Goal: Transaction & Acquisition: Obtain resource

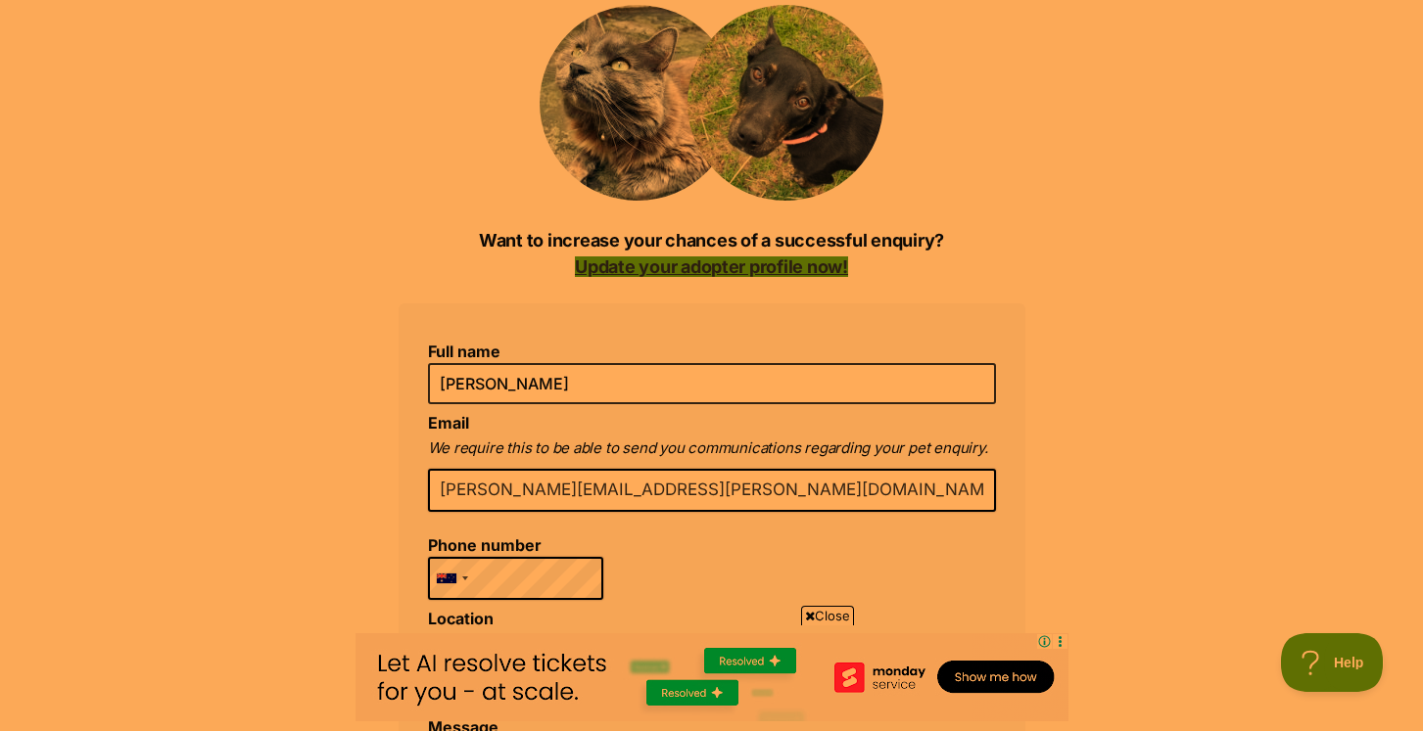
scroll to position [213, 0]
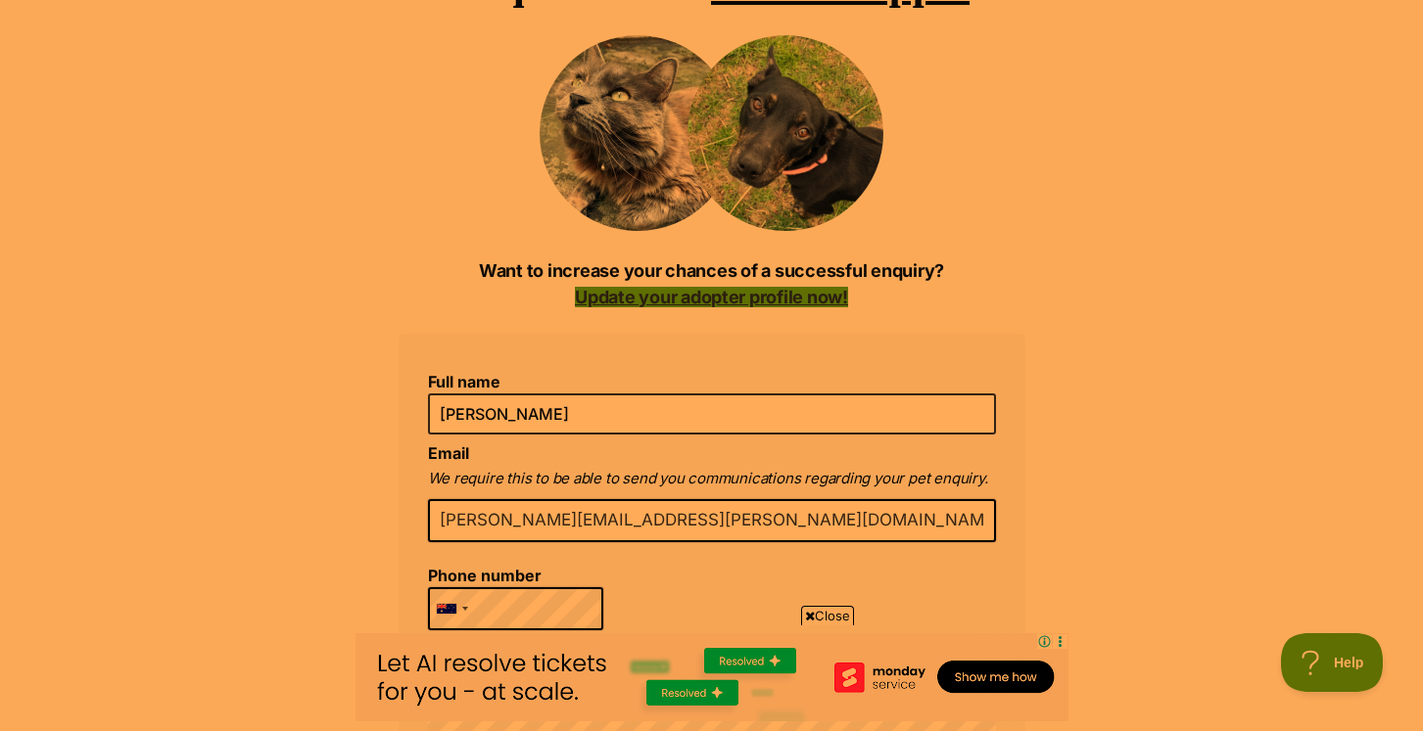
click at [733, 296] on link "Update your adopter profile now!" at bounding box center [711, 297] width 273 height 21
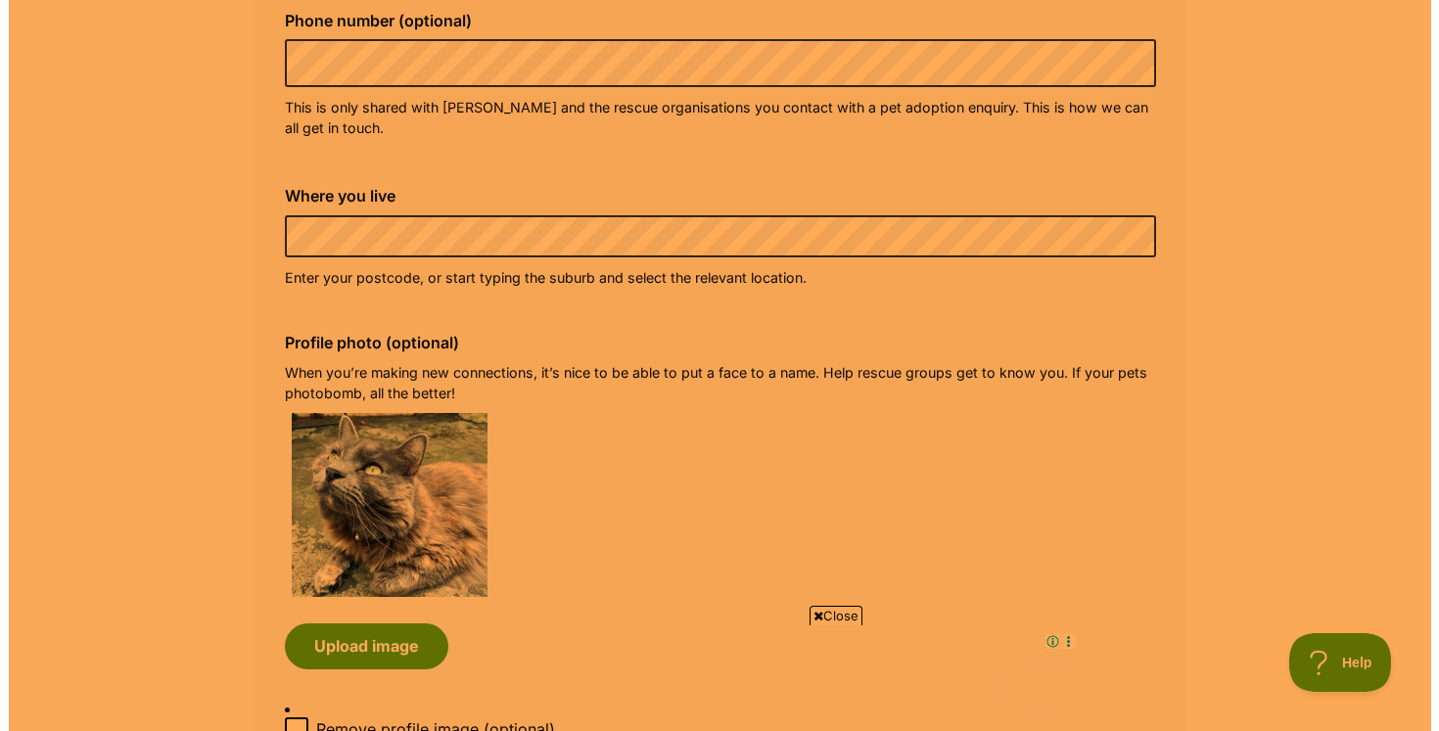
scroll to position [790, 0]
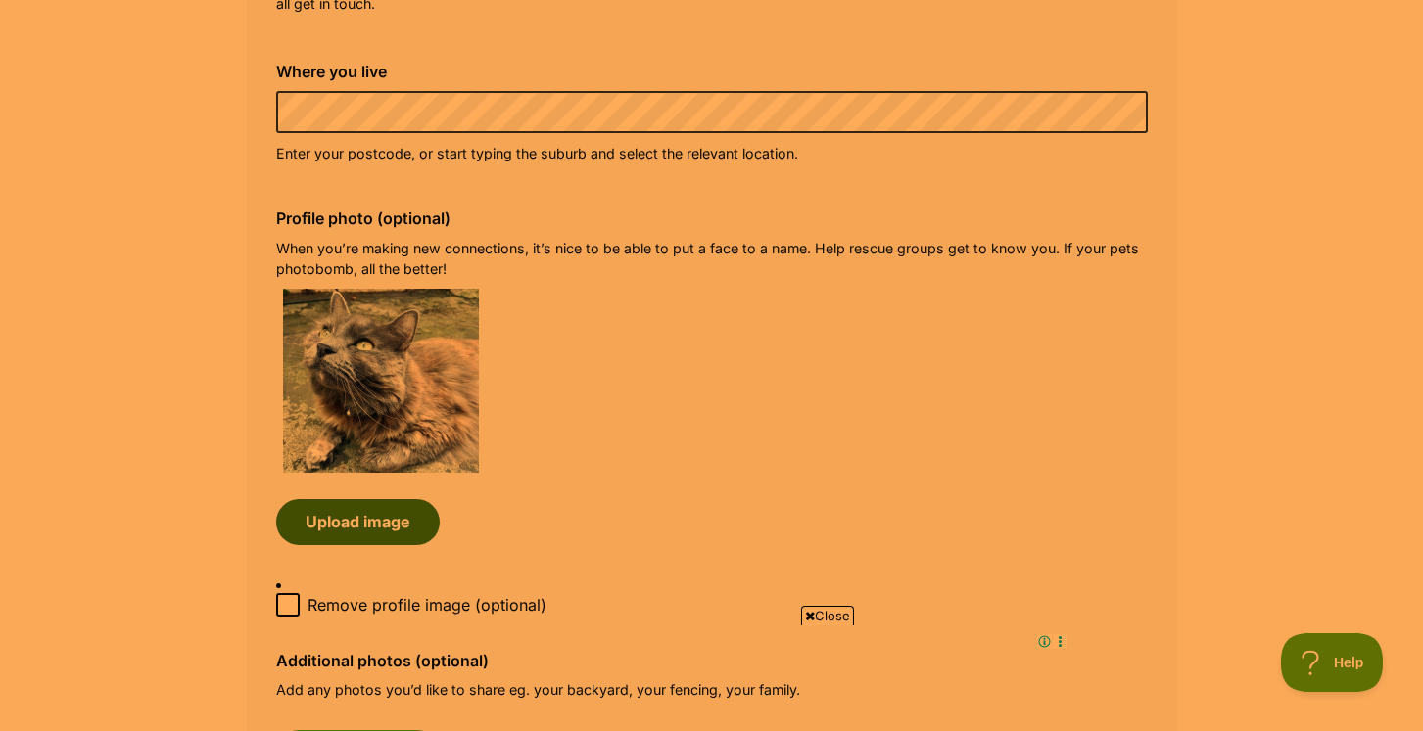
click at [381, 529] on button "Upload image" at bounding box center [358, 521] width 164 height 45
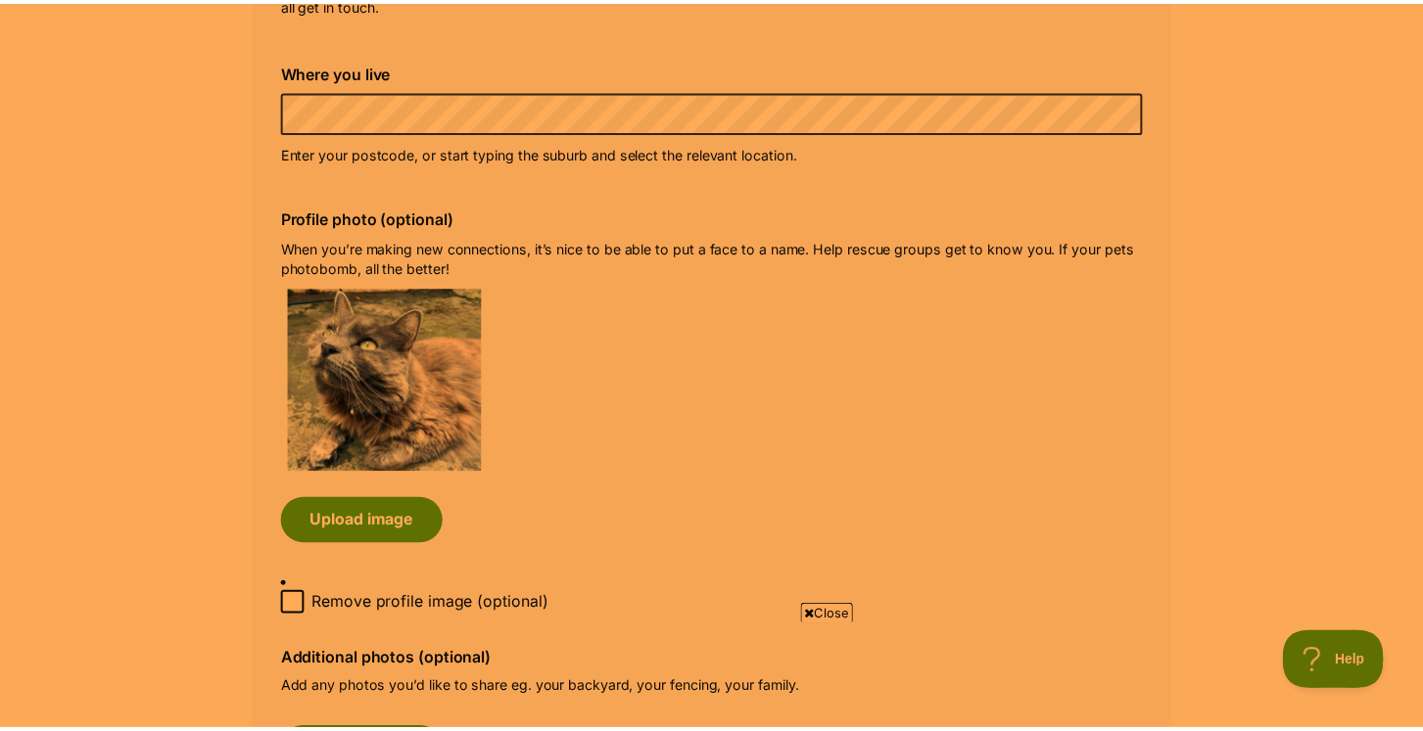
scroll to position [0, 0]
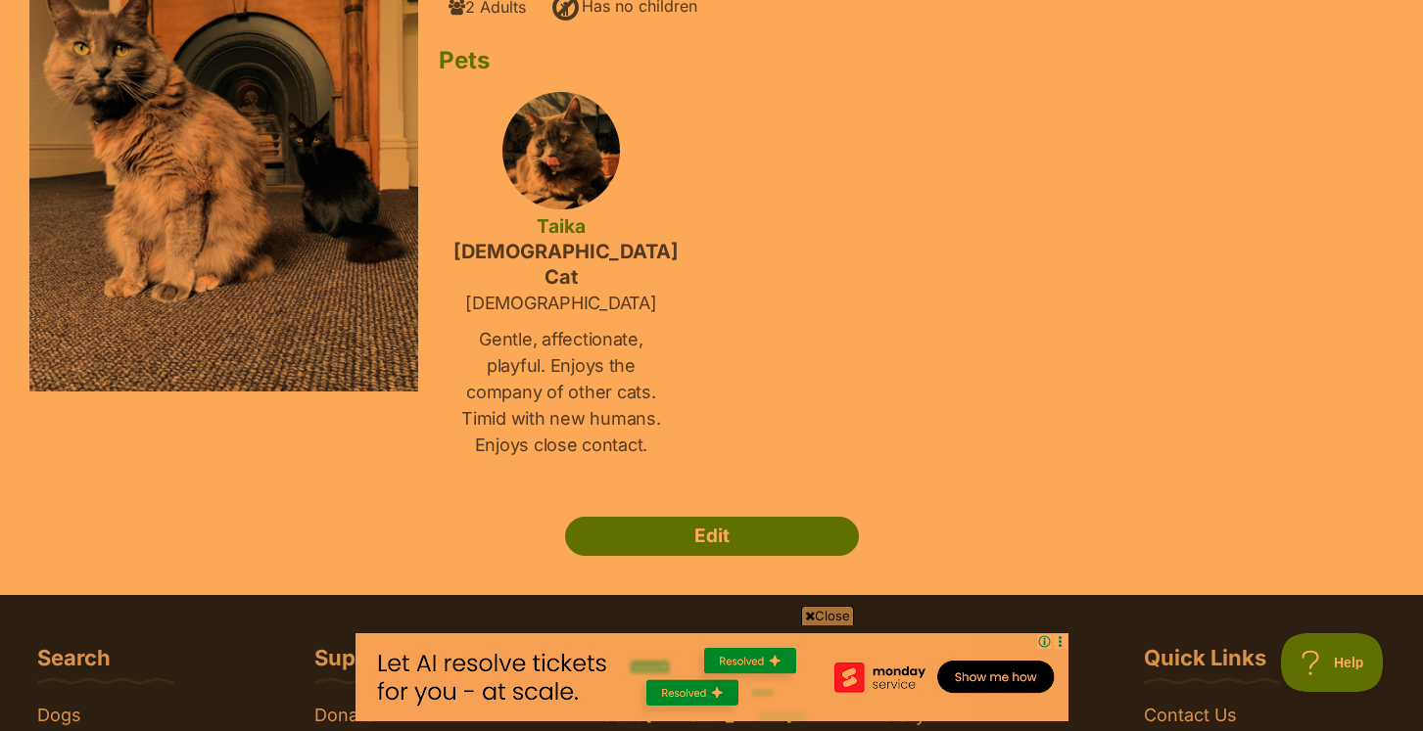
scroll to position [308, 0]
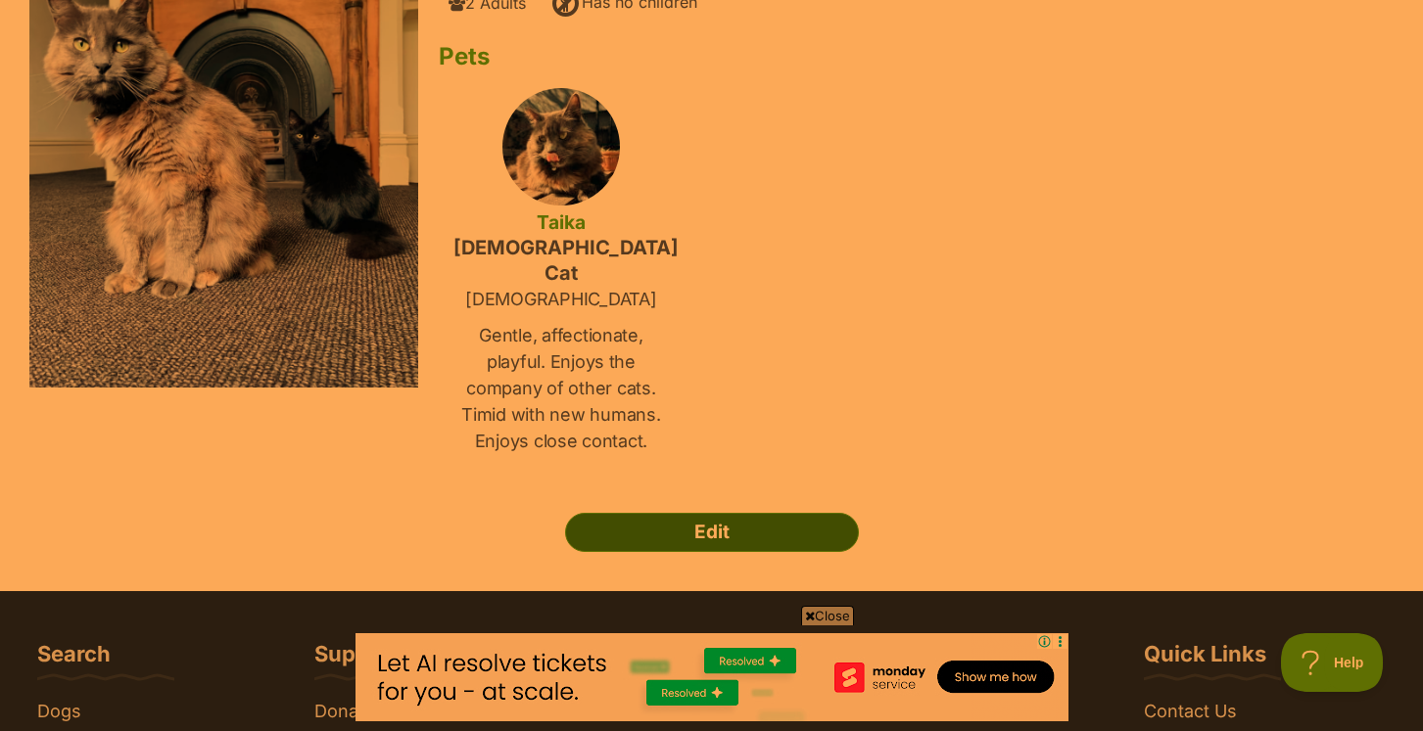
click at [666, 513] on link "Edit" at bounding box center [712, 532] width 294 height 39
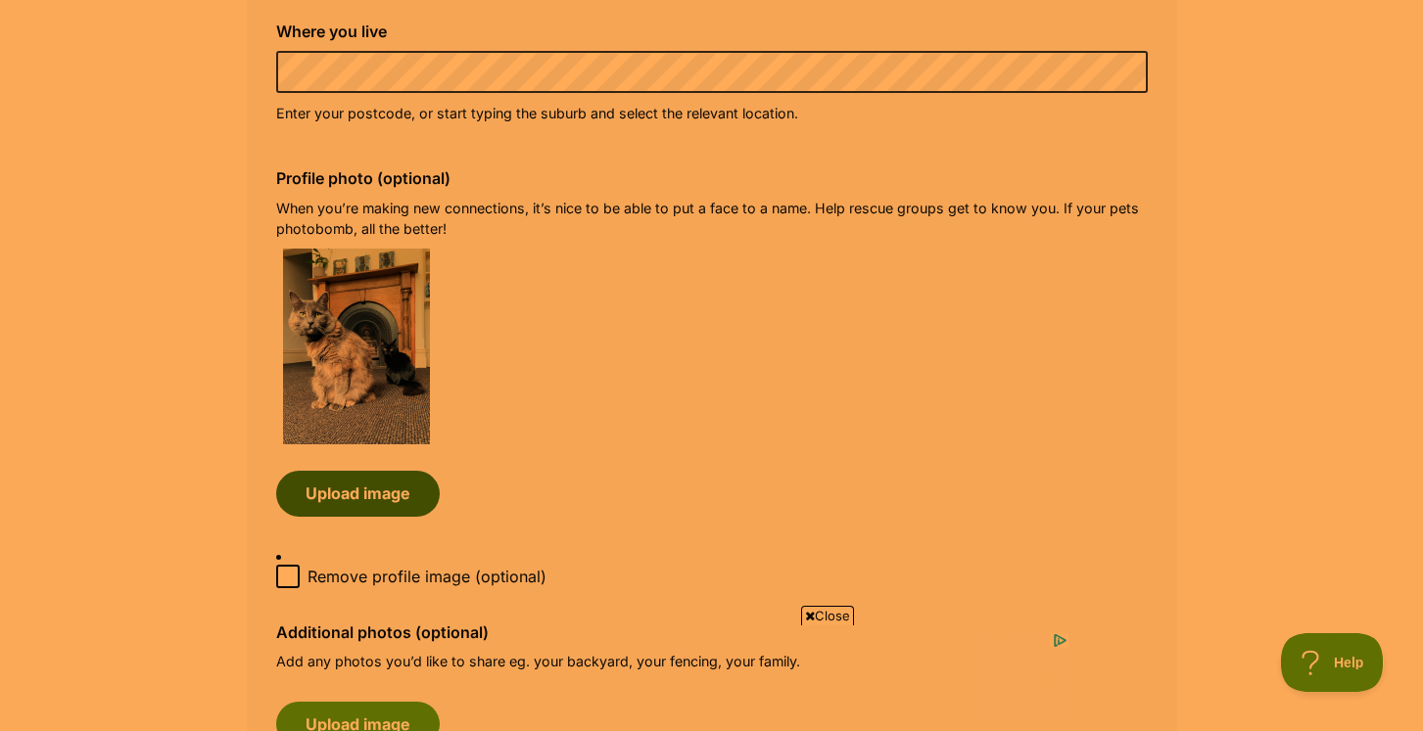
click at [389, 490] on button "Upload image" at bounding box center [358, 493] width 164 height 45
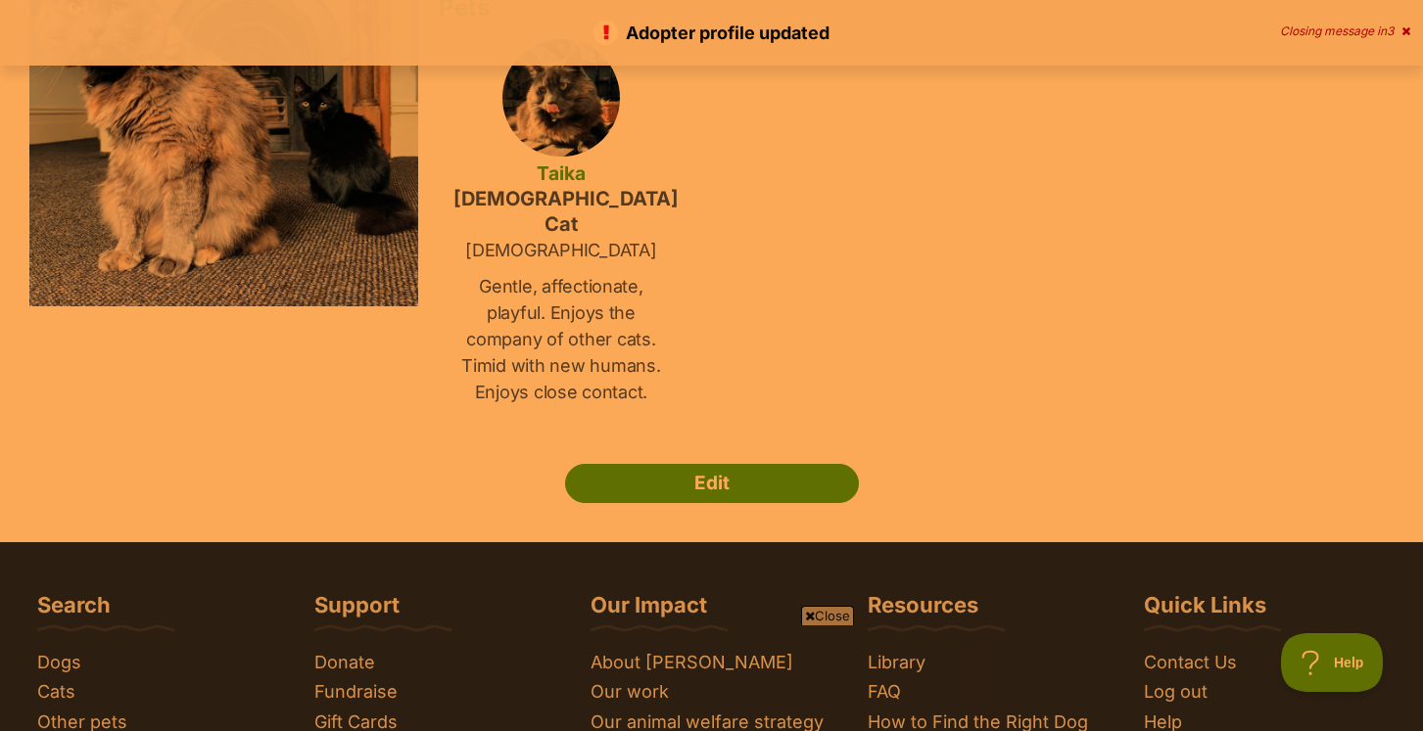
scroll to position [356, 0]
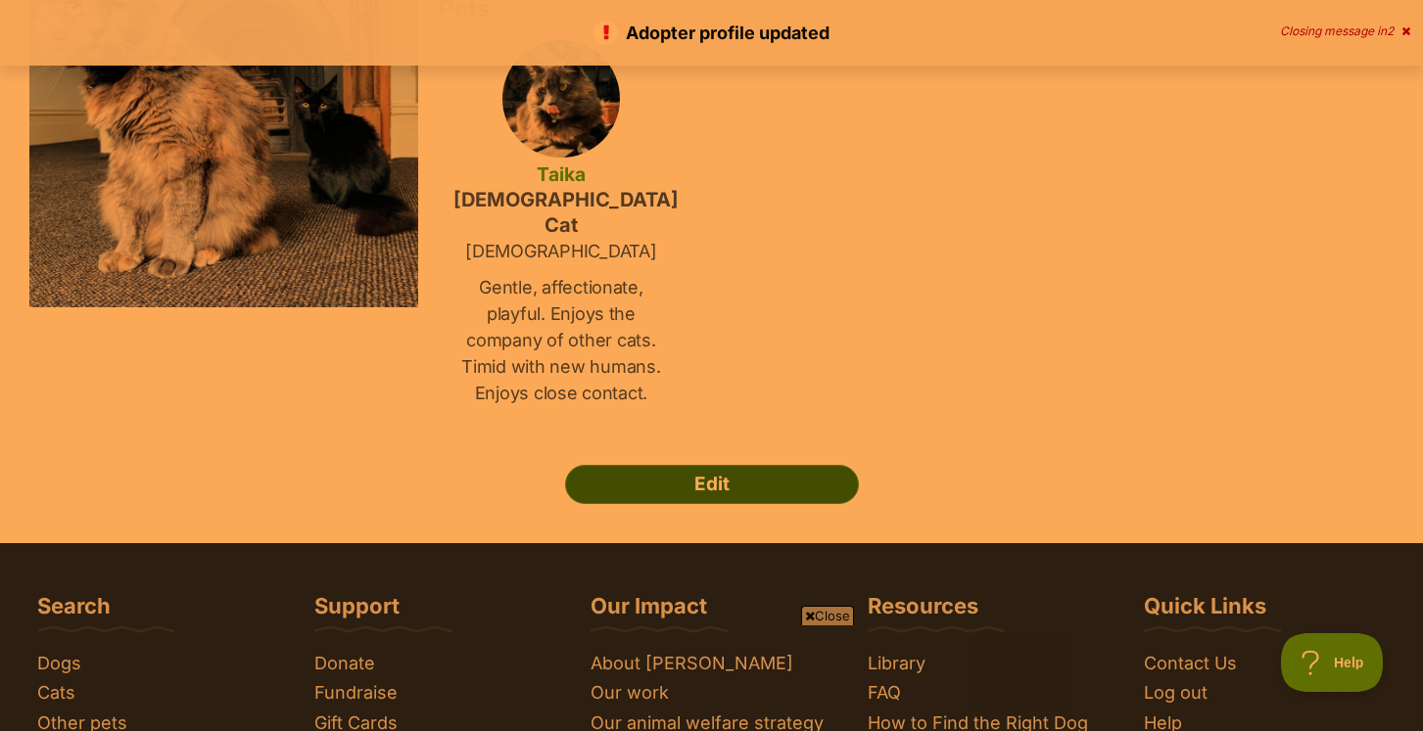
click at [706, 468] on link "Edit" at bounding box center [712, 484] width 294 height 39
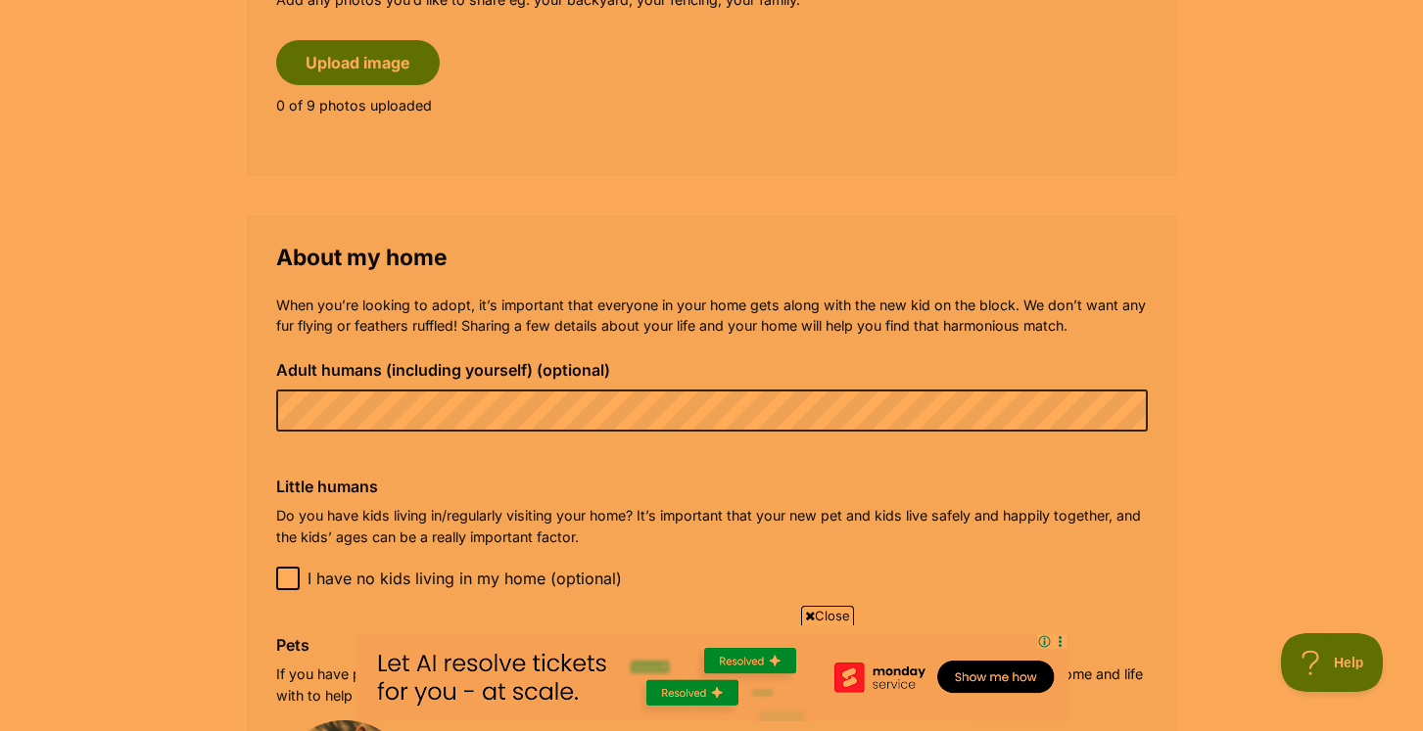
click at [536, 304] on p "When you’re looking to adopt, it’s important that everyone in your home gets al…" at bounding box center [711, 316] width 871 height 42
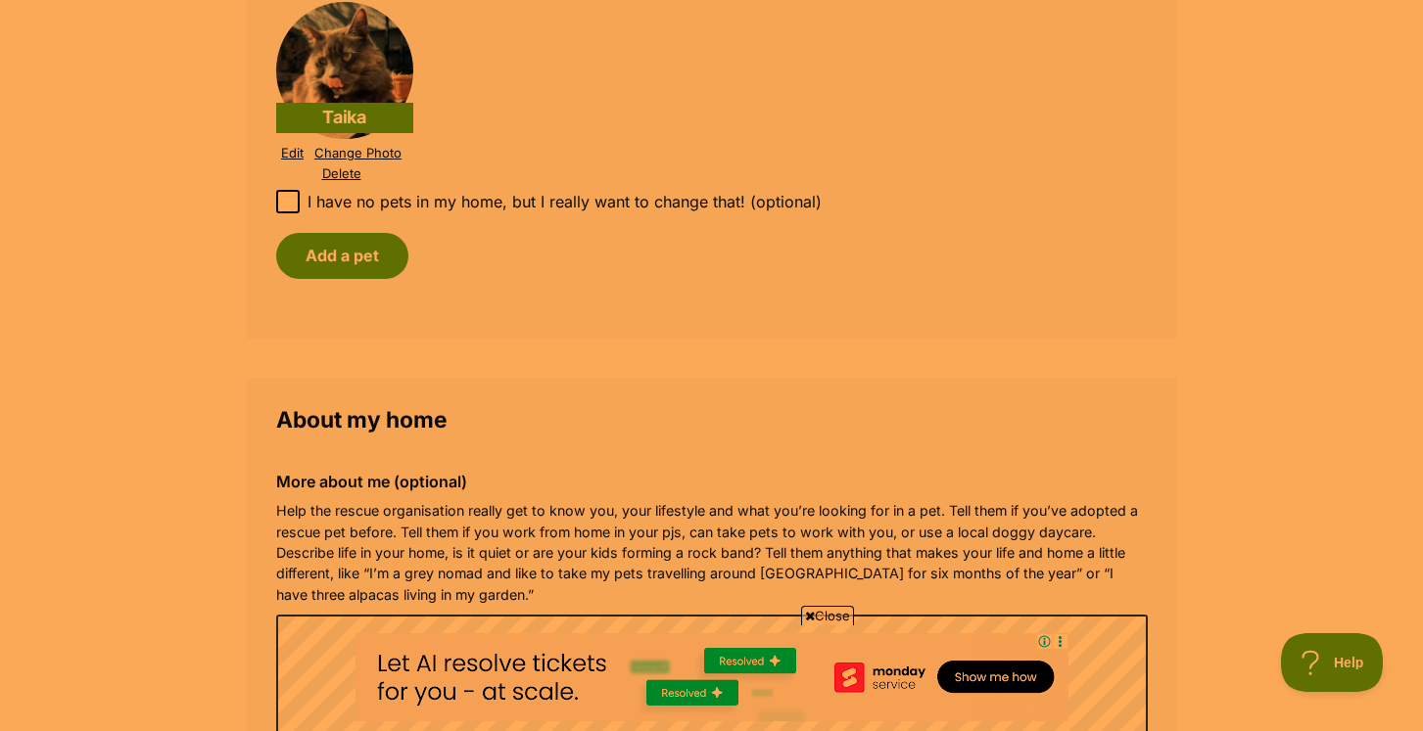
scroll to position [2206, 0]
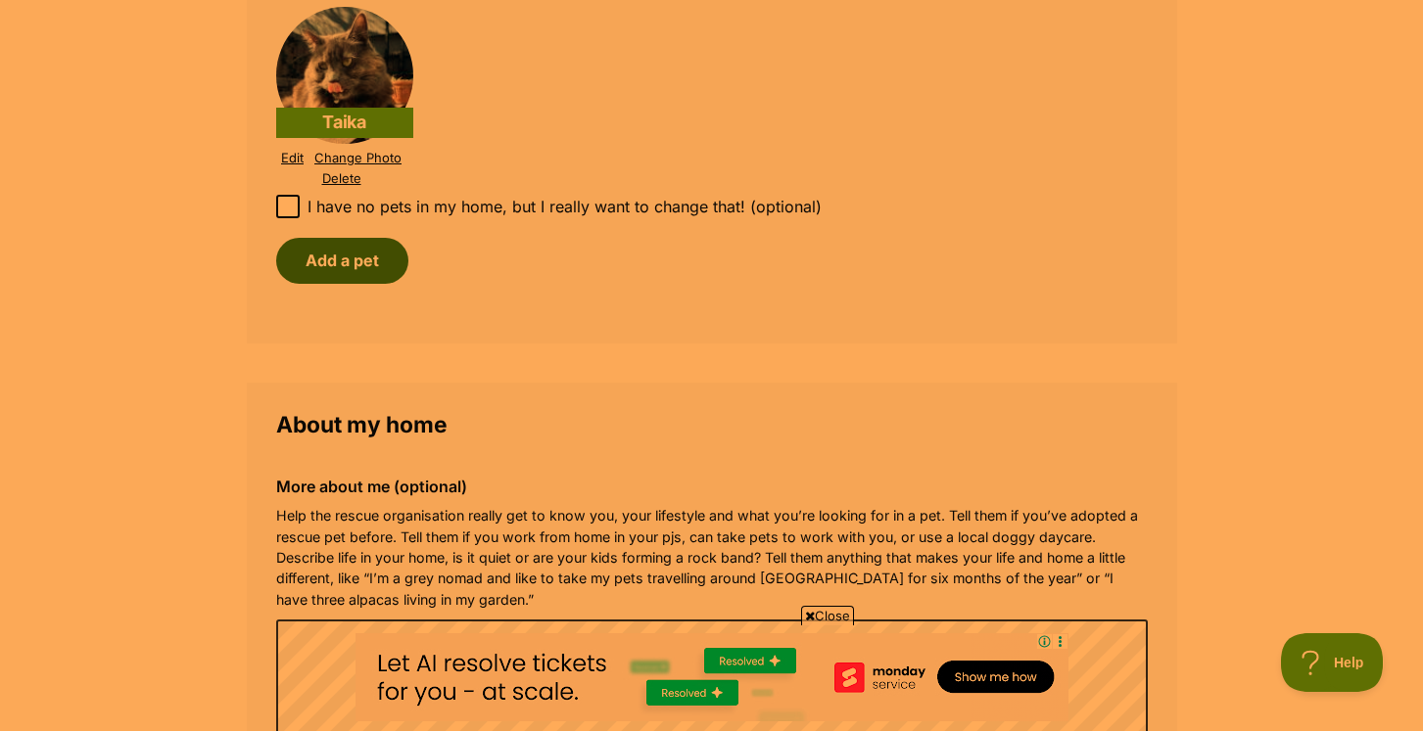
click at [340, 241] on button "Add a pet" at bounding box center [342, 260] width 132 height 45
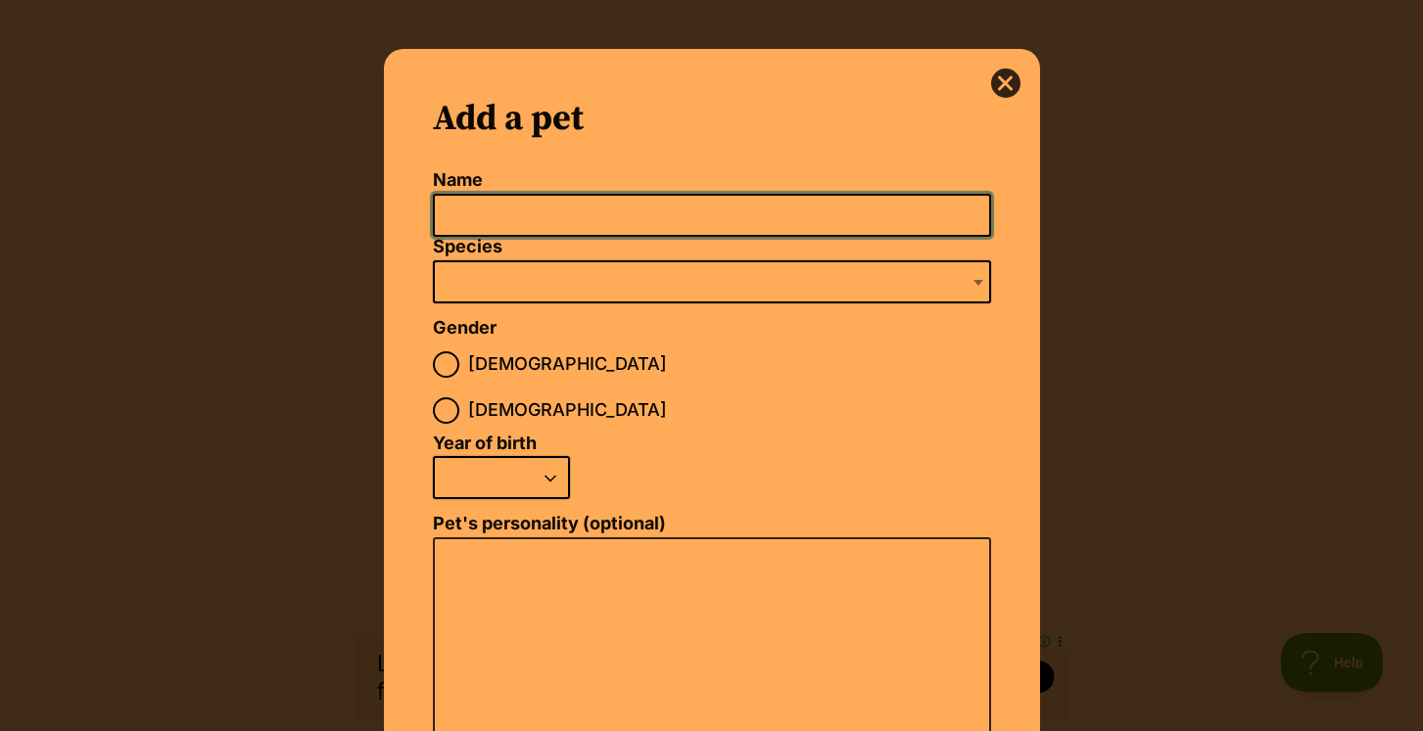
click at [502, 223] on input "Name" at bounding box center [712, 216] width 558 height 44
type input "[PERSON_NAME]"
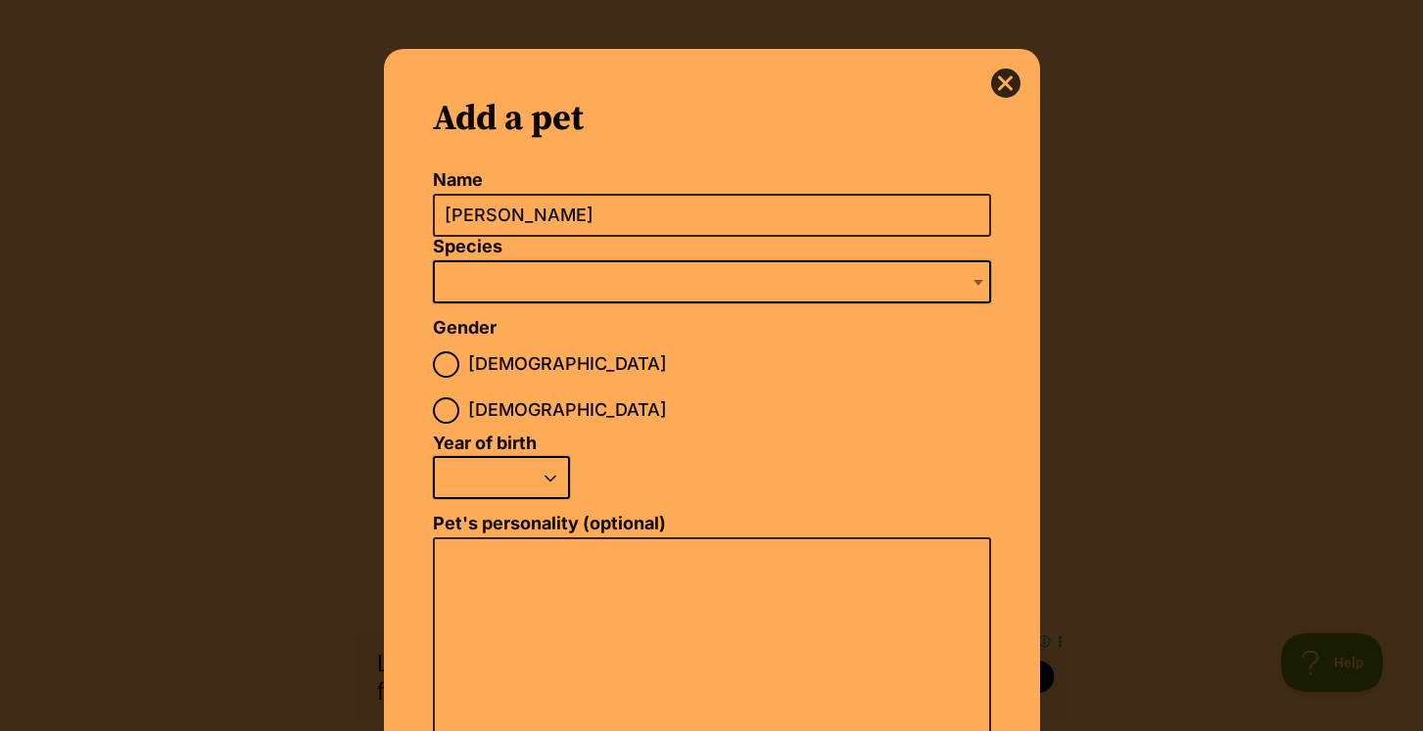
click at [562, 276] on span "Dialog Window - Close (Press escape to close)" at bounding box center [712, 281] width 558 height 43
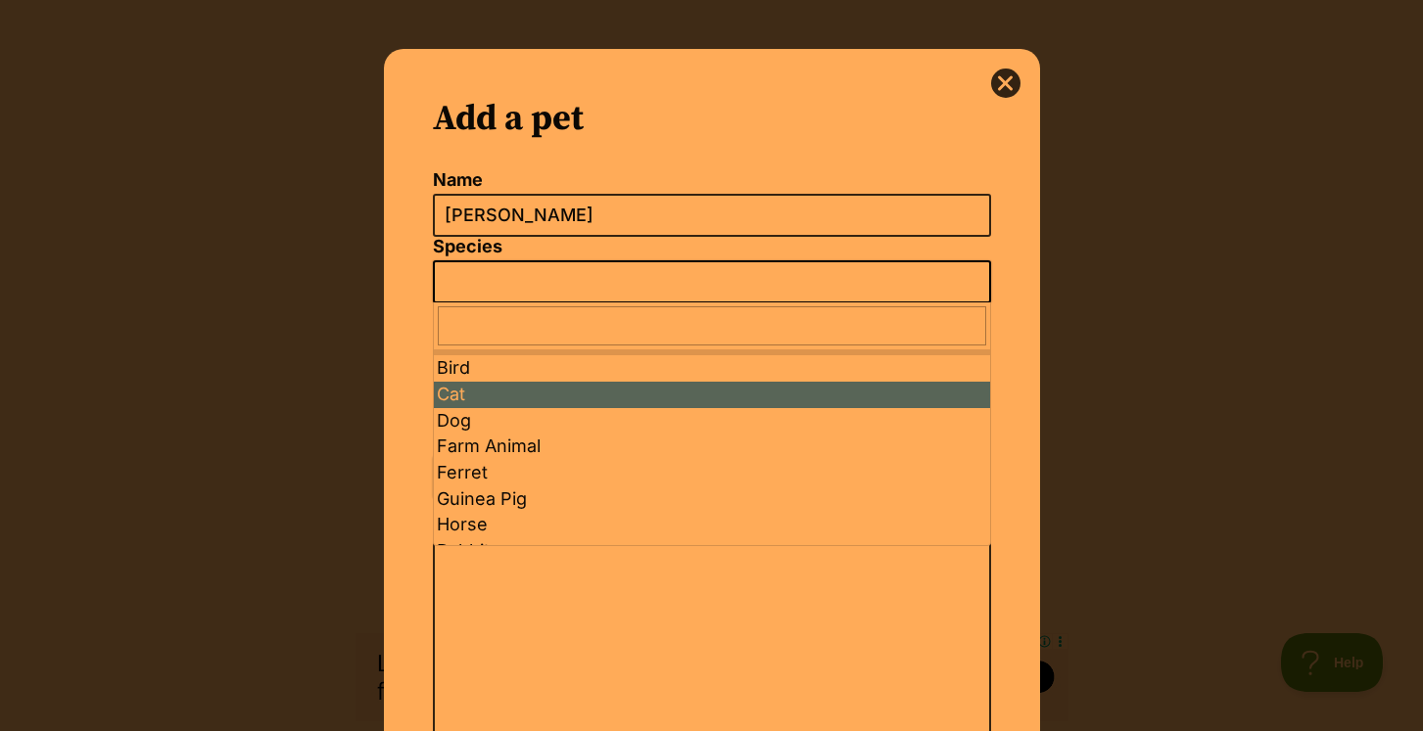
select select "2"
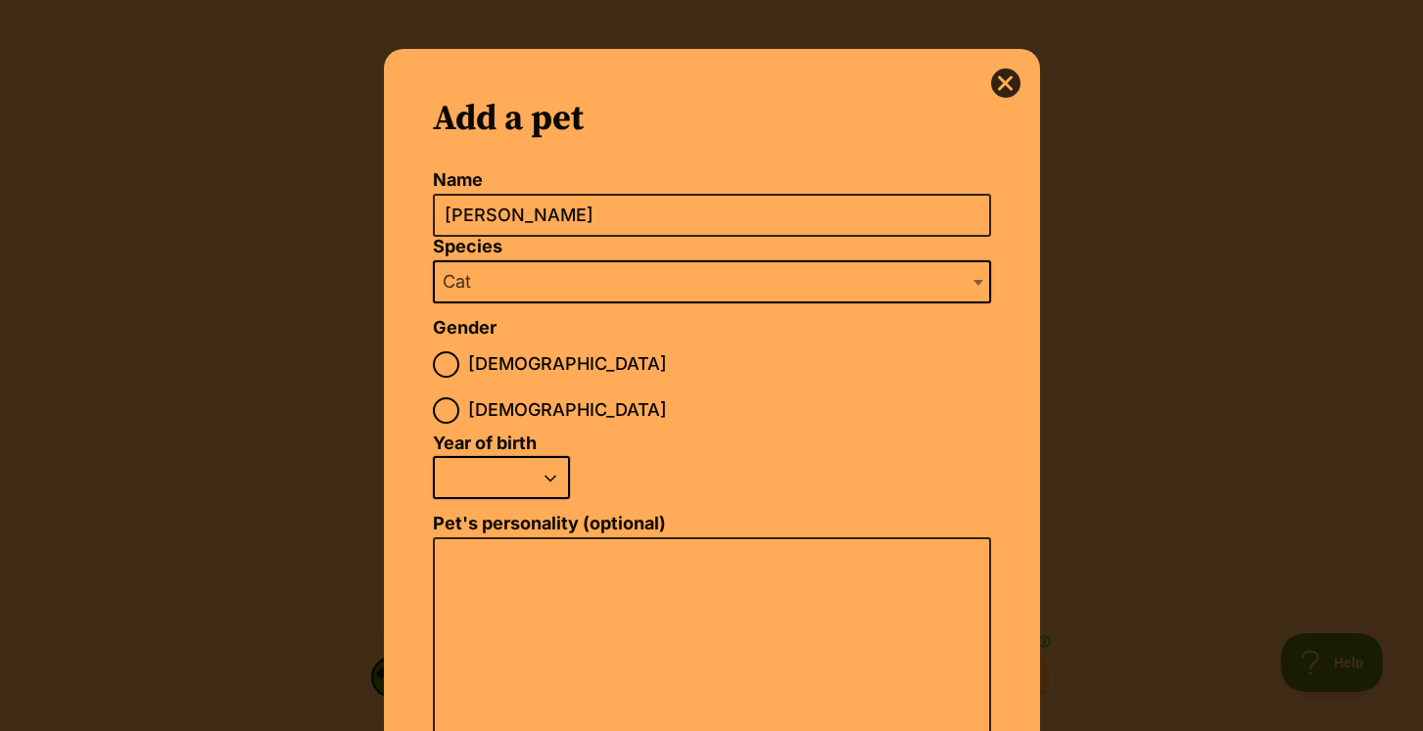
scroll to position [0, 0]
click at [450, 364] on input "[DEMOGRAPHIC_DATA]" at bounding box center [446, 364] width 26 height 26
radio input "true"
click at [489, 456] on select "2025 2024 2023 2022 2021 2020 2019 2018 2017 2016 2015 2014 2013 2012 2011 2010…" at bounding box center [501, 477] width 137 height 43
select select "2021"
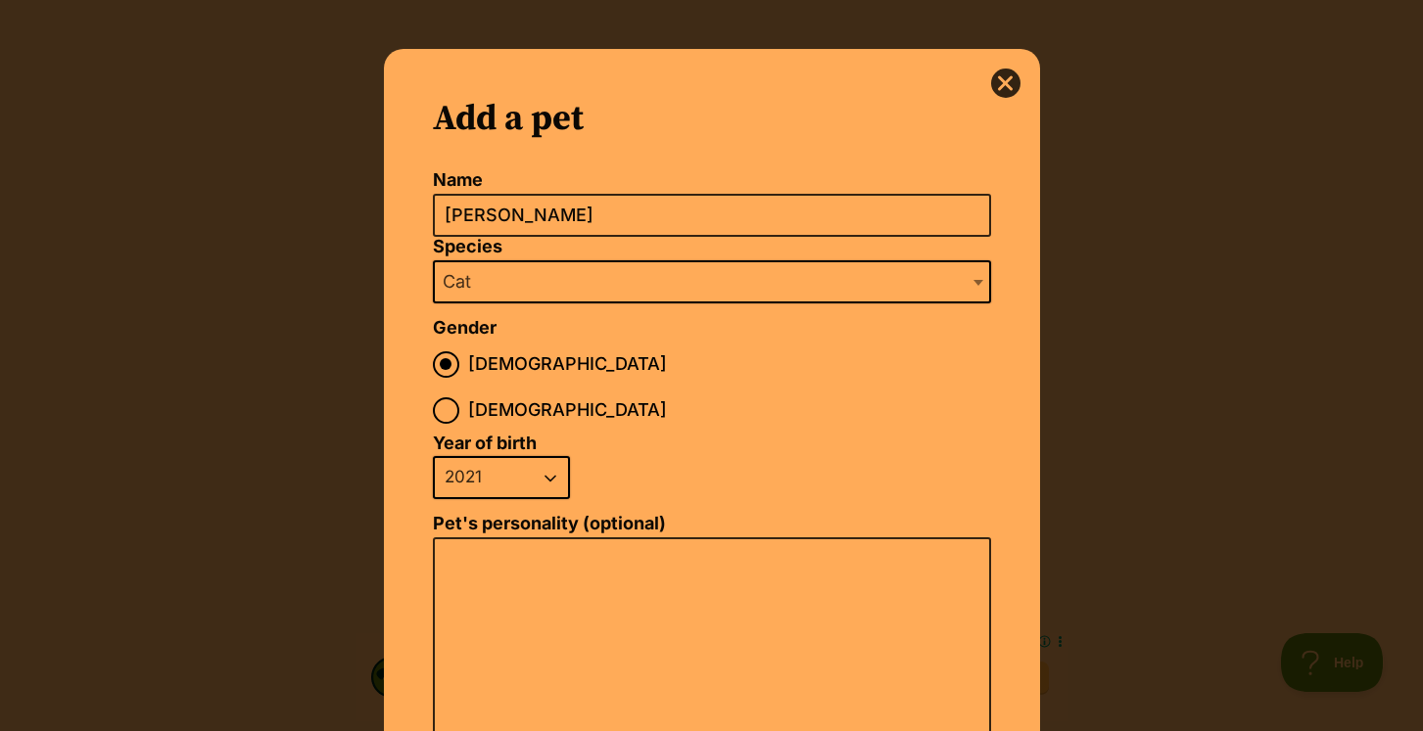
click at [433, 456] on select "2025 2024 2023 2022 2021 2020 2019 2018 2017 2016 2015 2014 2013 2012 2011 2010…" at bounding box center [501, 477] width 137 height 43
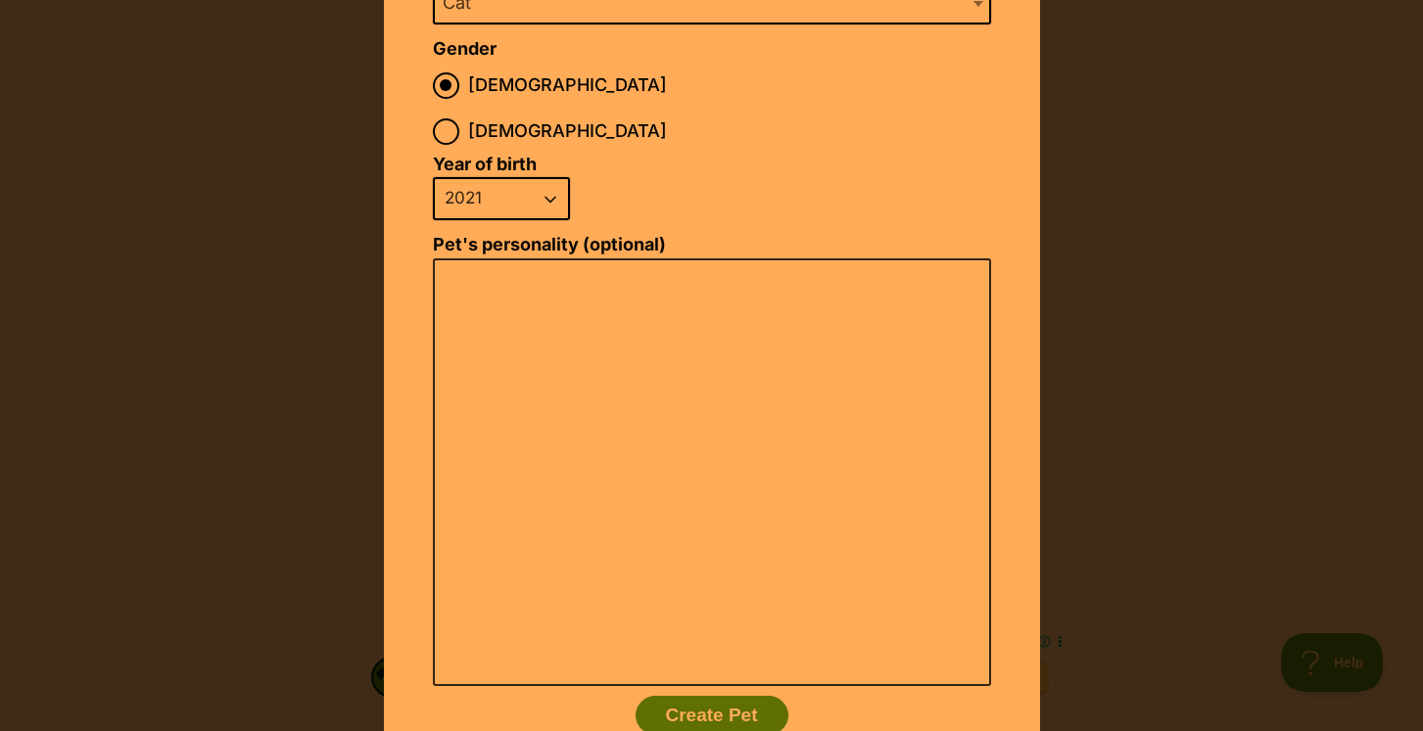
scroll to position [300, 0]
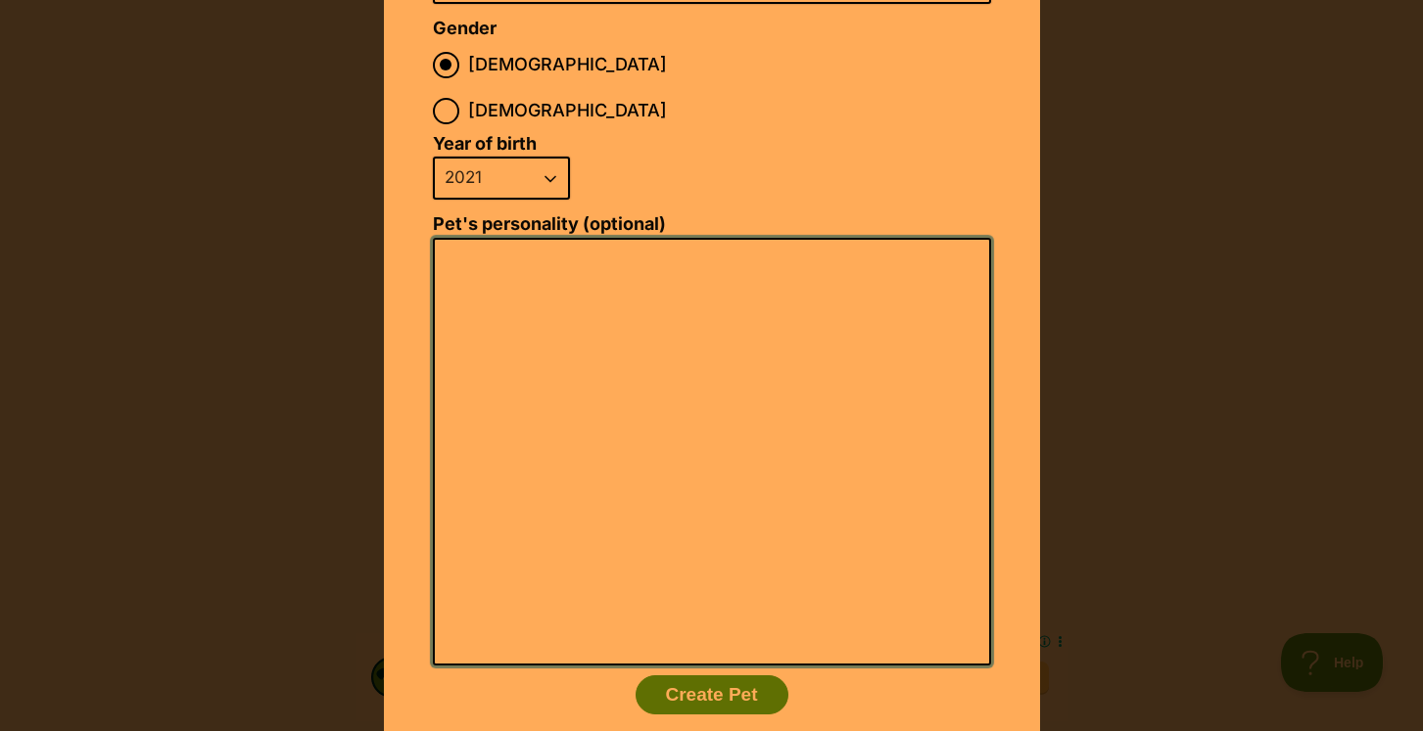
click at [495, 255] on textarea "Pet's personality (optional)" at bounding box center [712, 452] width 558 height 429
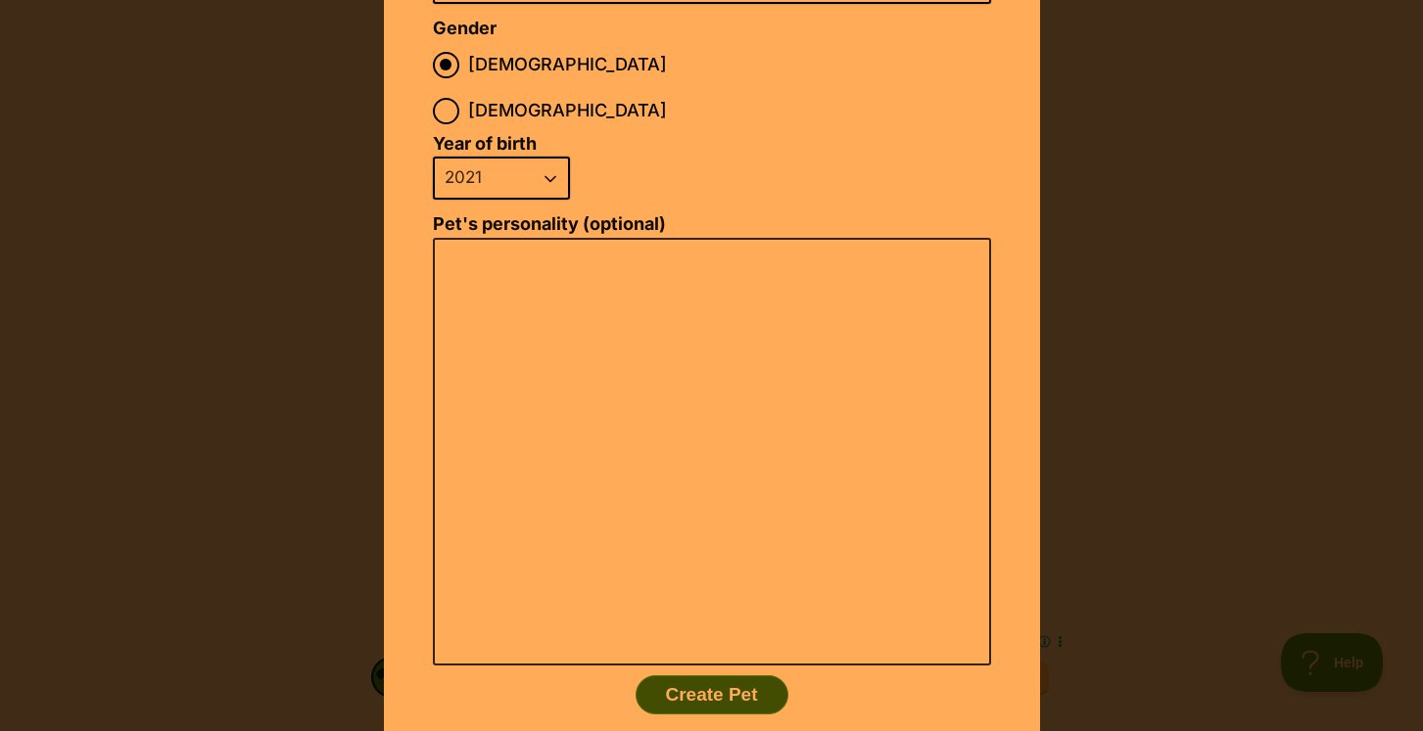
click at [748, 676] on button "Create Pet" at bounding box center [711, 695] width 153 height 39
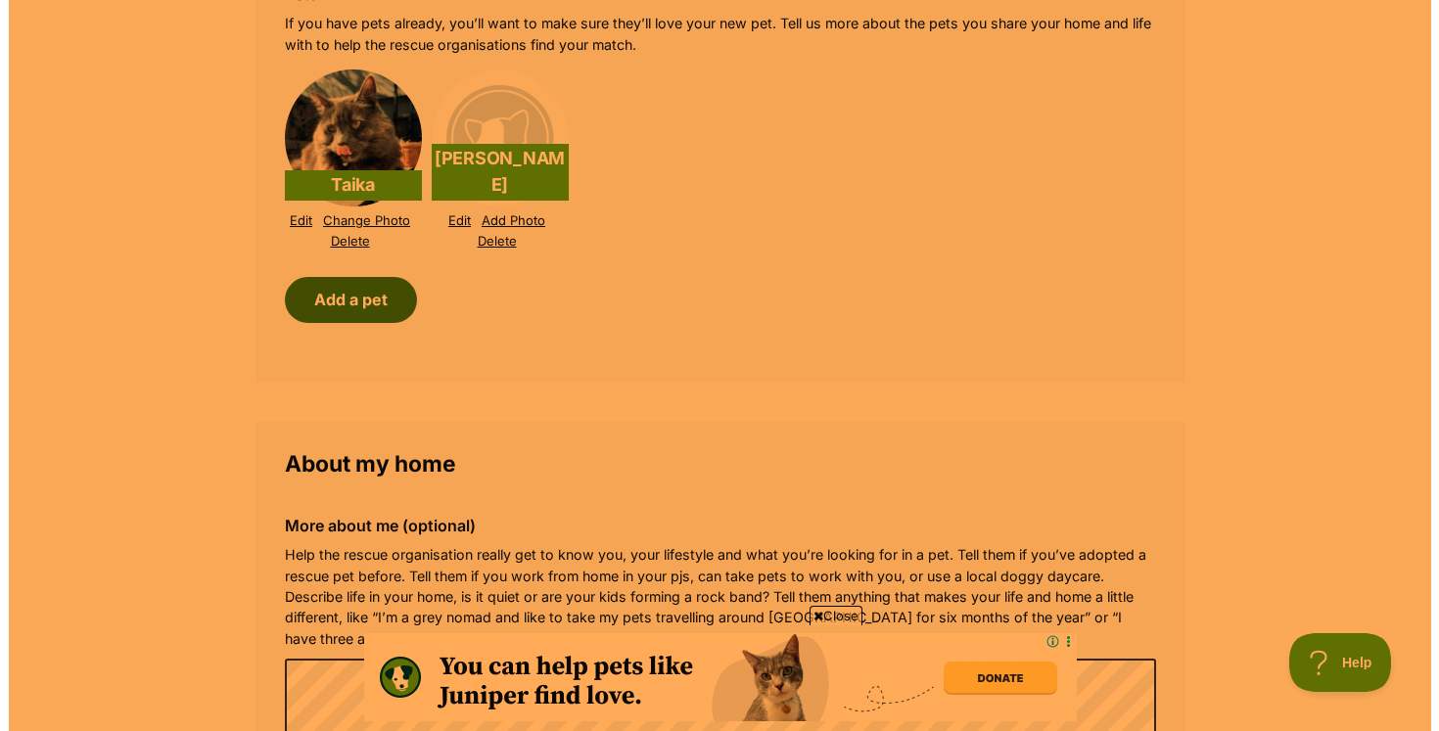
scroll to position [2060, 0]
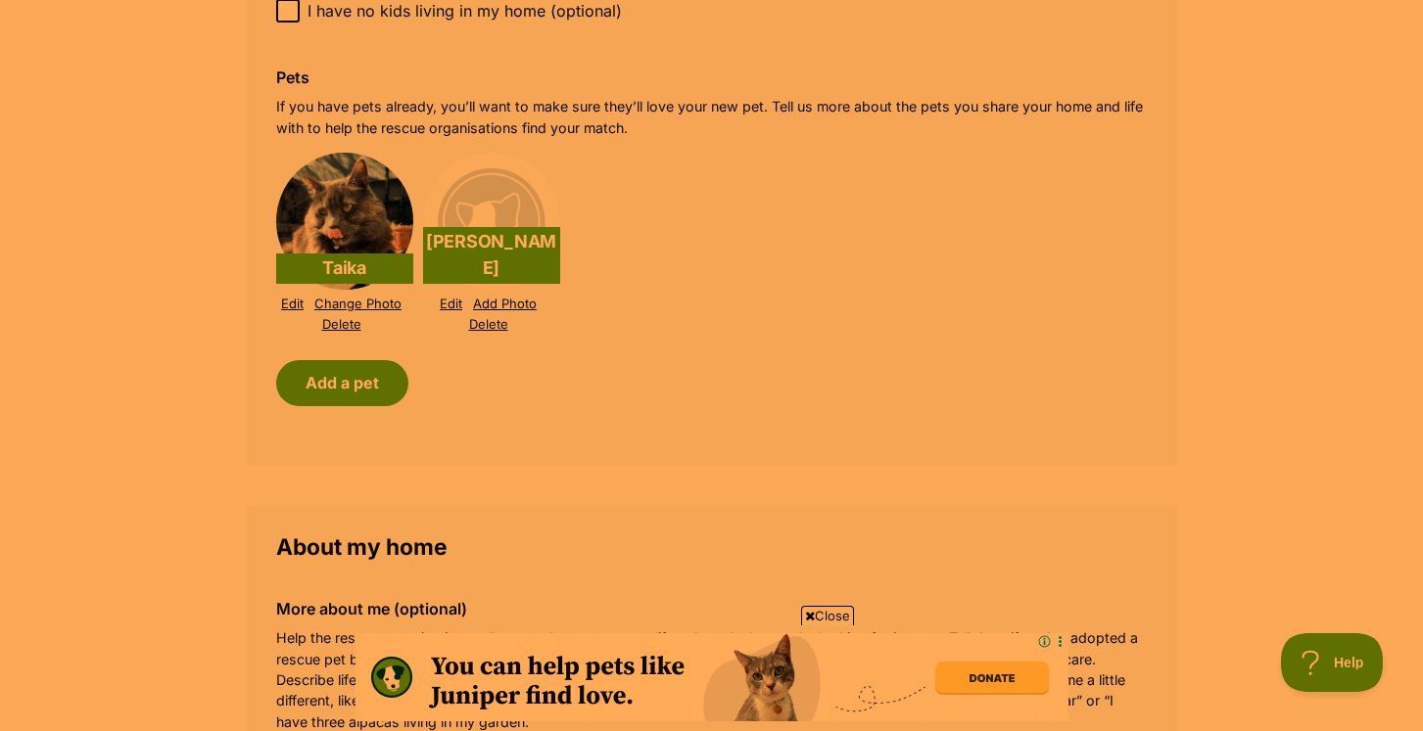
click at [510, 297] on link "Add Photo" at bounding box center [505, 304] width 64 height 15
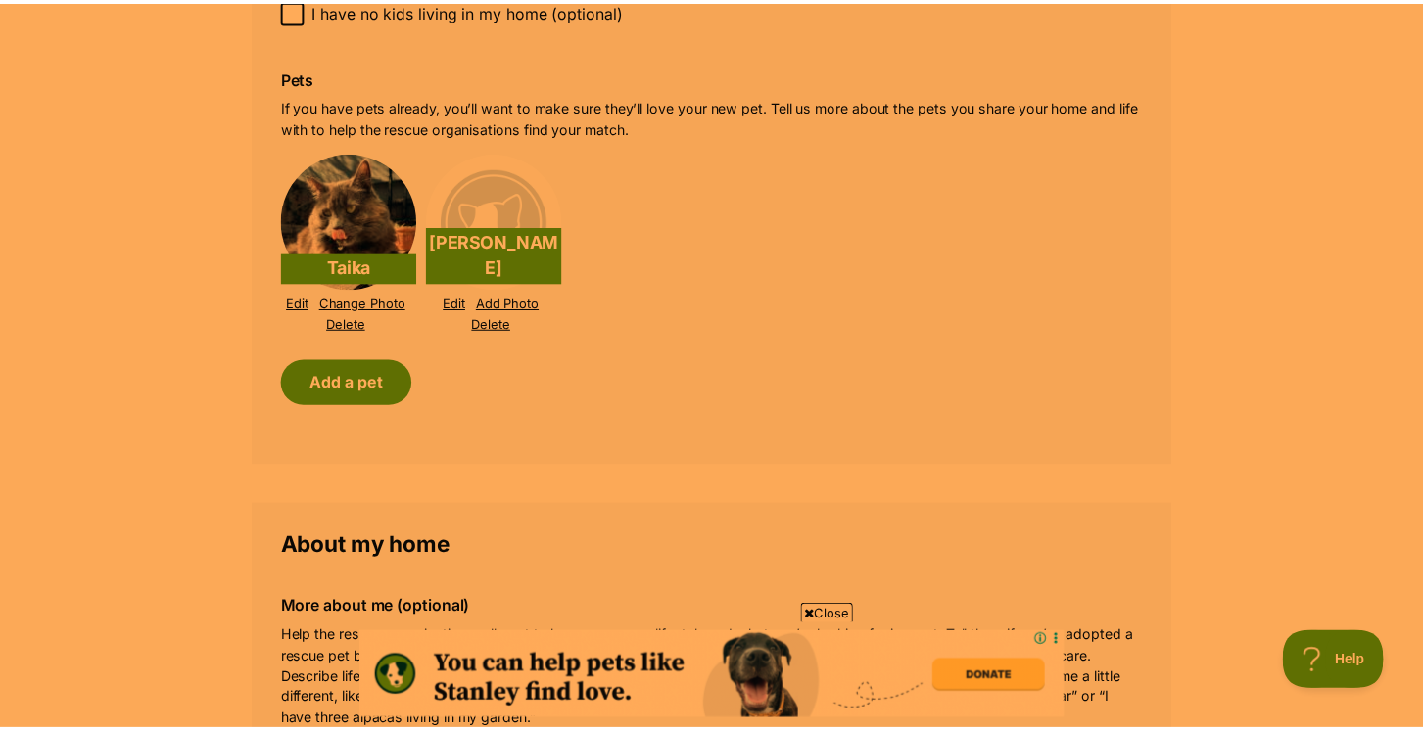
scroll to position [0, 0]
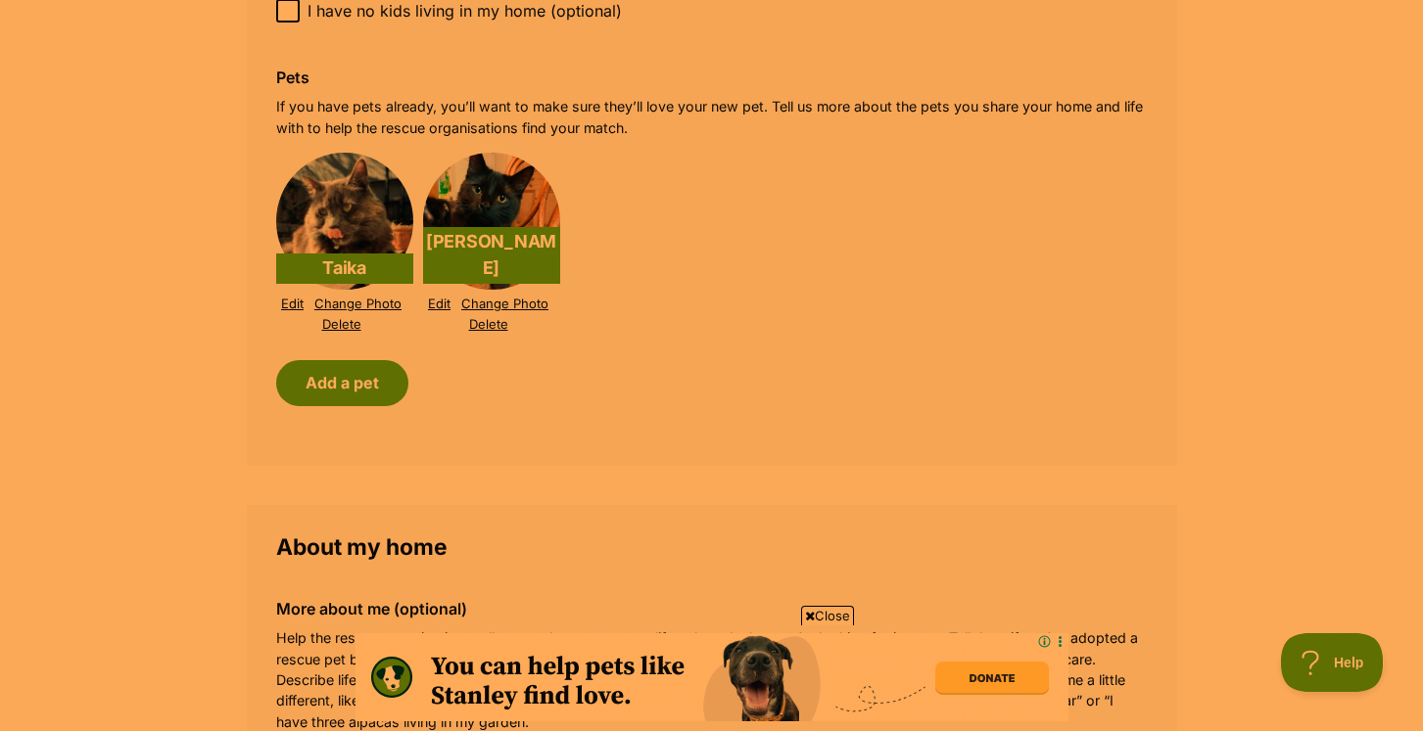
click at [1047, 628] on p "Help the rescue organisation really get to know you, your lifestyle and what yo…" at bounding box center [711, 680] width 871 height 105
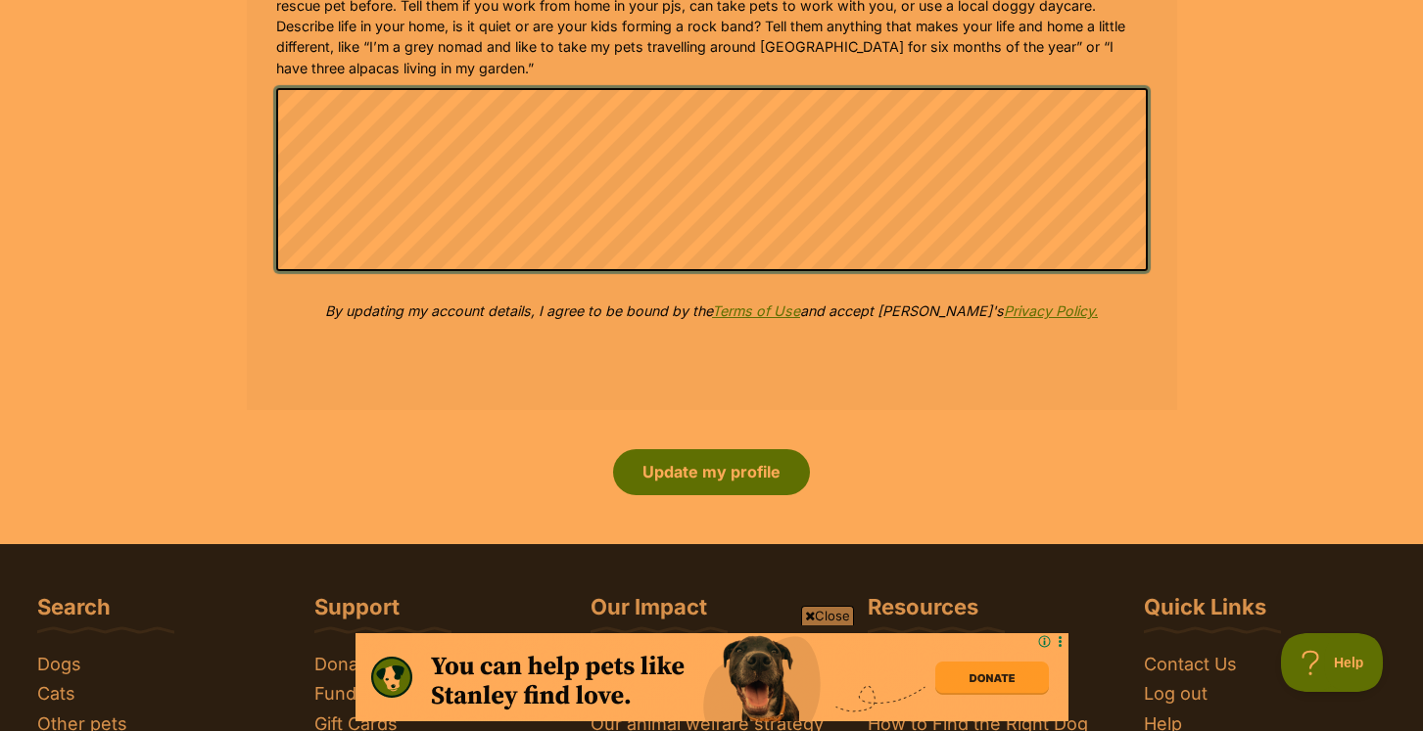
scroll to position [2702, 0]
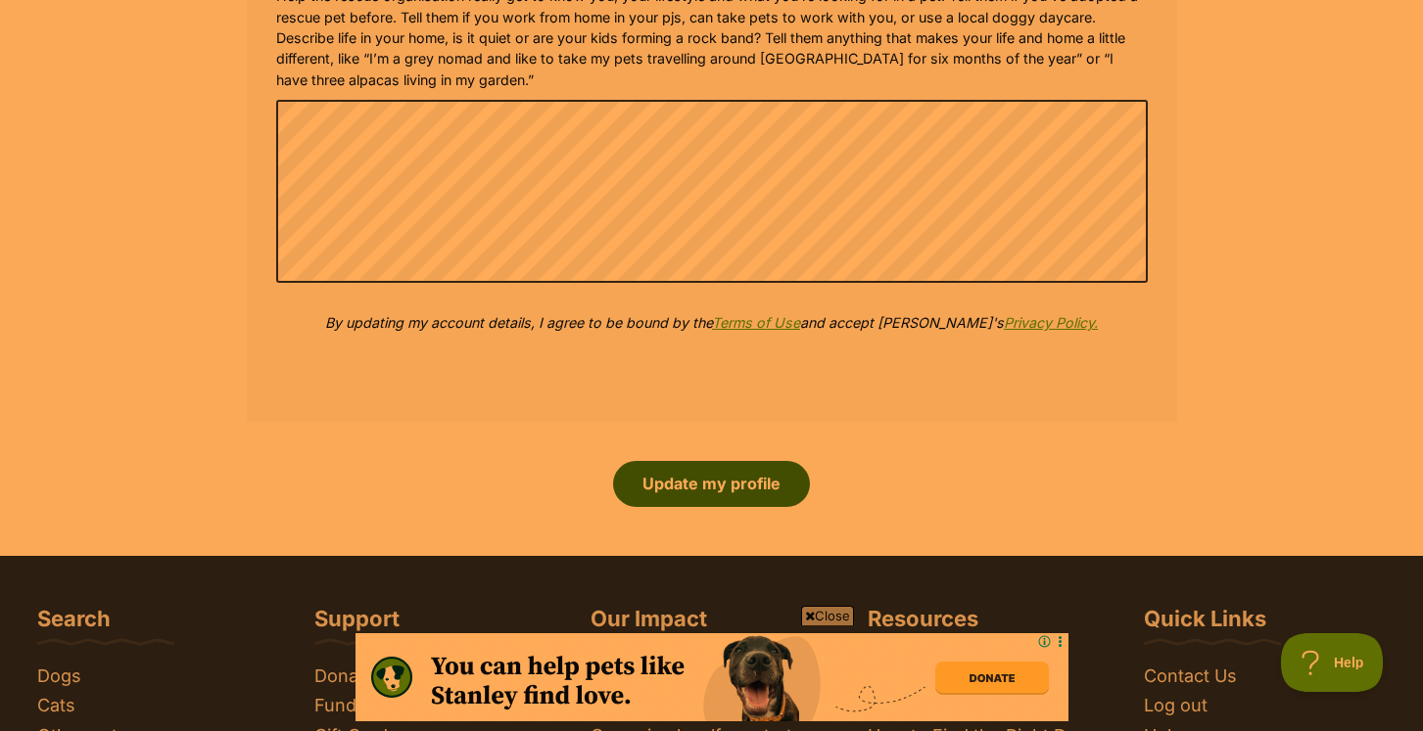
click at [738, 464] on button "Update my profile" at bounding box center [711, 483] width 197 height 45
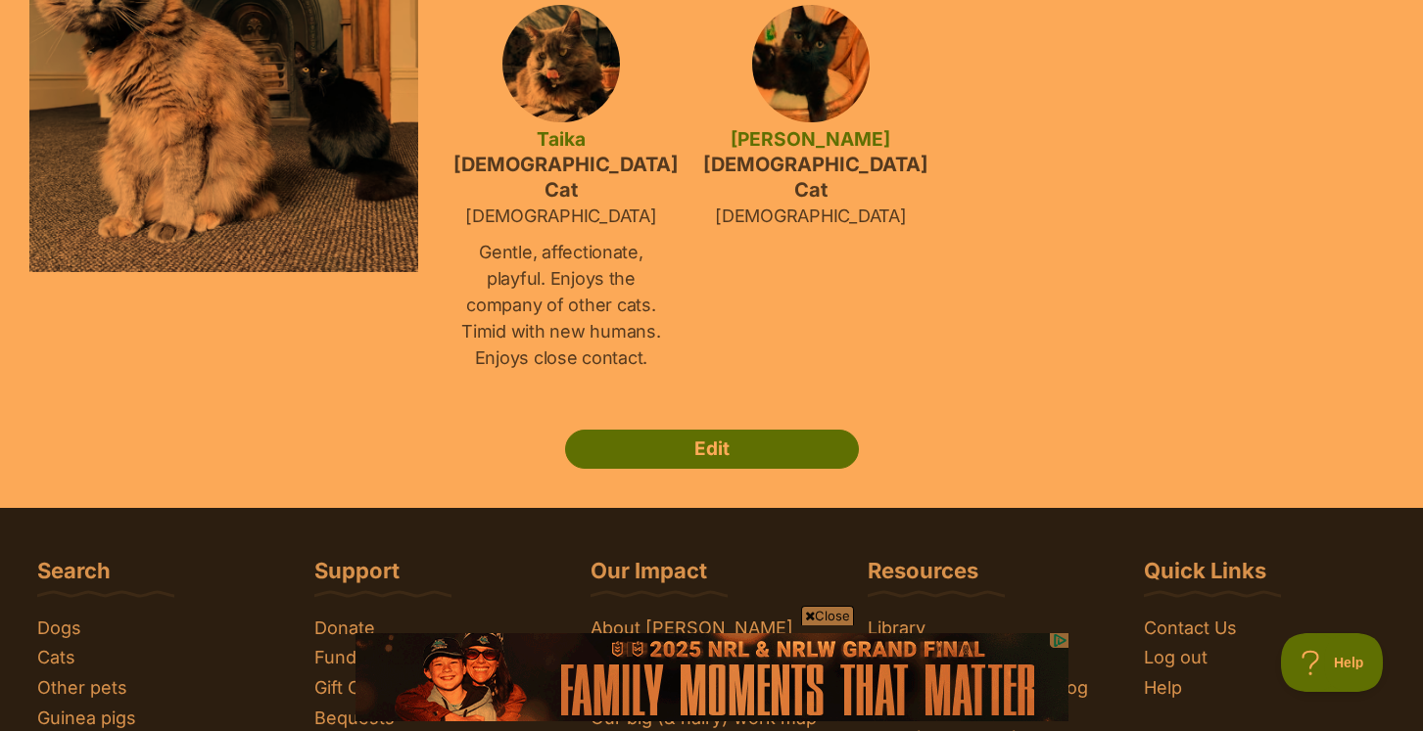
scroll to position [378, 0]
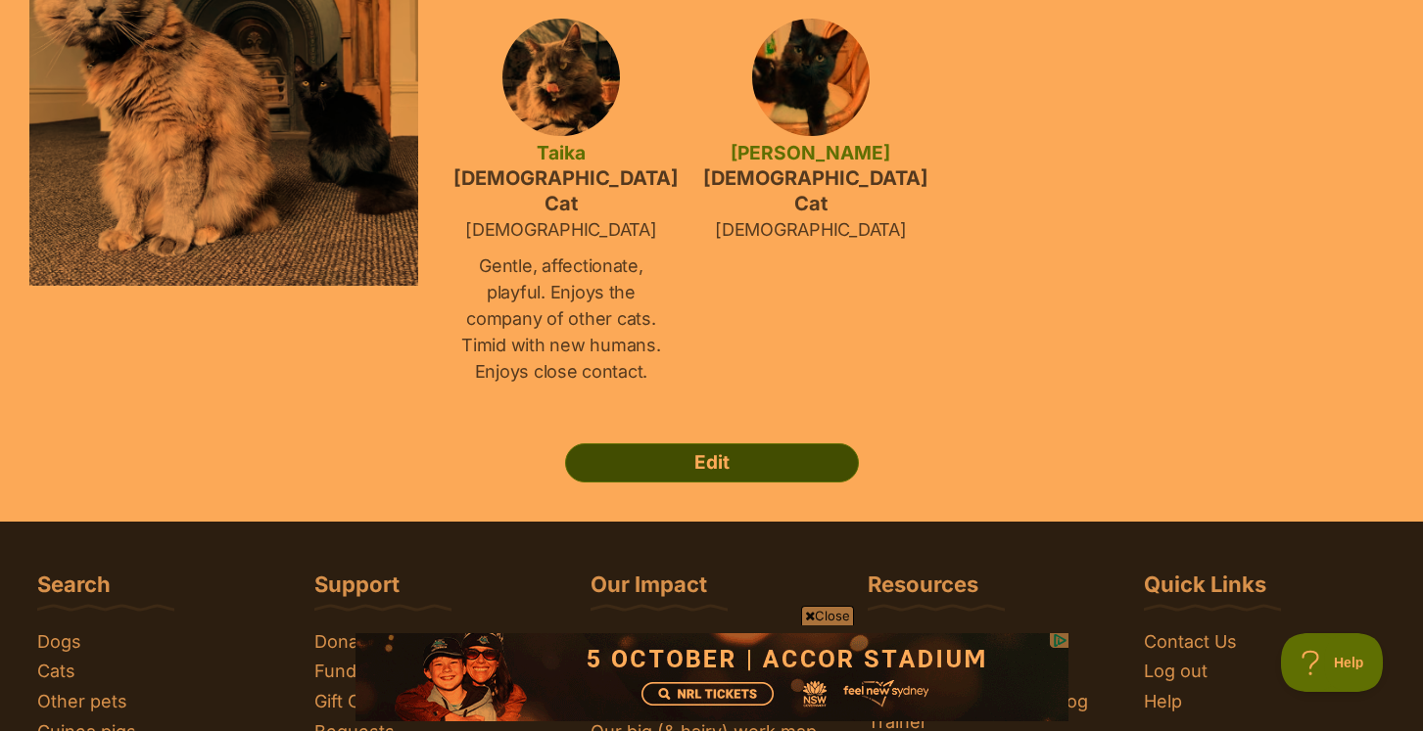
click at [664, 444] on link "Edit" at bounding box center [712, 463] width 294 height 39
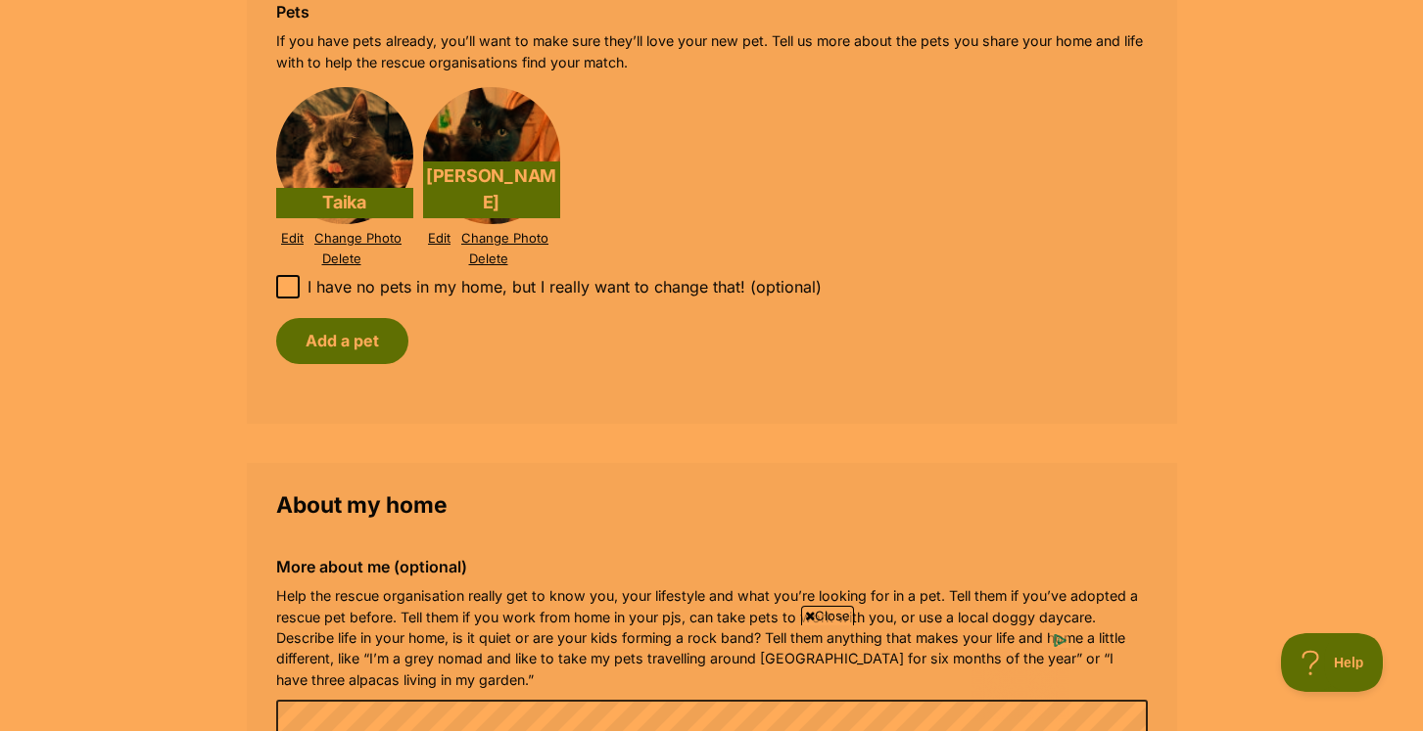
scroll to position [2128, 0]
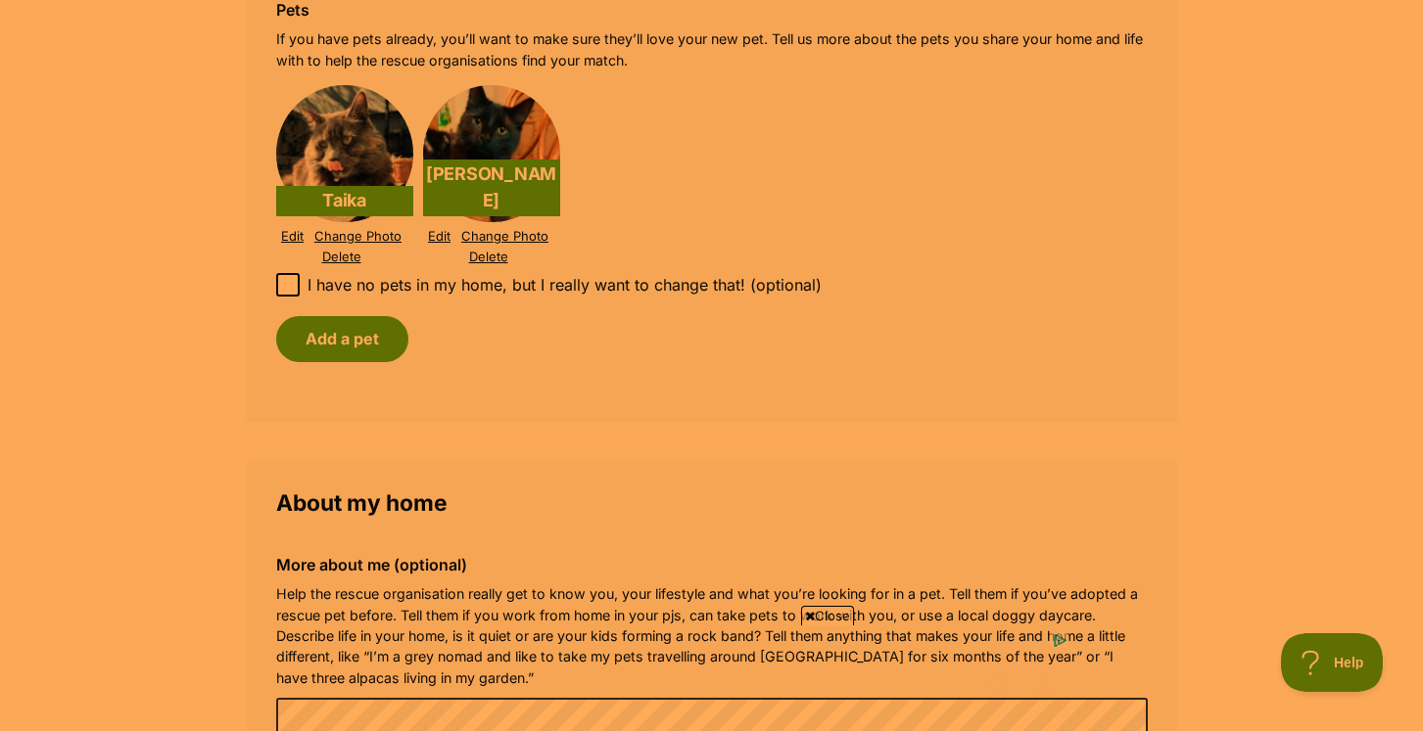
click at [300, 229] on link "Edit" at bounding box center [292, 236] width 23 height 15
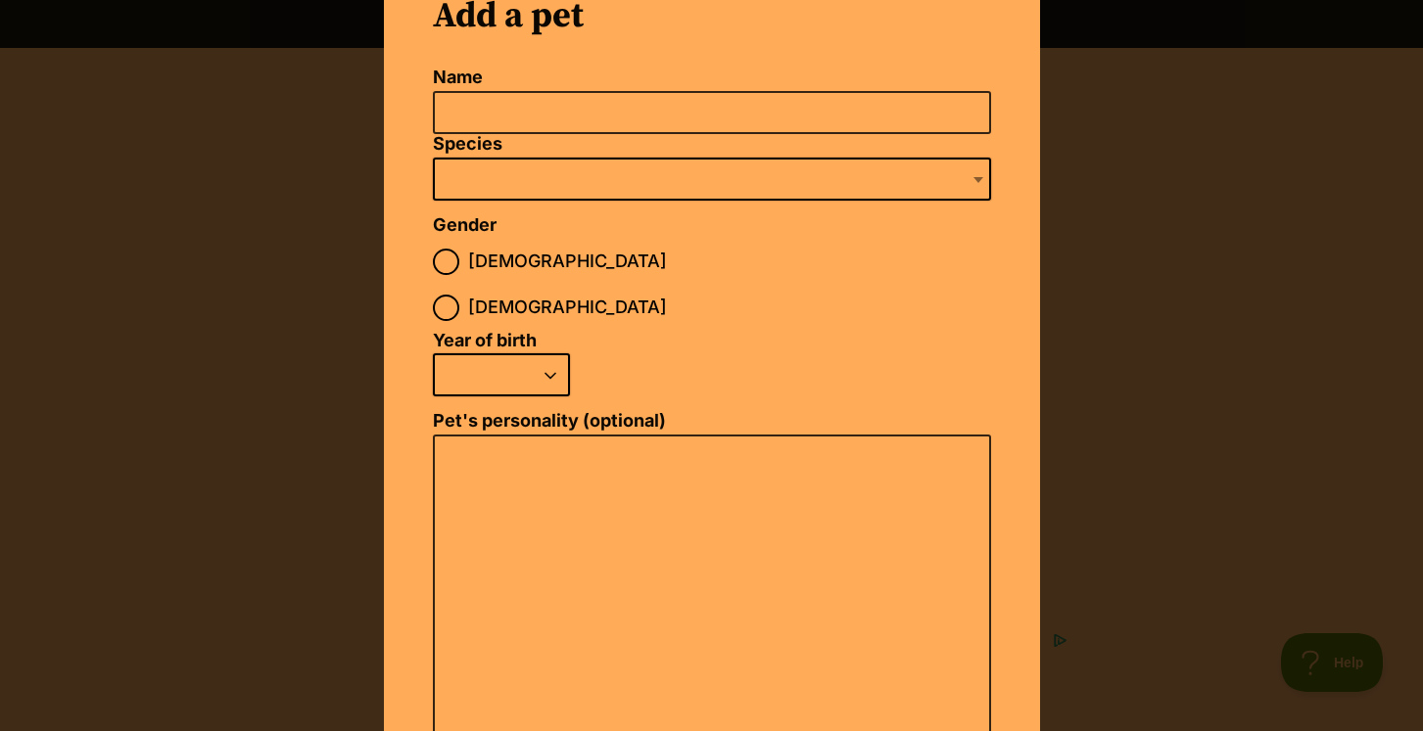
scroll to position [121, 0]
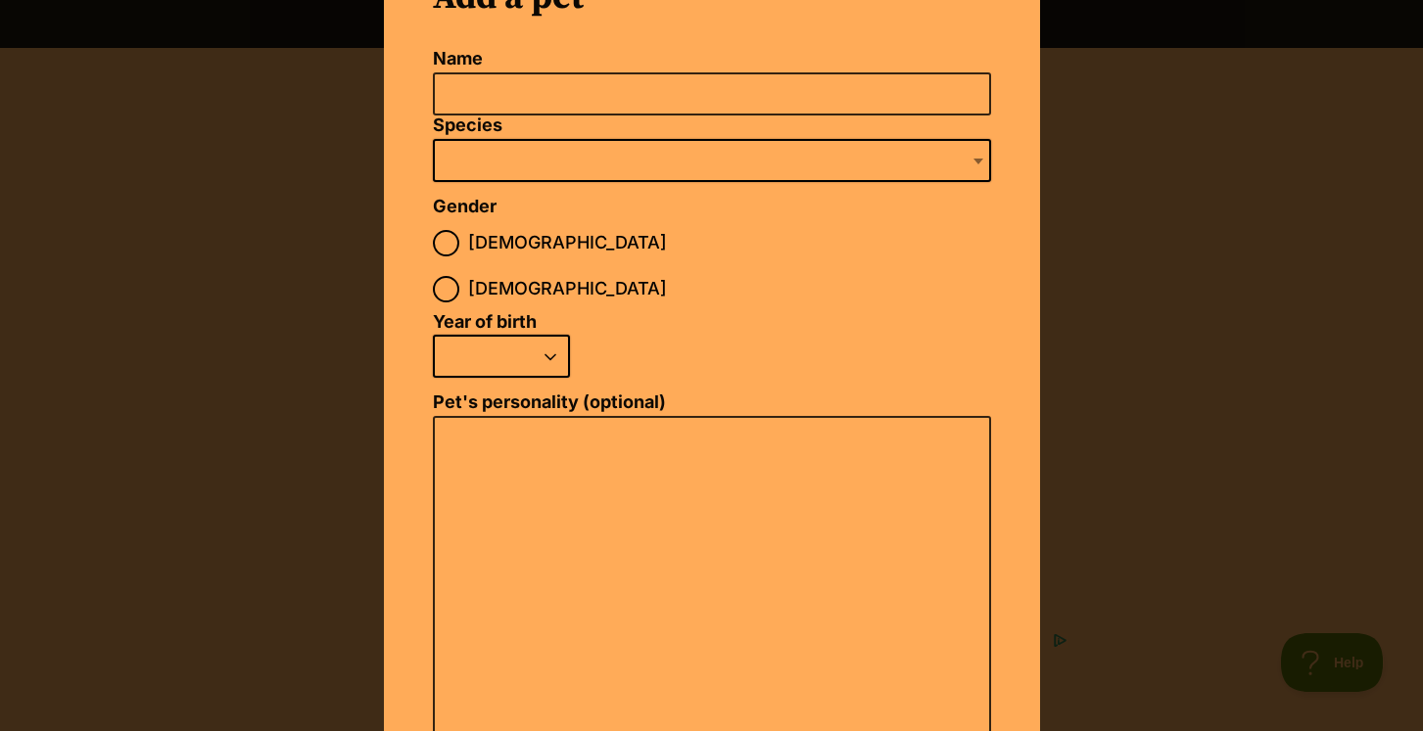
click at [250, 417] on div "Add a pet Name Species Bird Cat Dog Farm Animal Ferret Guinea Pig Horse Rabbit …" at bounding box center [711, 365] width 1423 height 731
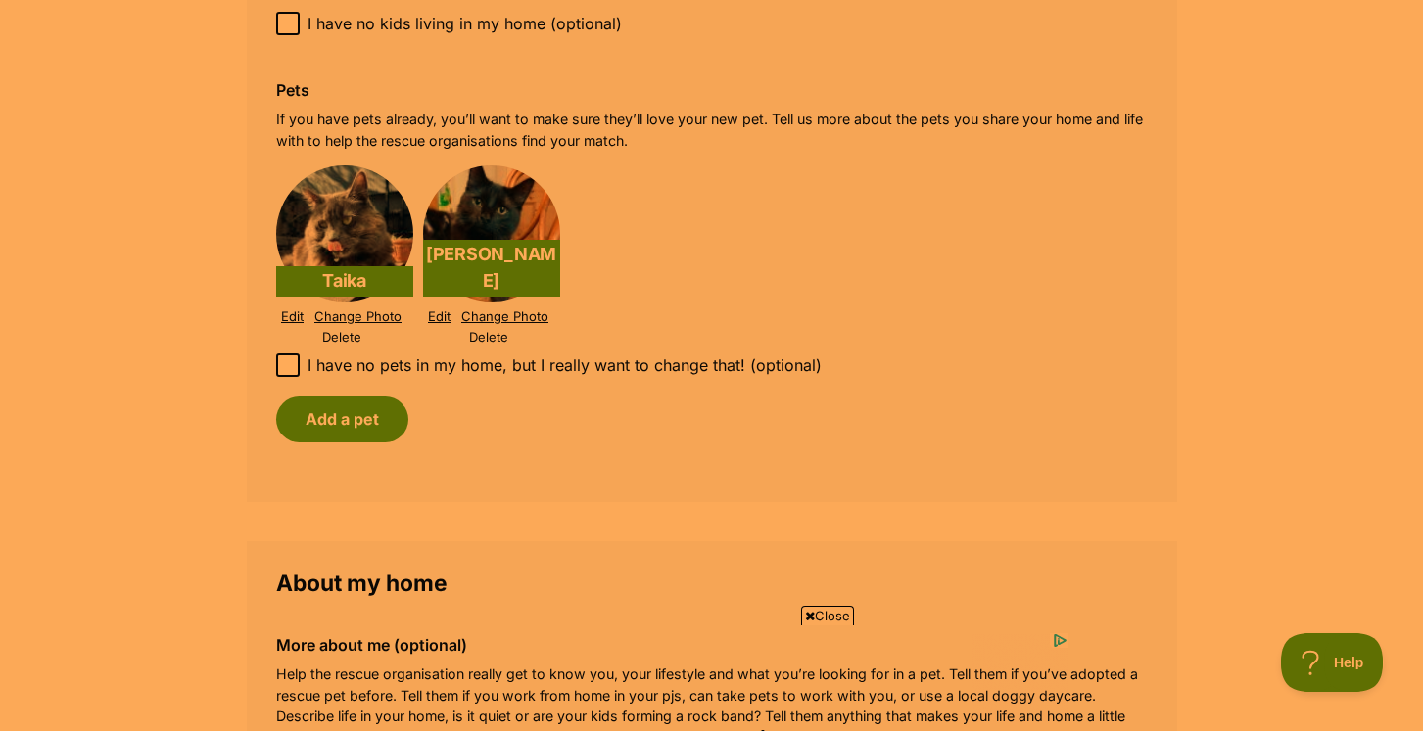
scroll to position [2040, 0]
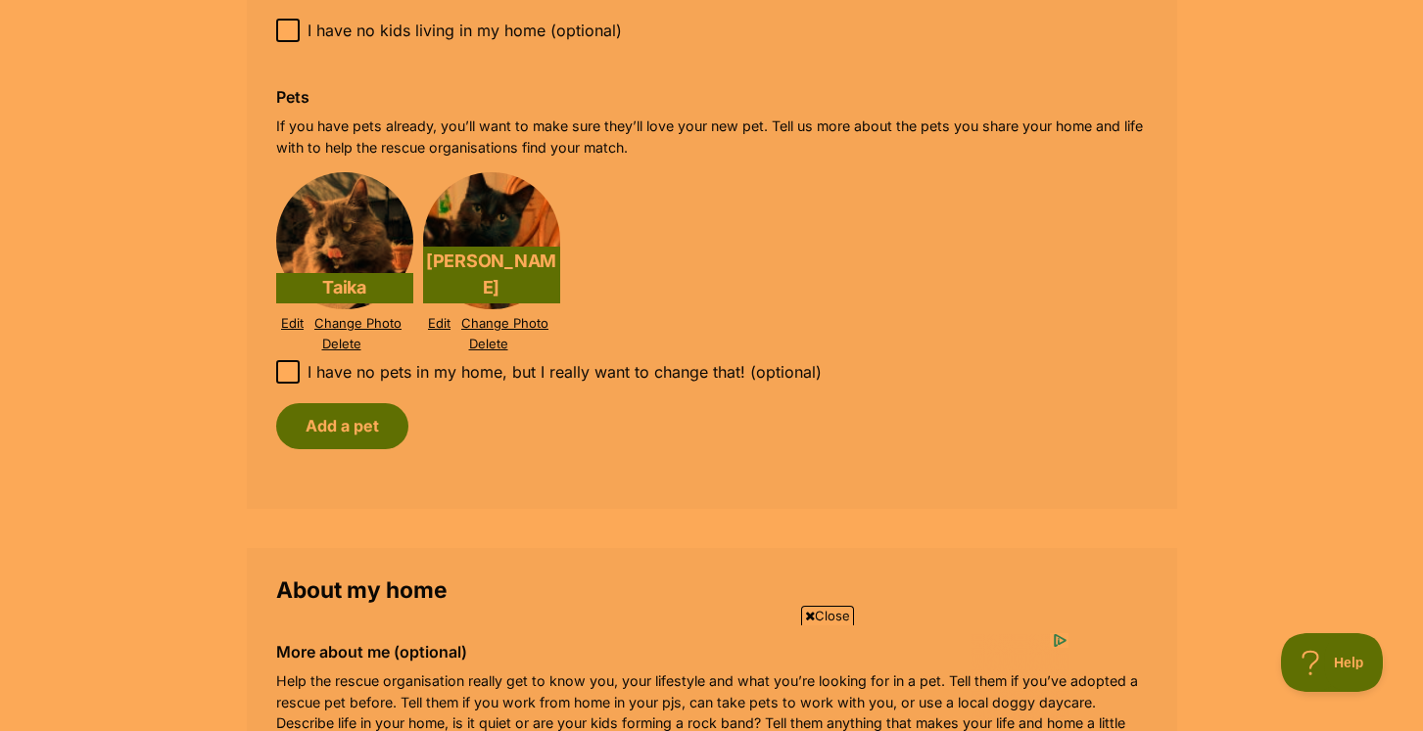
click at [348, 231] on img at bounding box center [344, 240] width 137 height 137
click at [351, 274] on p "Taika" at bounding box center [344, 288] width 137 height 30
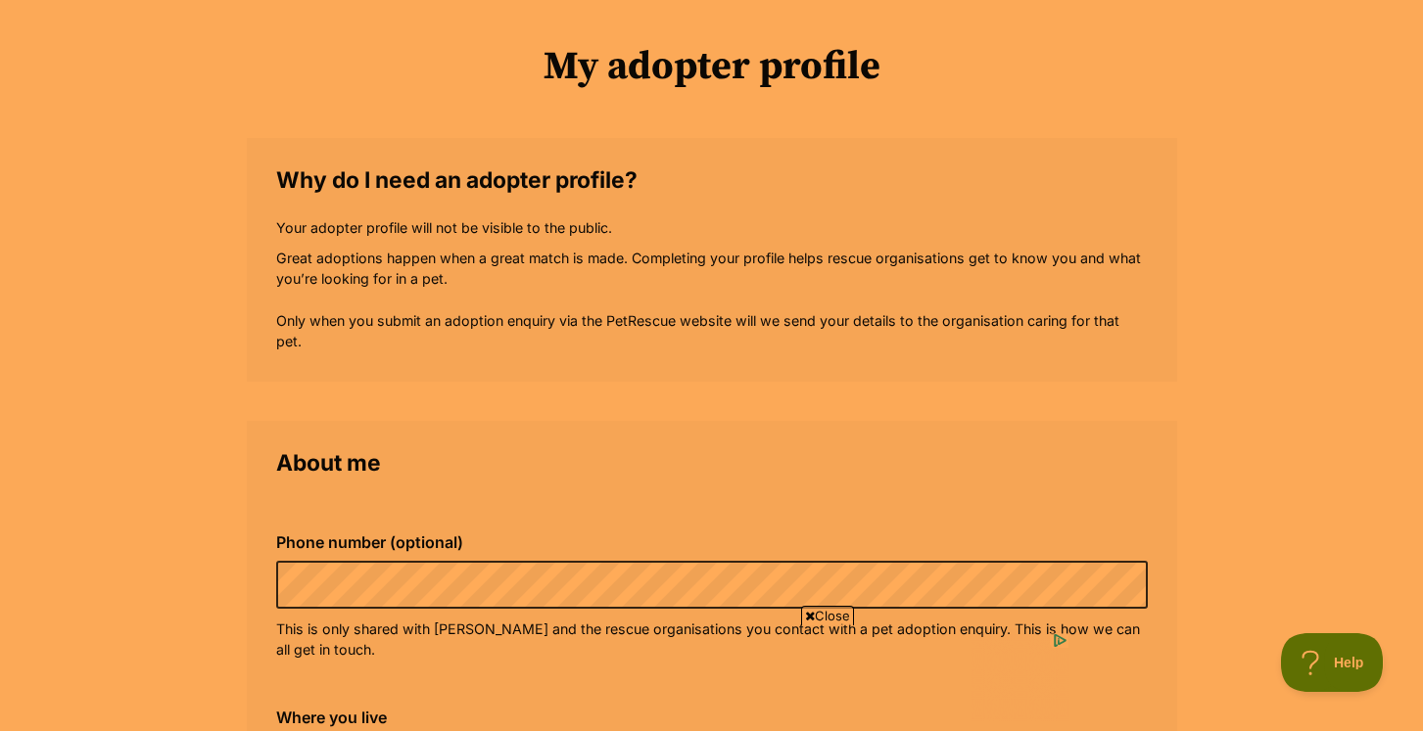
scroll to position [0, 0]
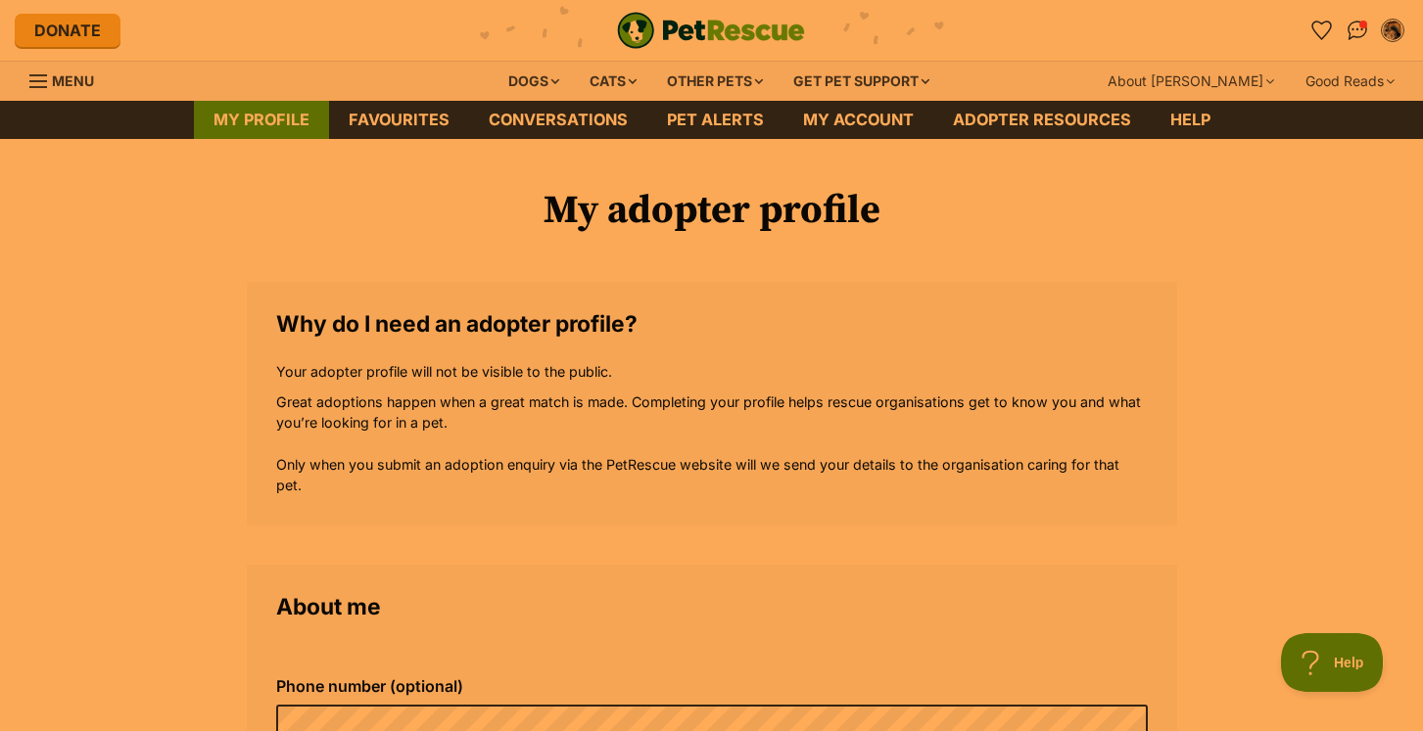
click at [277, 117] on link "My profile" at bounding box center [261, 120] width 135 height 38
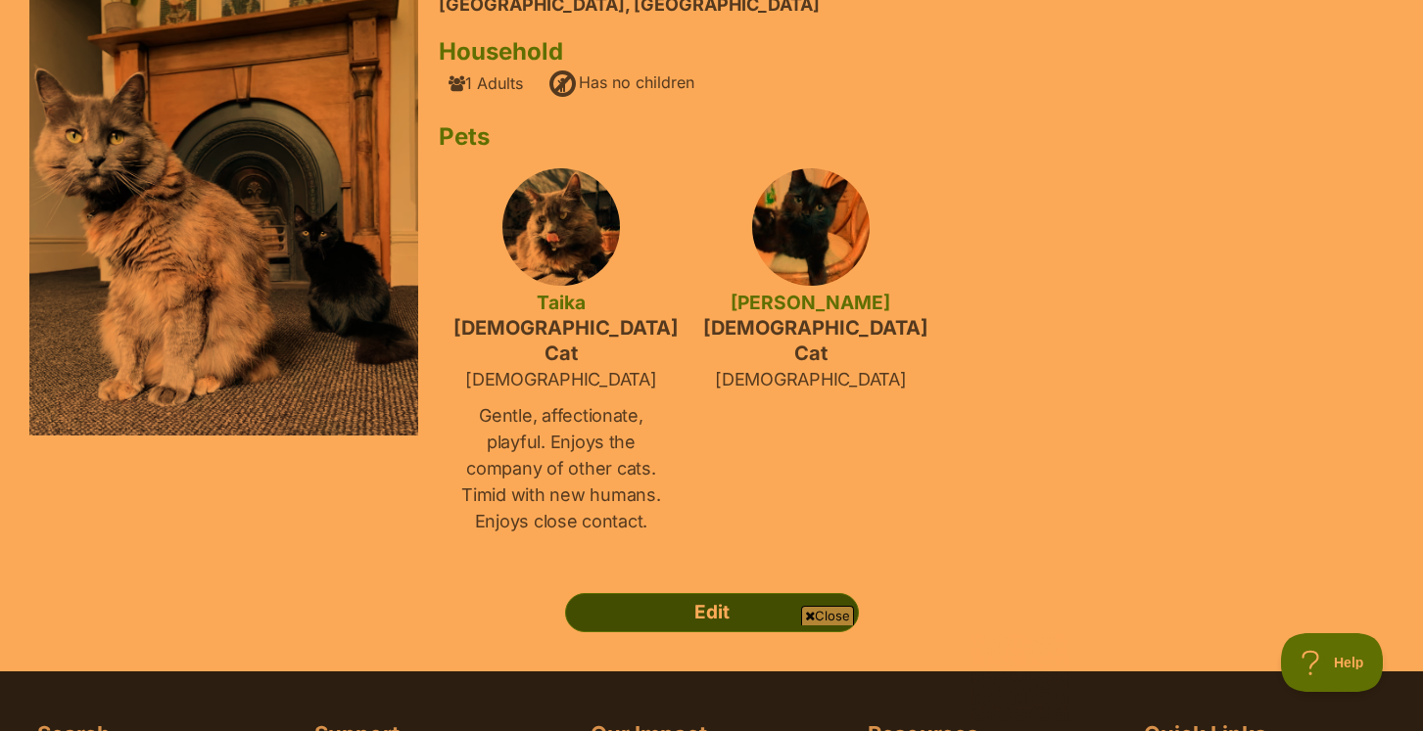
click at [715, 595] on link "Edit" at bounding box center [712, 612] width 294 height 39
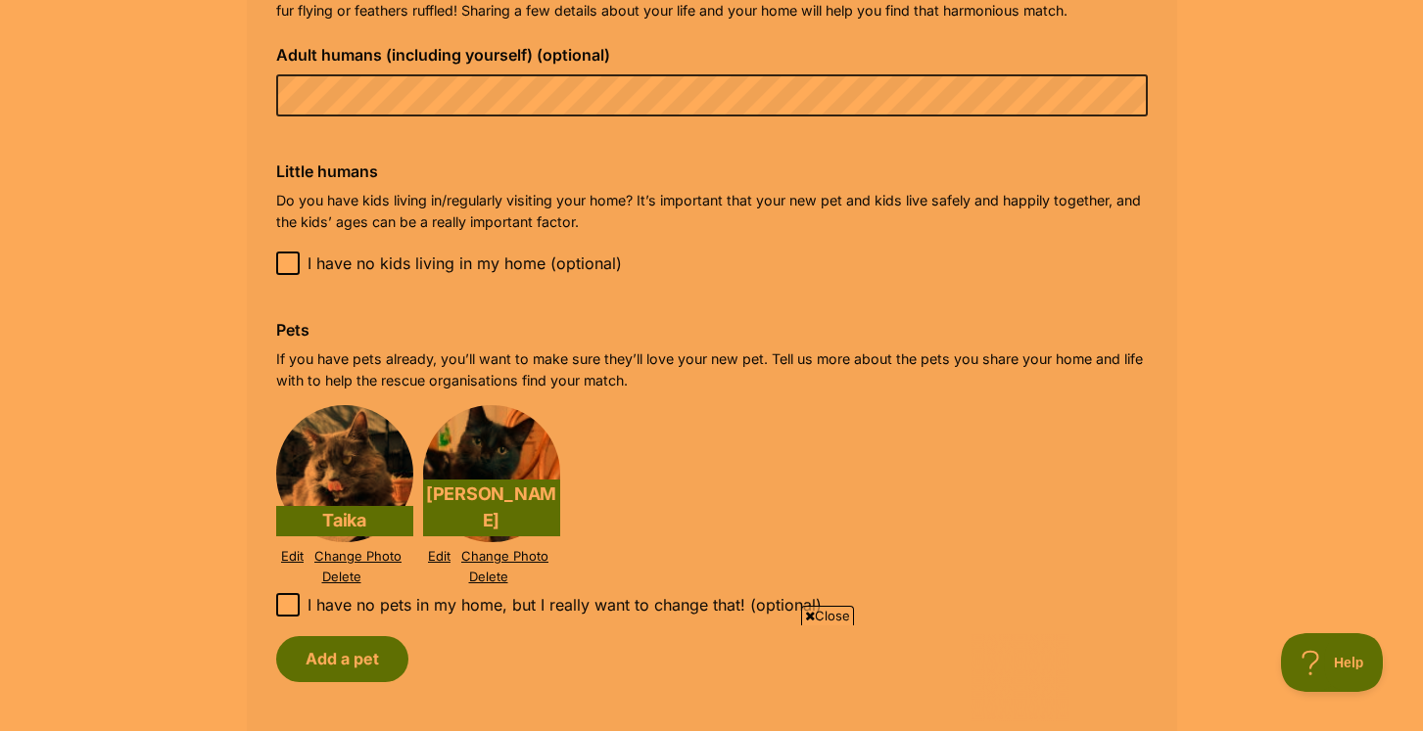
scroll to position [1918, 0]
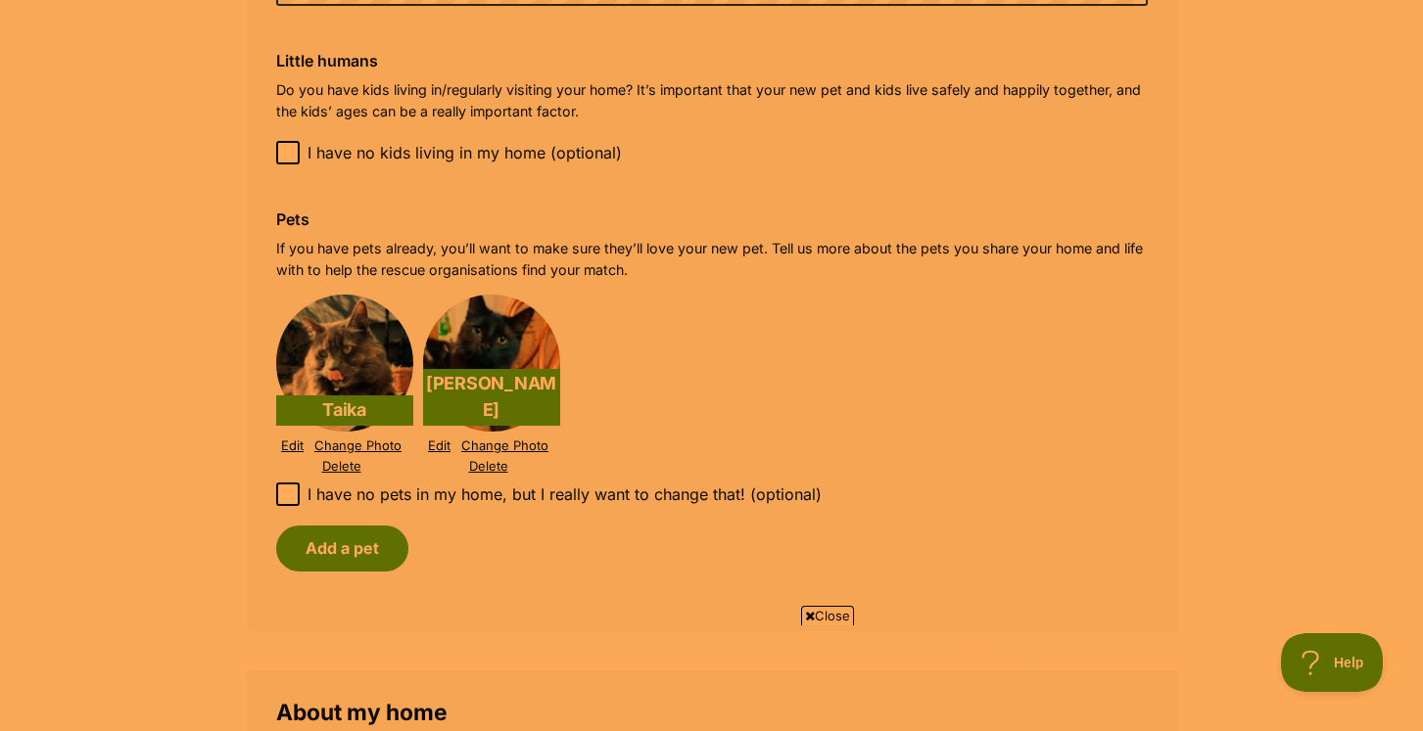
click at [294, 439] on link "Edit" at bounding box center [292, 446] width 23 height 15
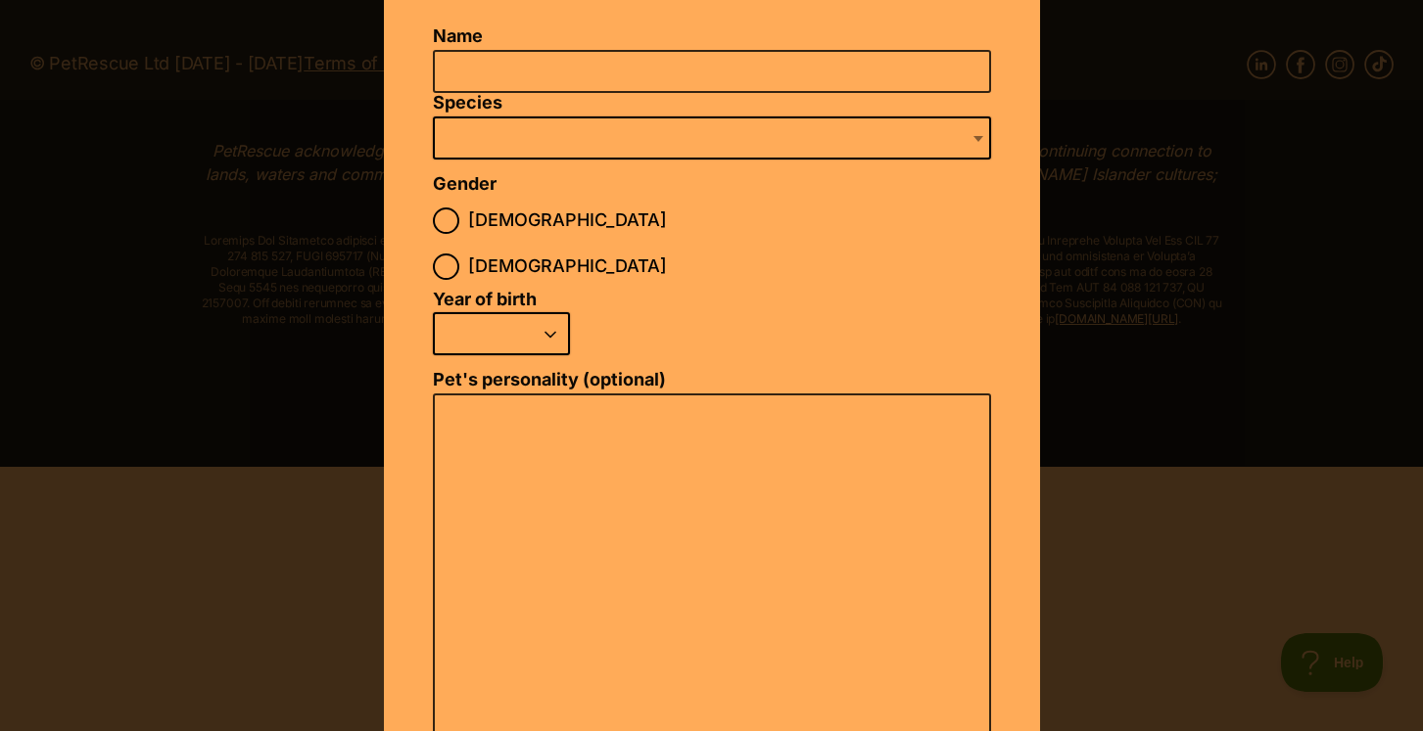
scroll to position [0, 0]
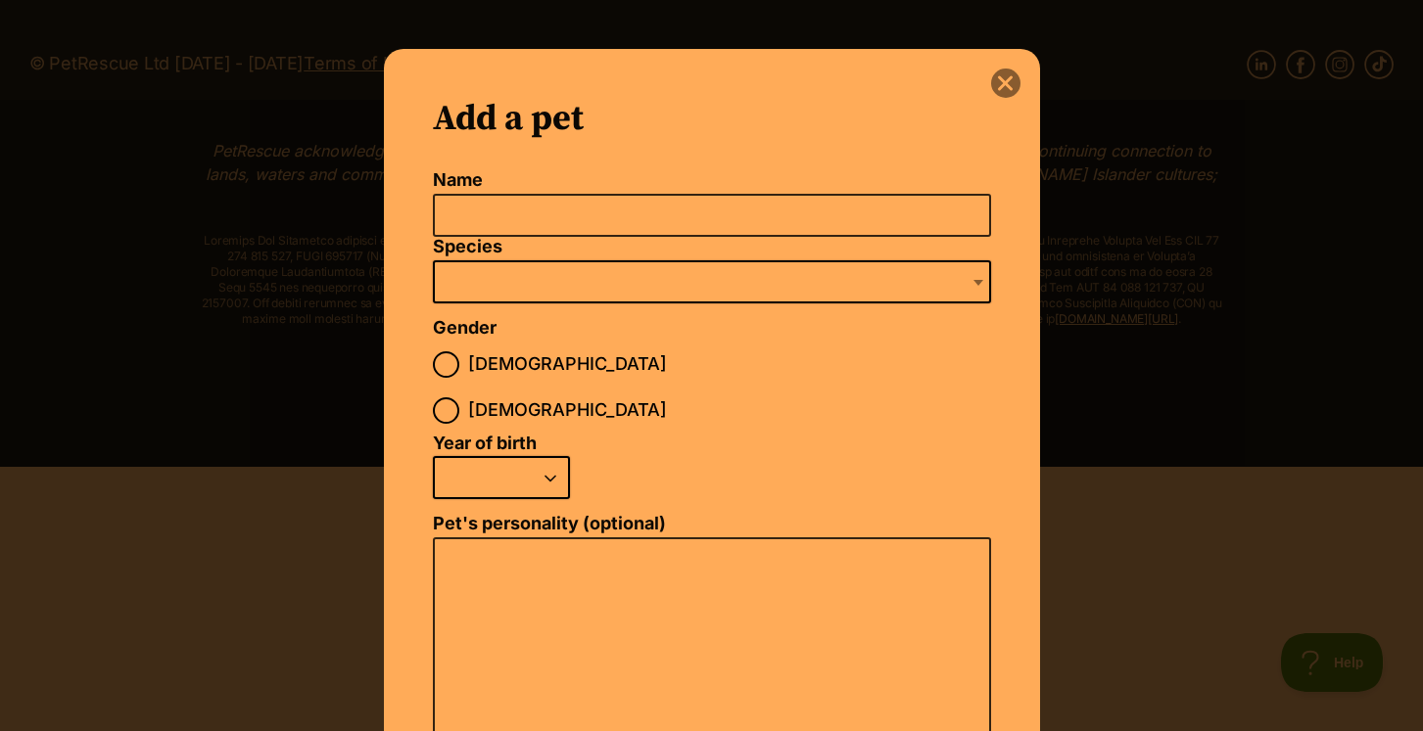
click at [1016, 84] on button "close" at bounding box center [1005, 83] width 29 height 29
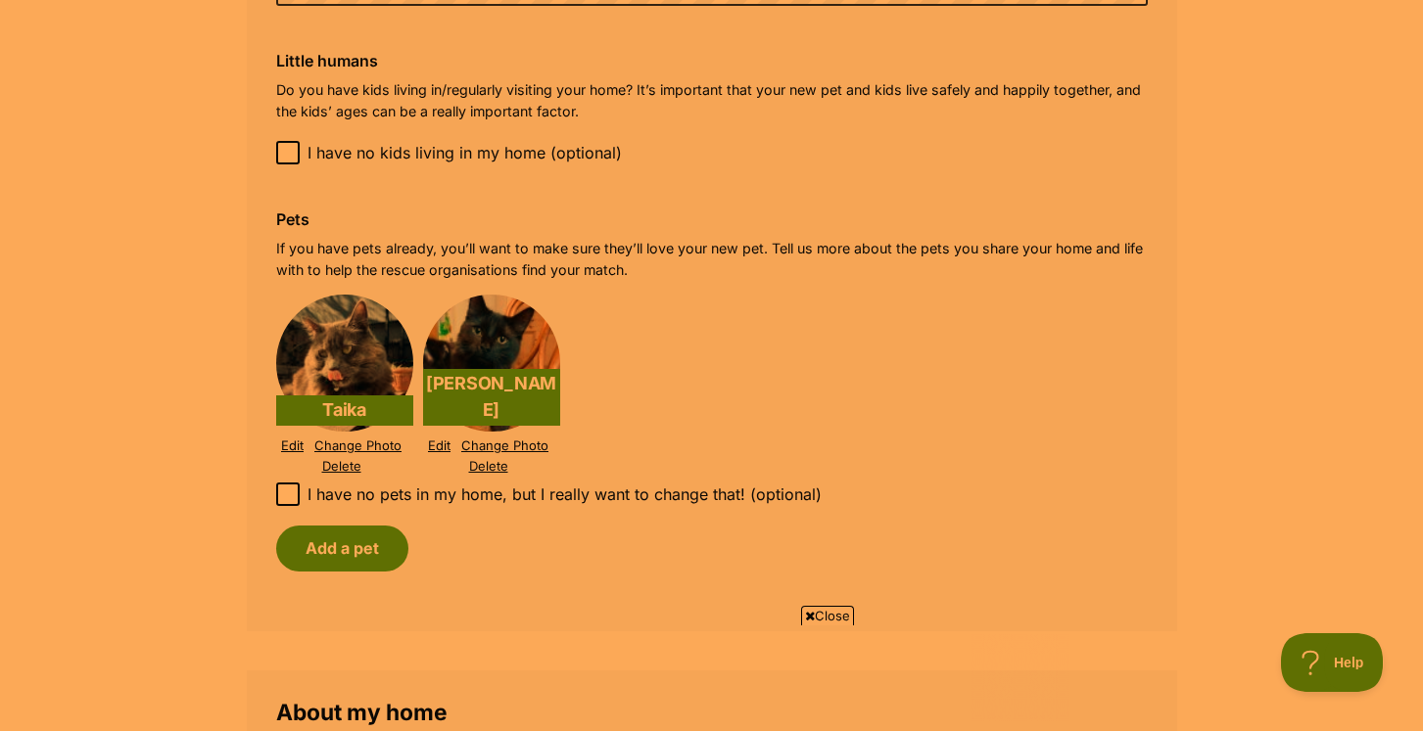
click at [330, 375] on img at bounding box center [344, 363] width 137 height 137
click at [293, 439] on link "Edit" at bounding box center [292, 446] width 23 height 15
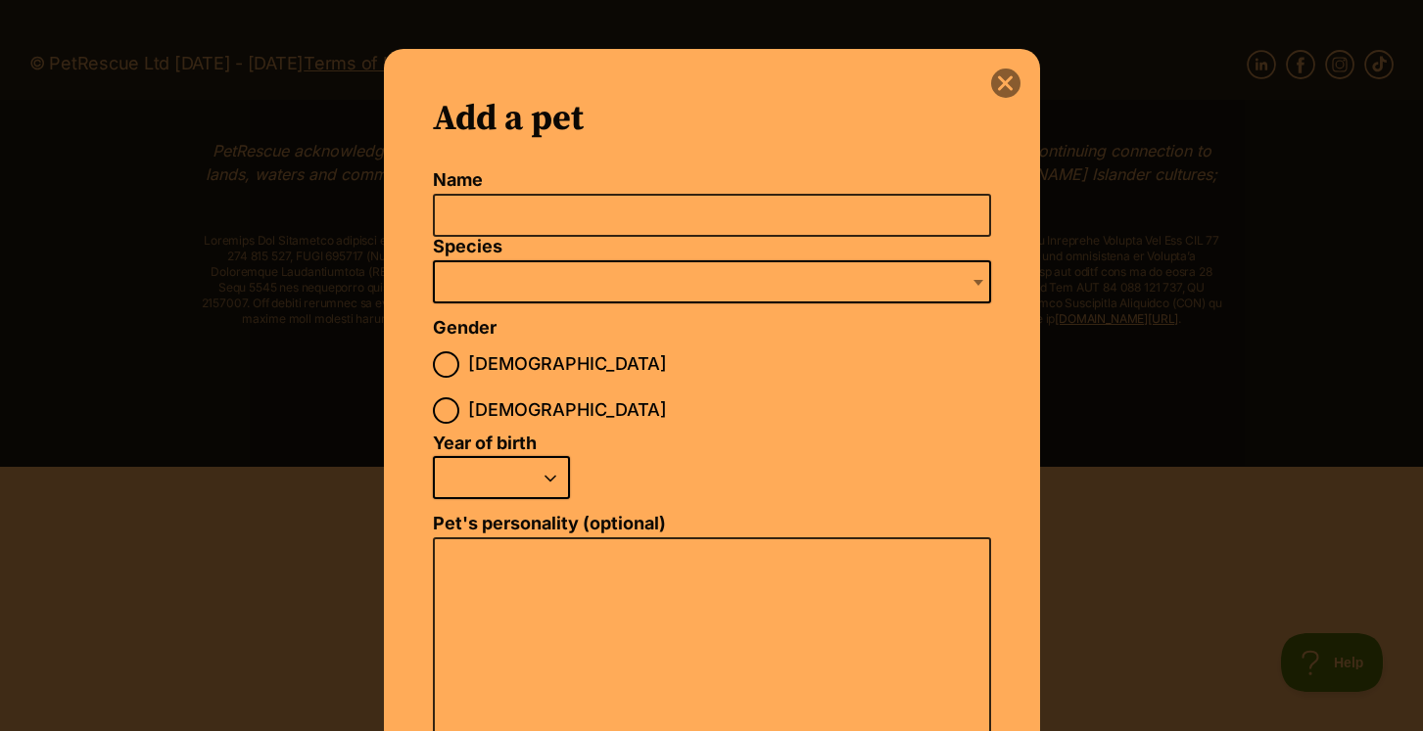
click at [996, 93] on button "close" at bounding box center [1005, 83] width 29 height 29
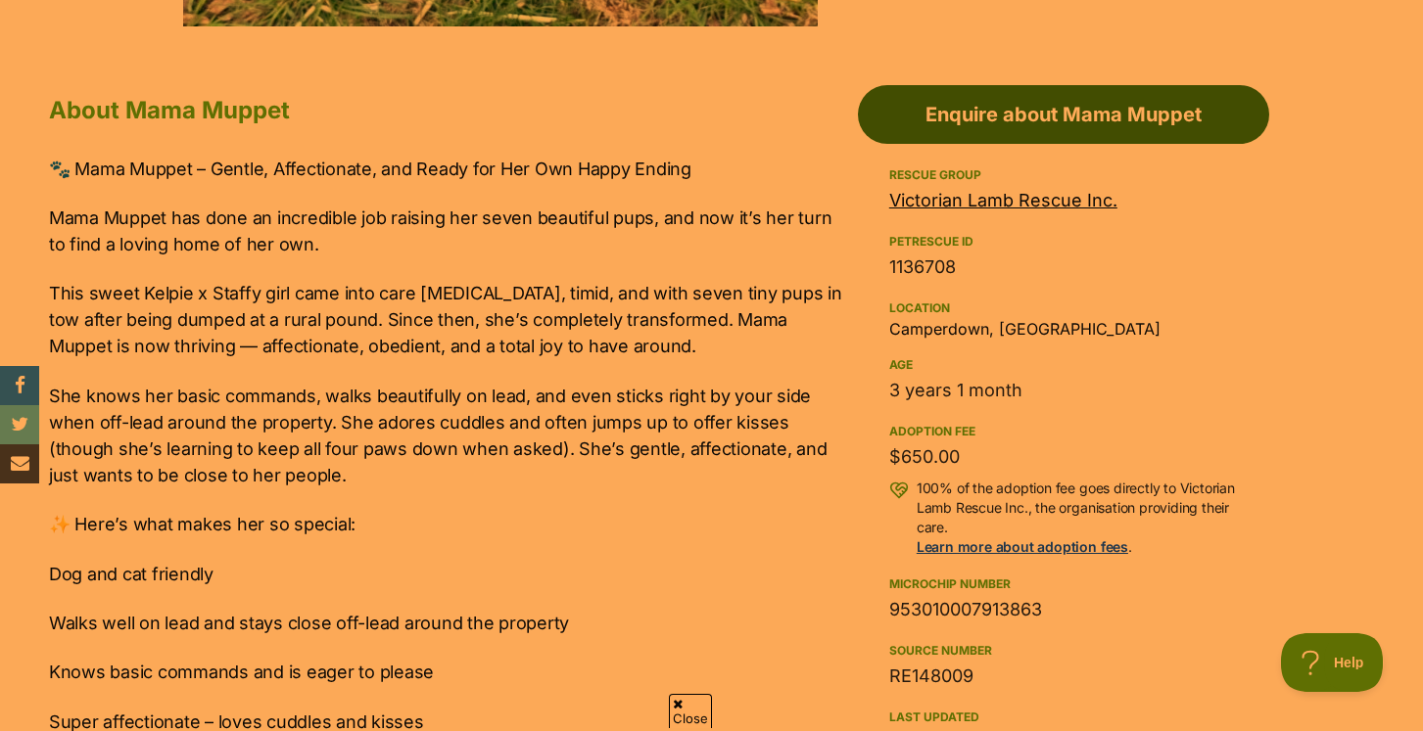
click at [996, 108] on link "Enquire about Mama Muppet" at bounding box center [1063, 114] width 411 height 59
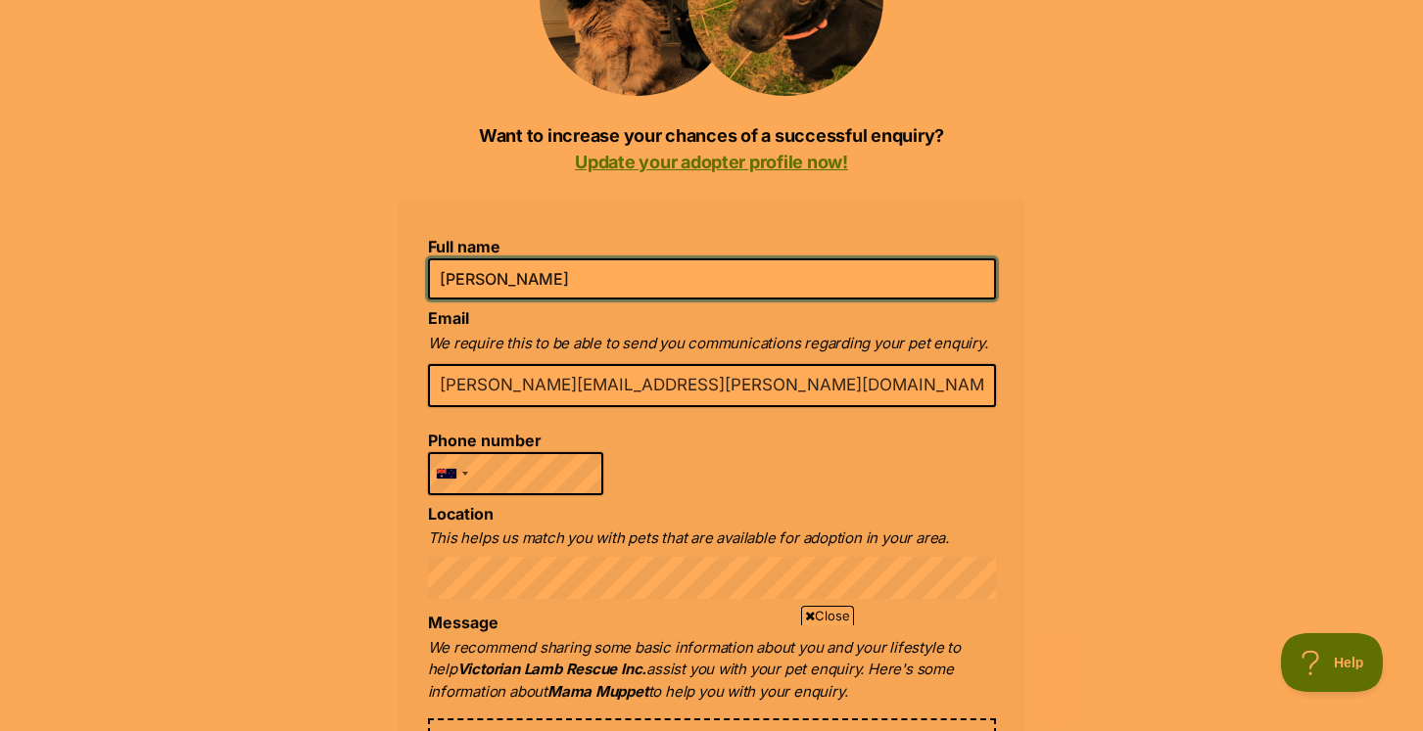
click at [529, 282] on input "[PERSON_NAME]" at bounding box center [712, 278] width 568 height 41
click at [579, 290] on input "[PERSON_NAME]" at bounding box center [712, 278] width 568 height 41
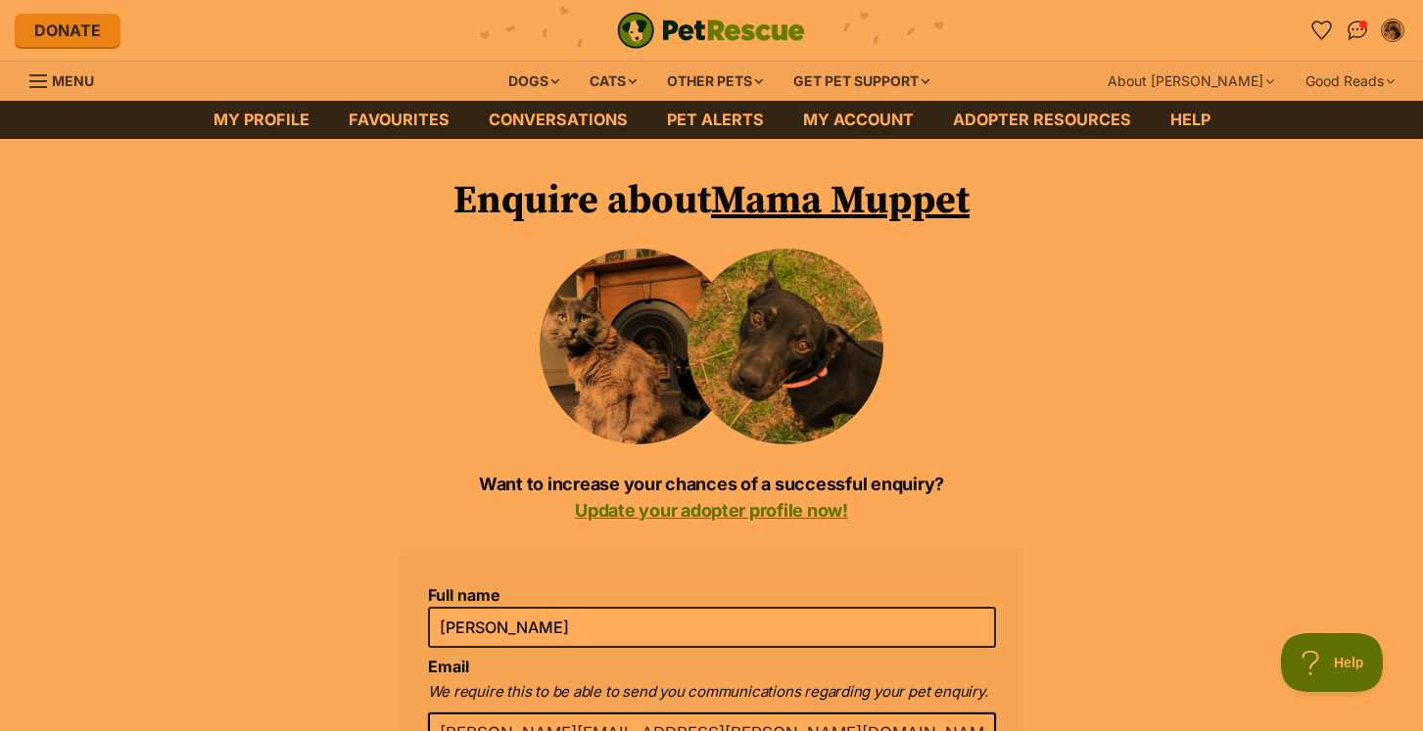
click at [900, 203] on link "Mama Muppet" at bounding box center [840, 200] width 258 height 49
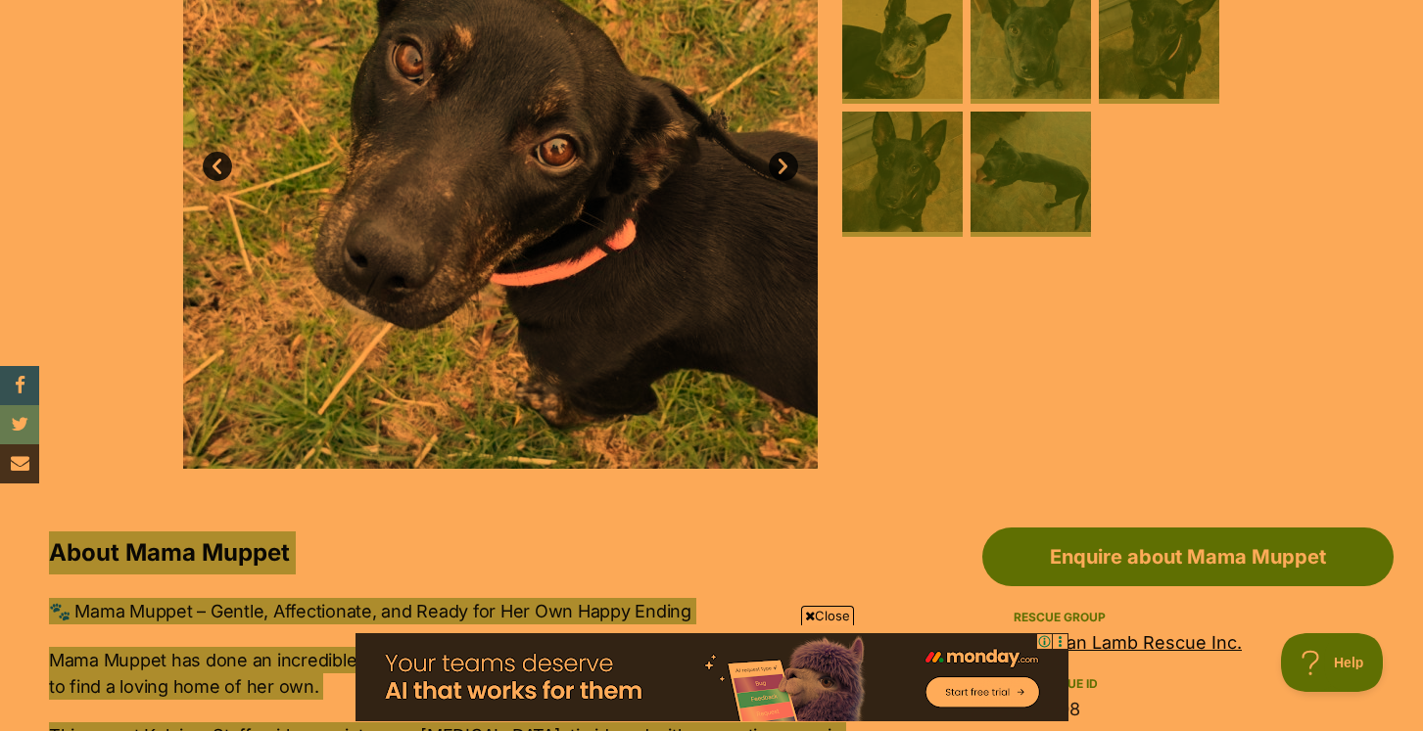
scroll to position [591, 0]
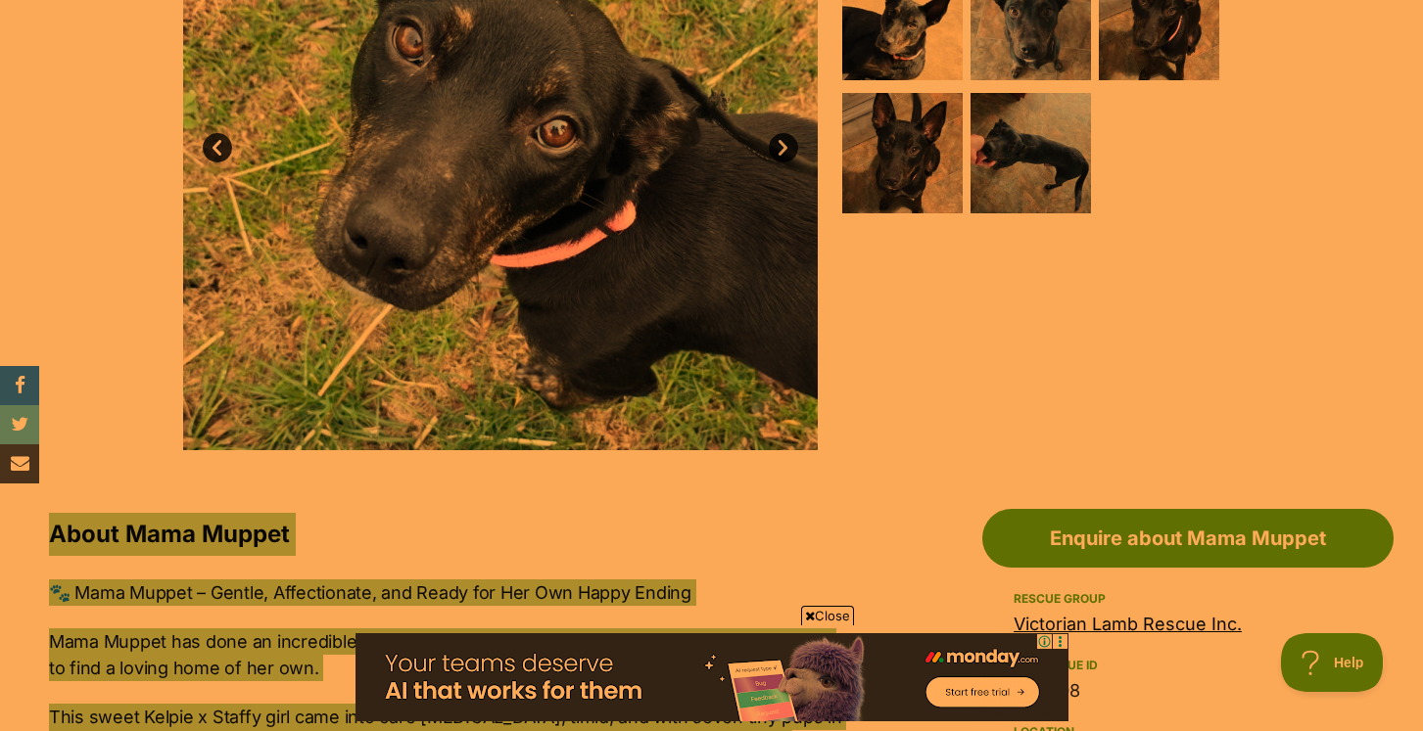
drag, startPoint x: 66, startPoint y: 344, endPoint x: 49, endPoint y: 537, distance: 193.6
copy div "About Mama Muppet 🐾 Mama Muppet – Gentle, Affectionate, and Ready for Her Own H…"
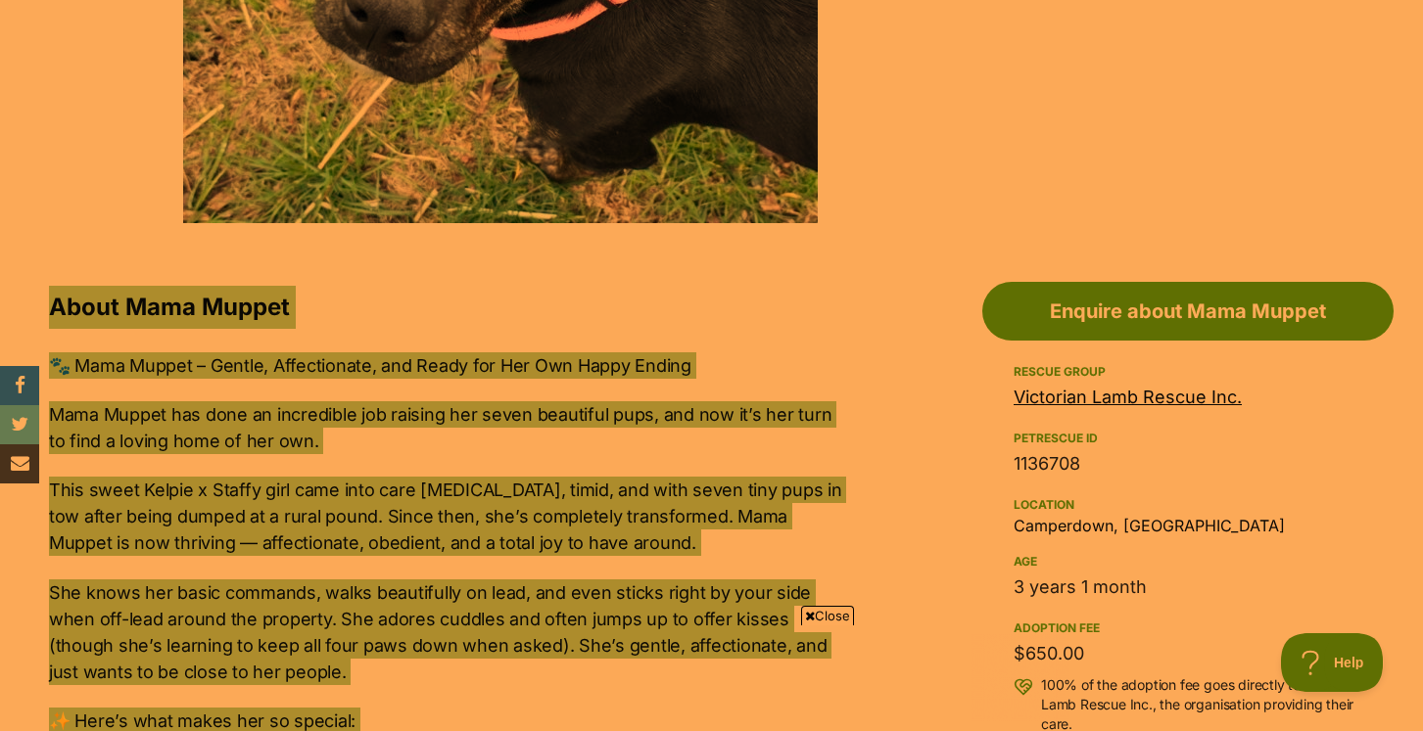
scroll to position [1021, 0]
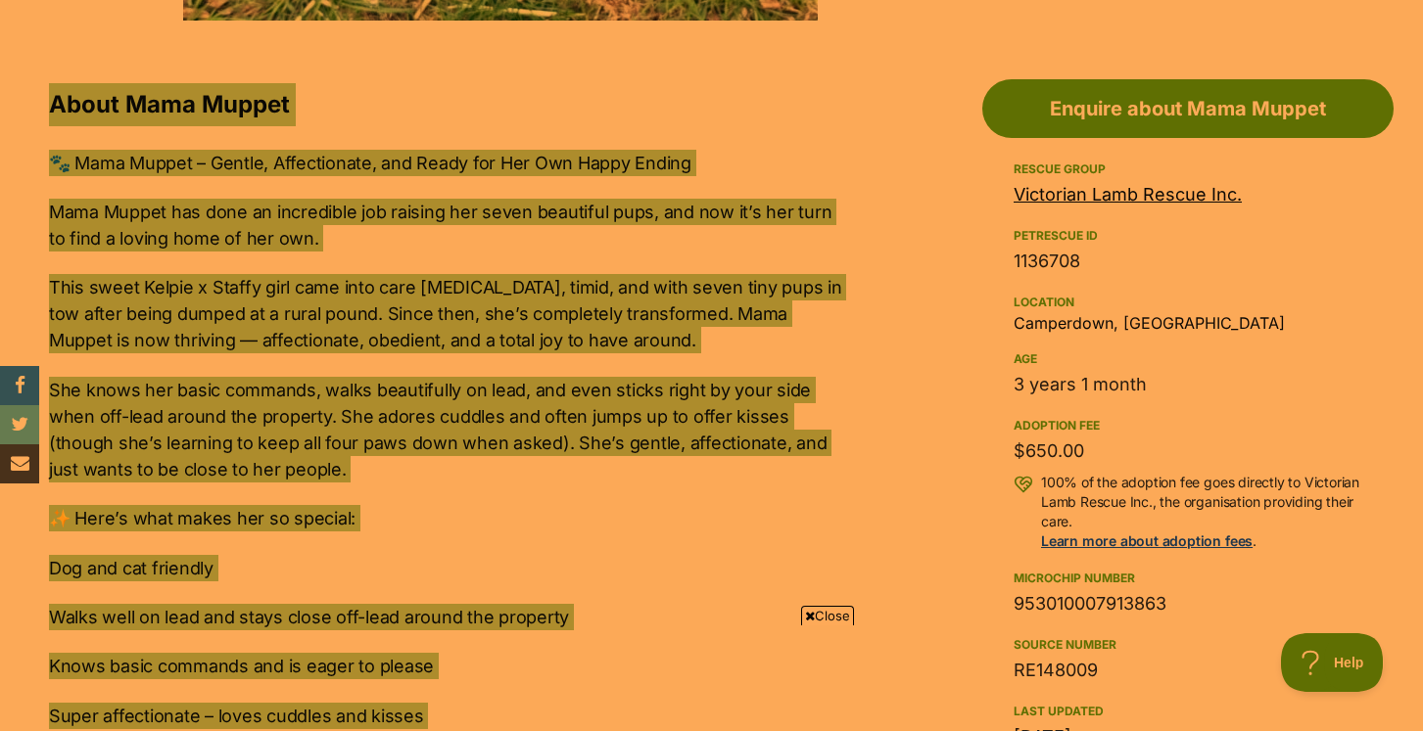
click at [632, 368] on div "🐾 Mama Muppet – Gentle, Affectionate, and Ready for Her Own Happy Ending Mama M…" at bounding box center [448, 603] width 799 height 906
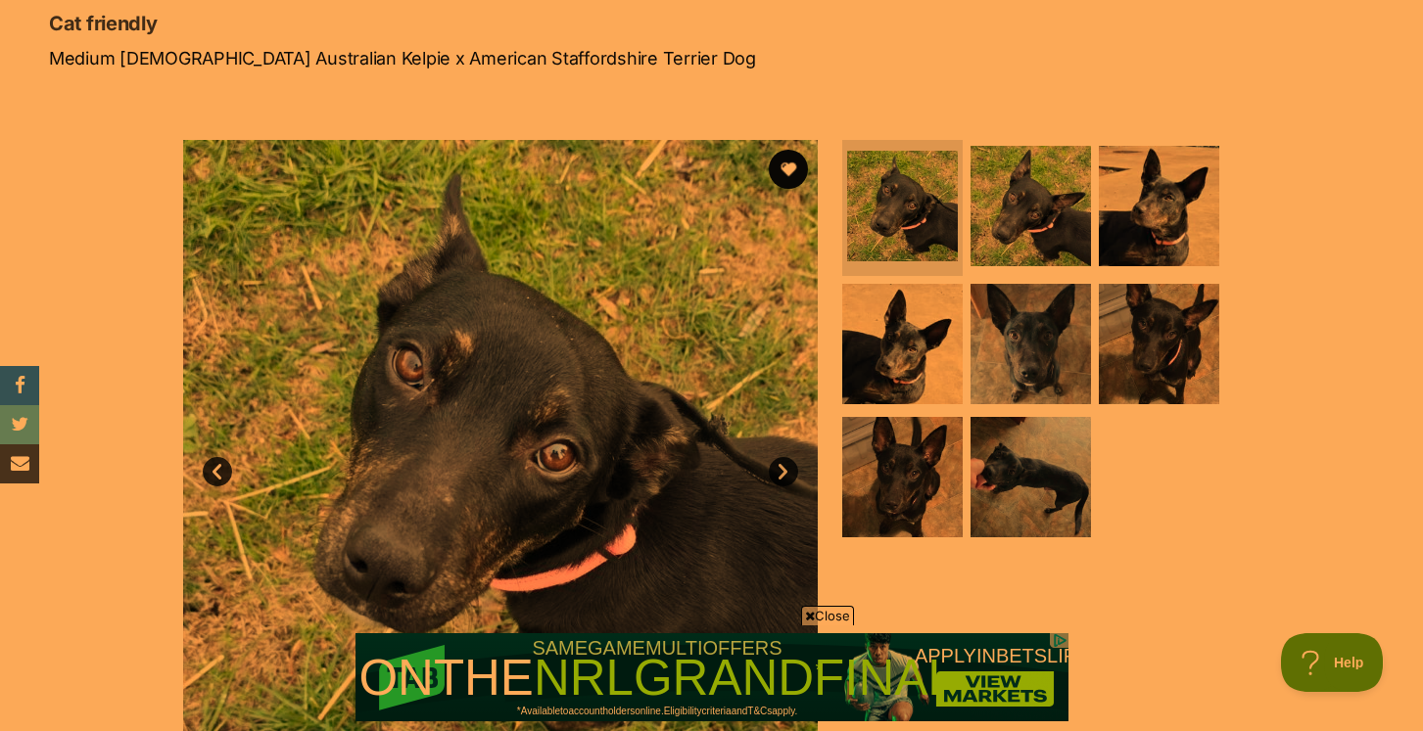
scroll to position [226, 0]
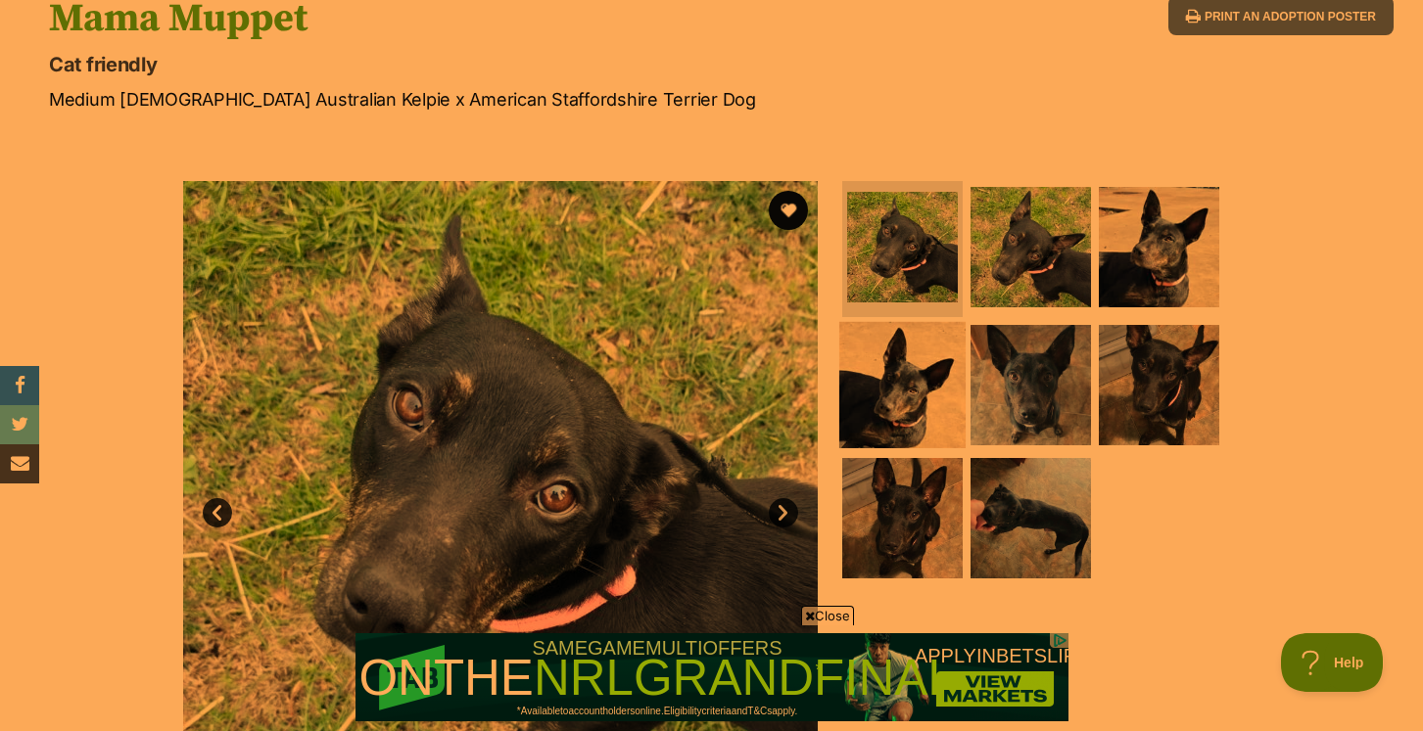
click at [911, 376] on img at bounding box center [902, 385] width 126 height 126
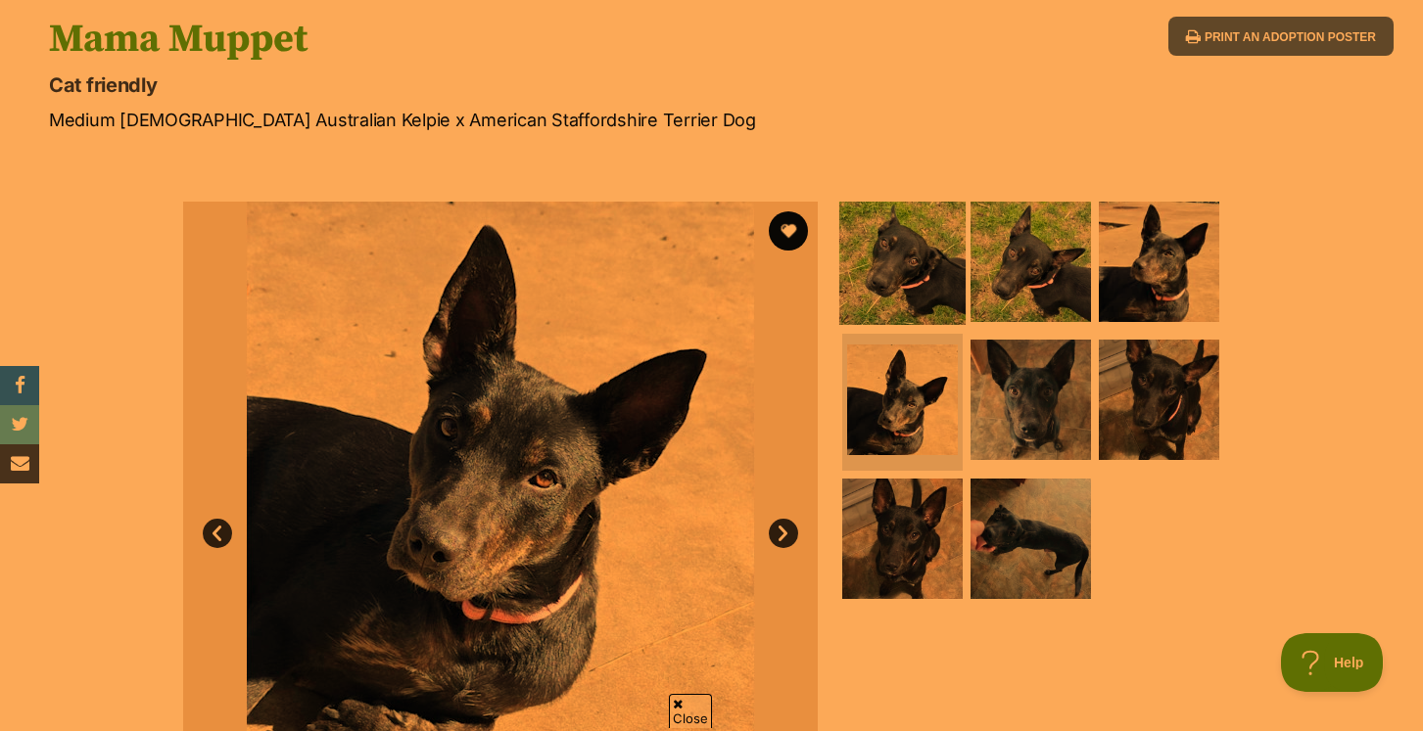
scroll to position [0, 0]
click at [877, 270] on img at bounding box center [902, 261] width 126 height 126
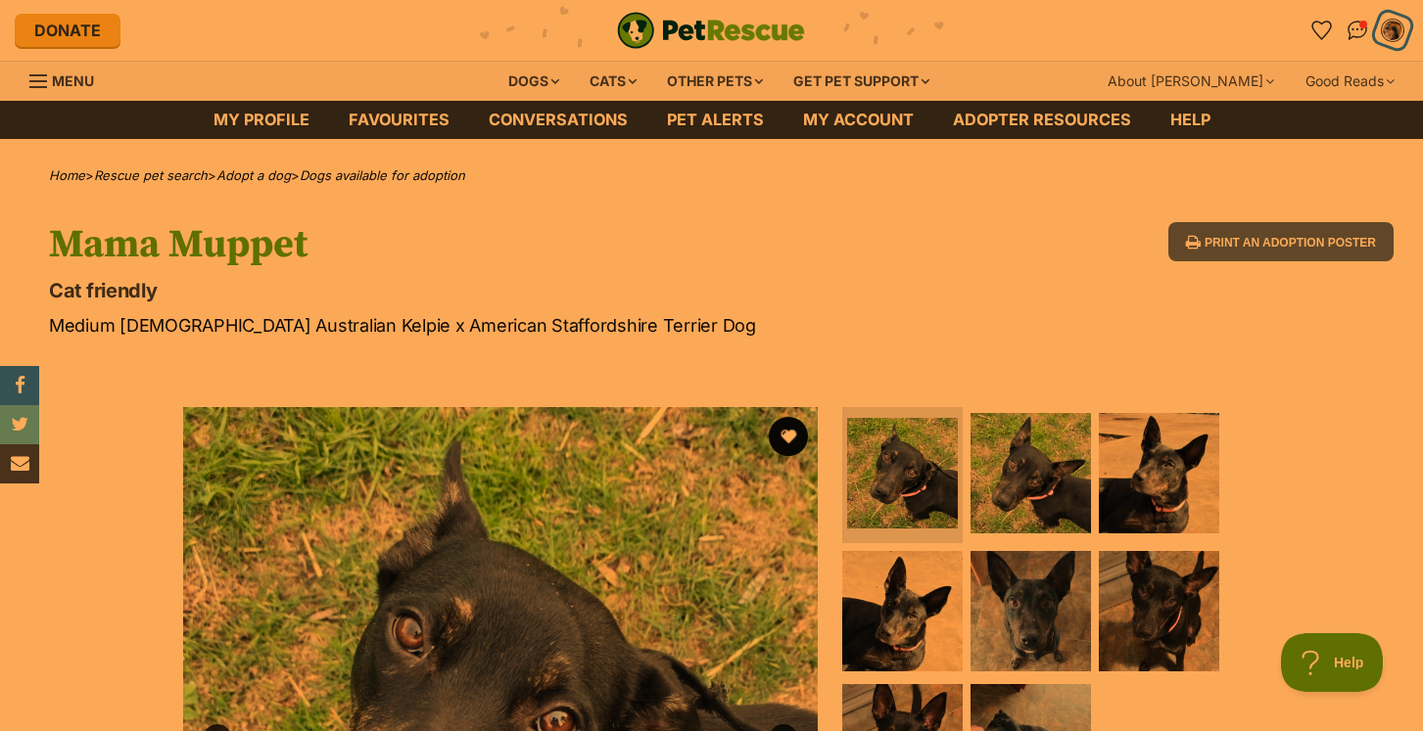
click at [1392, 31] on img "My account" at bounding box center [1392, 30] width 25 height 25
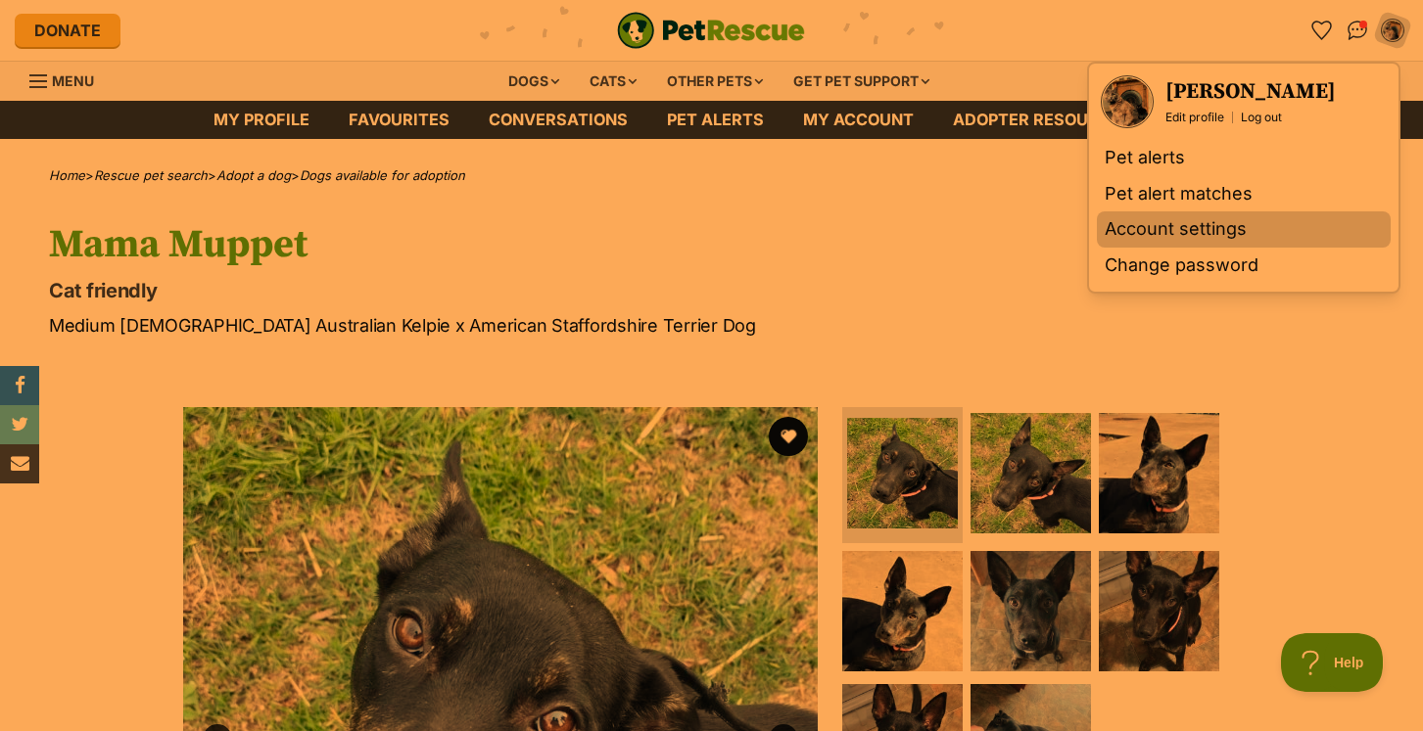
click at [1264, 235] on link "Account settings" at bounding box center [1244, 229] width 294 height 36
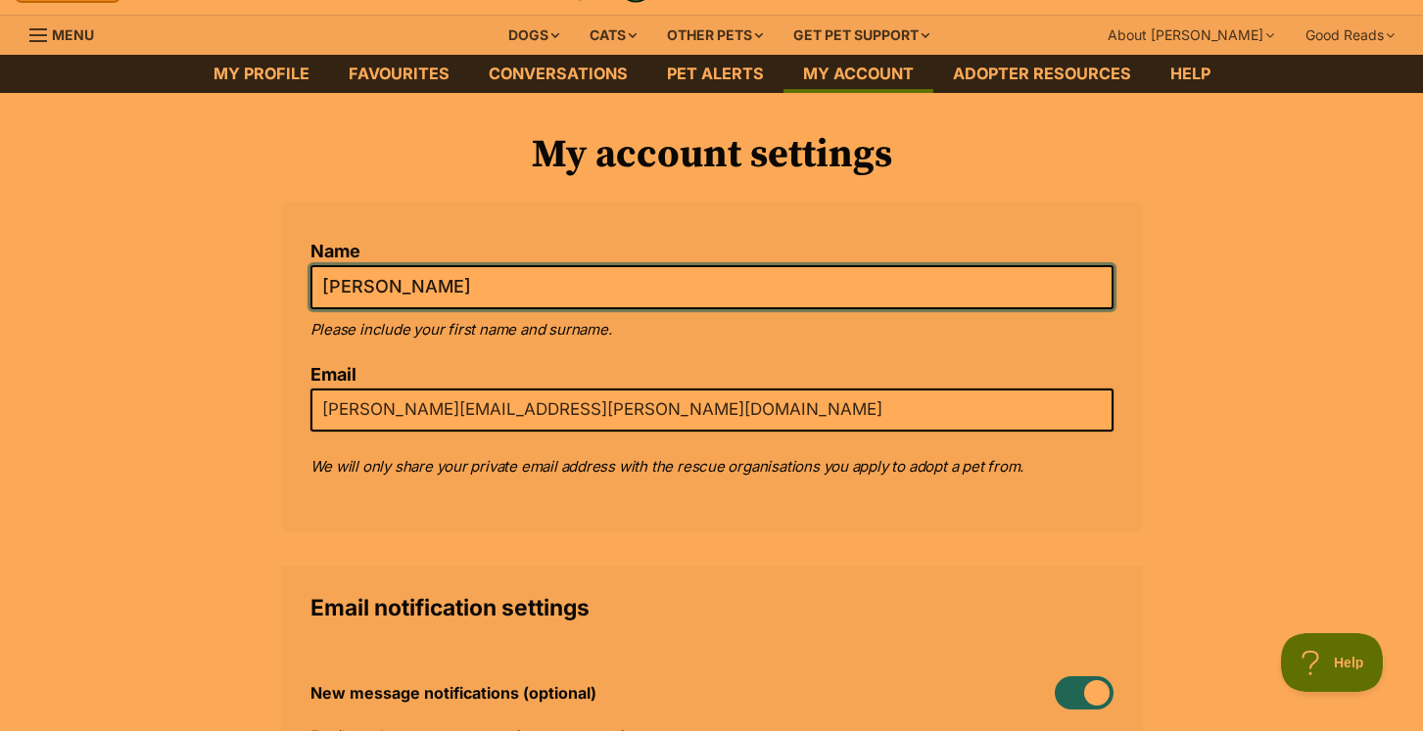
click at [421, 285] on input "[PERSON_NAME]" at bounding box center [711, 287] width 803 height 44
type input "Archie Beetle"
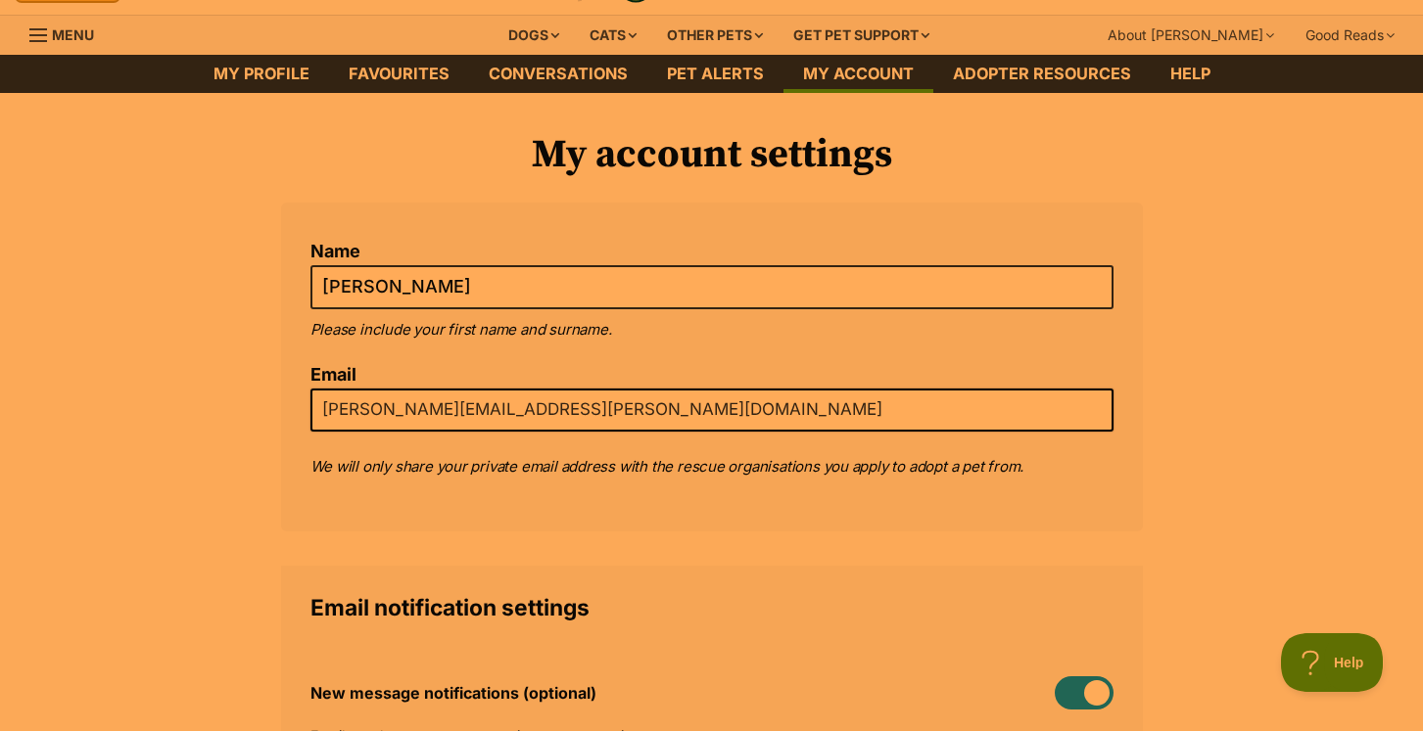
click at [393, 403] on input "[PERSON_NAME][EMAIL_ADDRESS][PERSON_NAME][DOMAIN_NAME]" at bounding box center [711, 410] width 803 height 43
type input "archie@queertown.com.au"
click at [807, 441] on li "Email archie@queertown.com.au" at bounding box center [711, 405] width 803 height 80
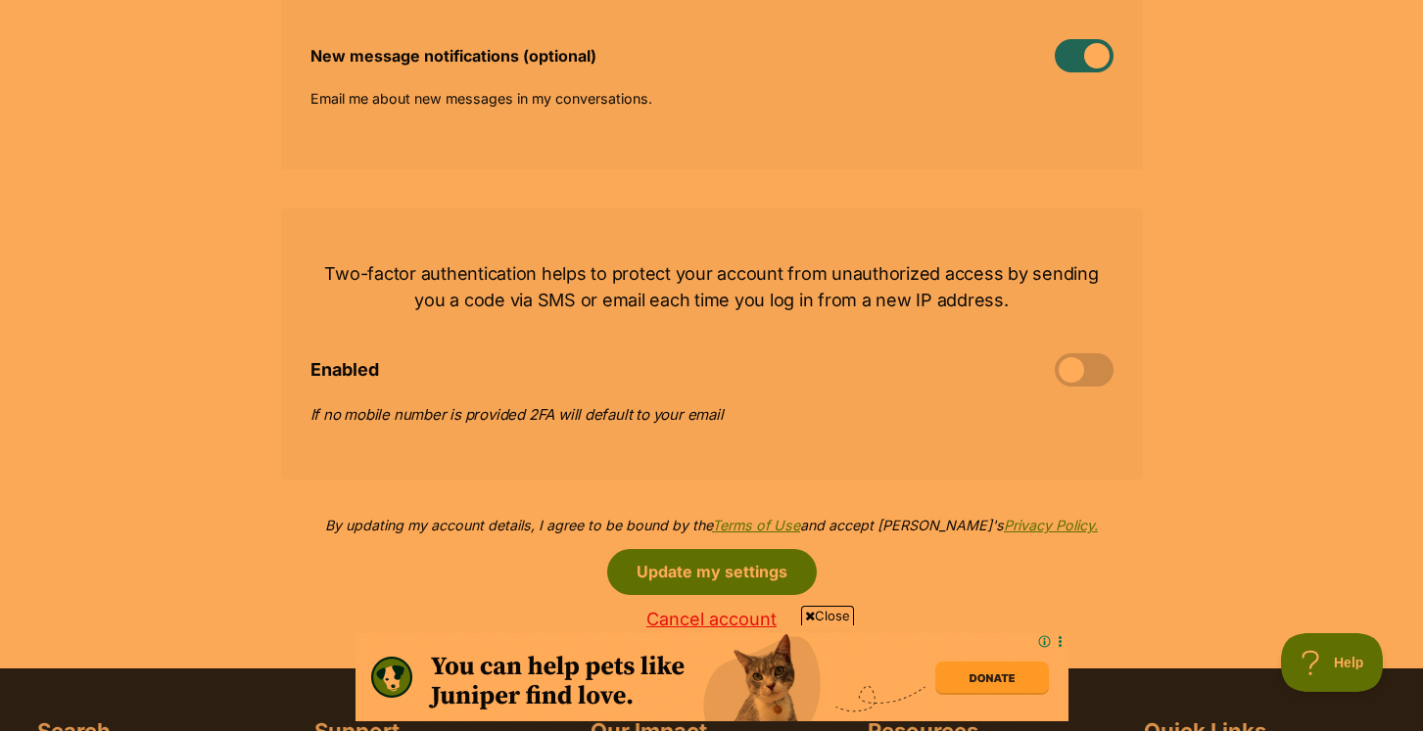
scroll to position [684, 0]
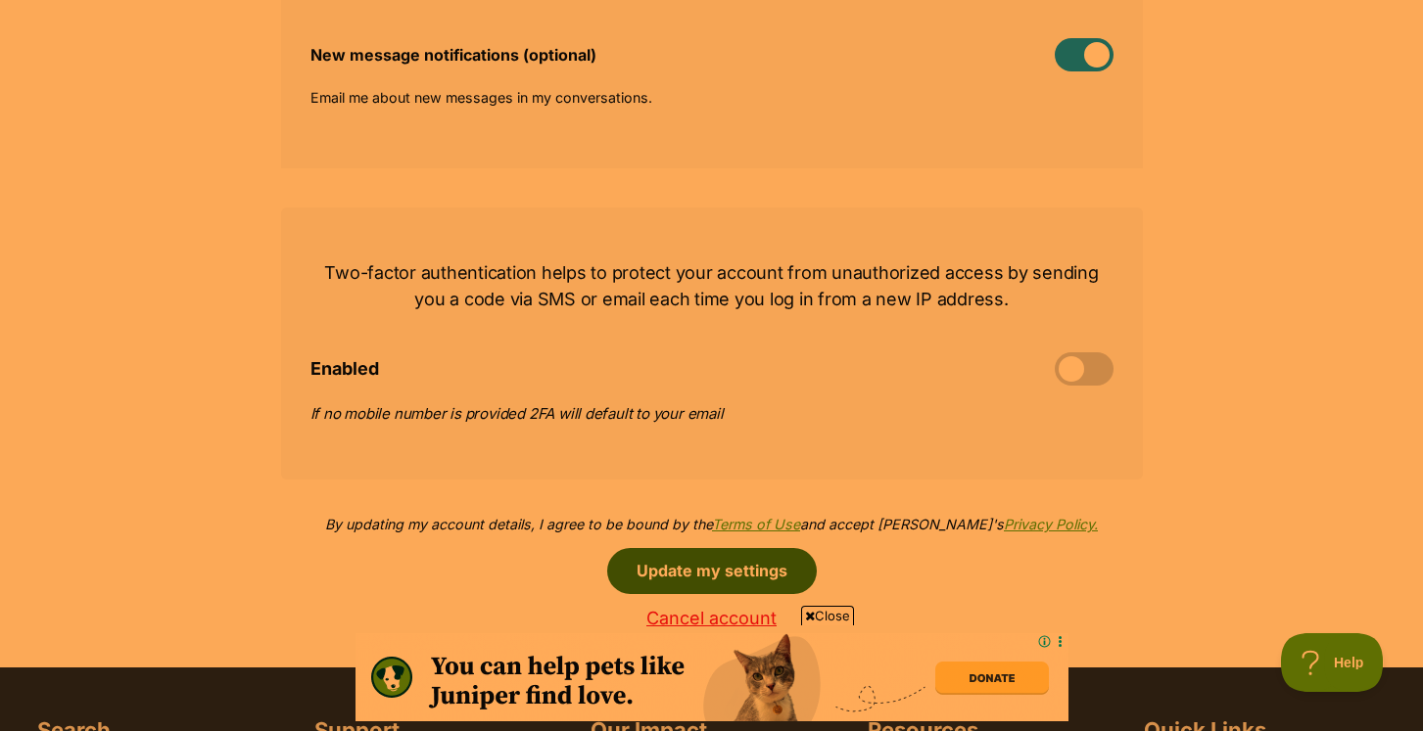
click at [726, 581] on button "Update my settings" at bounding box center [712, 570] width 210 height 45
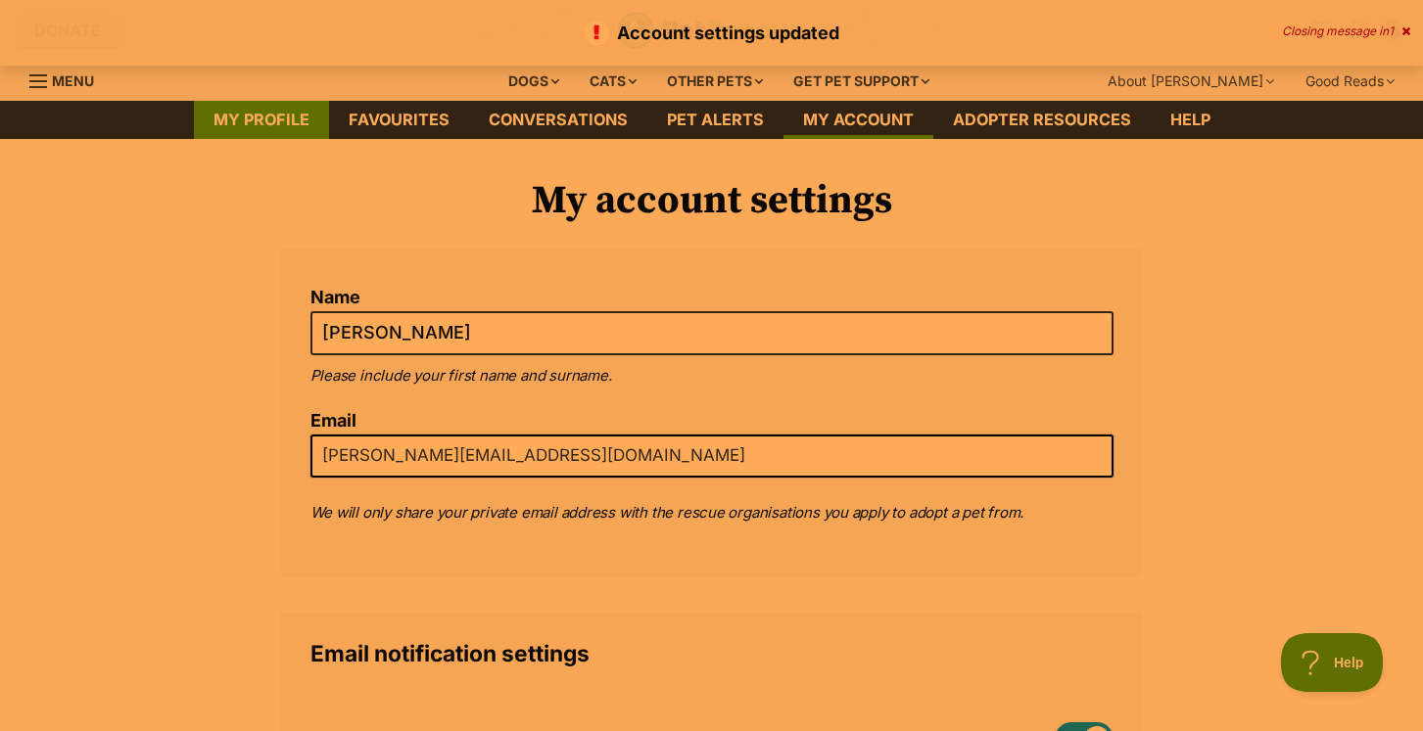
click at [287, 118] on link "My profile" at bounding box center [261, 120] width 135 height 38
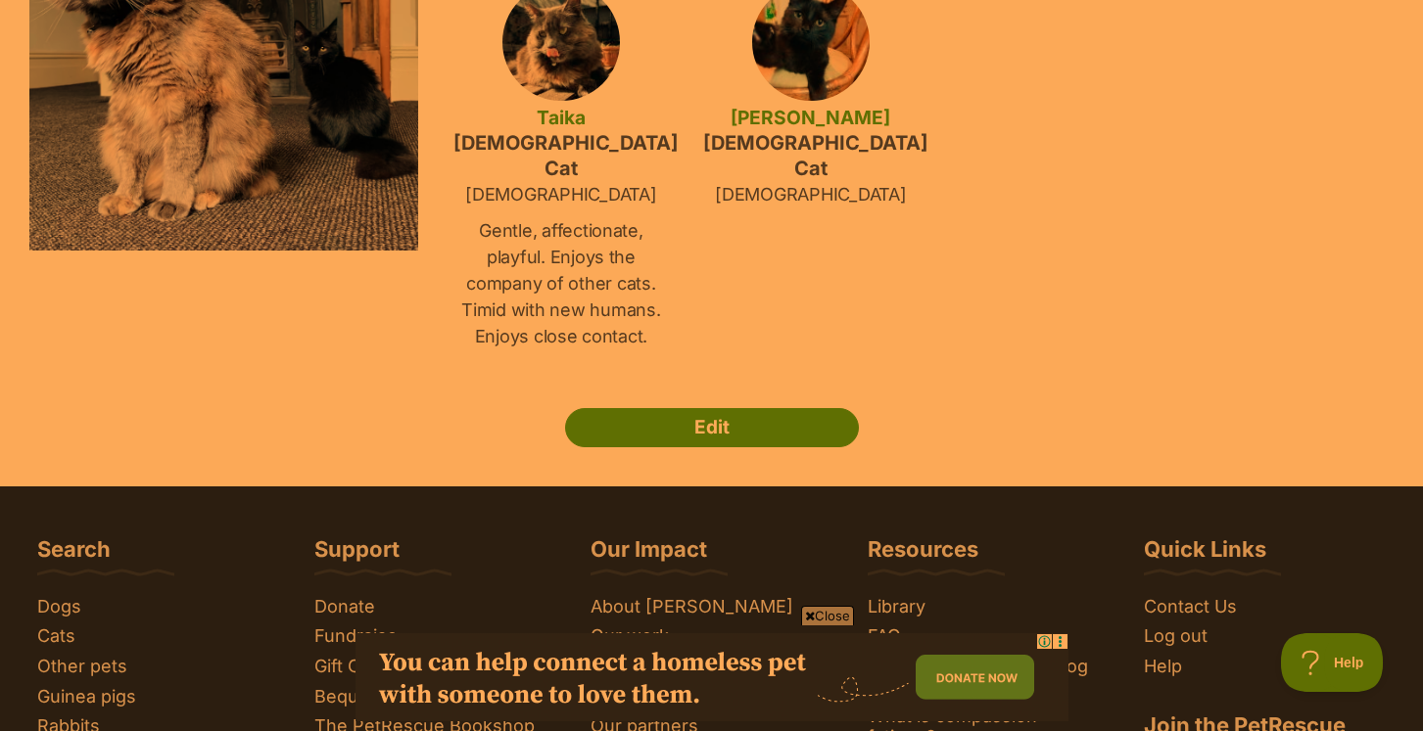
scroll to position [369, 0]
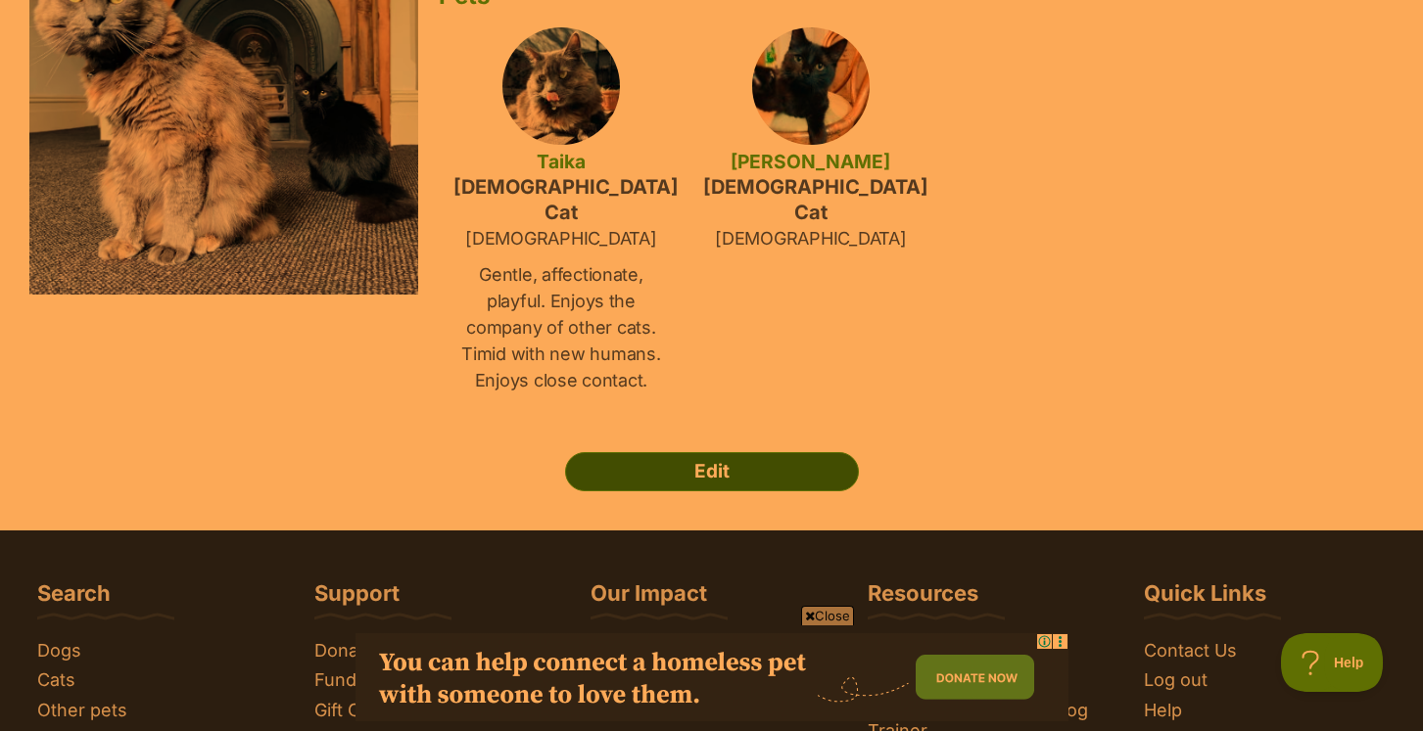
click at [705, 452] on link "Edit" at bounding box center [712, 471] width 294 height 39
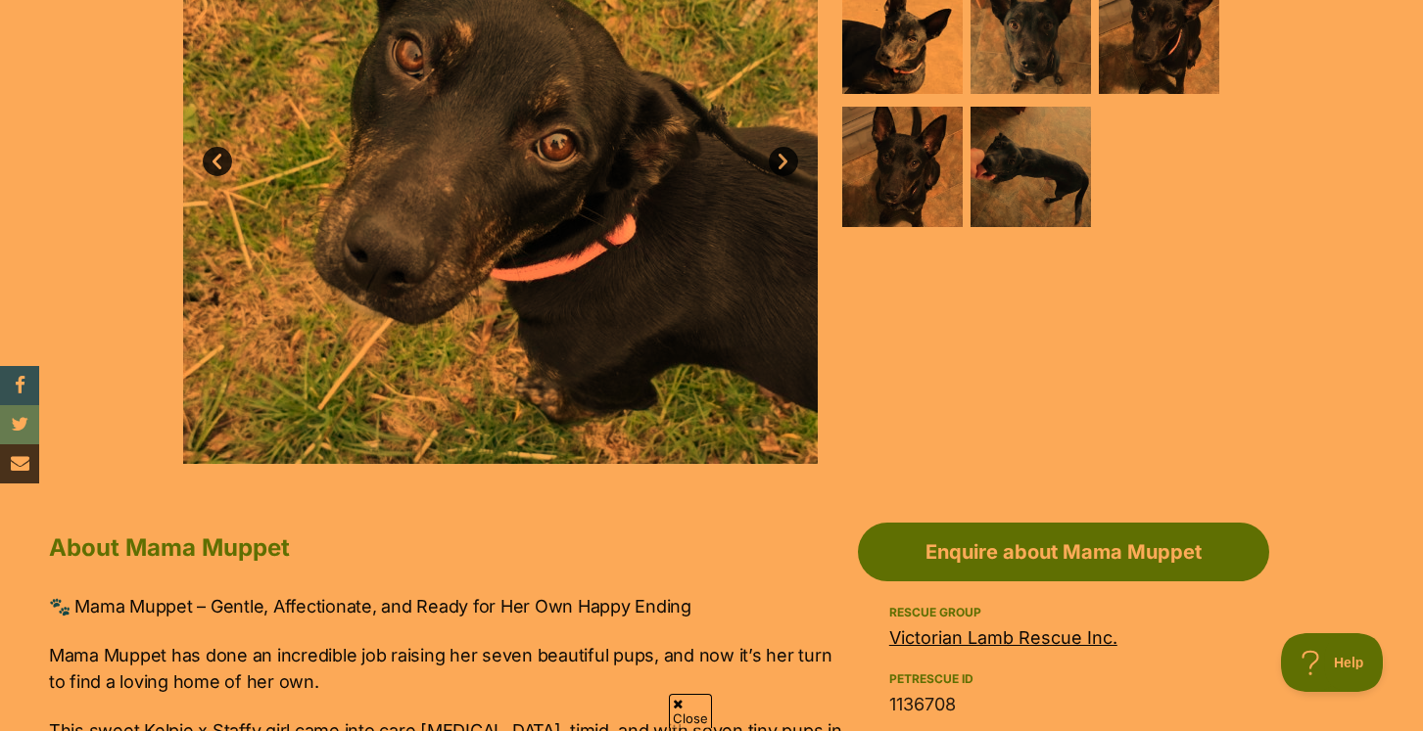
scroll to position [709, 0]
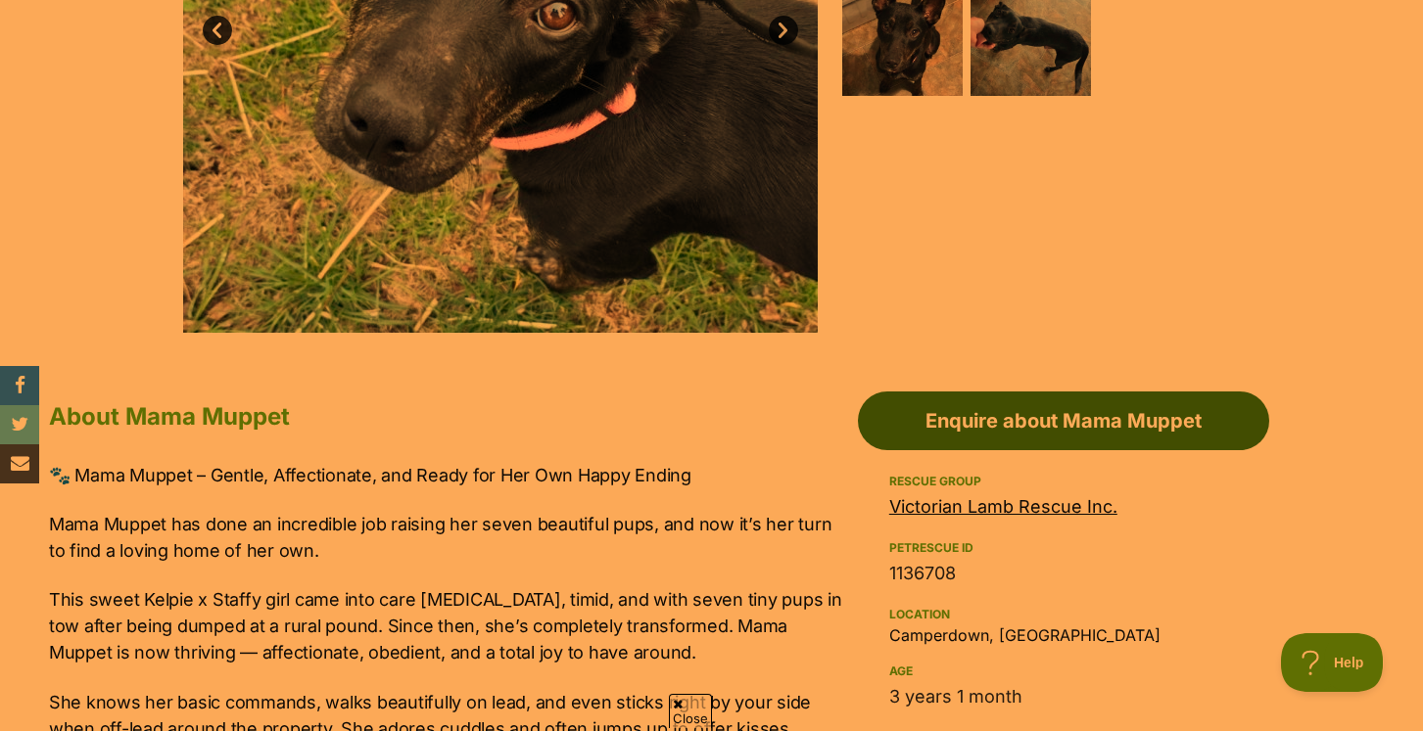
click at [993, 426] on link "Enquire about Mama Muppet" at bounding box center [1063, 421] width 411 height 59
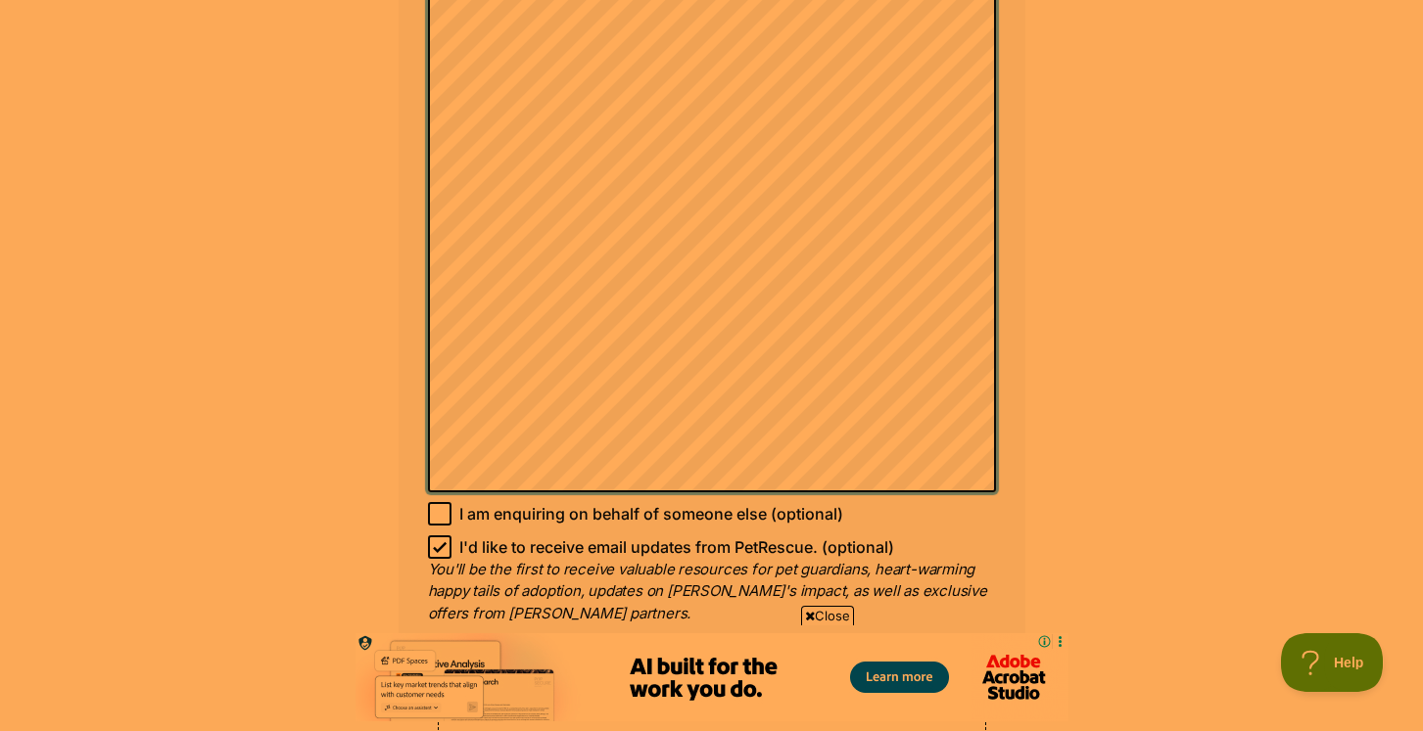
scroll to position [2572, 0]
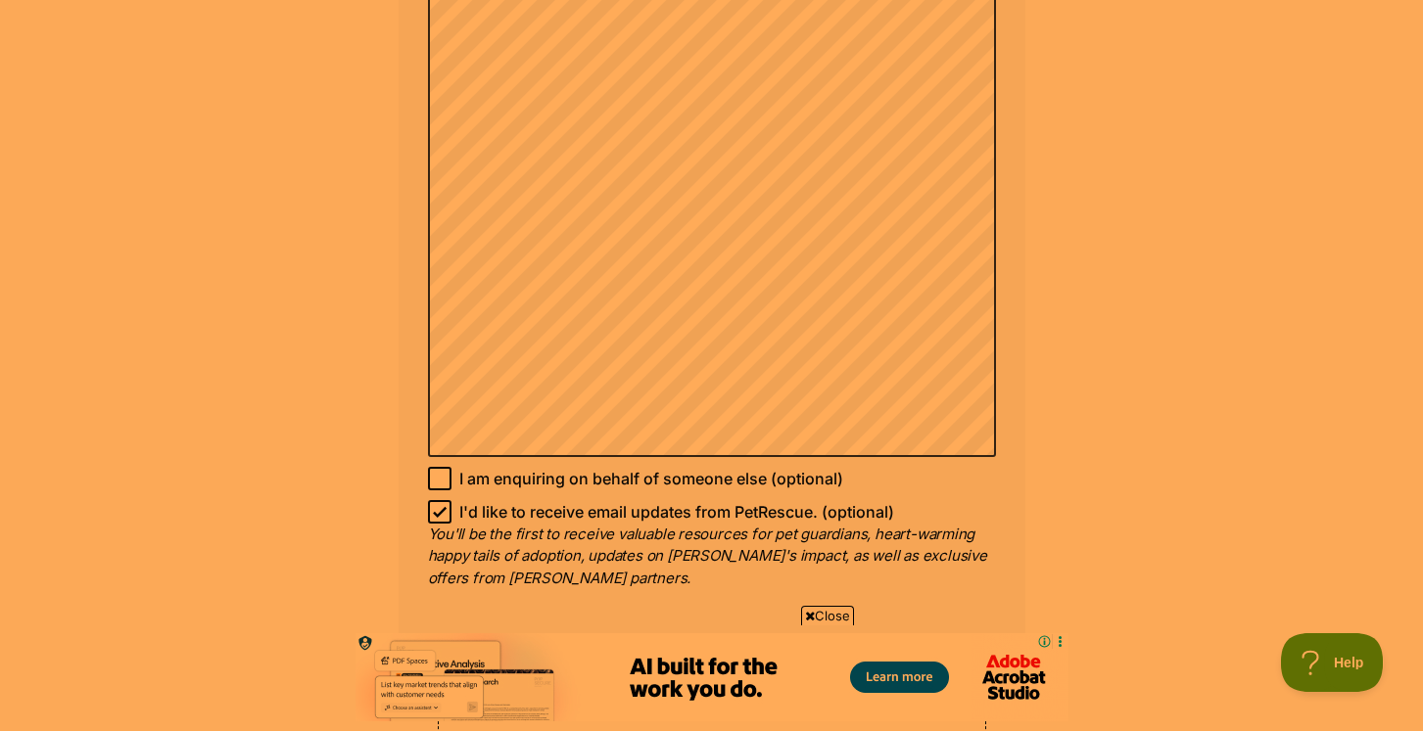
click at [441, 507] on icon at bounding box center [440, 512] width 14 height 14
click at [441, 507] on input "I'd like to receive email updates from PetRescue. (optional)" at bounding box center [439, 511] width 23 height 23
checkbox input "false"
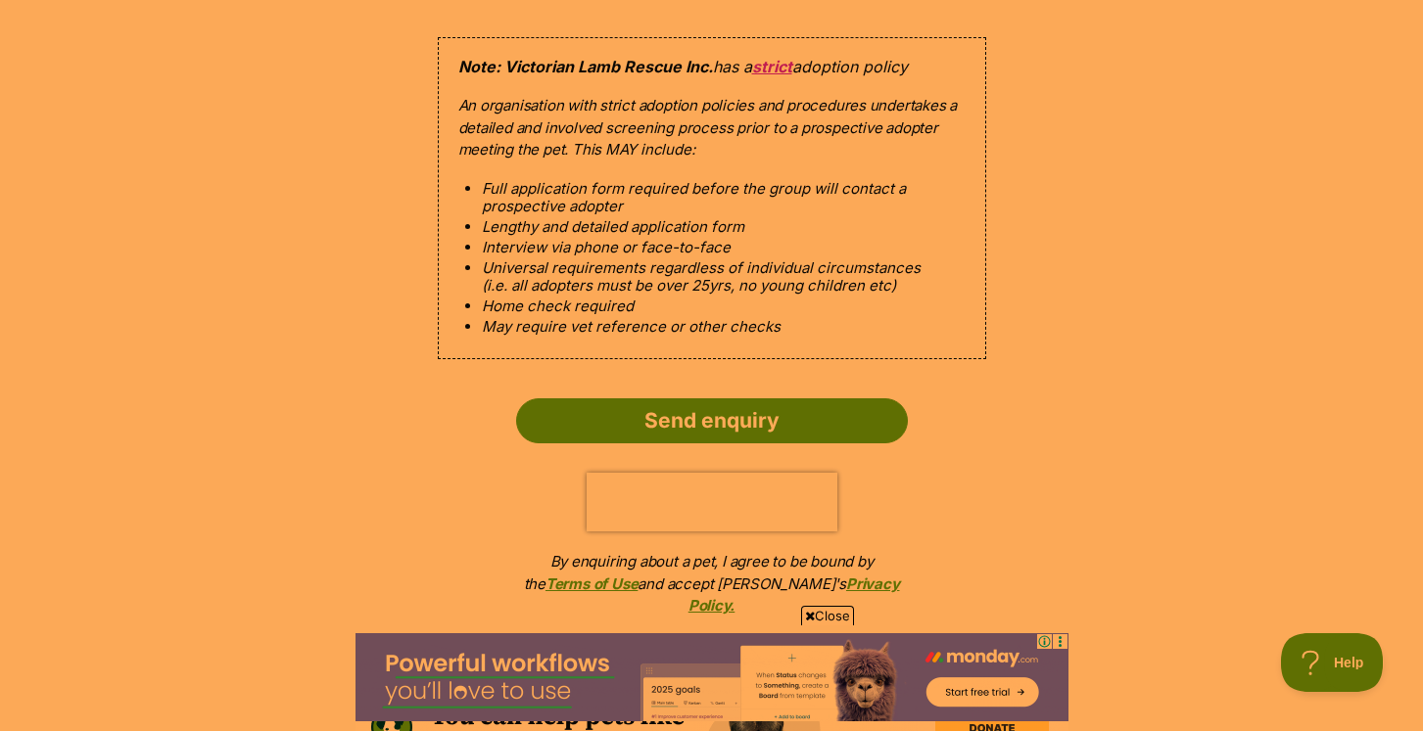
scroll to position [3107, 0]
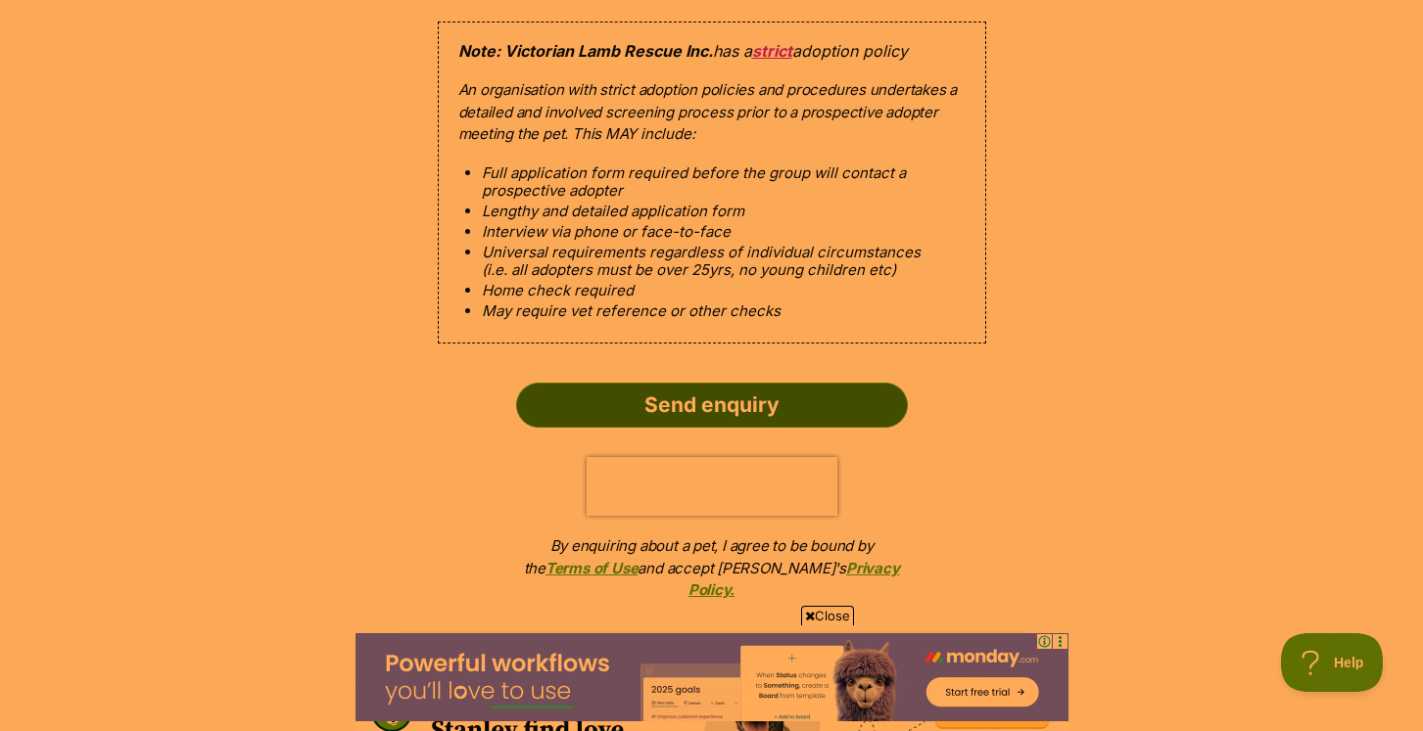
click at [655, 395] on input "Send enquiry" at bounding box center [712, 405] width 392 height 45
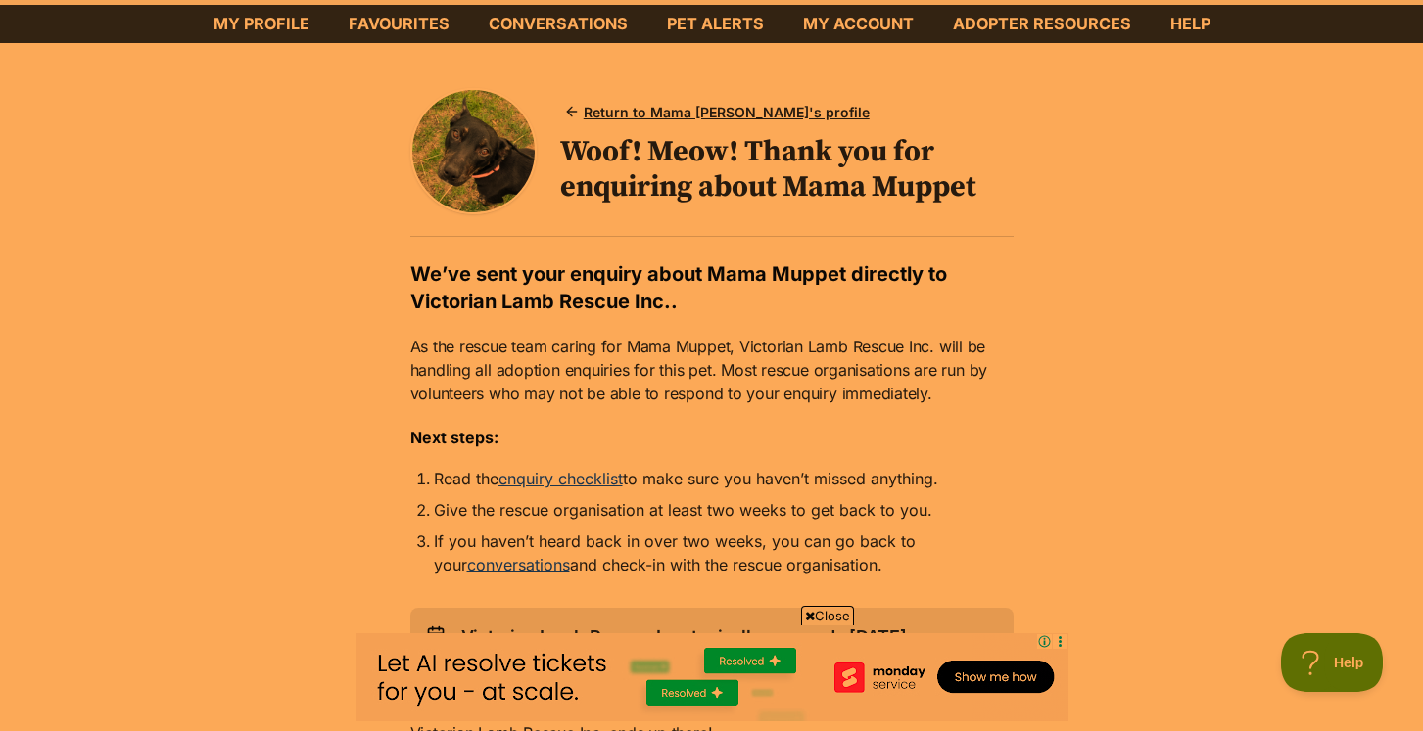
scroll to position [190, 0]
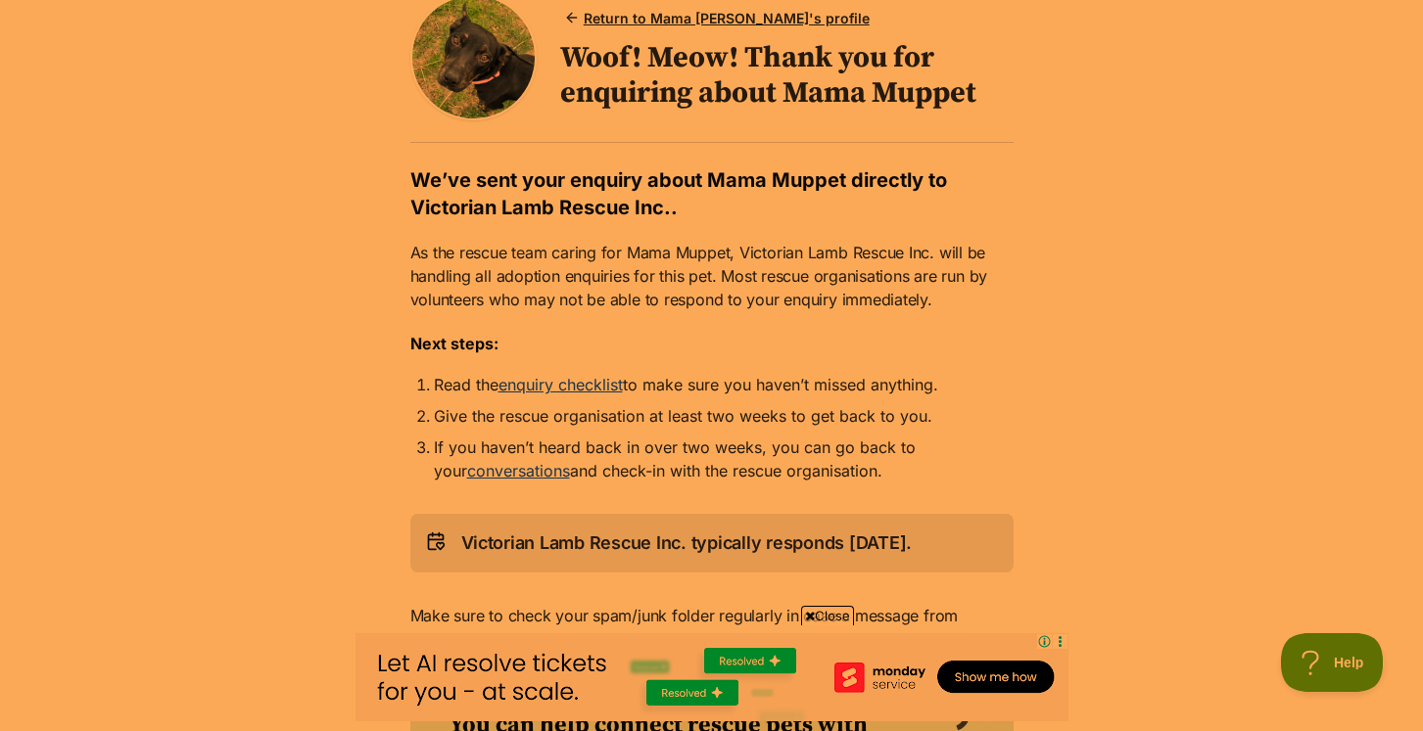
click at [551, 387] on link "enquiry checklist" at bounding box center [560, 385] width 124 height 20
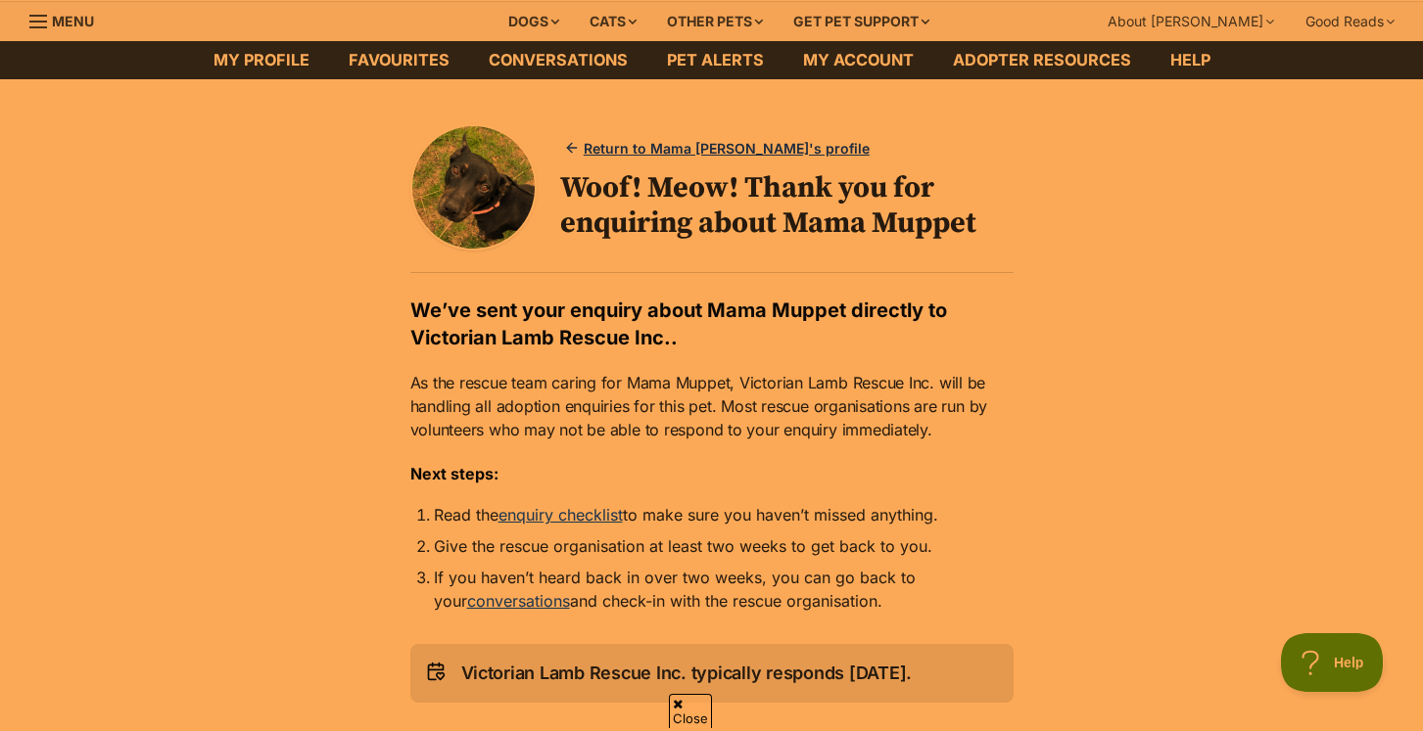
scroll to position [0, 0]
click at [659, 146] on span "Return to Mama [PERSON_NAME]'s profile" at bounding box center [727, 148] width 286 height 21
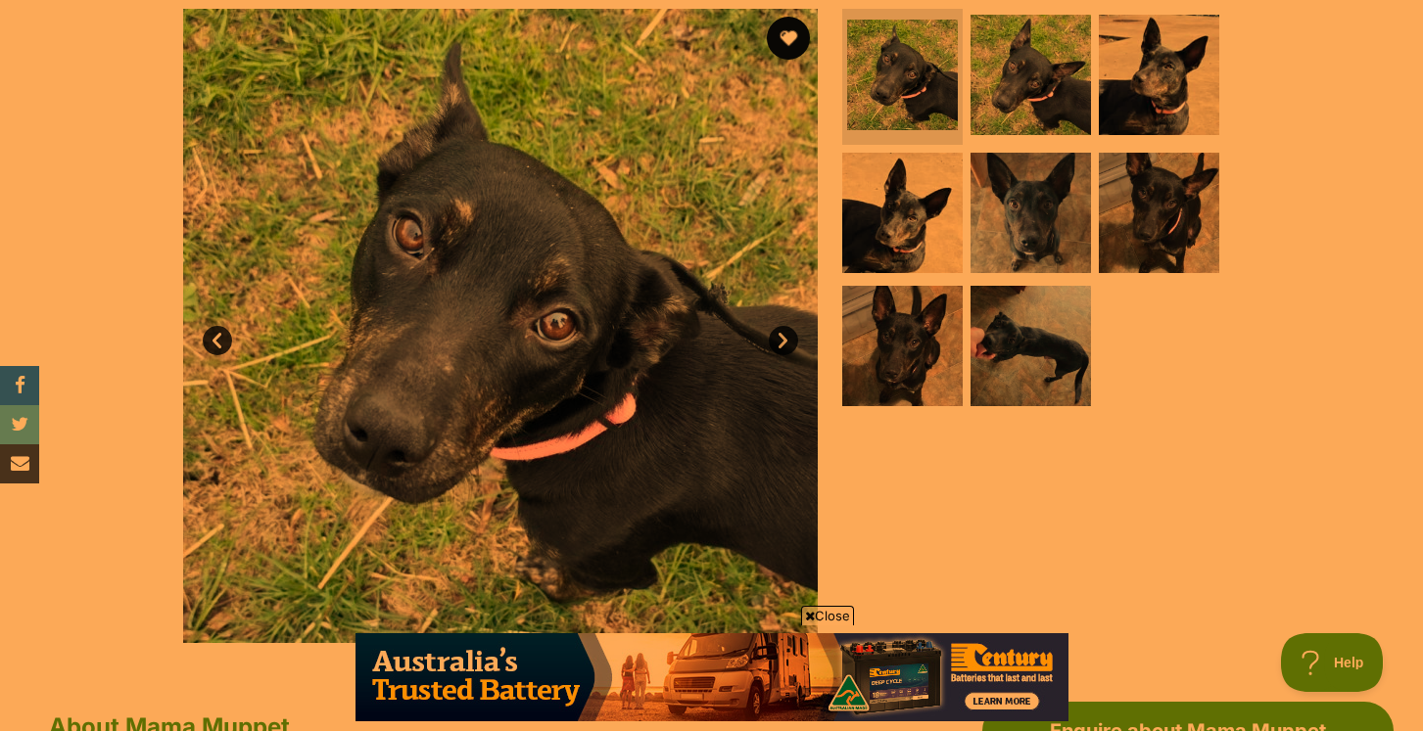
click at [782, 43] on button "favourite" at bounding box center [788, 38] width 43 height 43
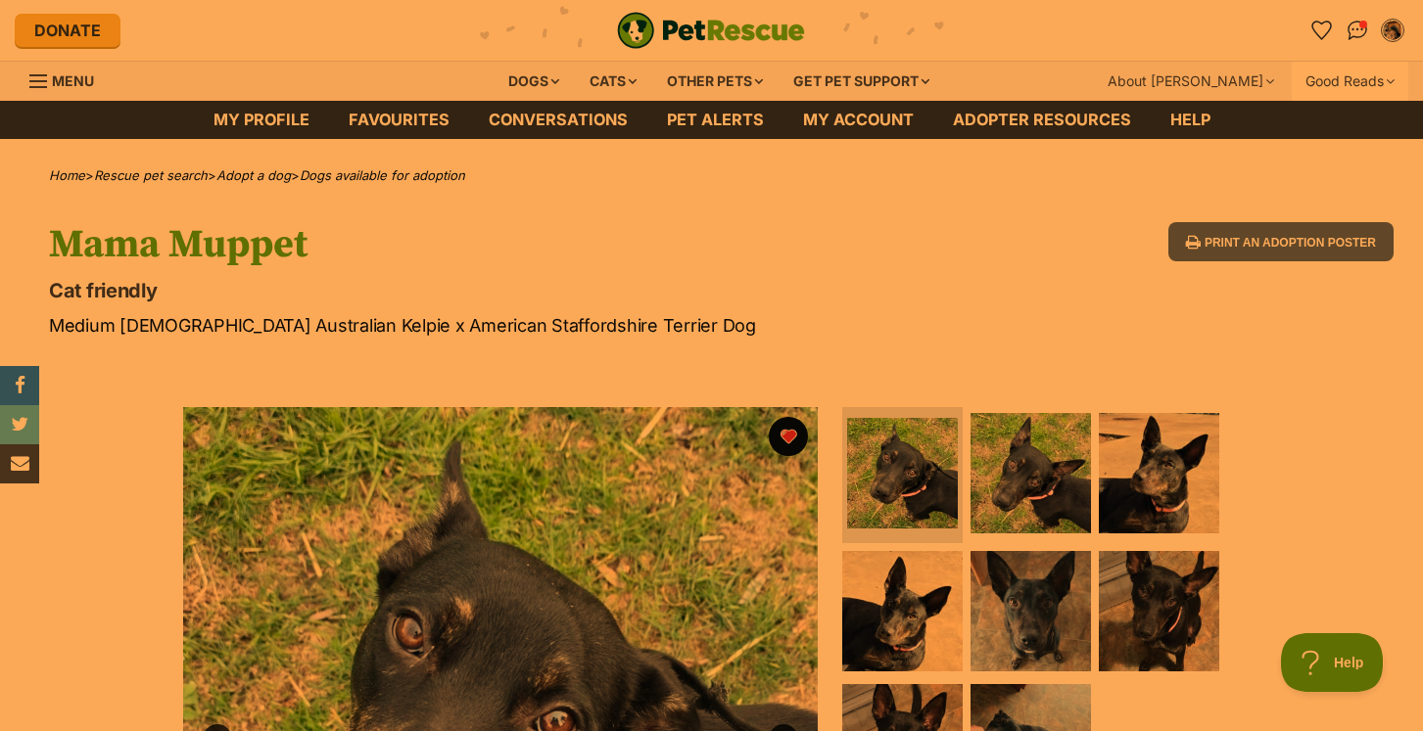
click at [1349, 76] on div "Good Reads" at bounding box center [1349, 81] width 117 height 39
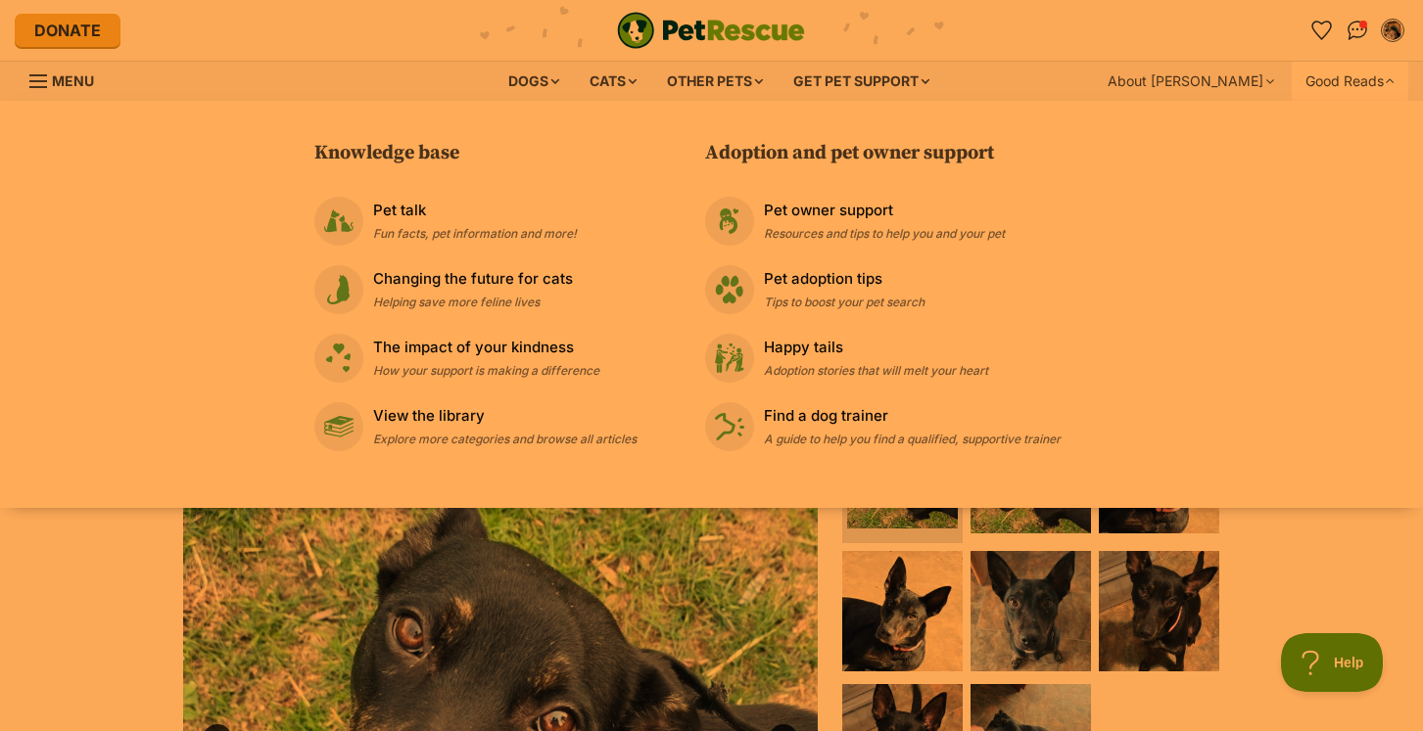
click at [1349, 76] on div "Good Reads" at bounding box center [1349, 81] width 117 height 39
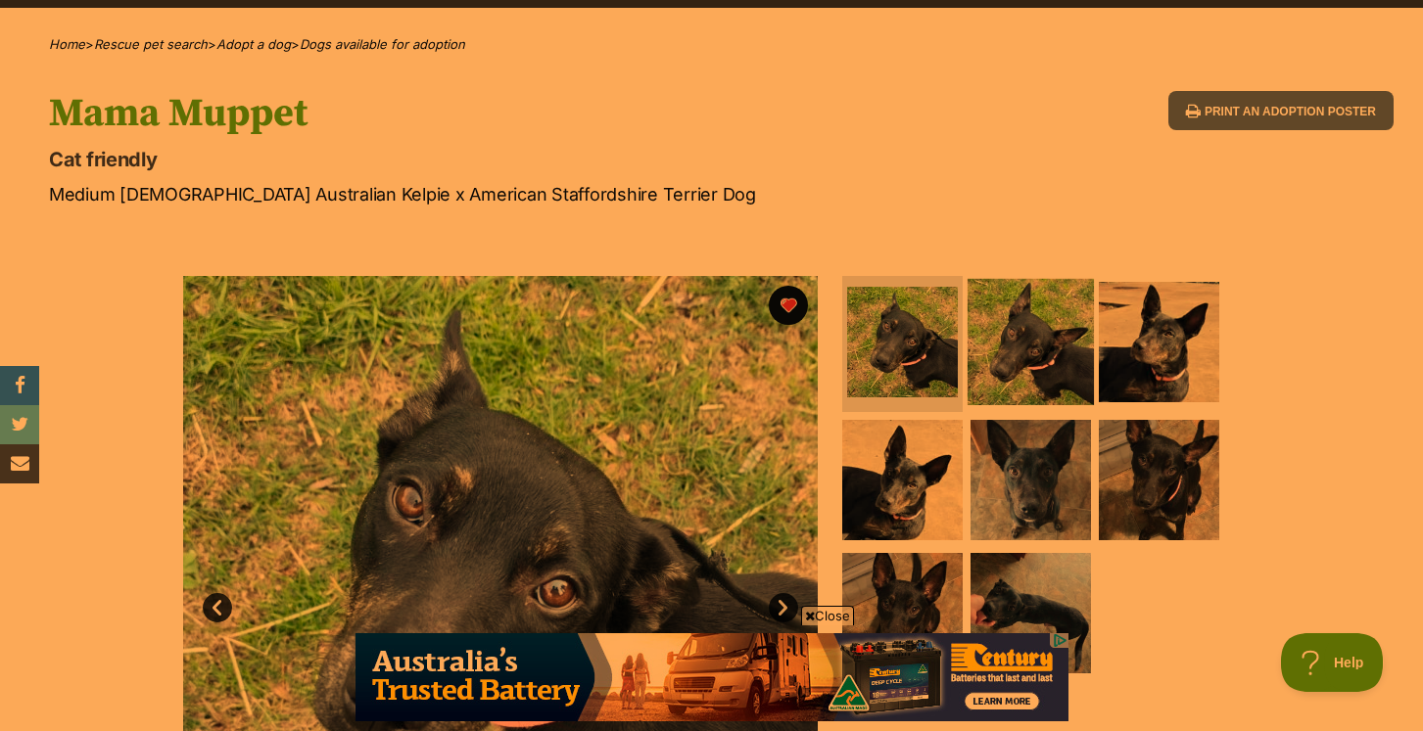
scroll to position [132, 0]
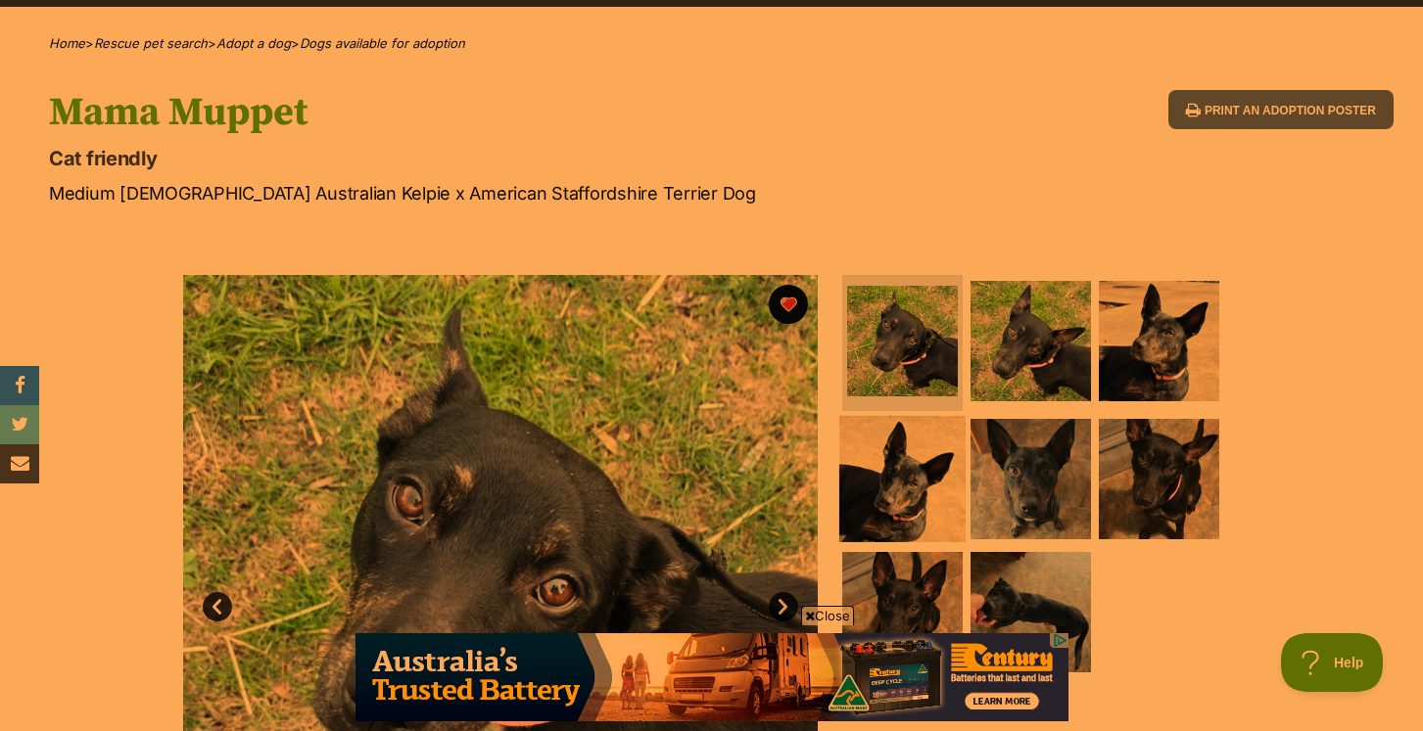
click at [906, 474] on img at bounding box center [902, 479] width 126 height 126
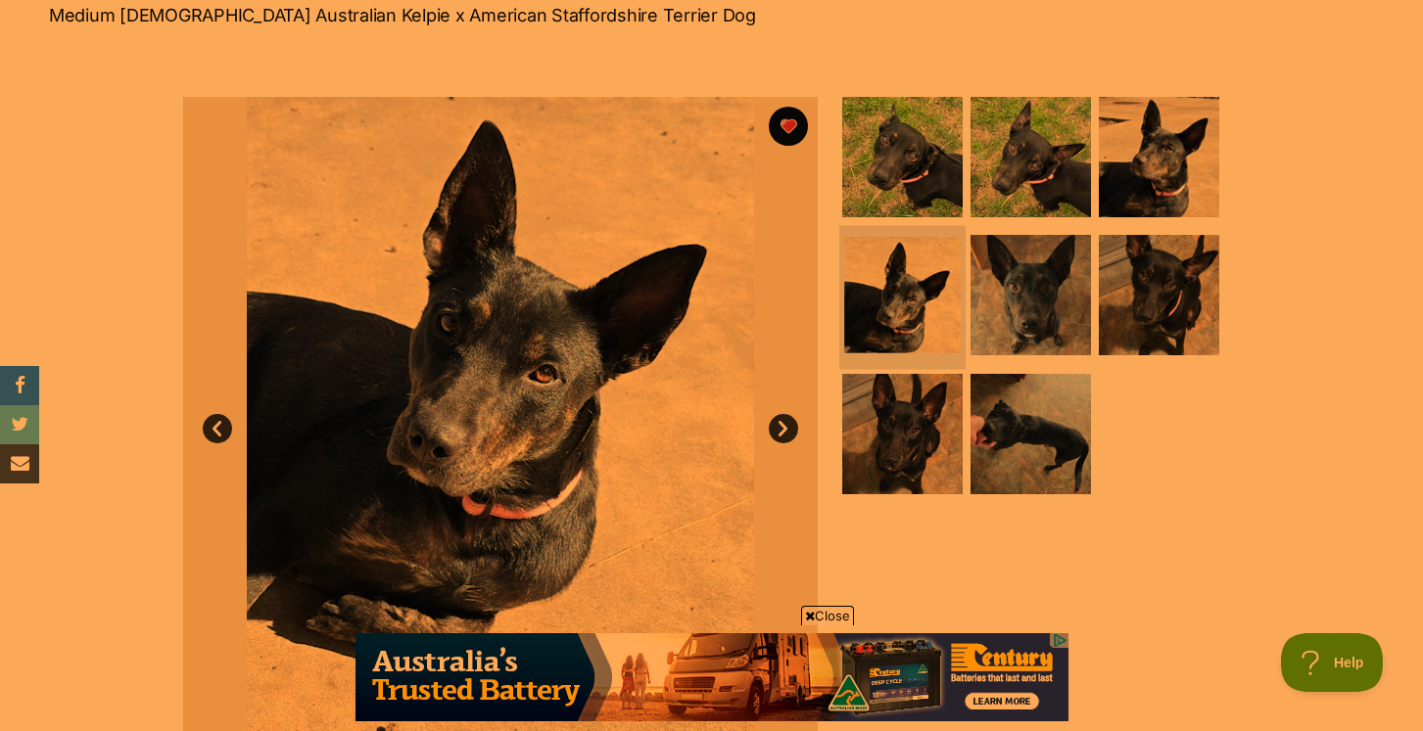
scroll to position [322, 0]
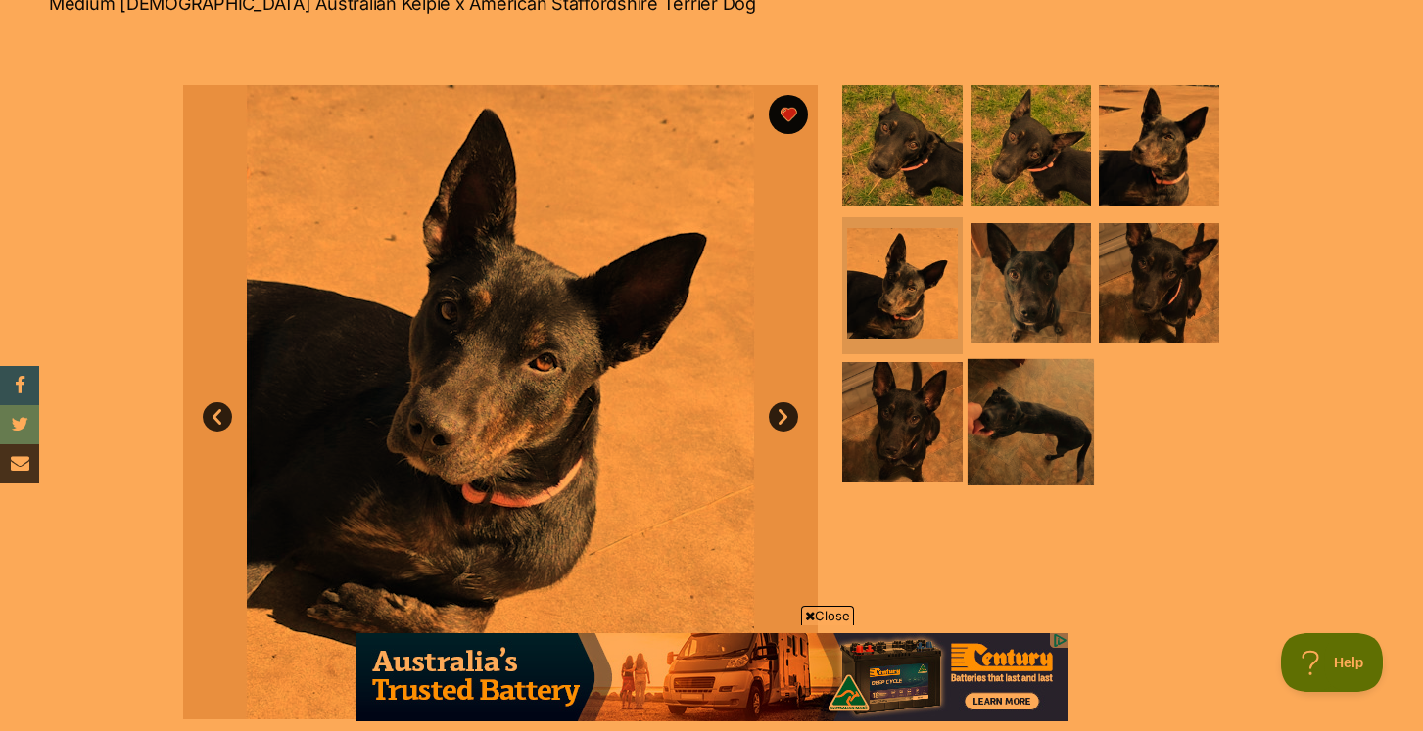
click at [1015, 403] on img at bounding box center [1030, 422] width 126 height 126
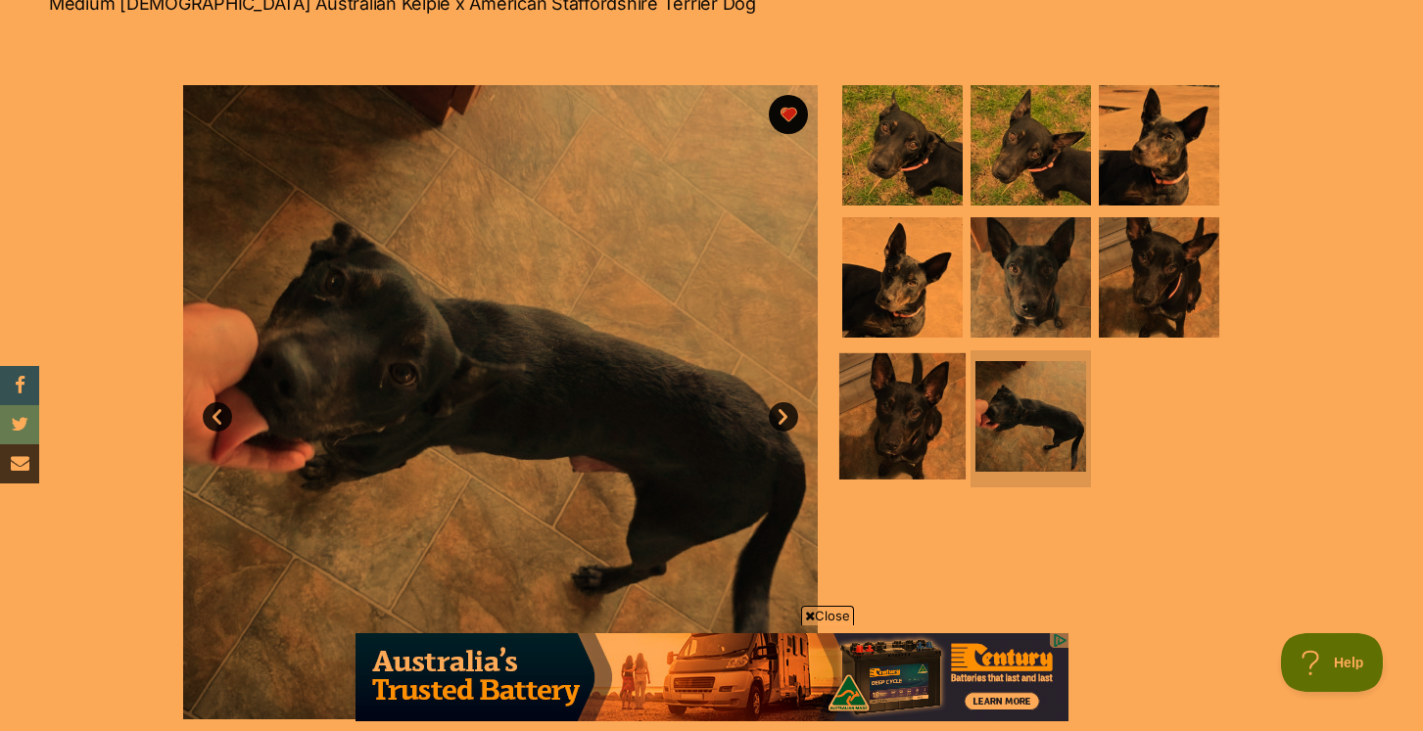
click at [895, 415] on img at bounding box center [902, 416] width 126 height 126
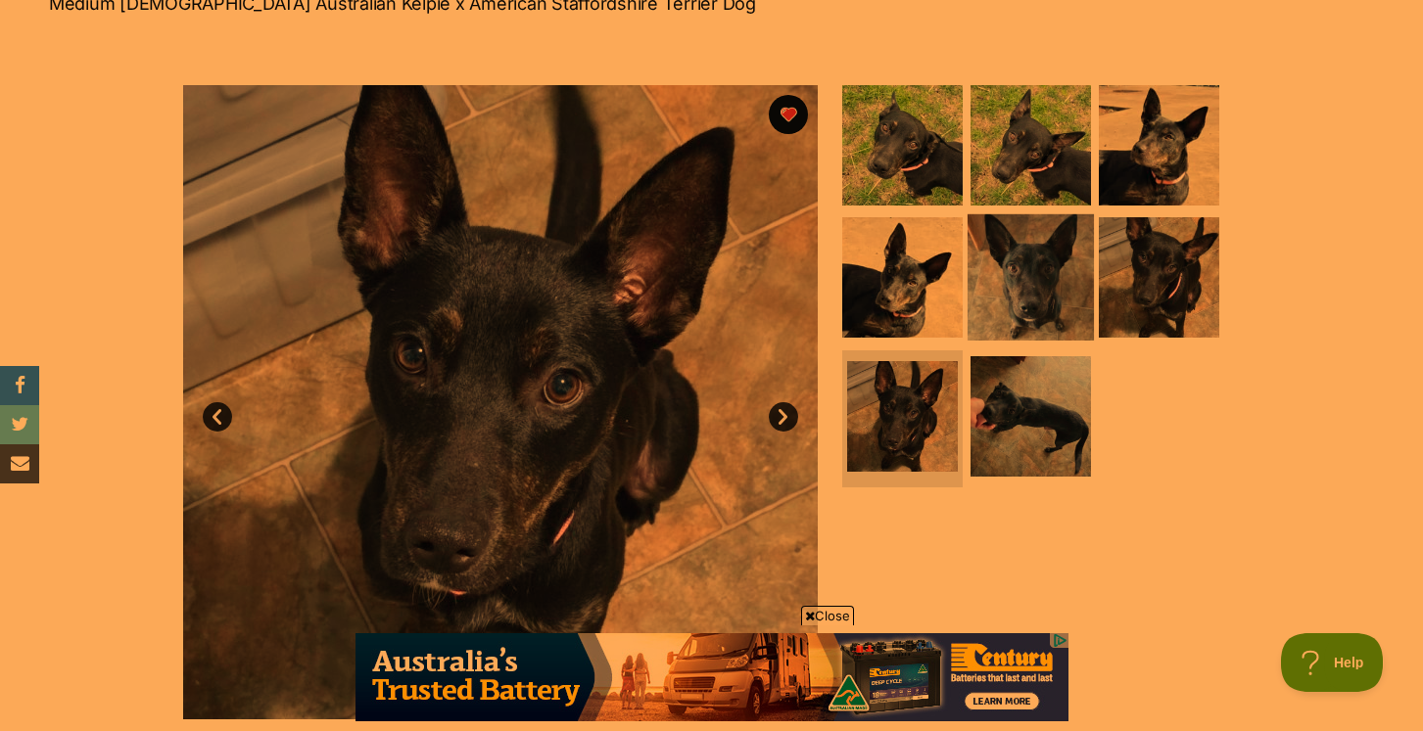
click at [1057, 285] on img at bounding box center [1030, 277] width 126 height 126
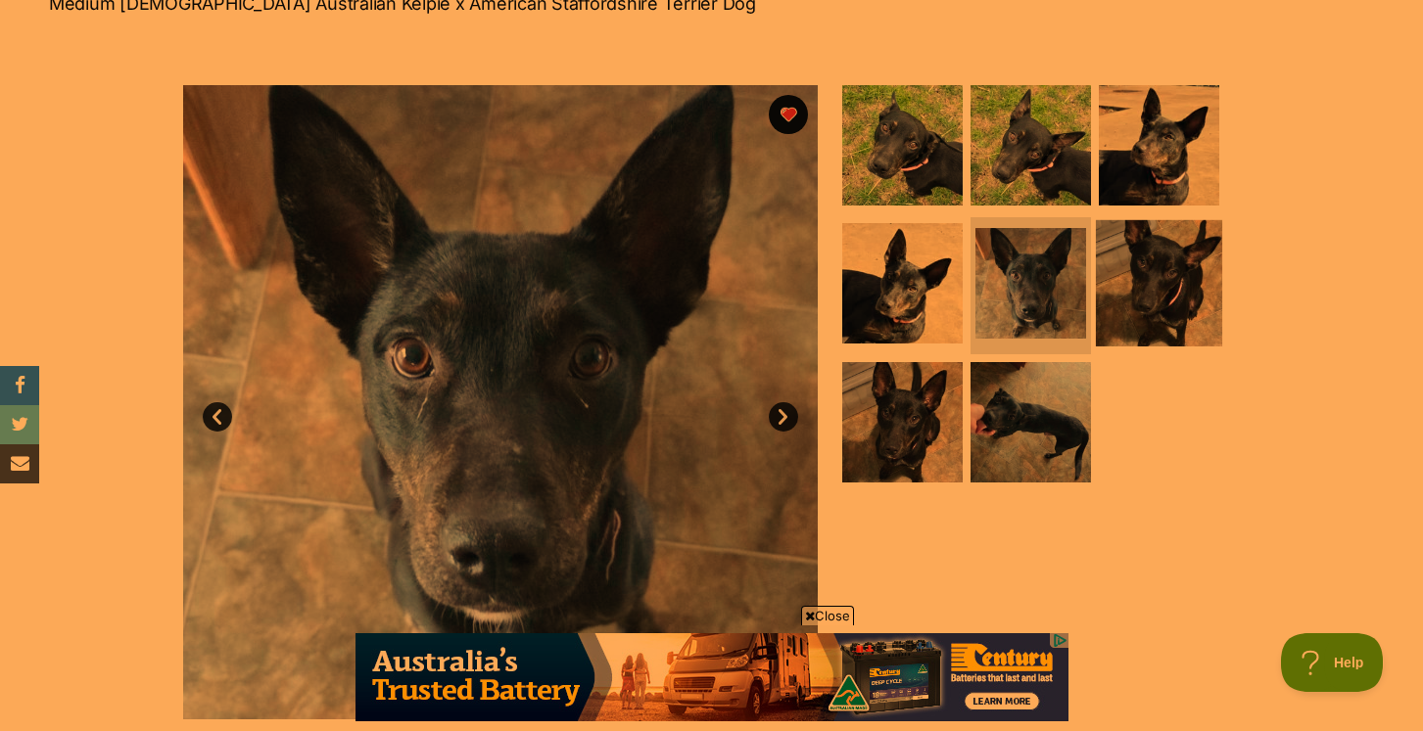
click at [1209, 286] on img at bounding box center [1159, 283] width 126 height 126
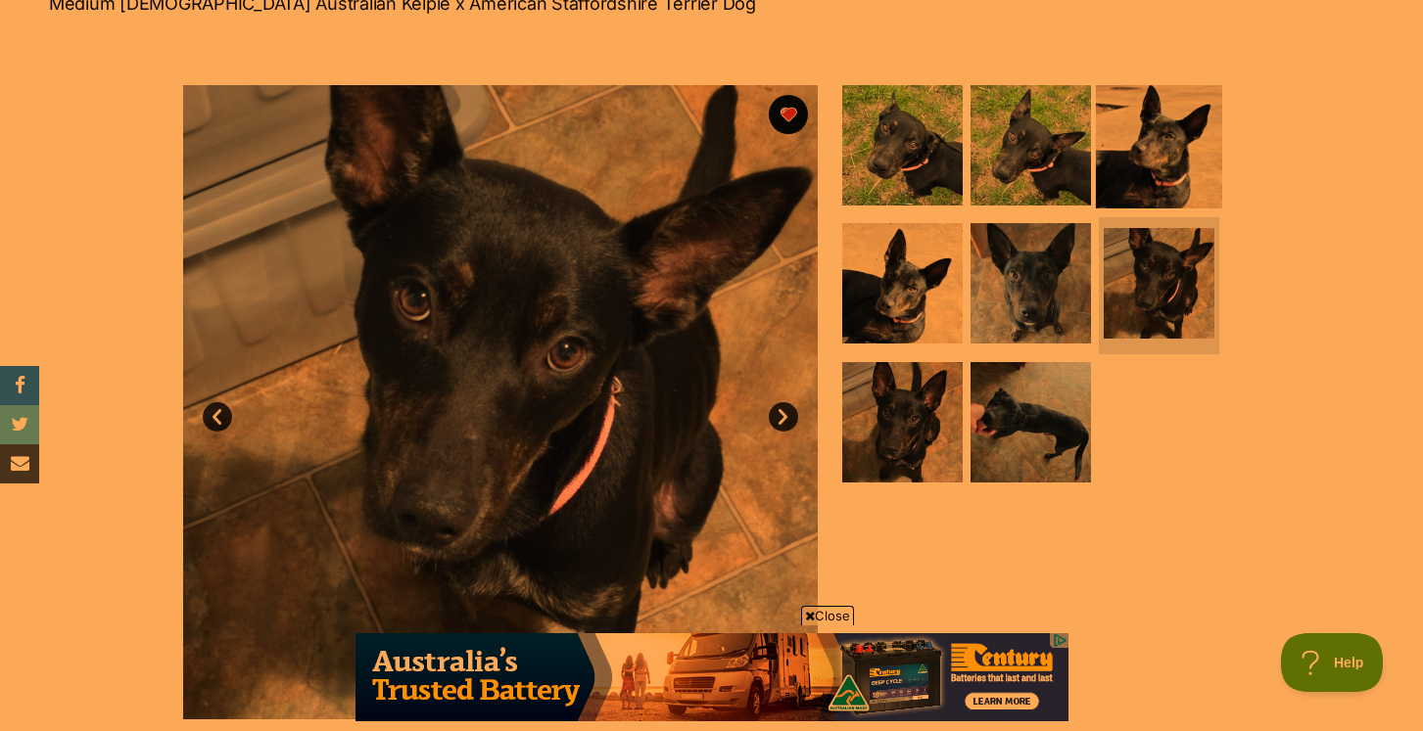
click at [1130, 171] on img at bounding box center [1159, 144] width 126 height 126
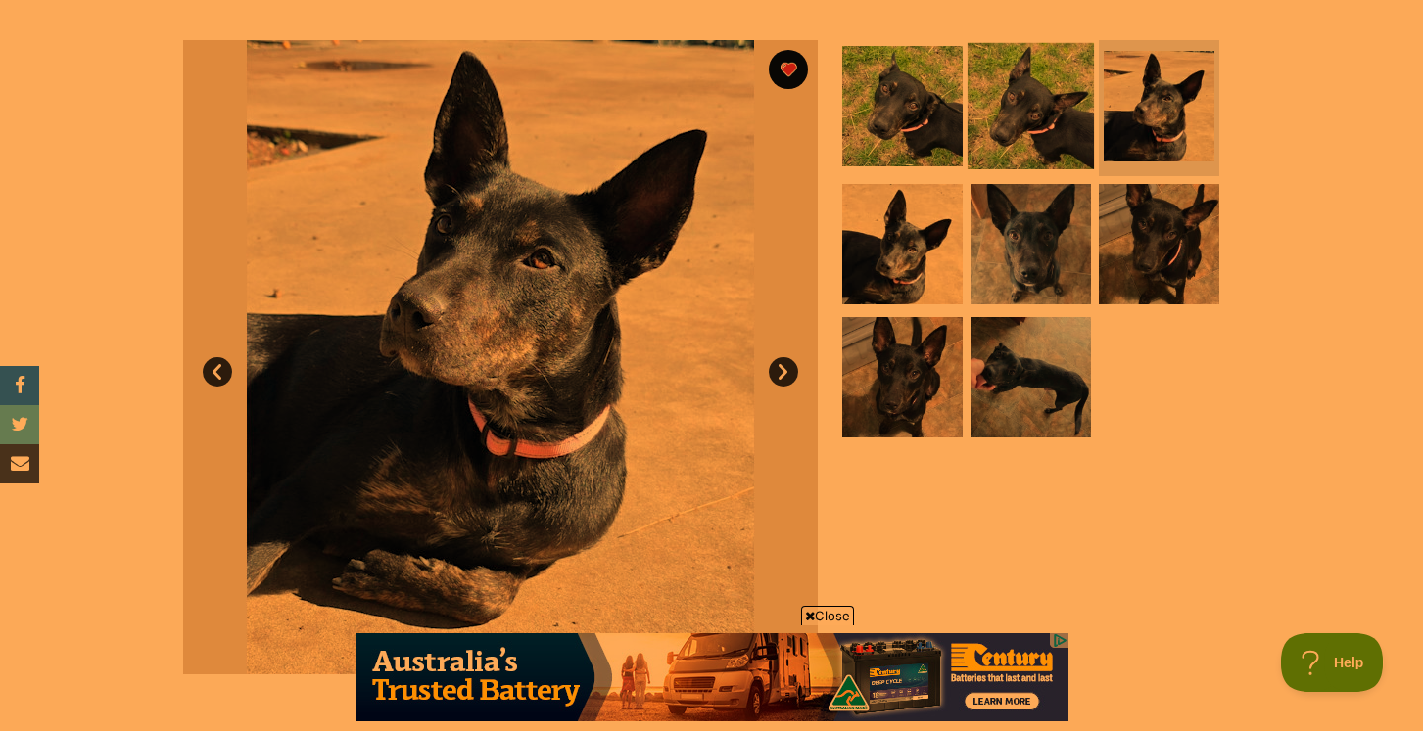
scroll to position [373, 0]
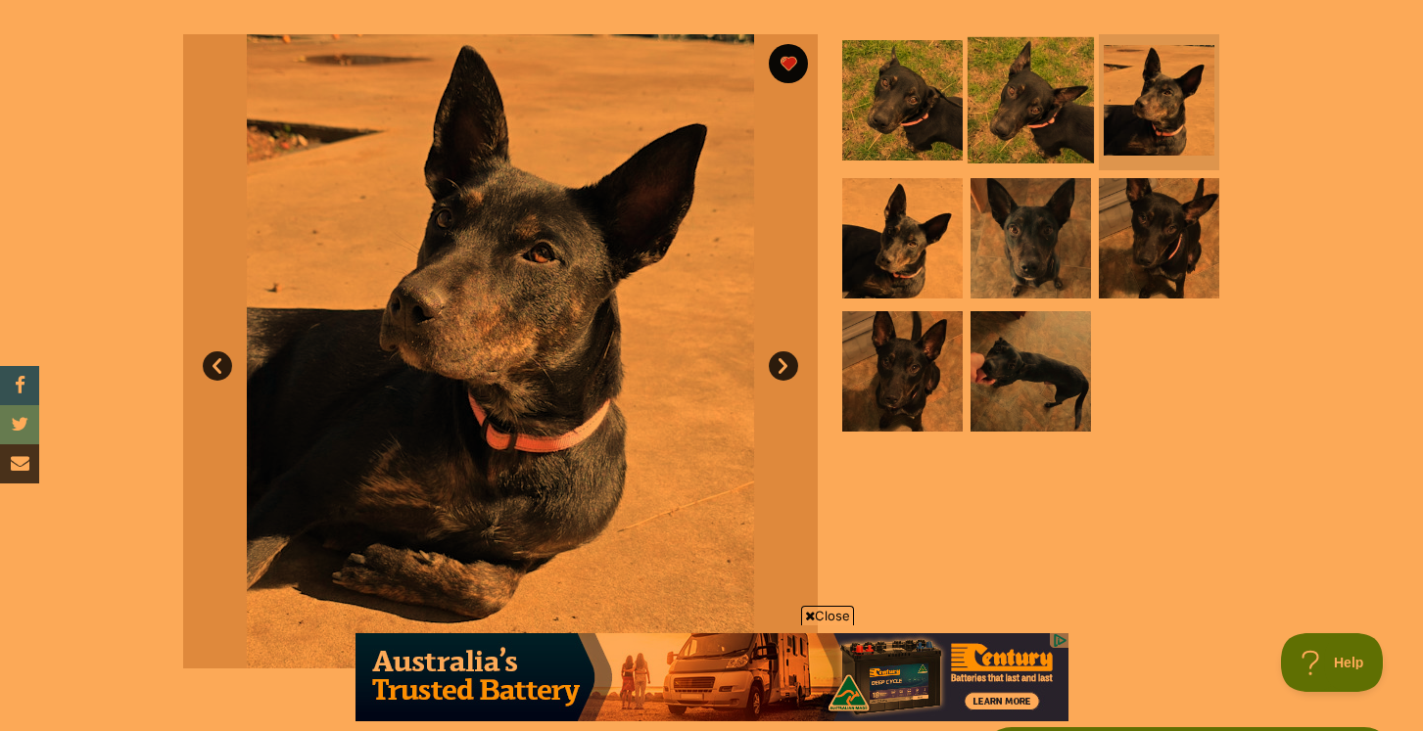
click at [1041, 160] on img at bounding box center [1030, 99] width 126 height 126
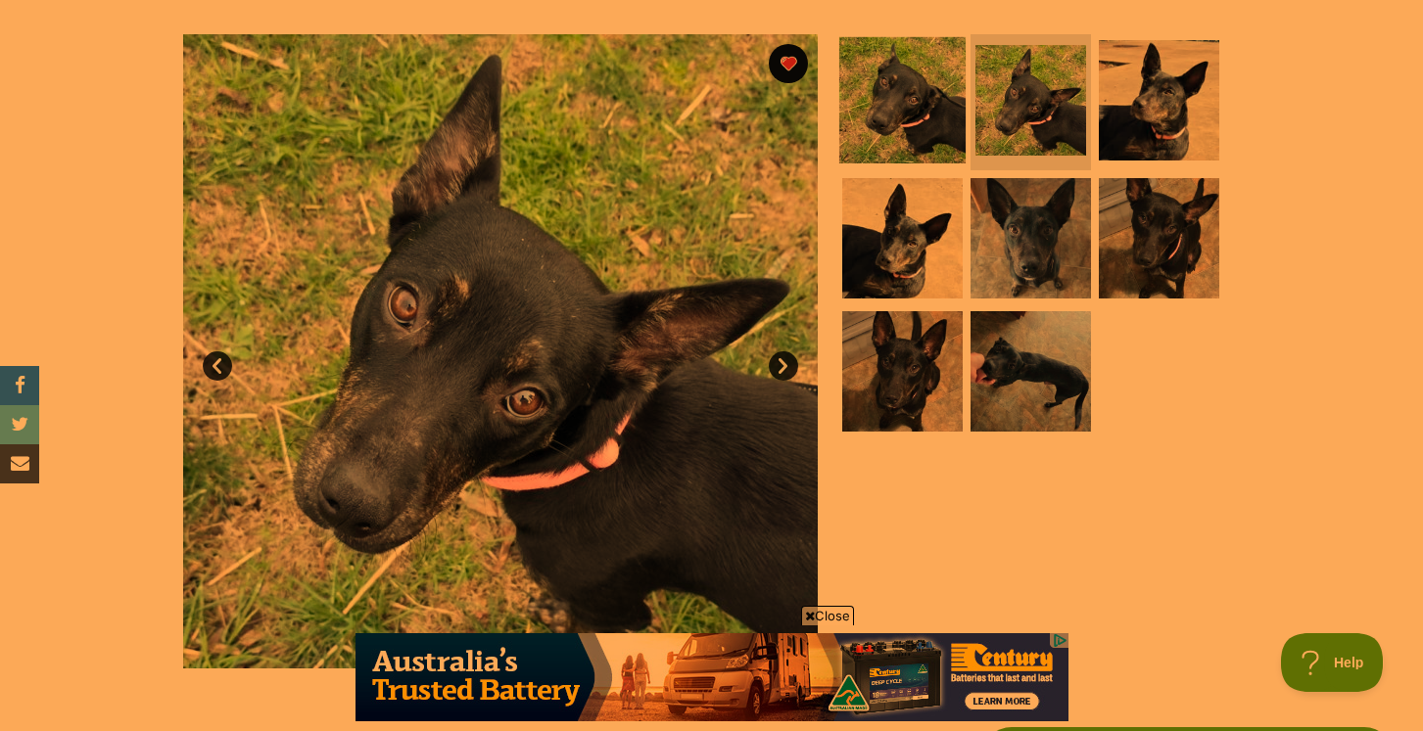
click at [901, 103] on img at bounding box center [902, 99] width 126 height 126
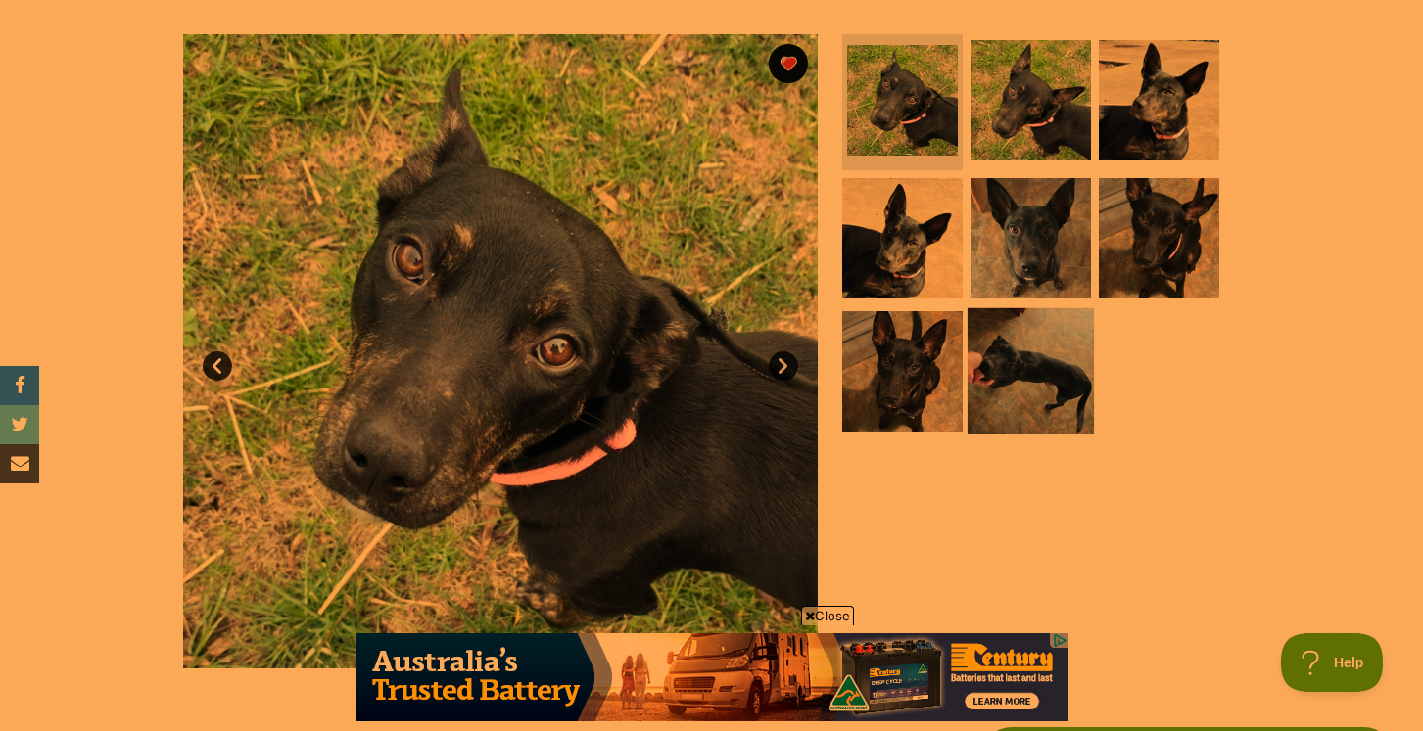
click at [1034, 334] on img at bounding box center [1030, 371] width 126 height 126
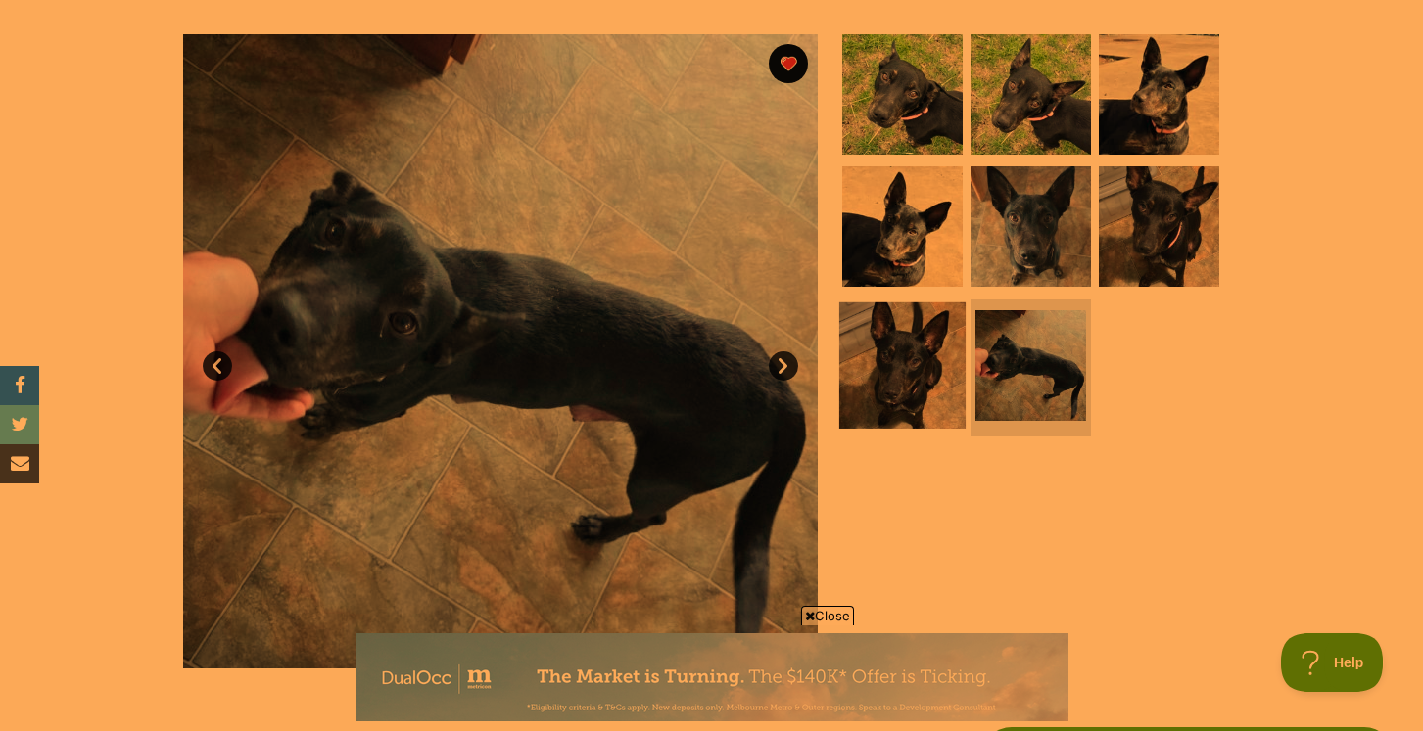
scroll to position [0, 0]
click at [902, 357] on img at bounding box center [902, 366] width 126 height 126
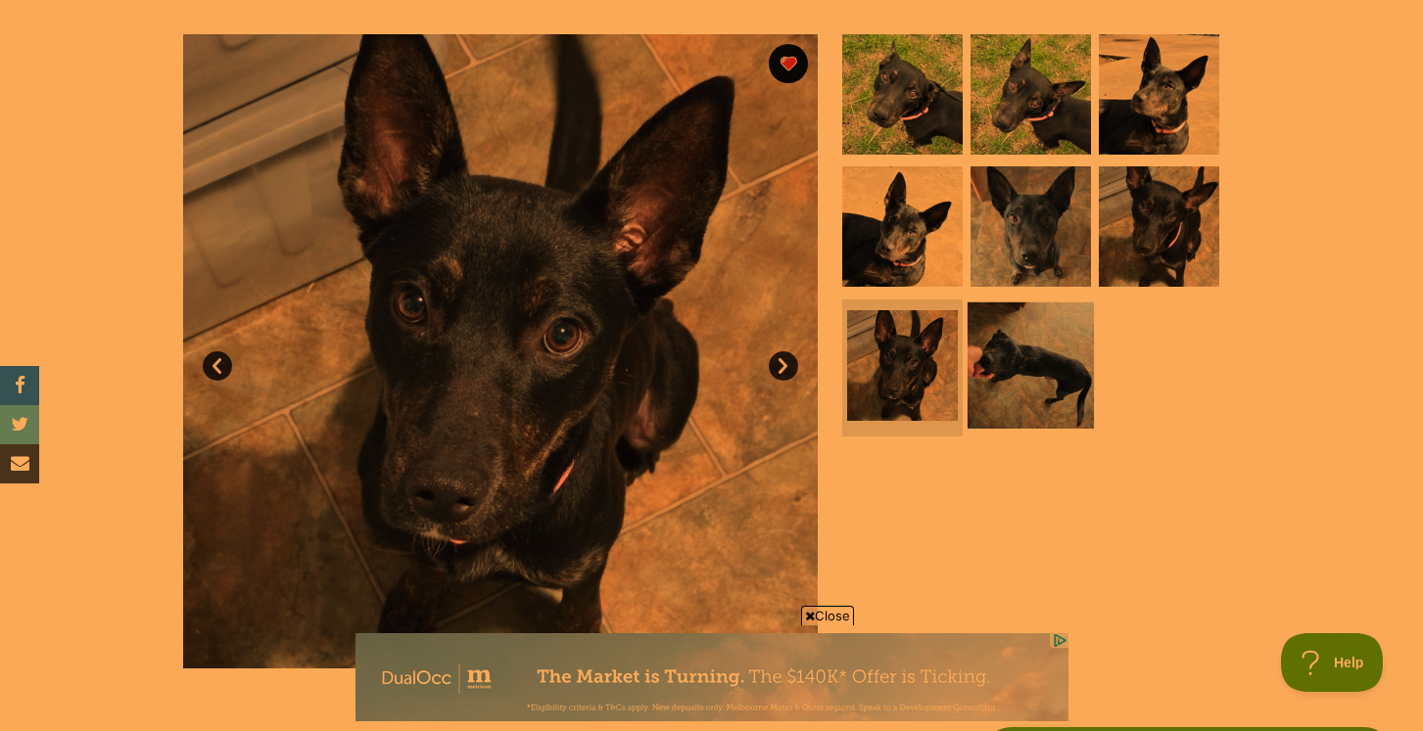
click at [1035, 357] on img at bounding box center [1030, 366] width 126 height 126
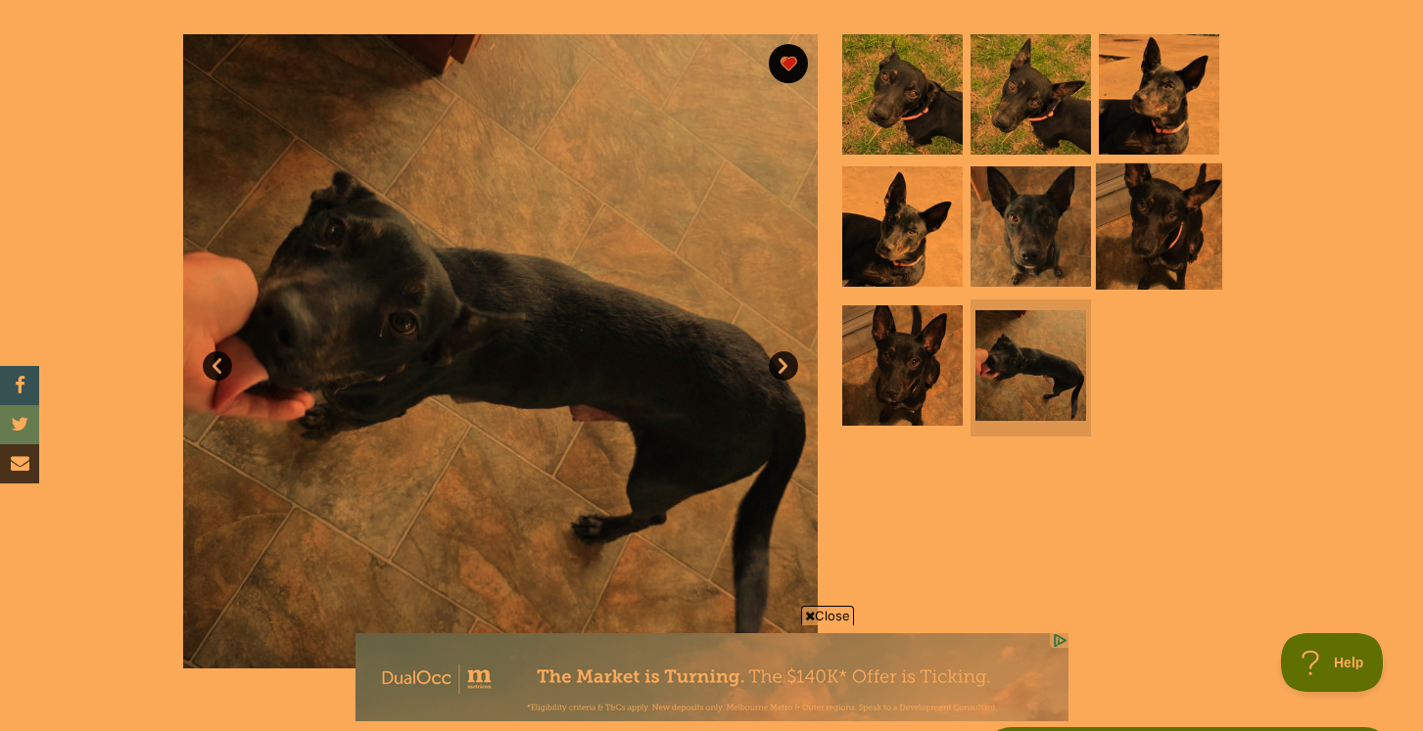
click at [1165, 231] on img at bounding box center [1159, 227] width 126 height 126
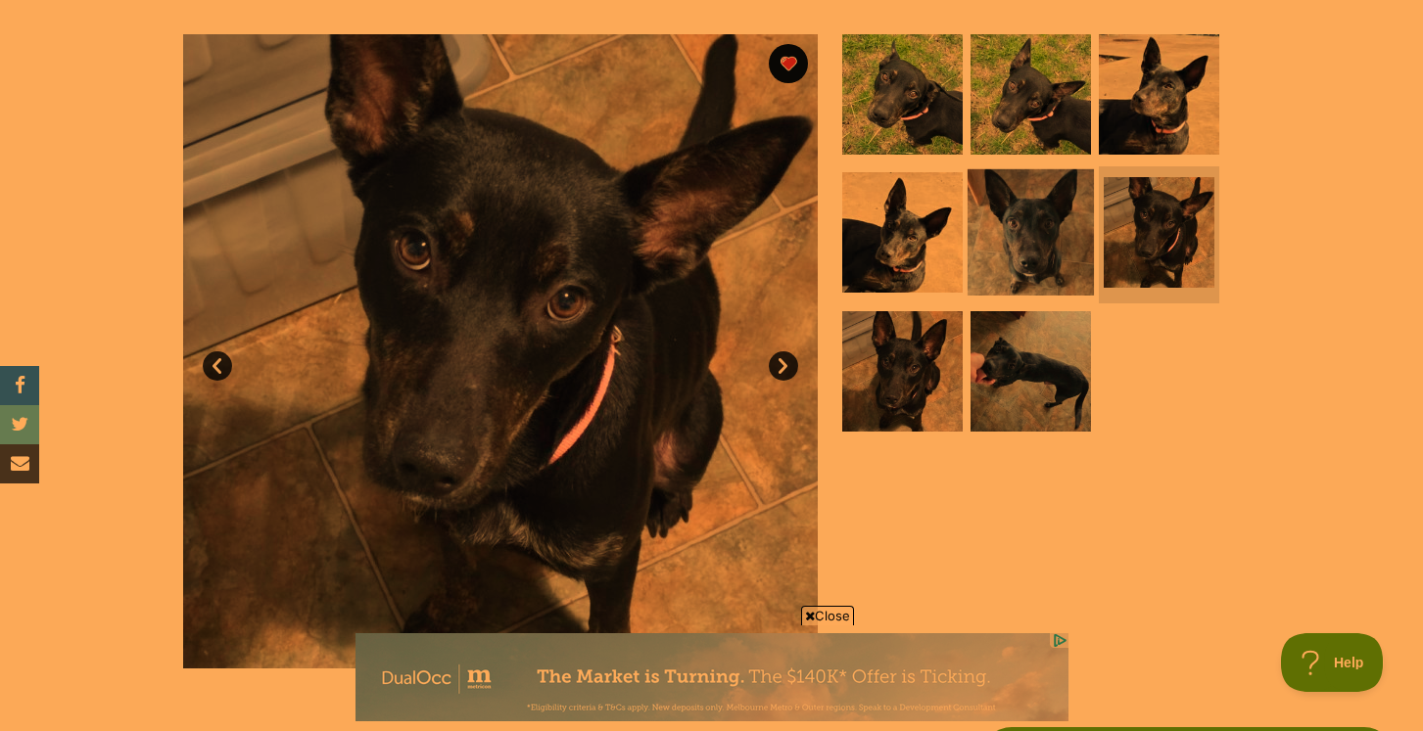
click at [1061, 225] on img at bounding box center [1030, 232] width 126 height 126
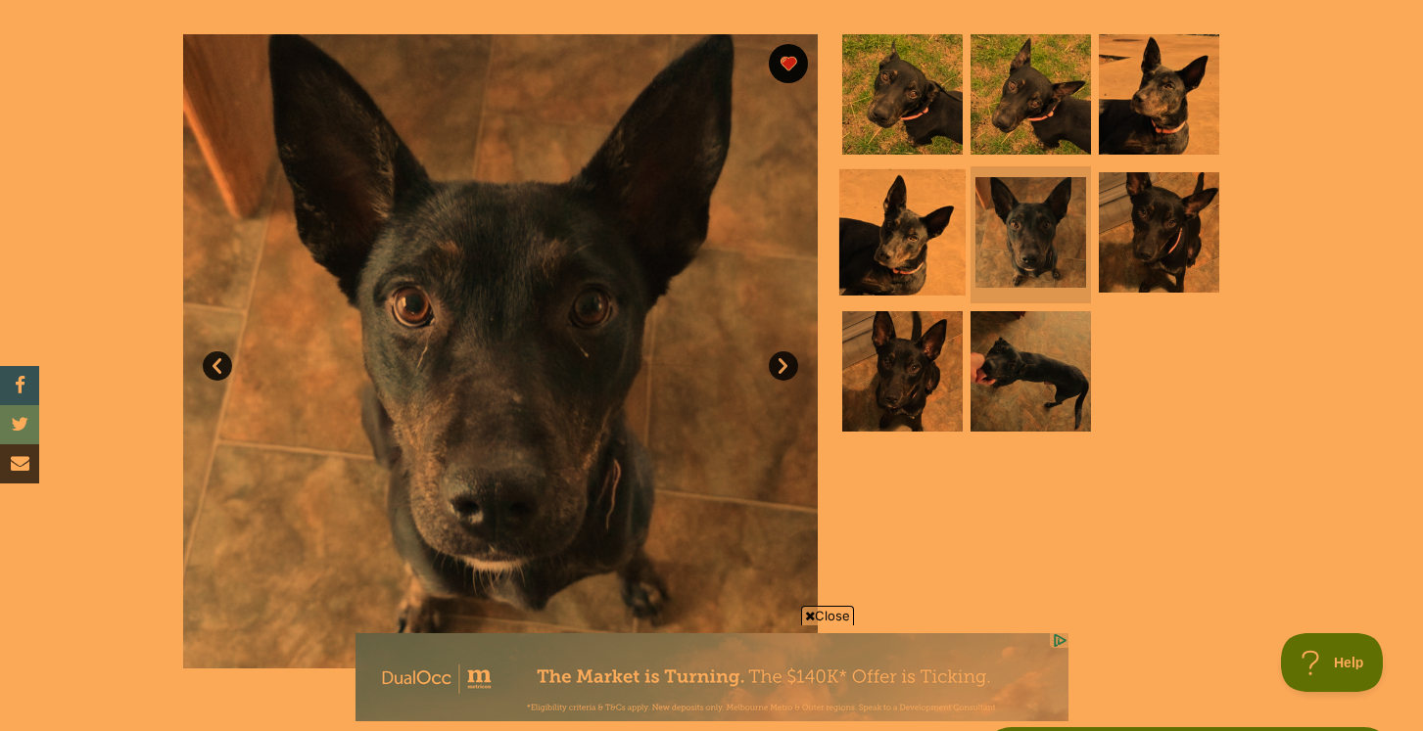
click at [912, 230] on img at bounding box center [902, 232] width 126 height 126
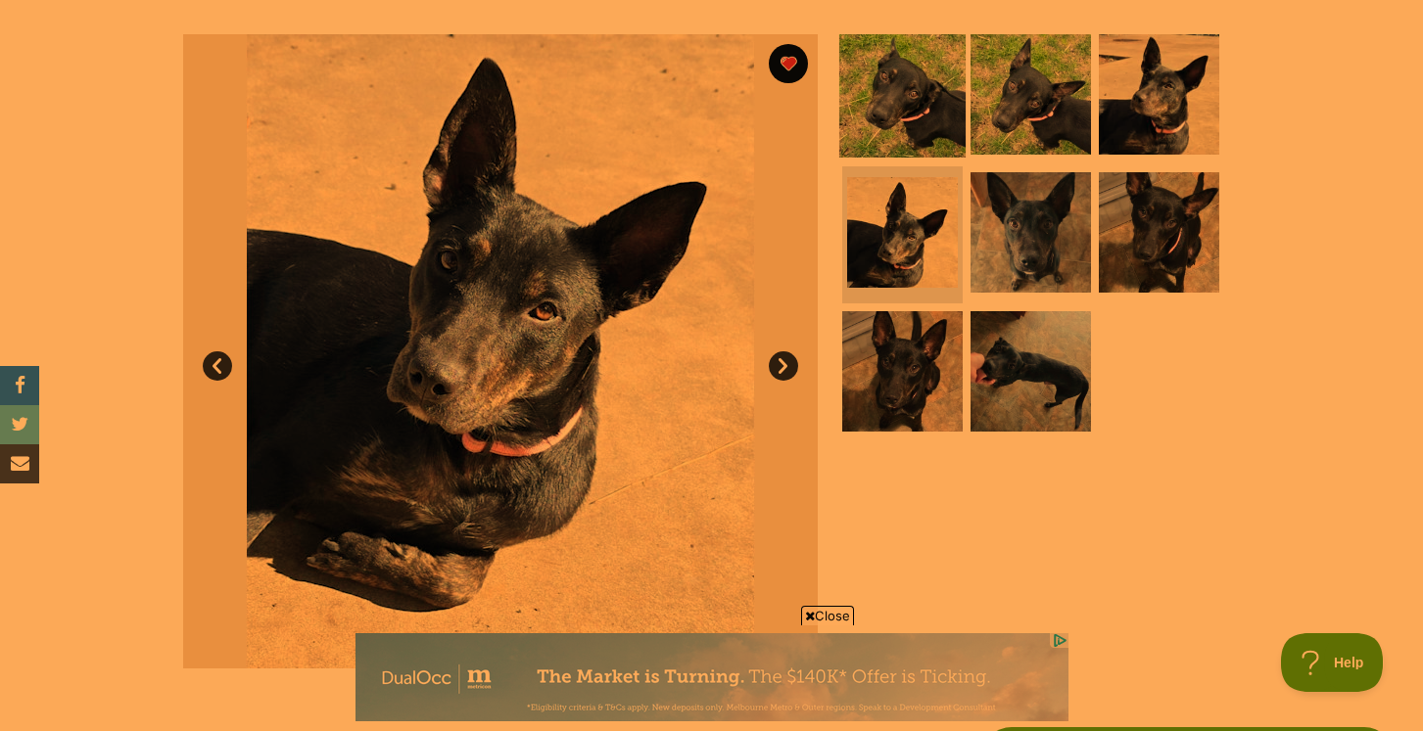
click at [890, 112] on img at bounding box center [902, 93] width 126 height 126
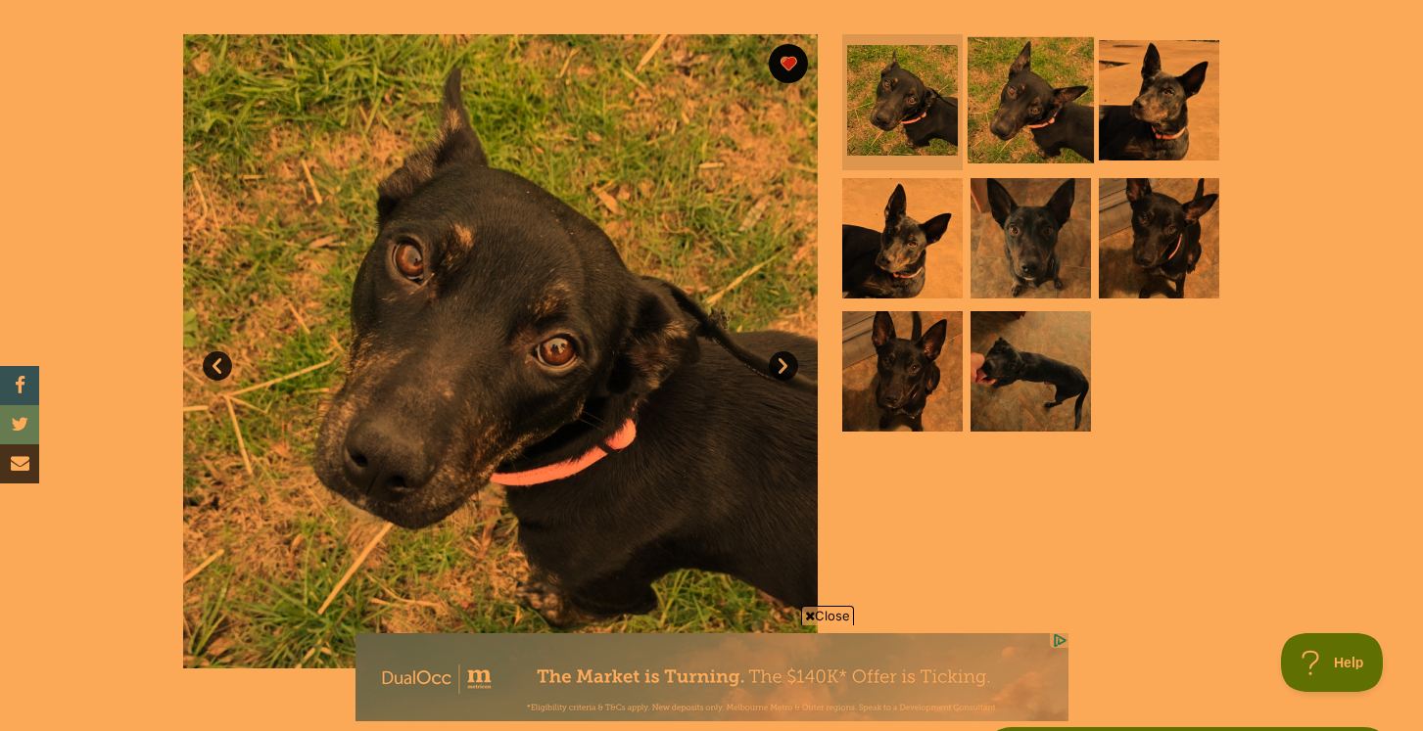
click at [1003, 119] on img at bounding box center [1030, 99] width 126 height 126
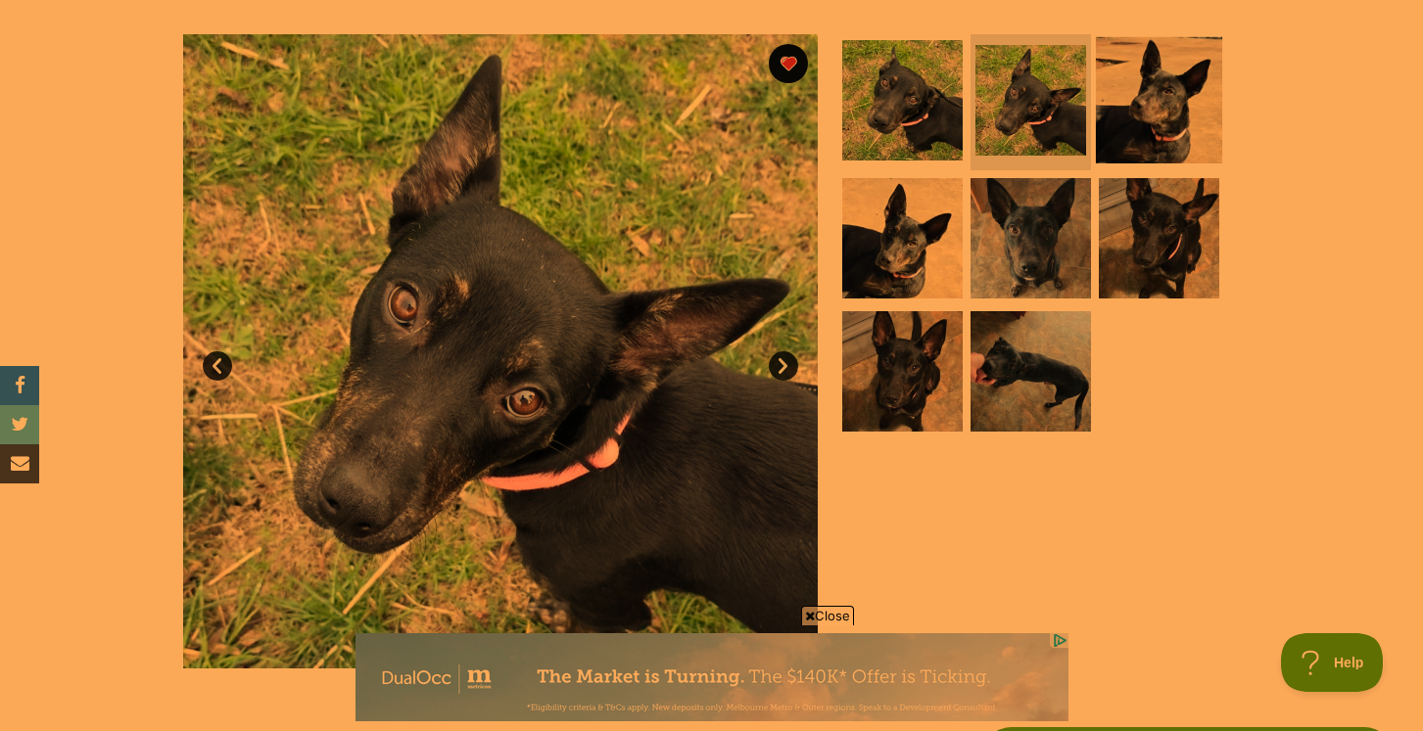
click at [1110, 136] on img at bounding box center [1159, 99] width 126 height 126
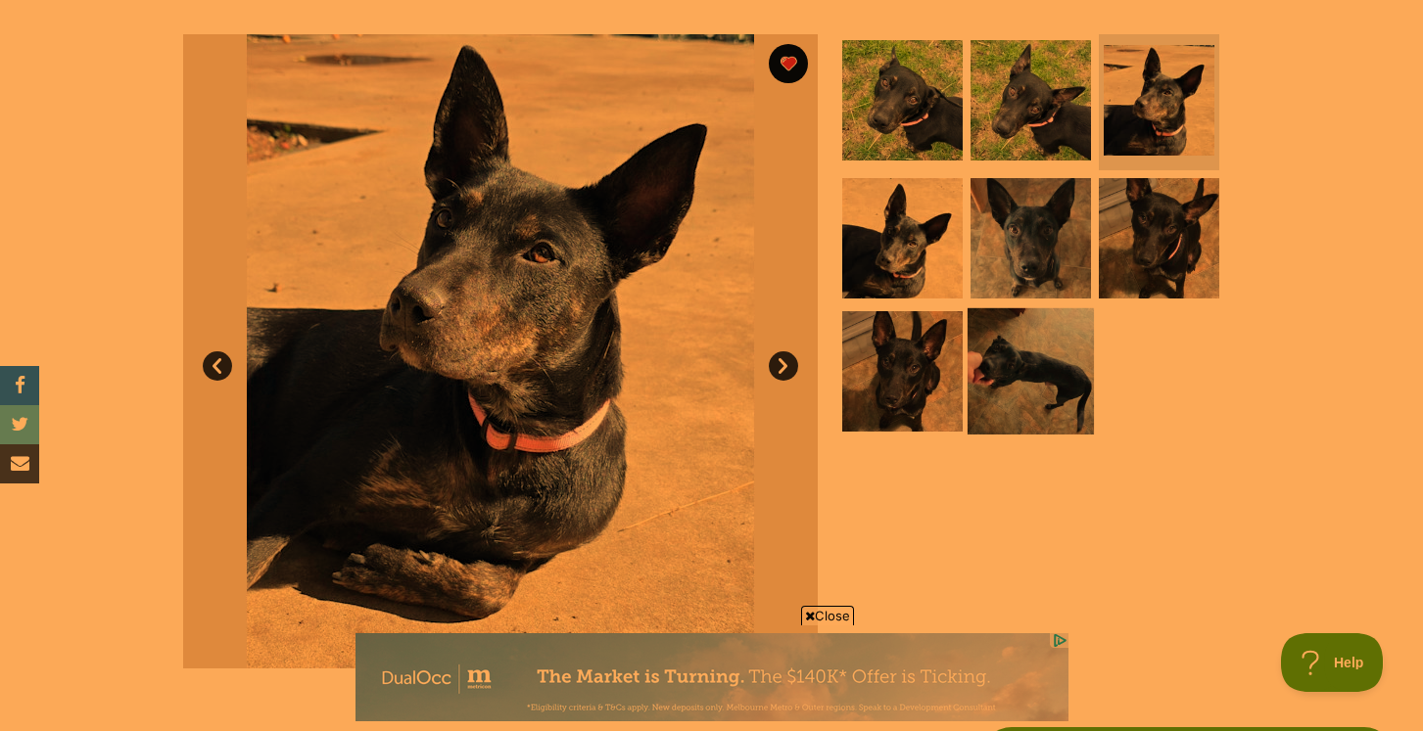
click at [1036, 389] on img at bounding box center [1030, 371] width 126 height 126
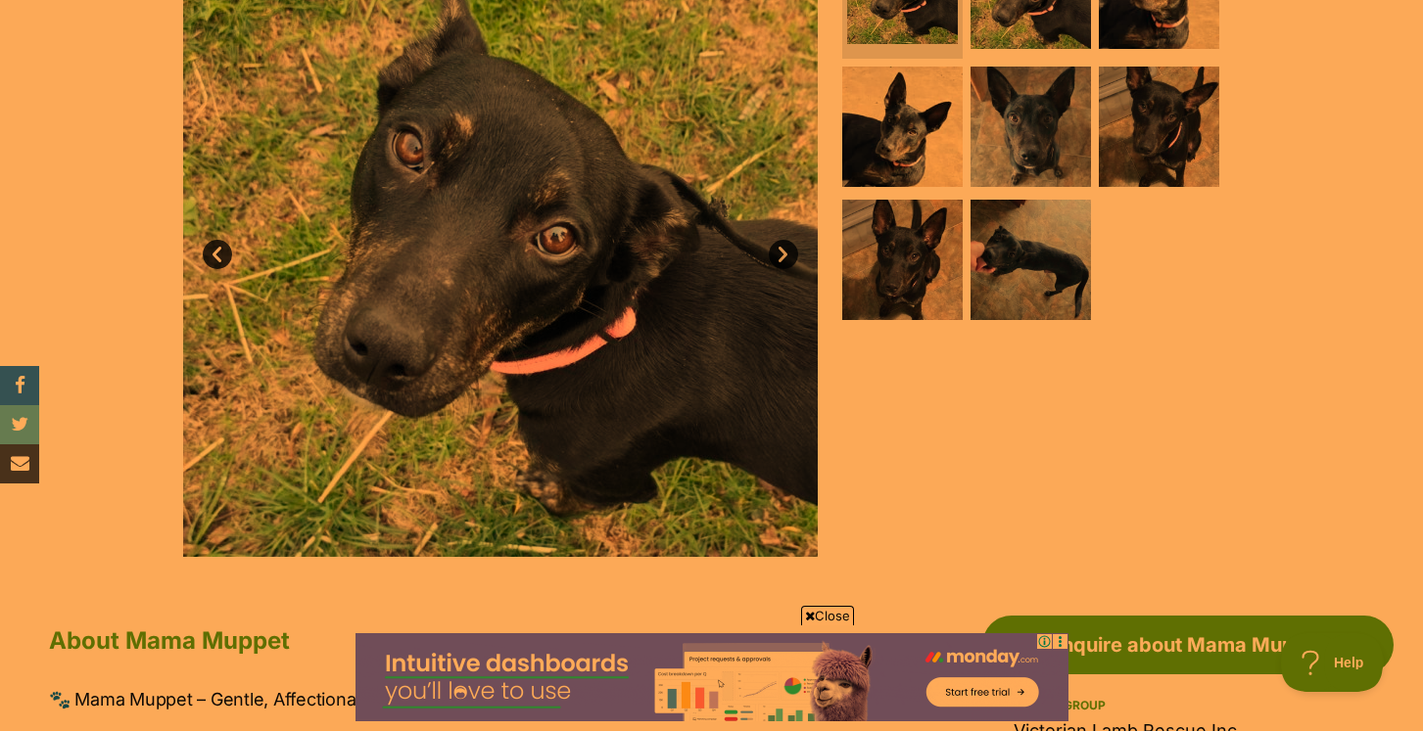
scroll to position [469, 0]
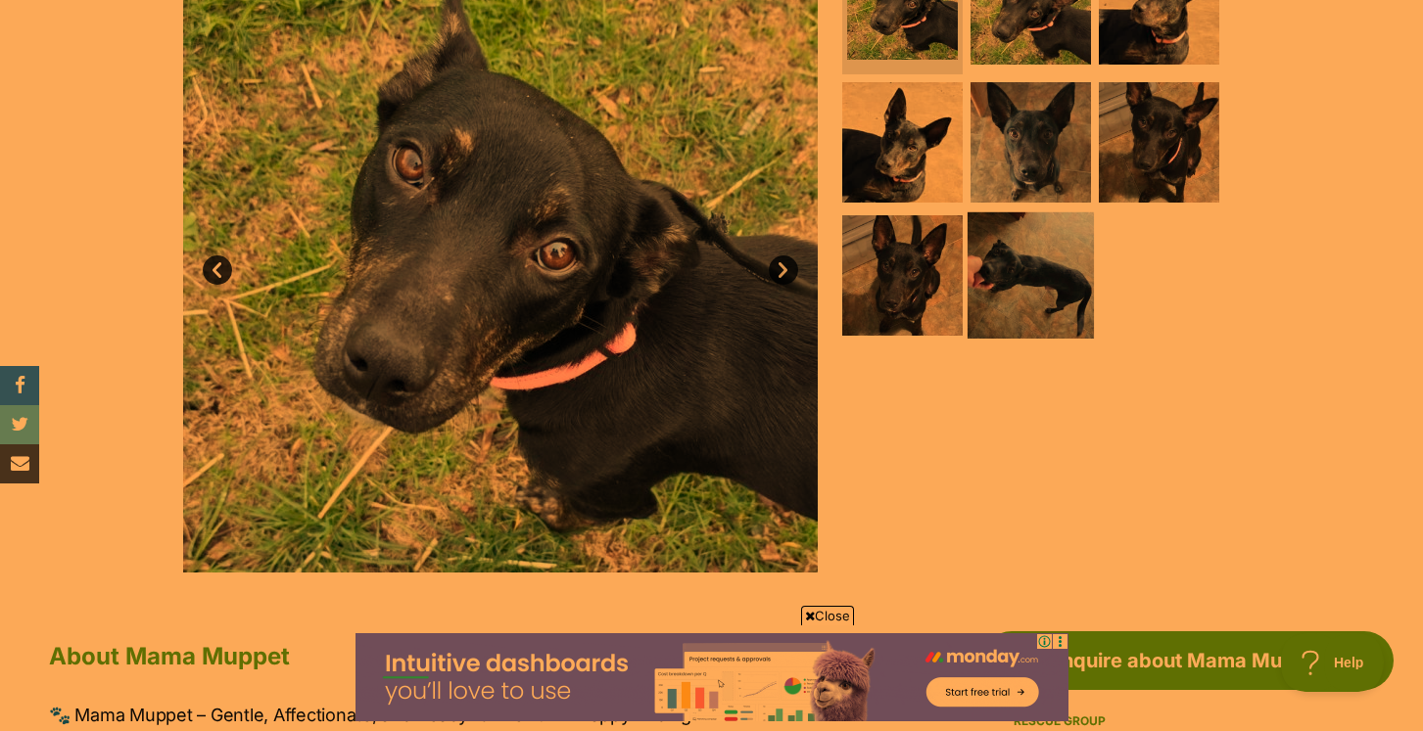
click at [1042, 274] on img at bounding box center [1030, 275] width 126 height 126
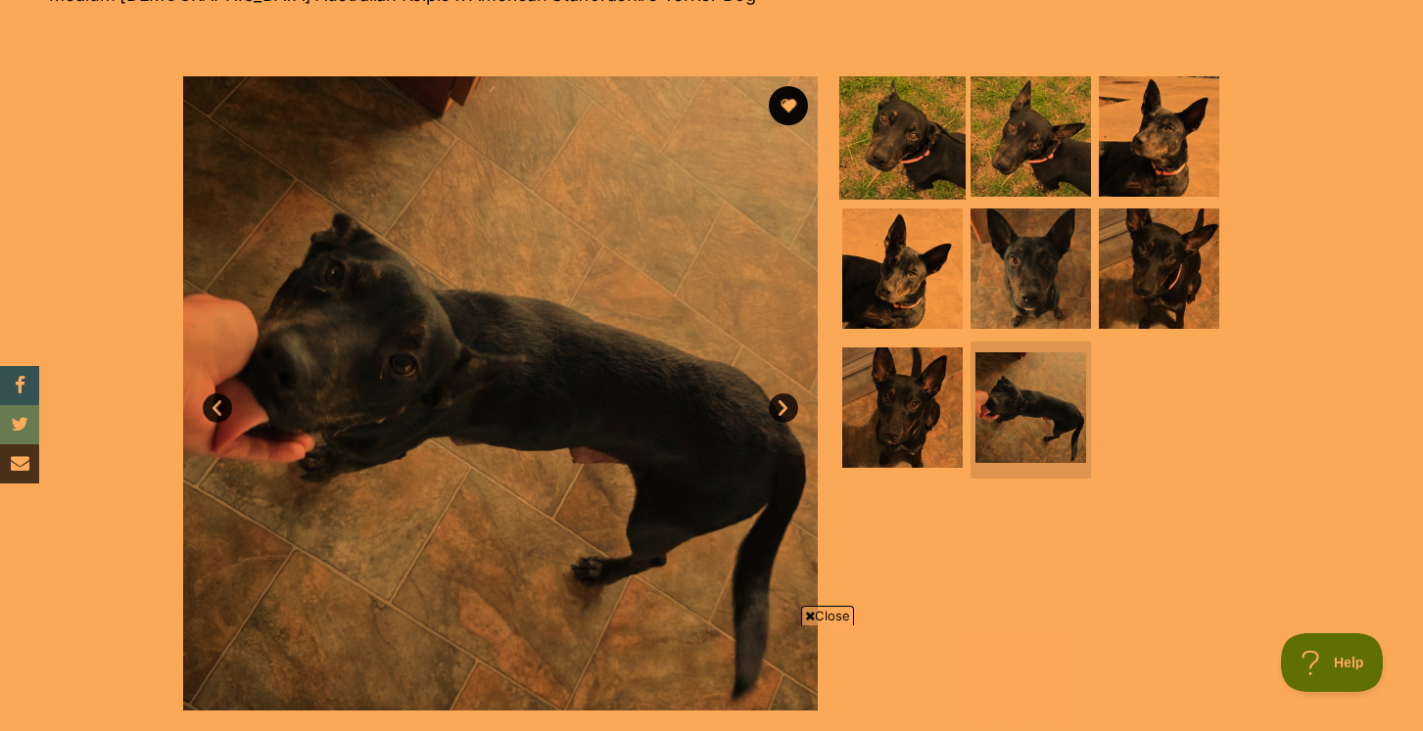
scroll to position [0, 0]
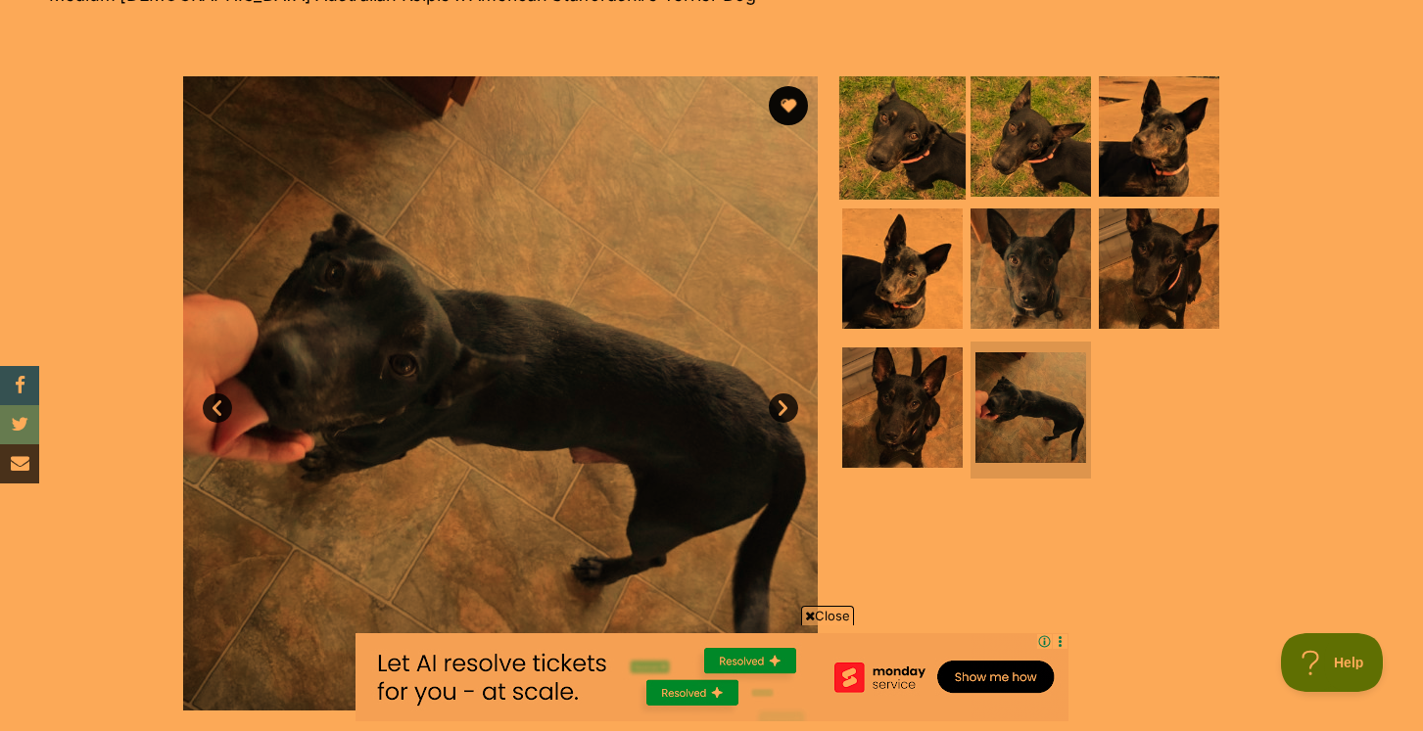
click at [894, 164] on img at bounding box center [902, 135] width 126 height 126
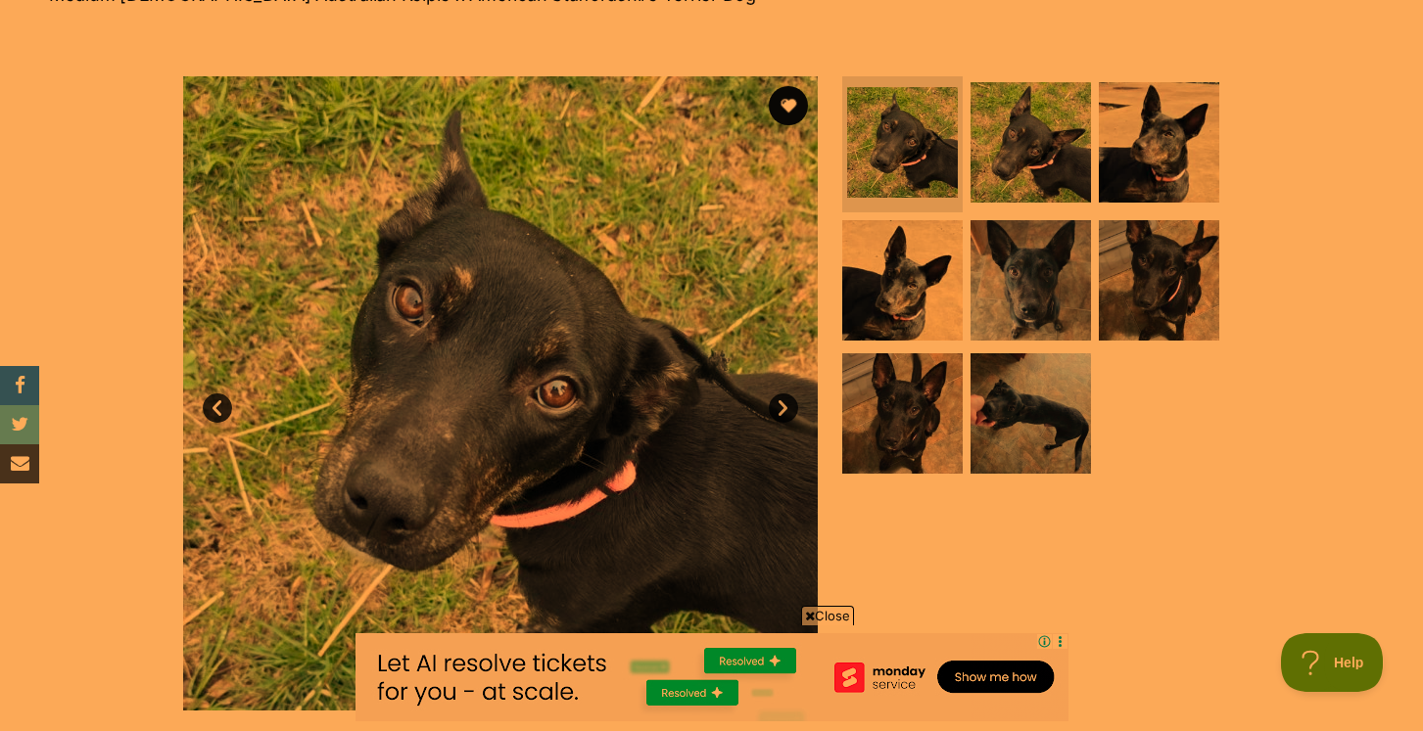
click at [778, 409] on link "Next" at bounding box center [783, 408] width 29 height 29
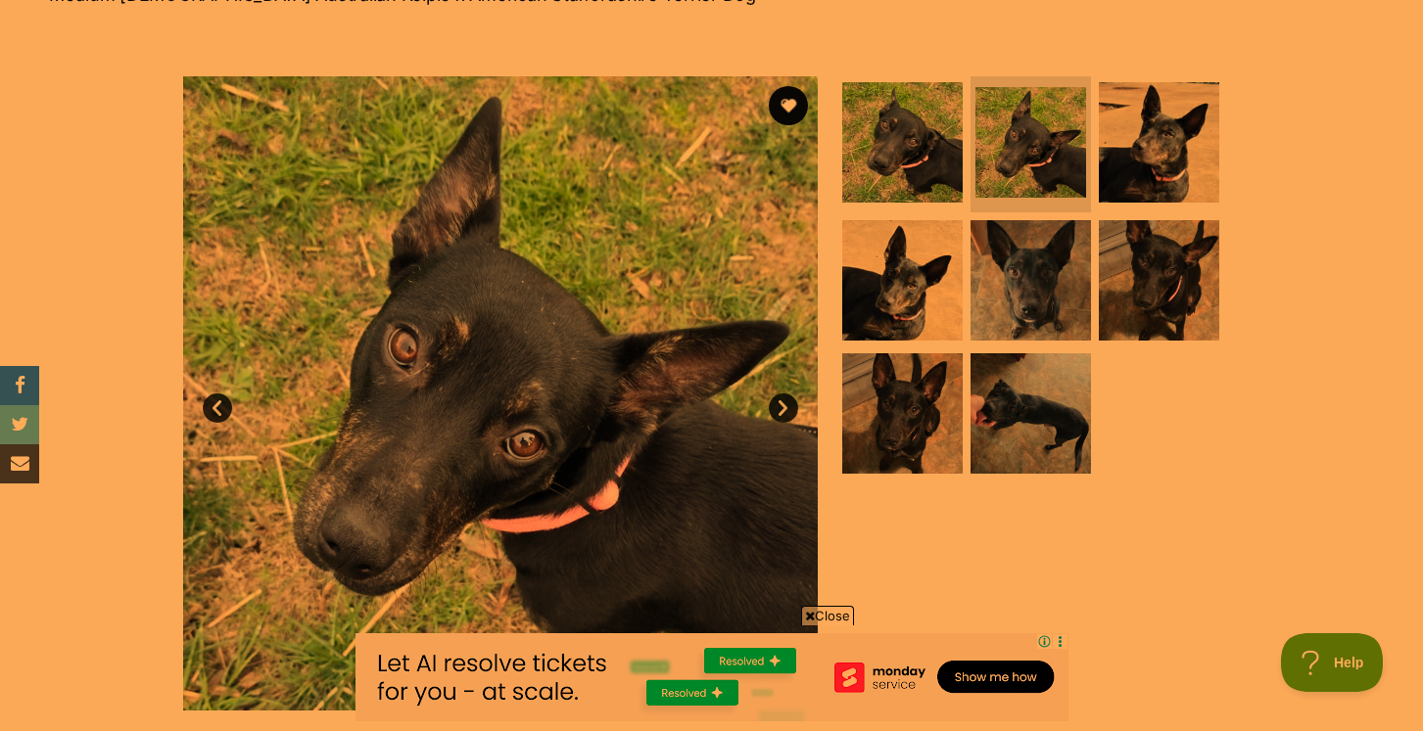
click at [778, 409] on link "Next" at bounding box center [783, 408] width 29 height 29
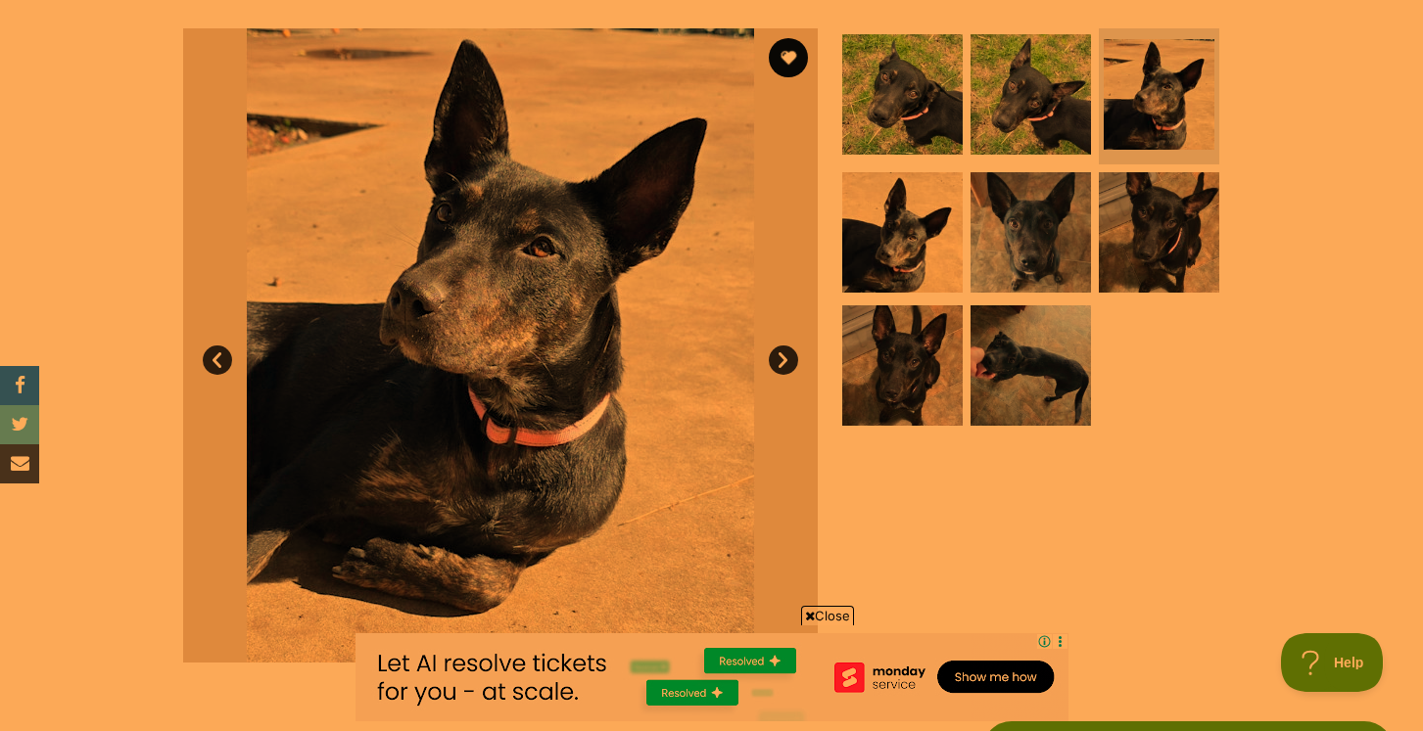
scroll to position [388, 0]
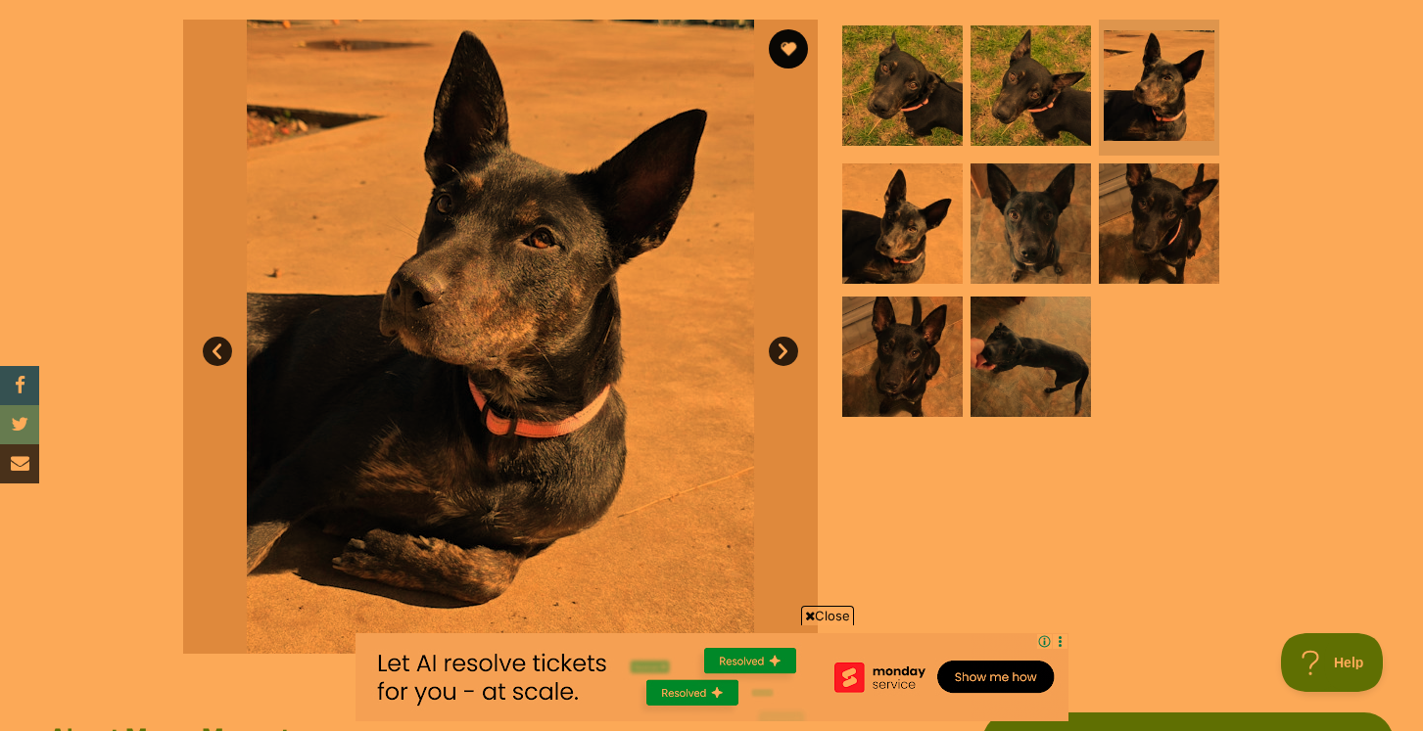
click at [786, 341] on link "Next" at bounding box center [783, 351] width 29 height 29
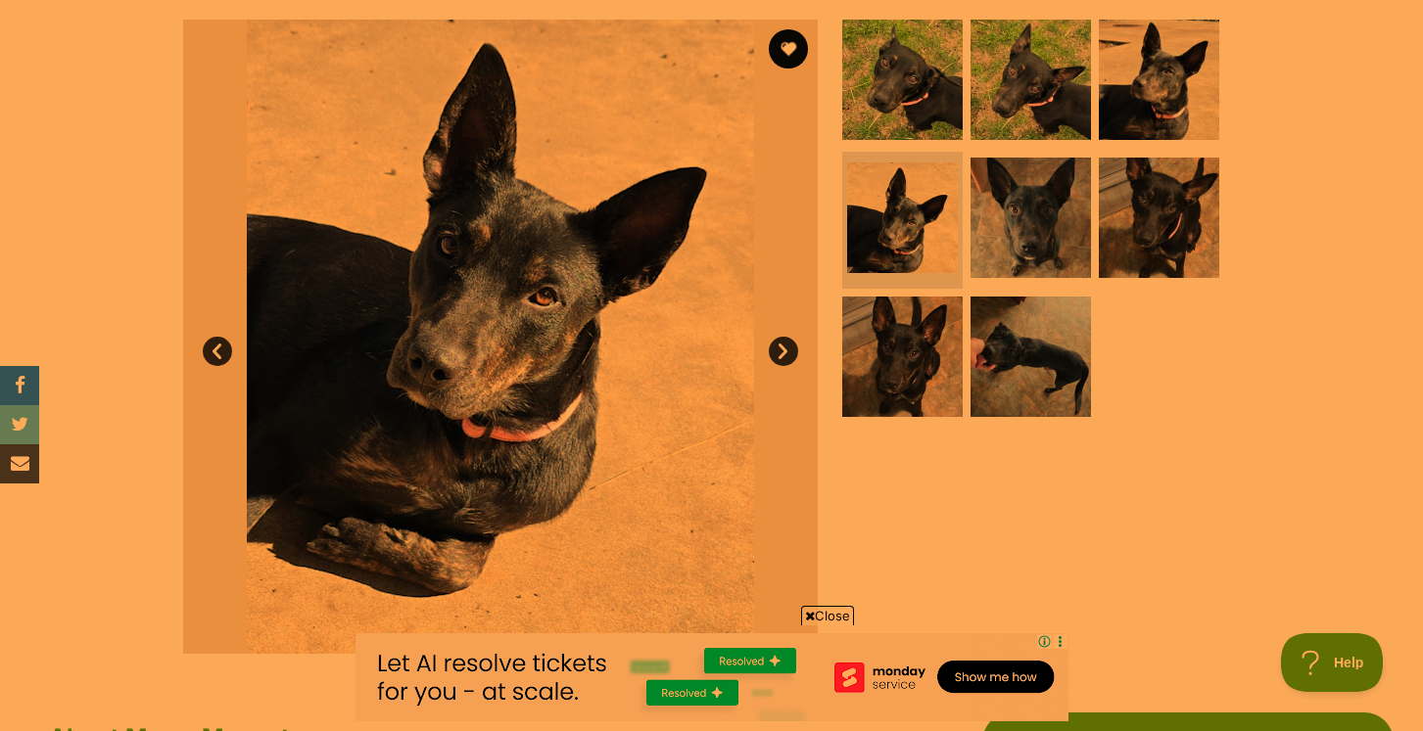
click at [786, 341] on link "Next" at bounding box center [783, 351] width 29 height 29
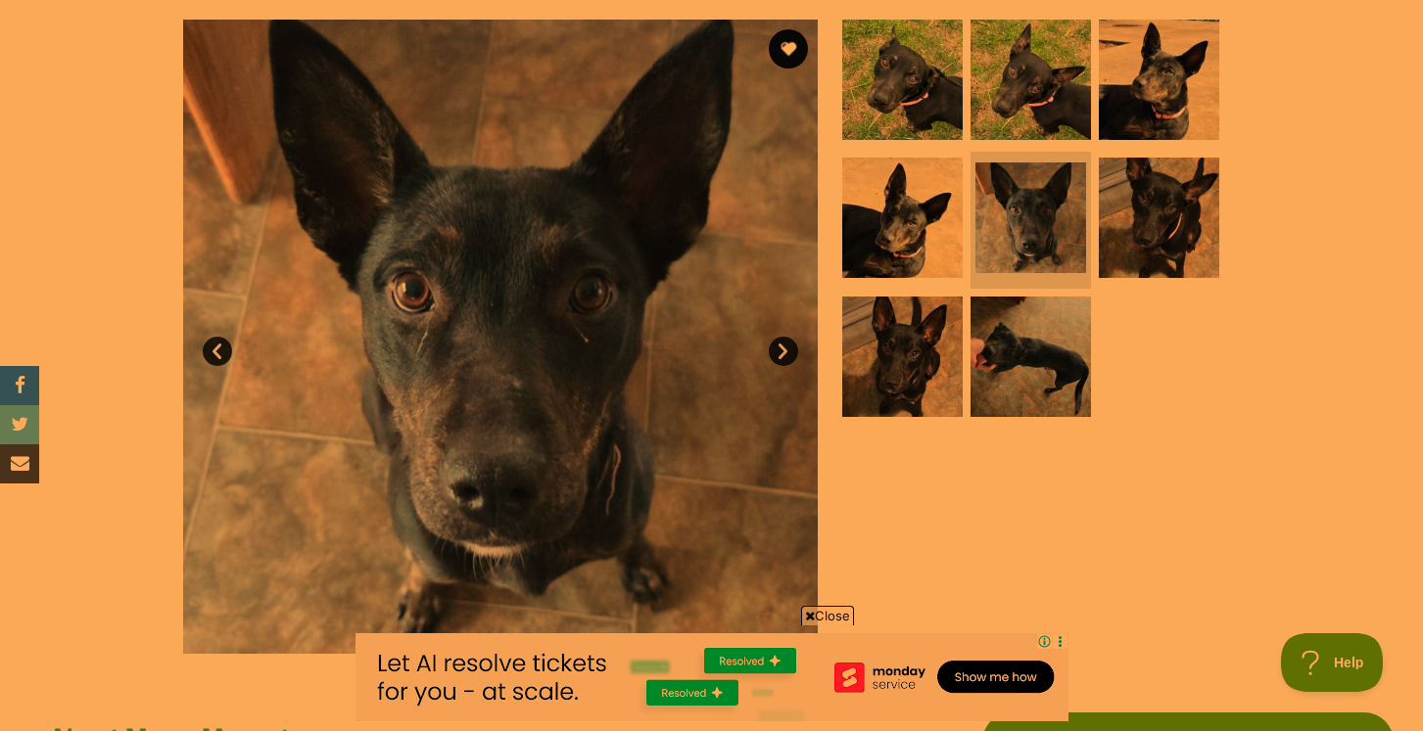
click at [786, 349] on link "Next" at bounding box center [783, 351] width 29 height 29
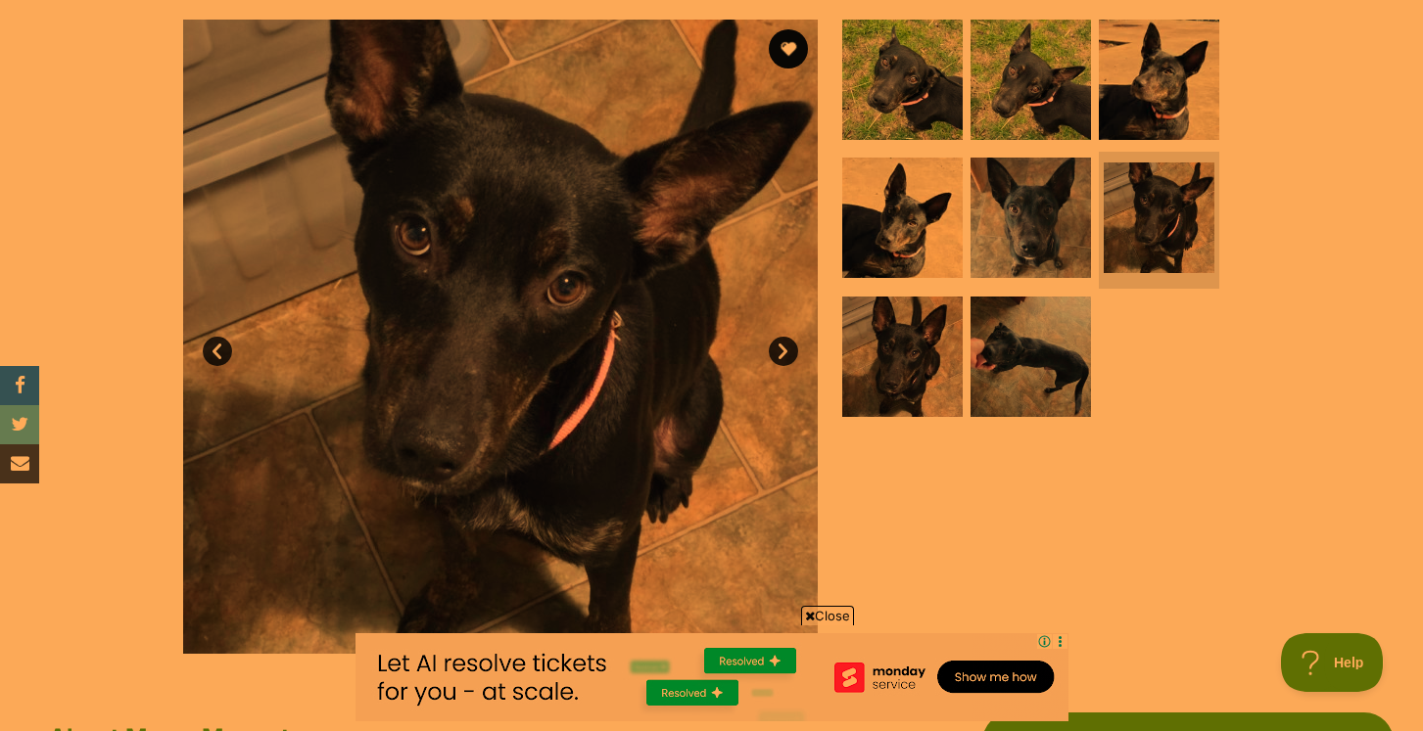
click at [786, 349] on link "Next" at bounding box center [783, 351] width 29 height 29
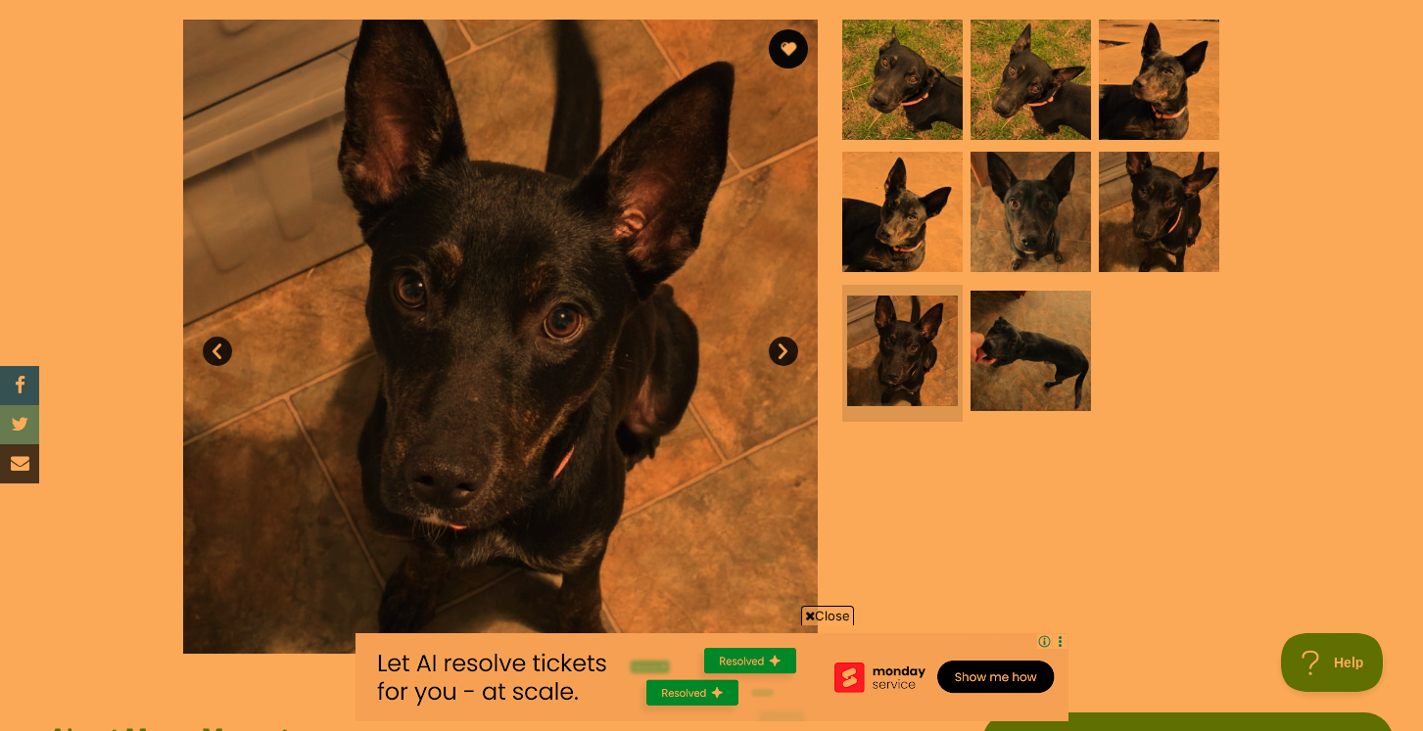
click at [215, 357] on link "Prev" at bounding box center [217, 351] width 29 height 29
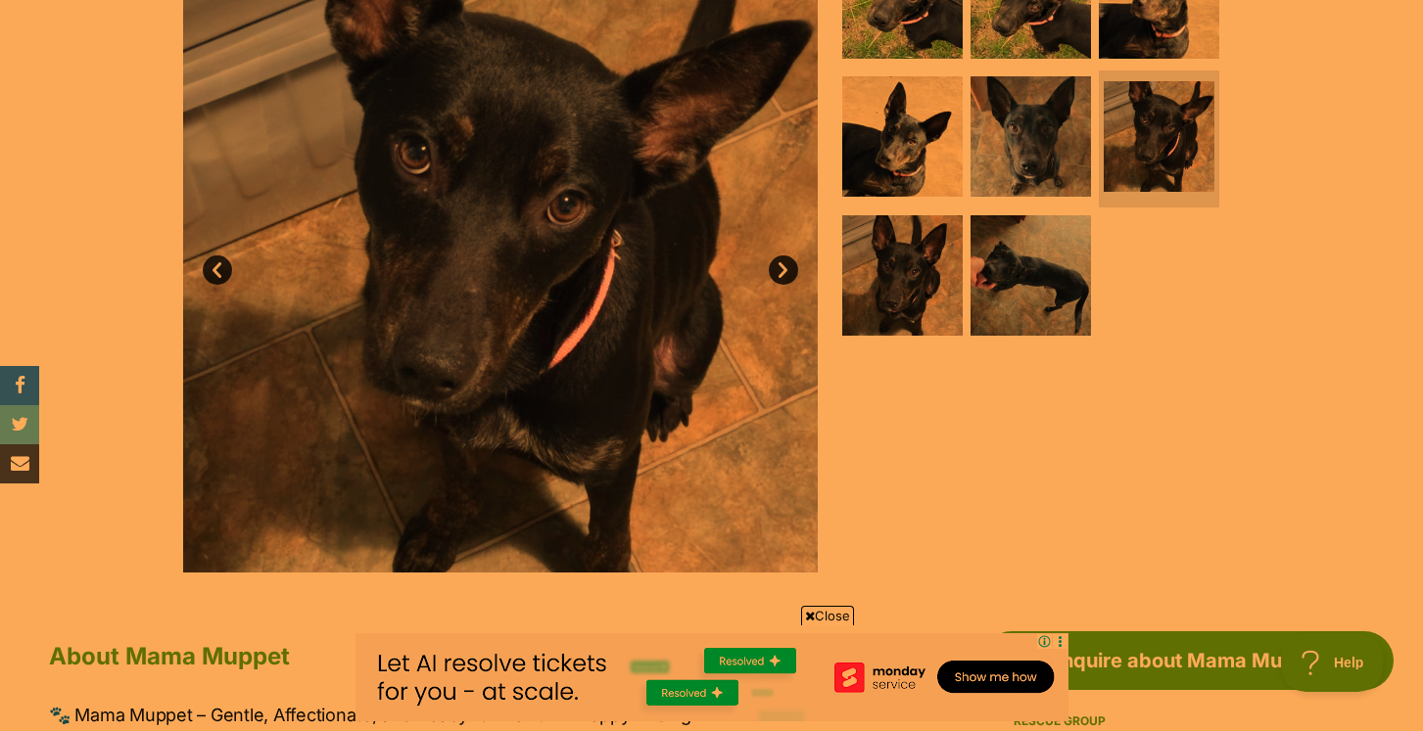
scroll to position [483, 0]
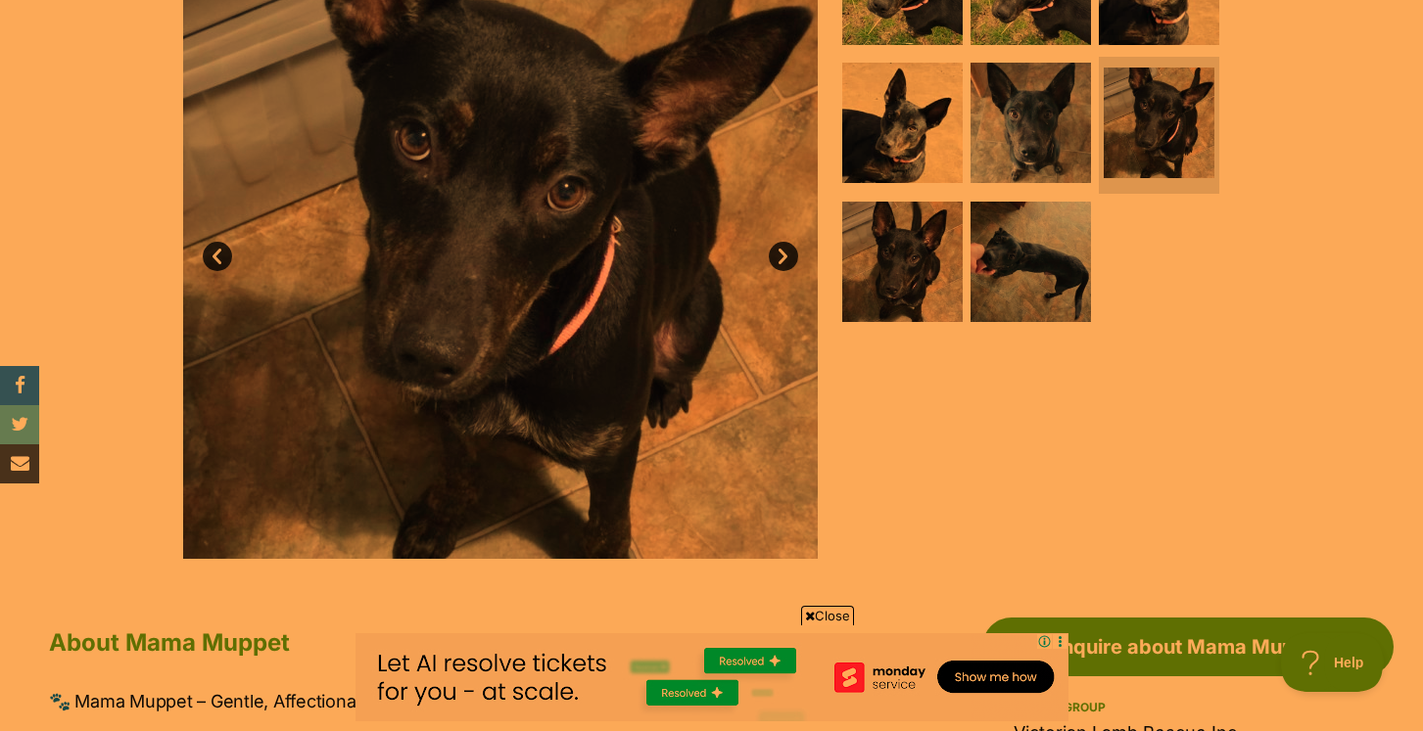
click at [789, 263] on link "Next" at bounding box center [783, 256] width 29 height 29
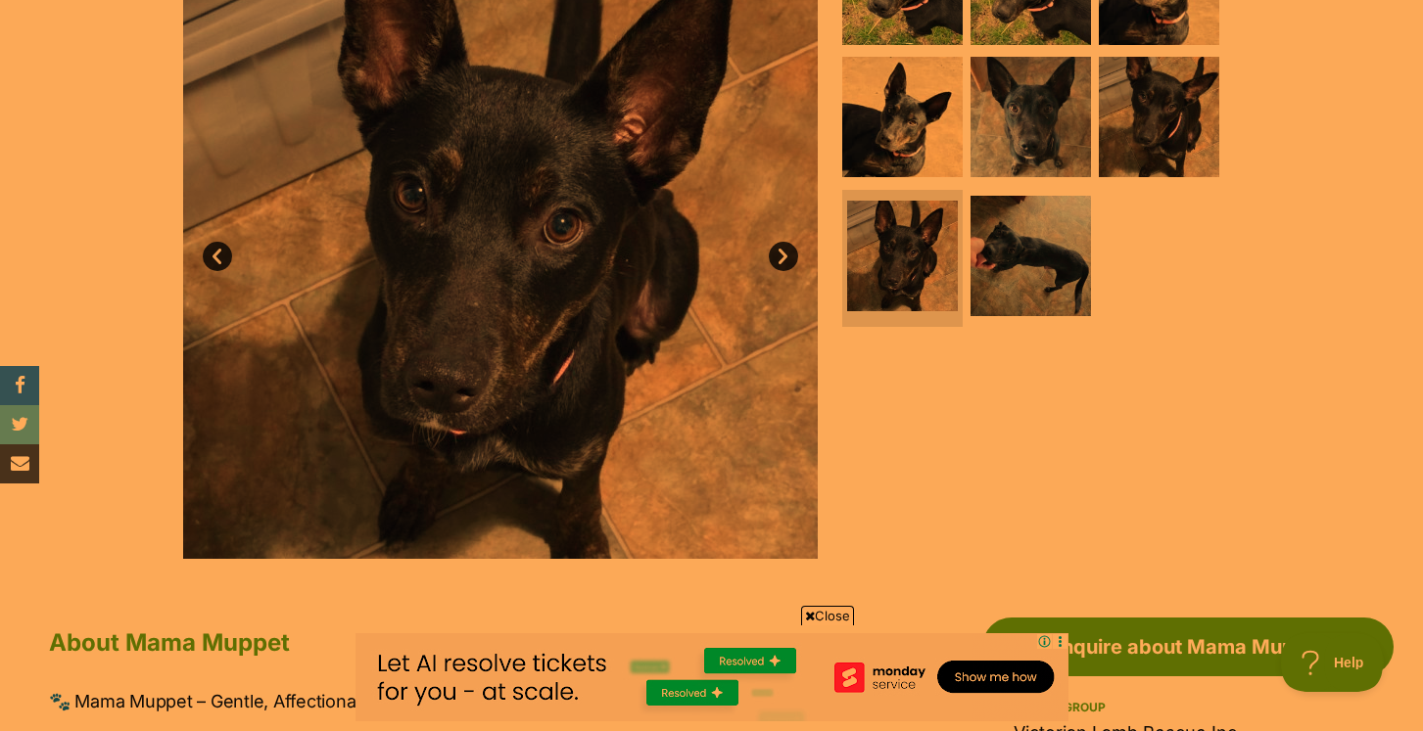
click at [789, 263] on link "Next" at bounding box center [783, 256] width 29 height 29
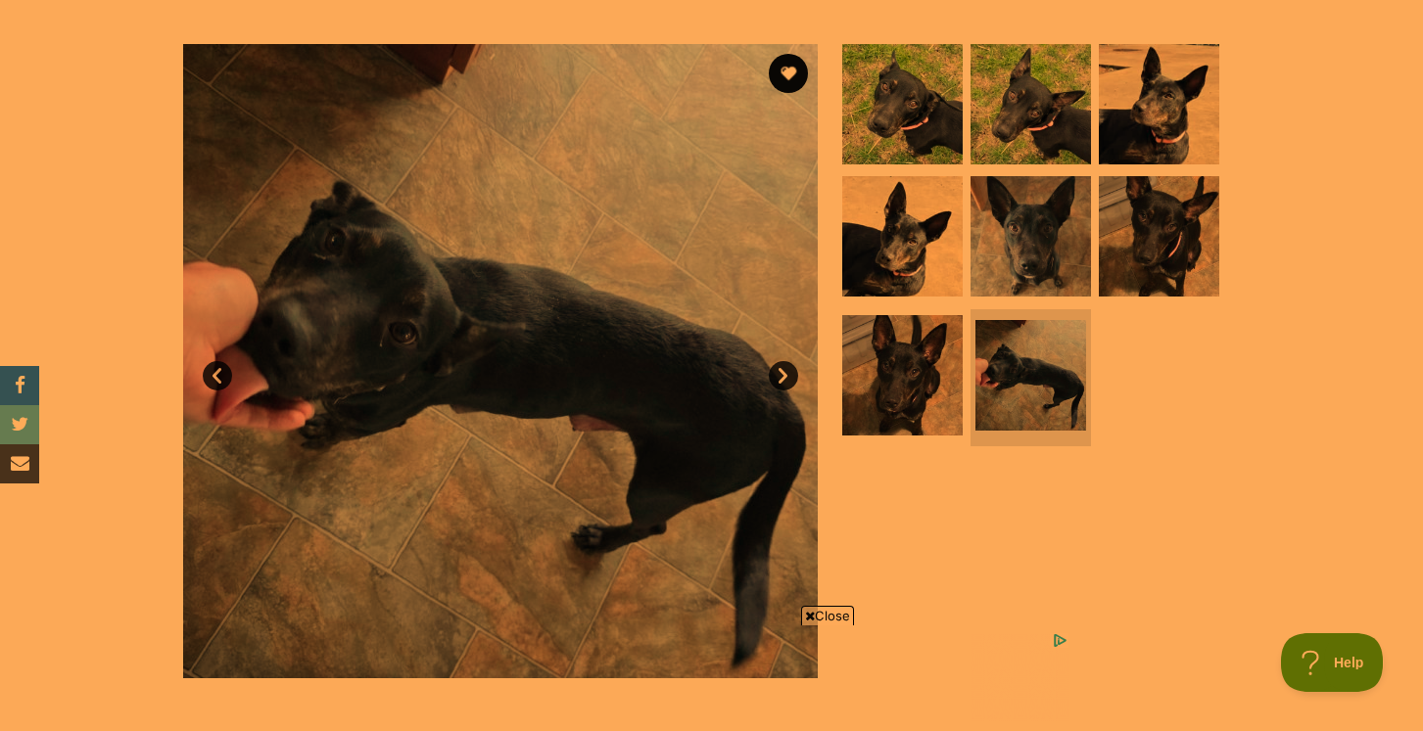
scroll to position [357, 0]
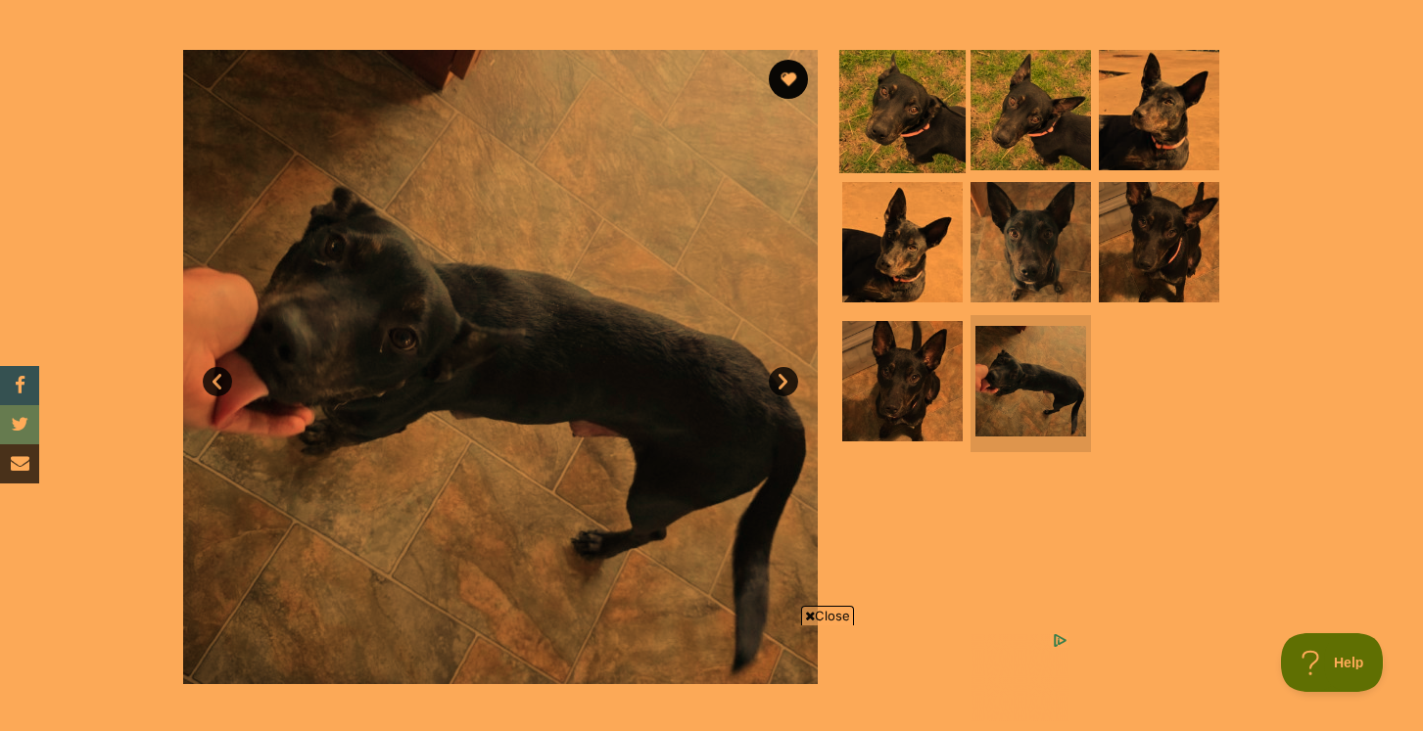
click at [901, 140] on img at bounding box center [902, 109] width 126 height 126
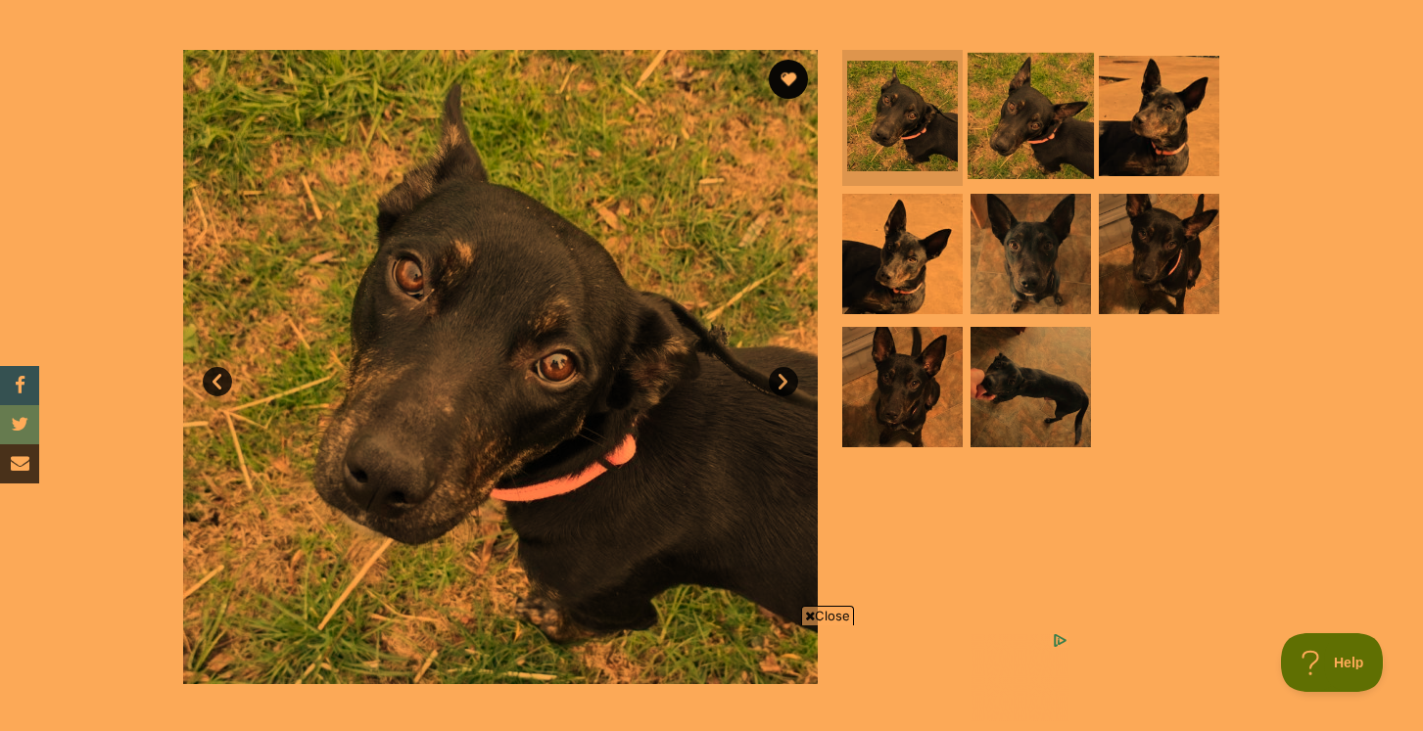
click at [1008, 157] on img at bounding box center [1030, 115] width 126 height 126
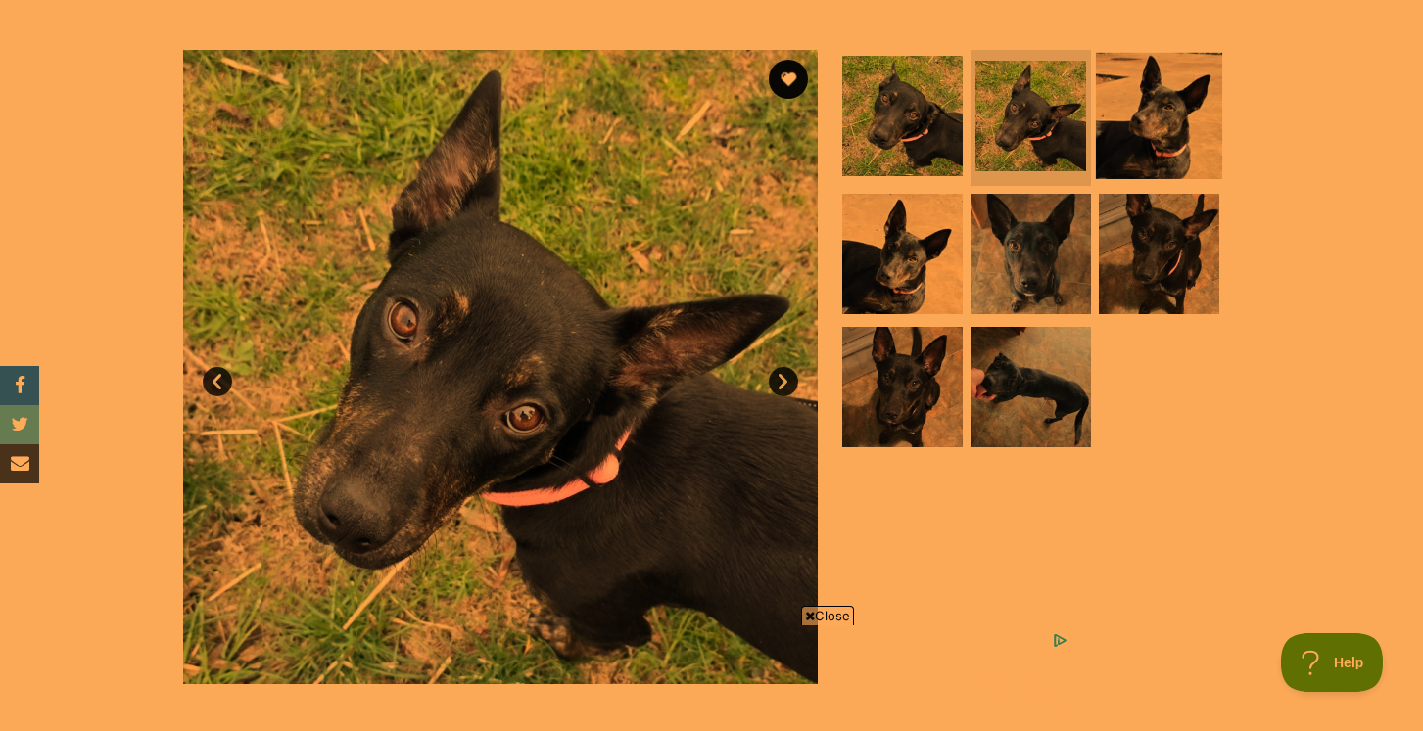
click at [1119, 139] on img at bounding box center [1159, 115] width 126 height 126
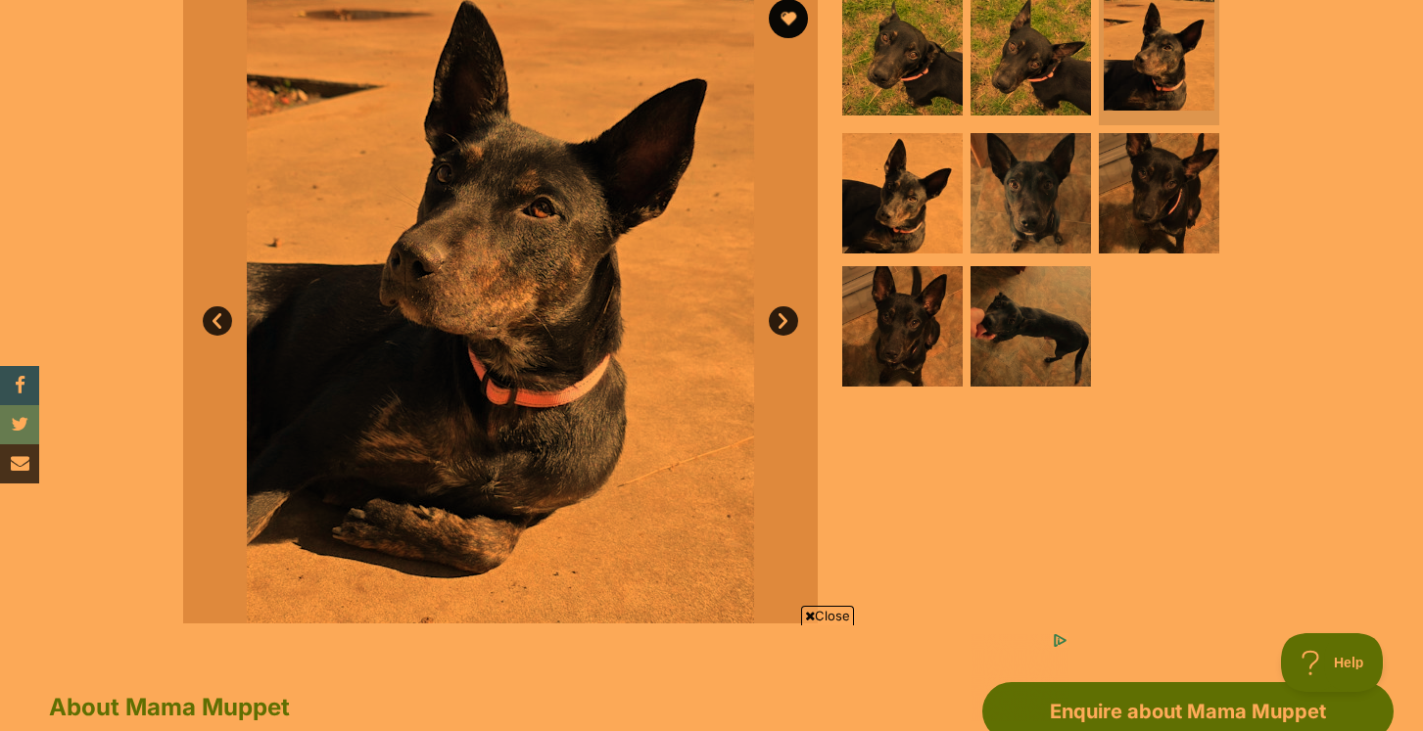
scroll to position [0, 0]
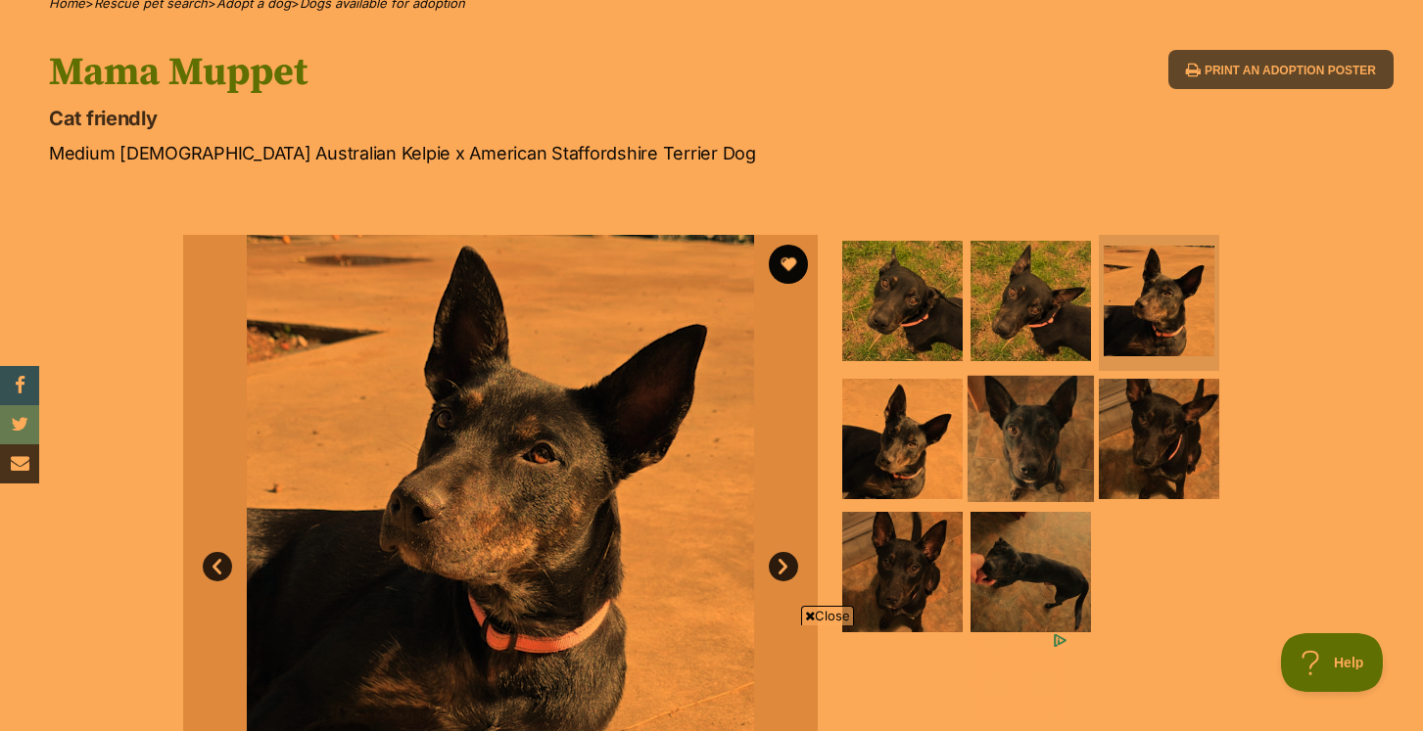
click at [1025, 444] on img at bounding box center [1030, 439] width 126 height 126
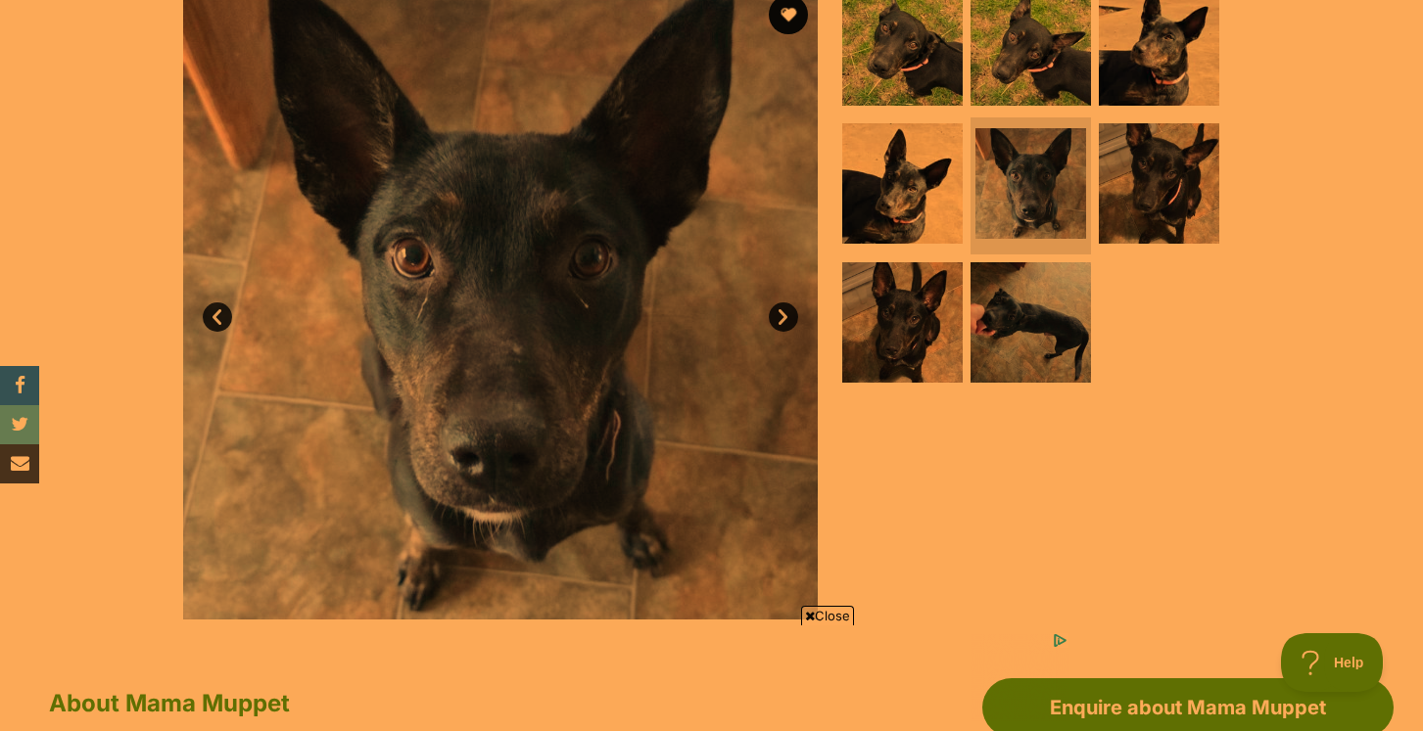
scroll to position [424, 0]
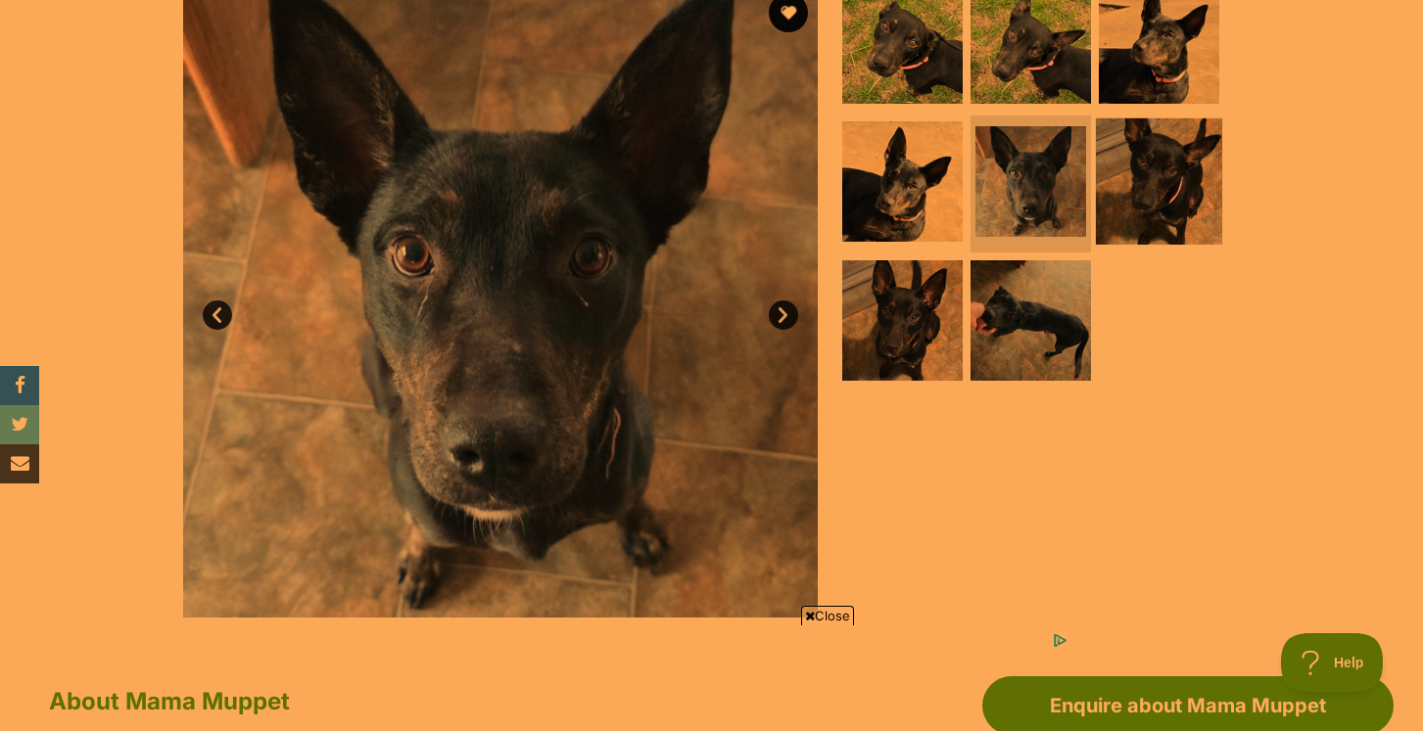
click at [1165, 216] on img at bounding box center [1159, 181] width 126 height 126
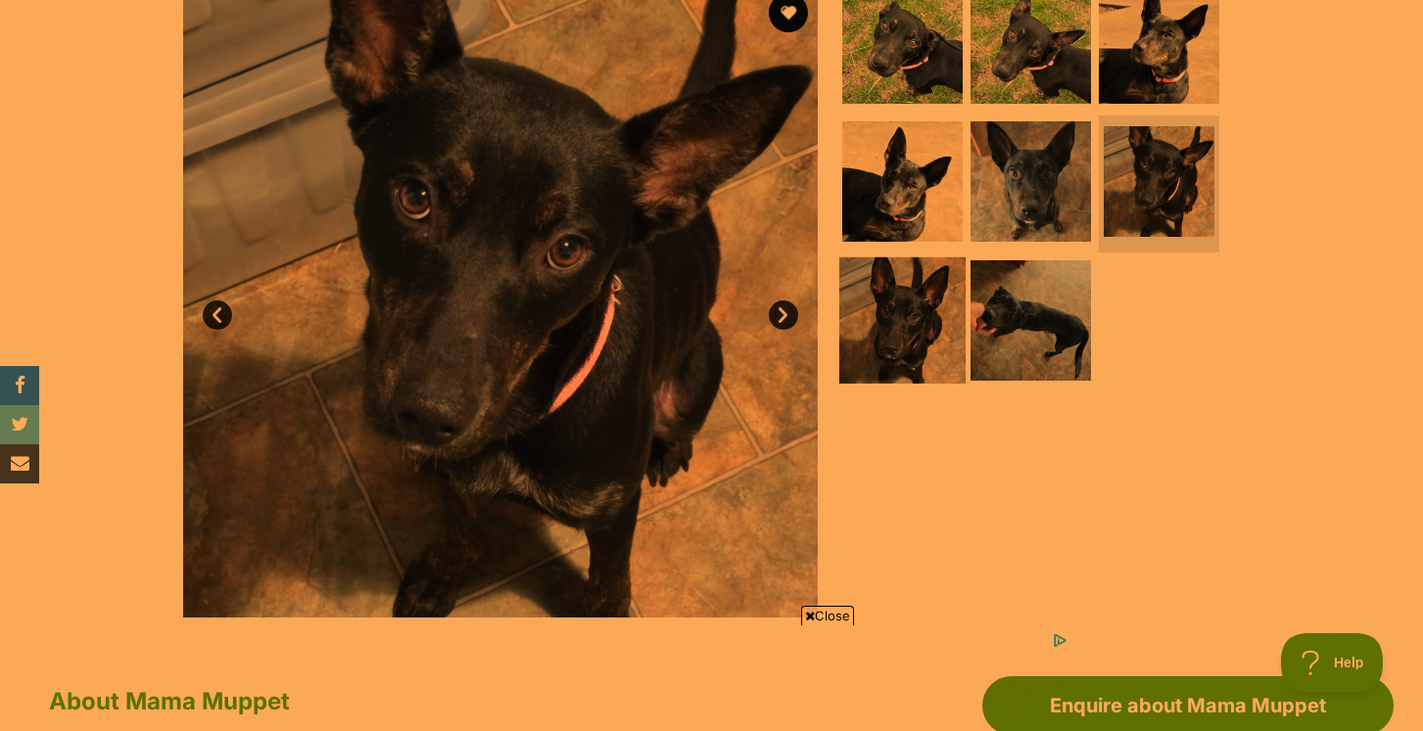
click at [917, 335] on img at bounding box center [902, 321] width 126 height 126
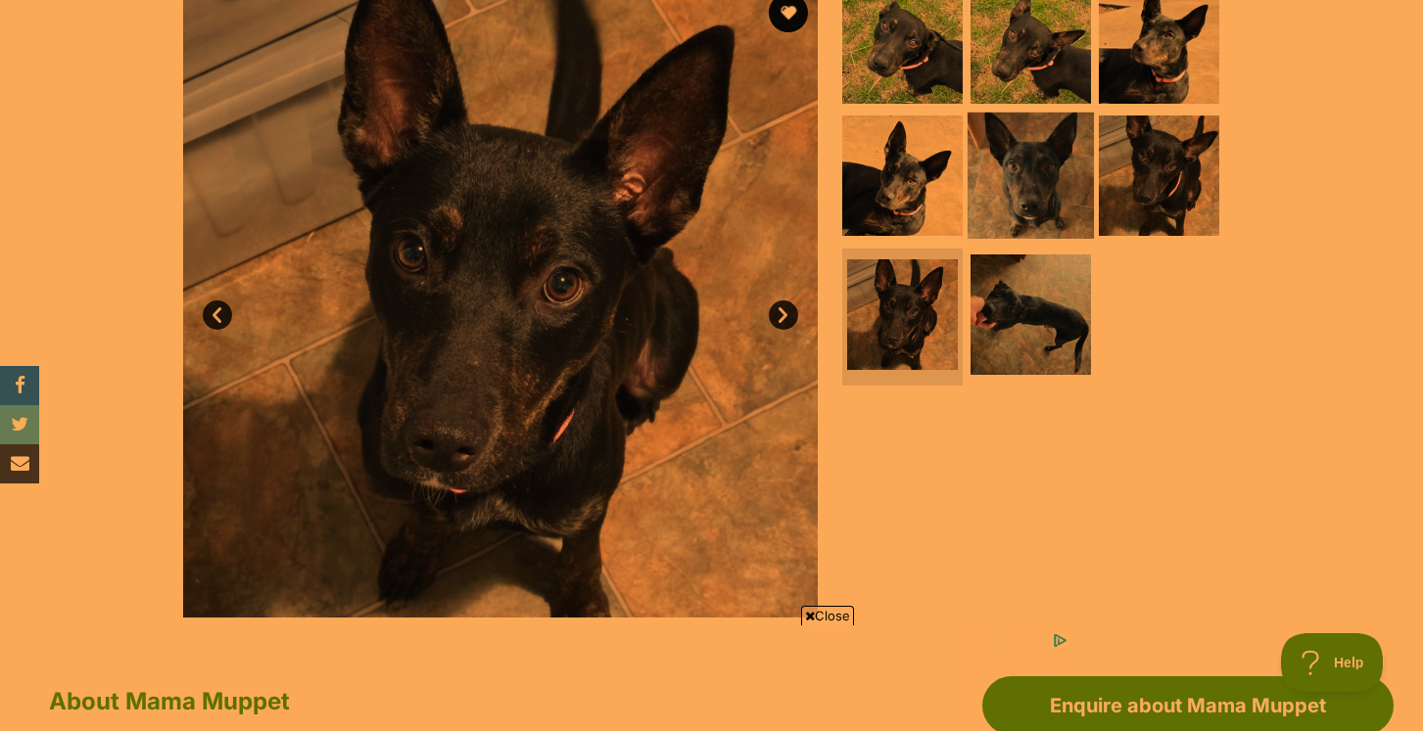
scroll to position [371, 0]
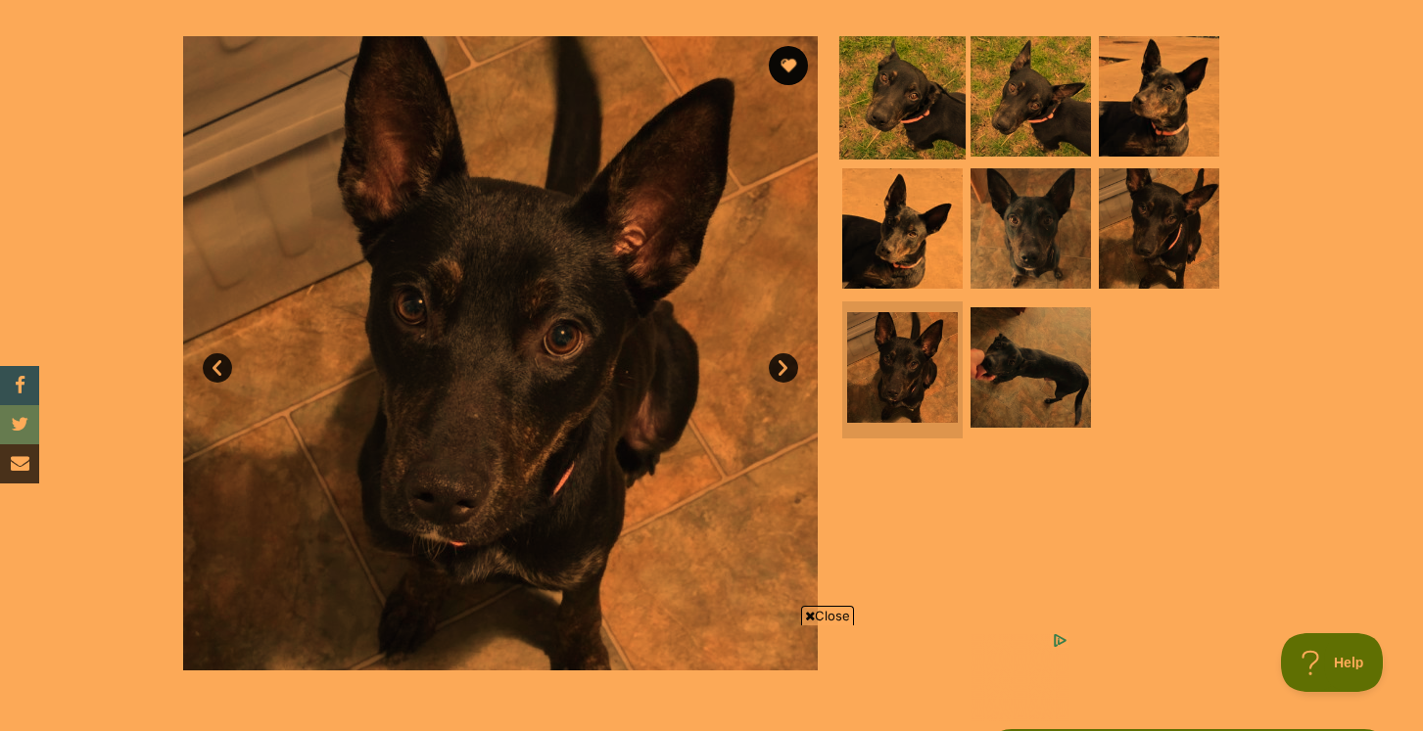
click at [909, 75] on img at bounding box center [902, 95] width 126 height 126
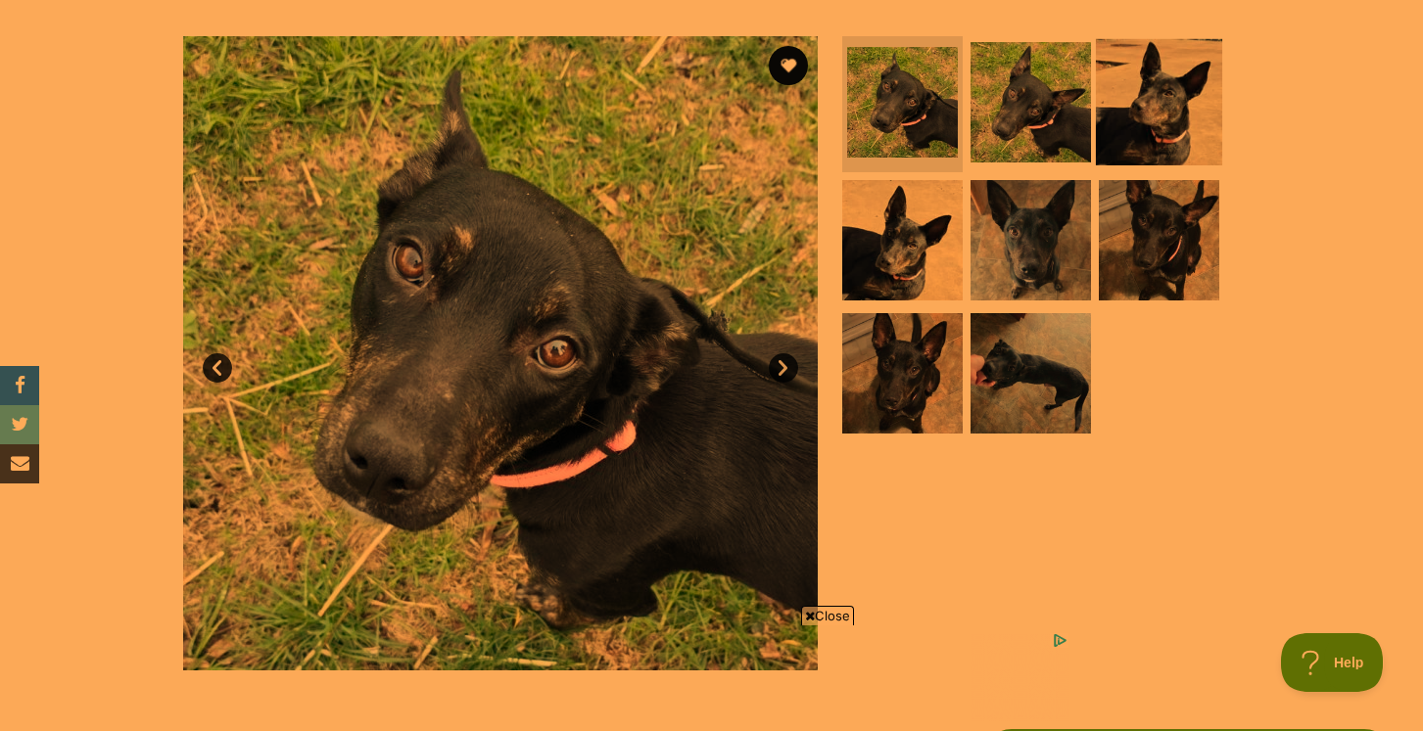
click at [1148, 90] on img at bounding box center [1159, 101] width 126 height 126
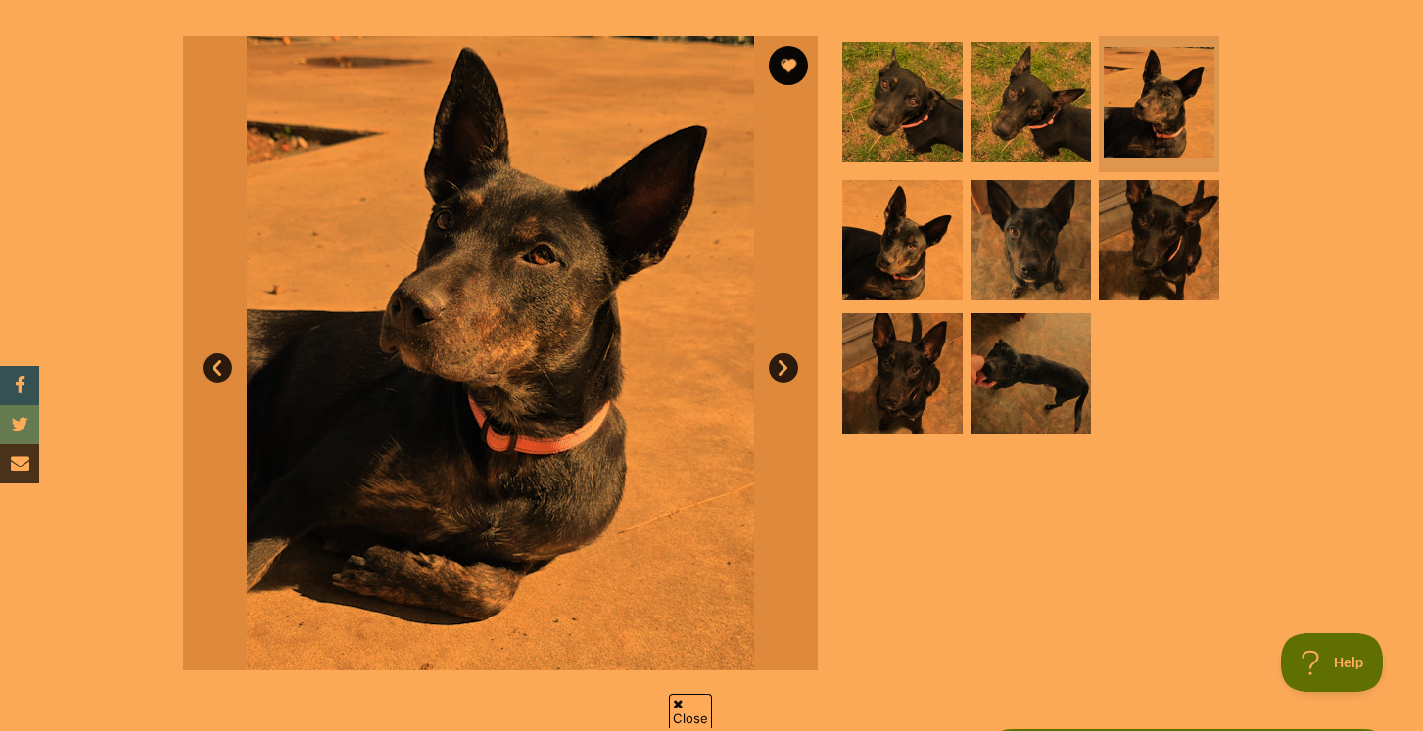
scroll to position [0, 0]
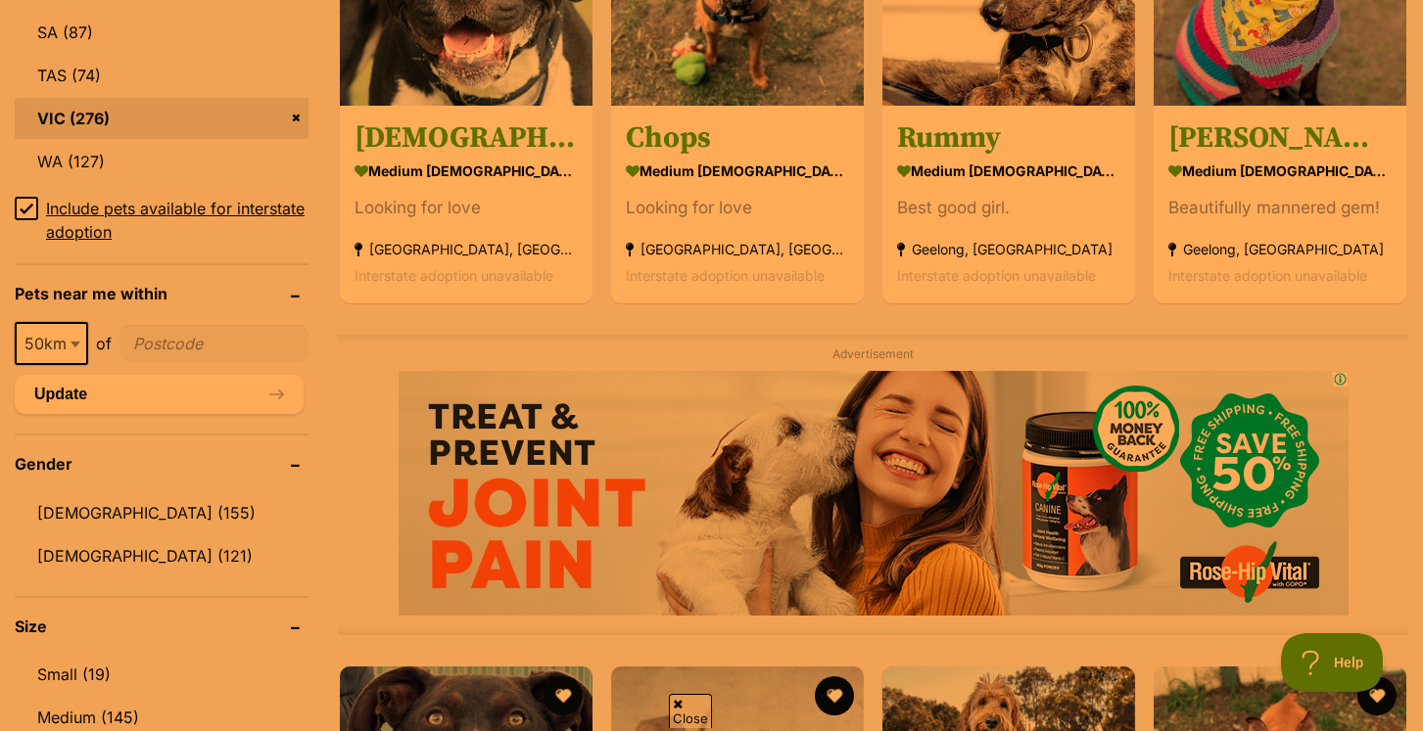
click at [344, 343] on div "Advertisement" at bounding box center [873, 485] width 1070 height 301
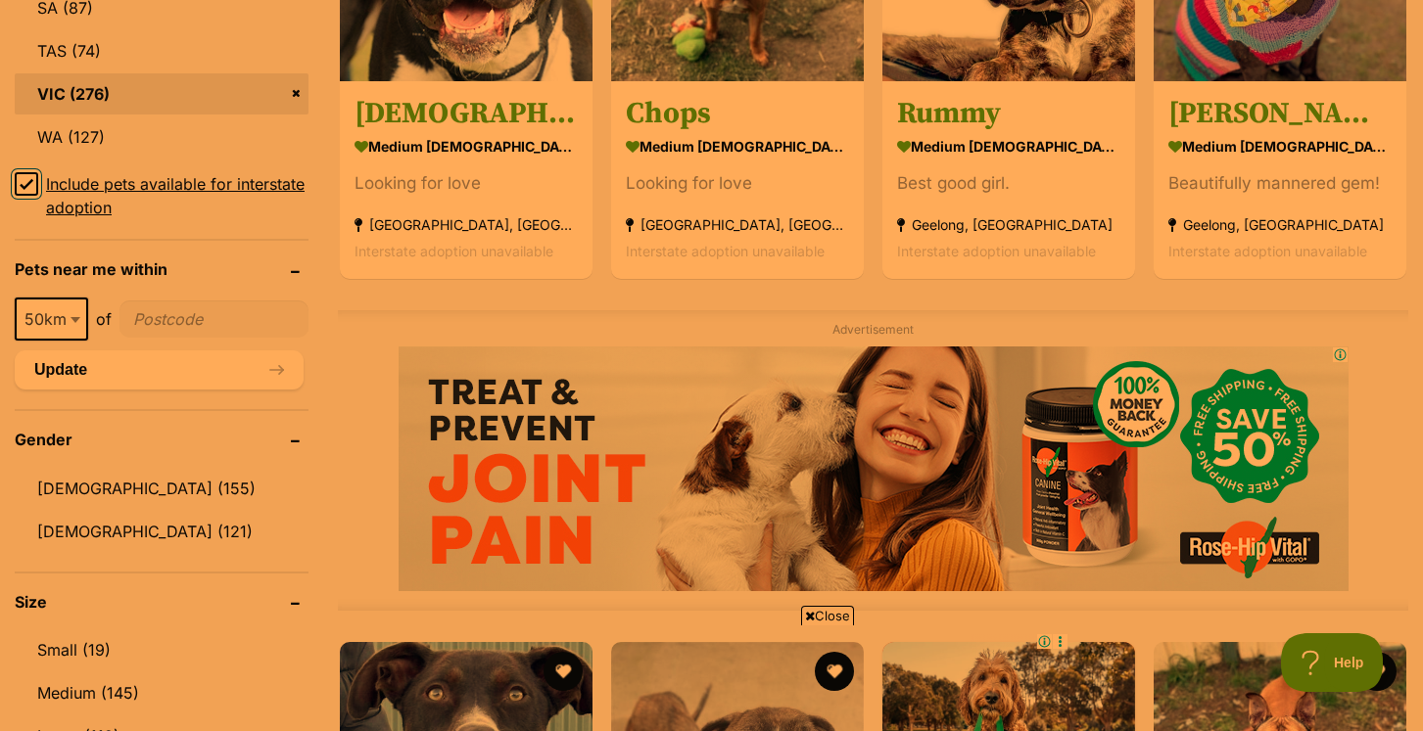
click at [22, 192] on input "Include pets available for interstate adoption" at bounding box center [26, 183] width 23 height 23
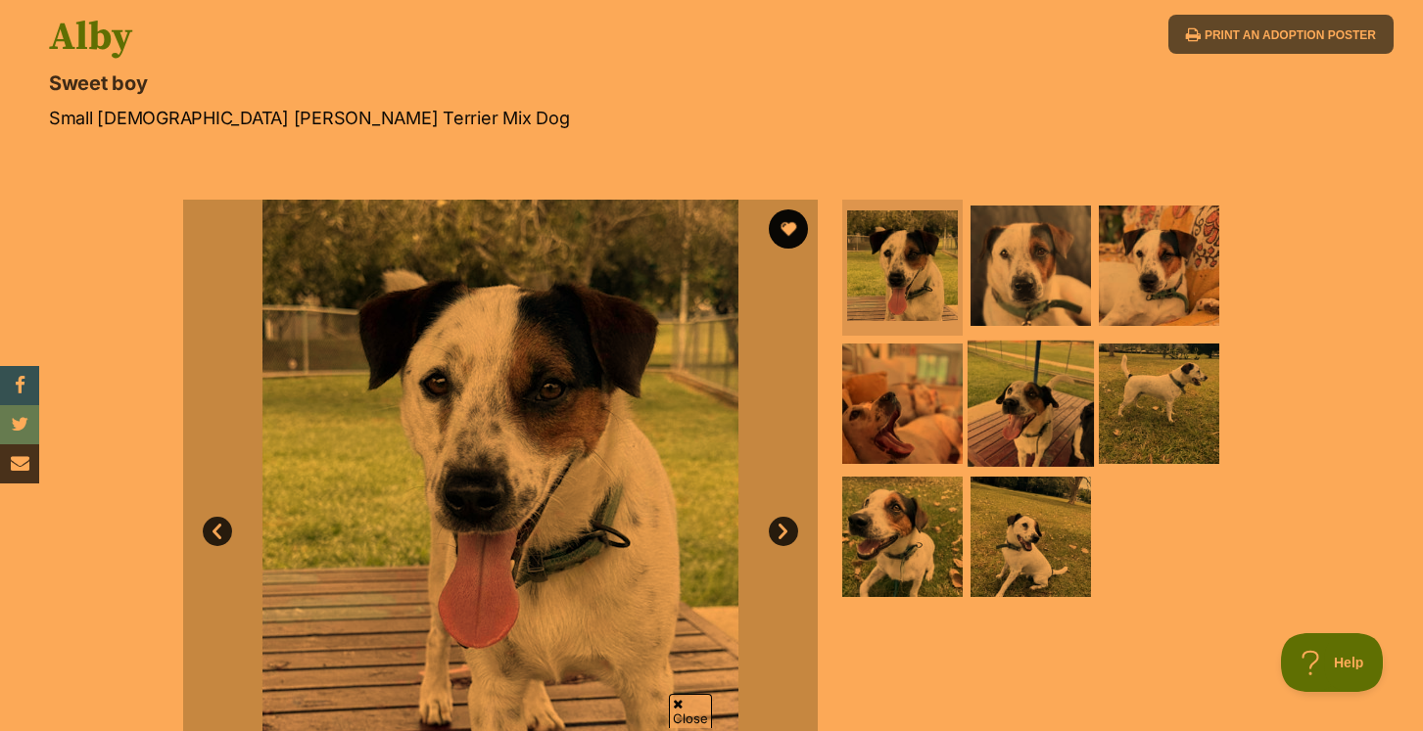
scroll to position [209, 0]
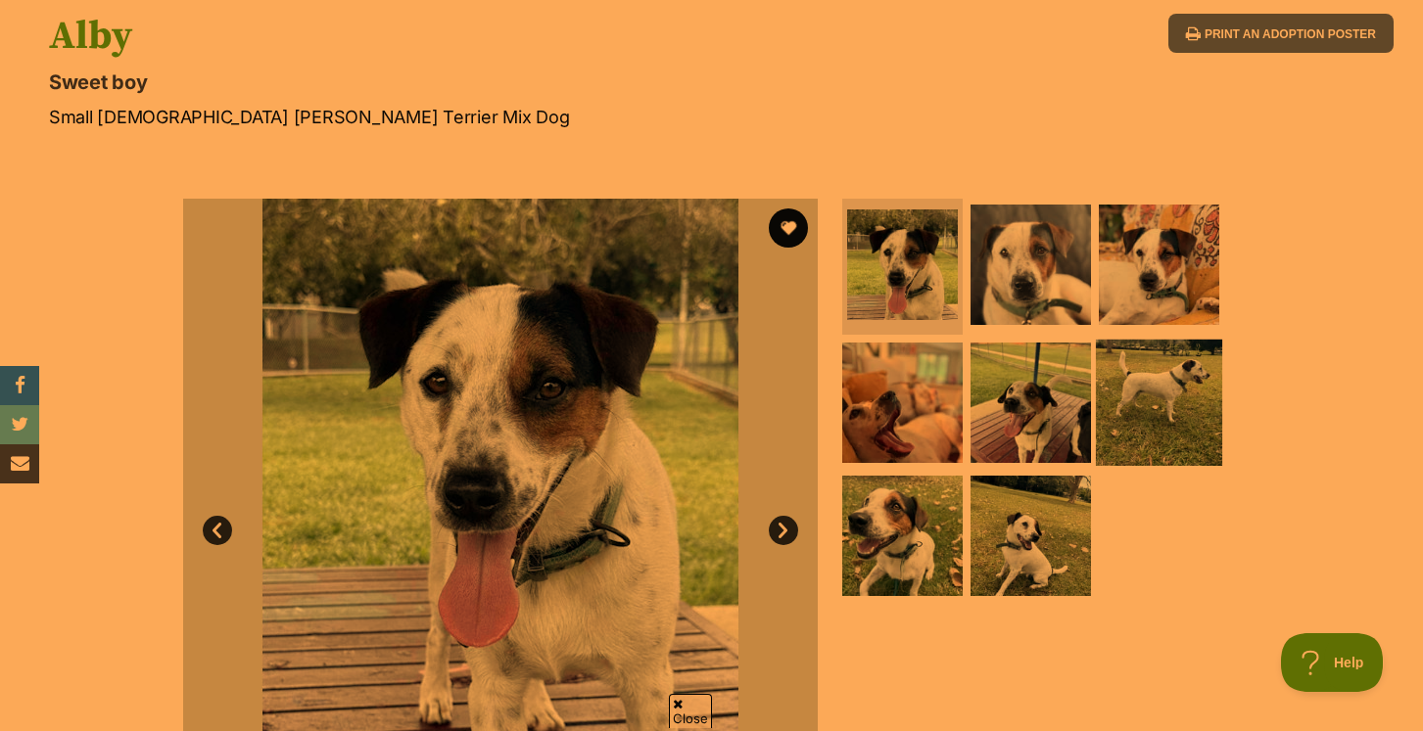
click at [1178, 428] on img at bounding box center [1159, 403] width 126 height 126
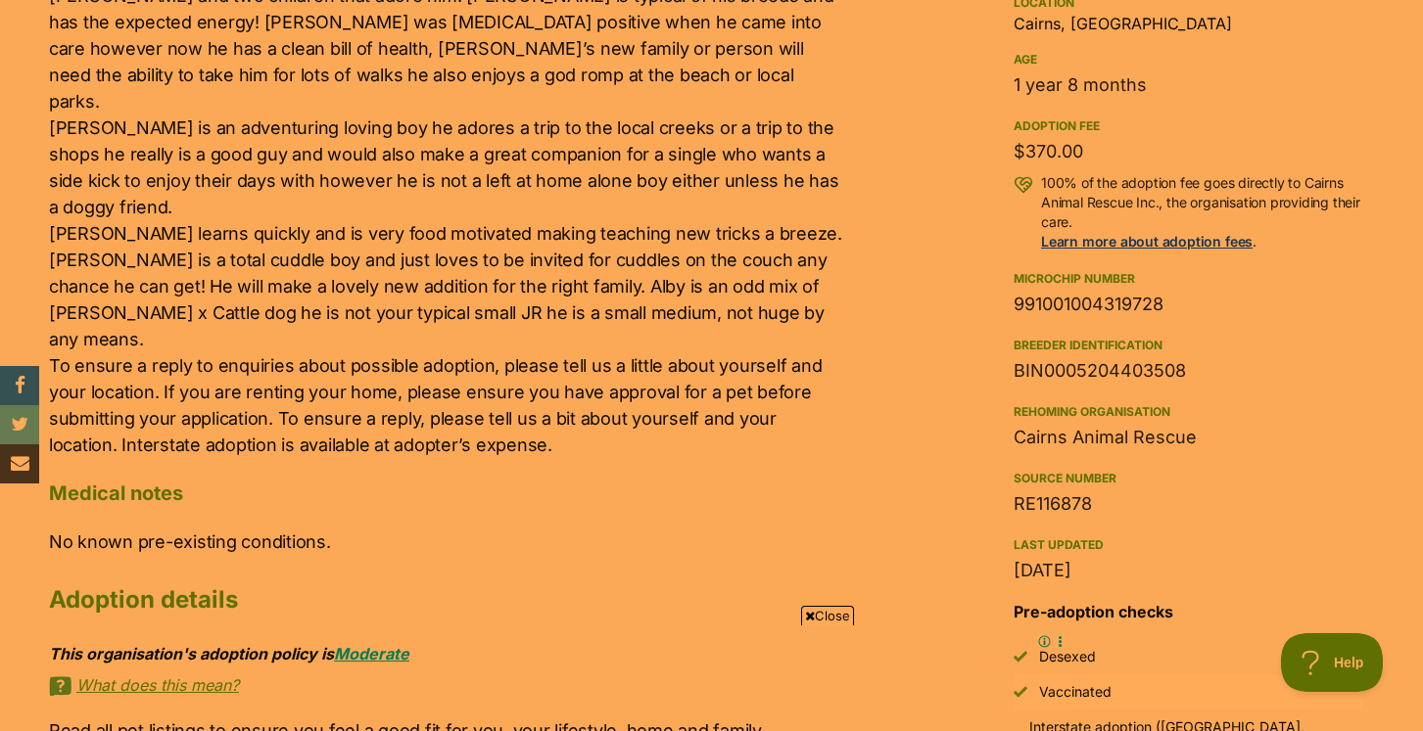
scroll to position [0, 0]
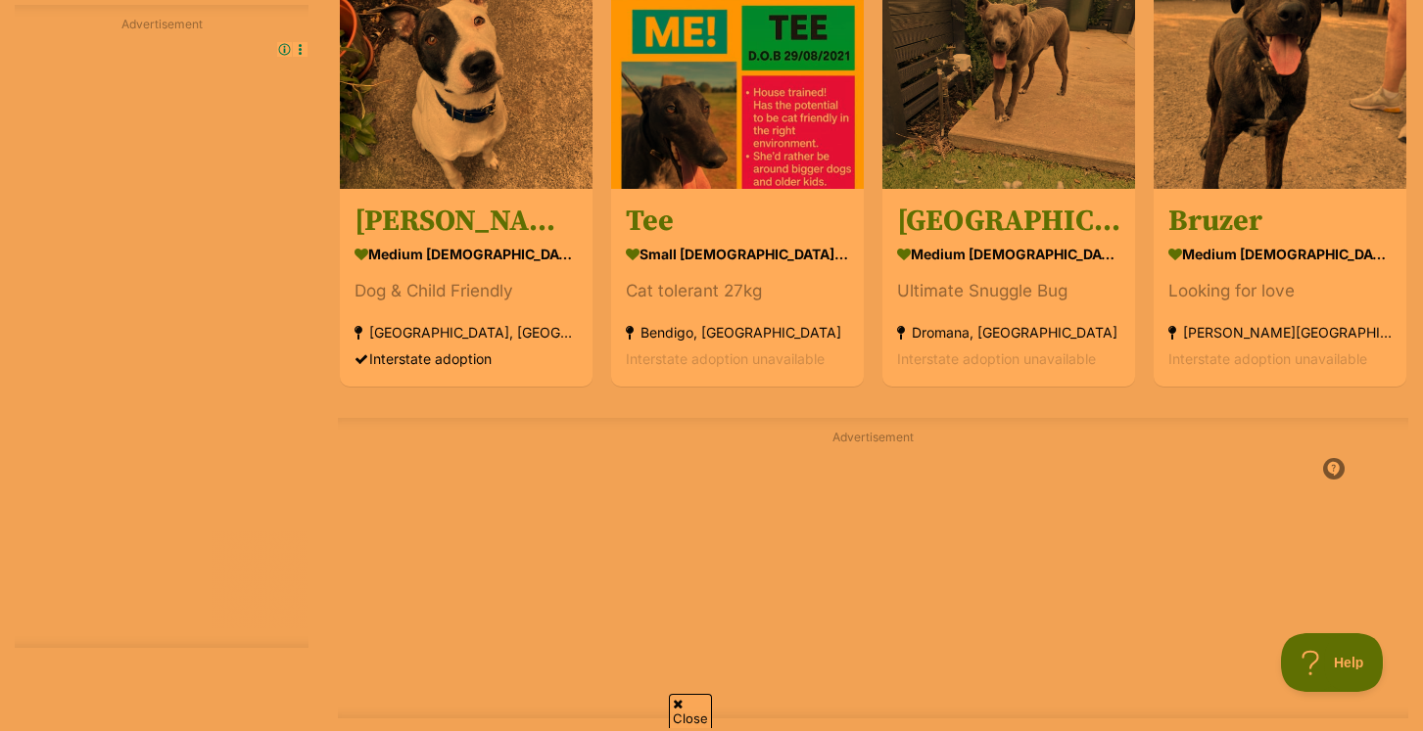
click at [364, 451] on div "Advertisement Ads powered by" at bounding box center [873, 568] width 1070 height 301
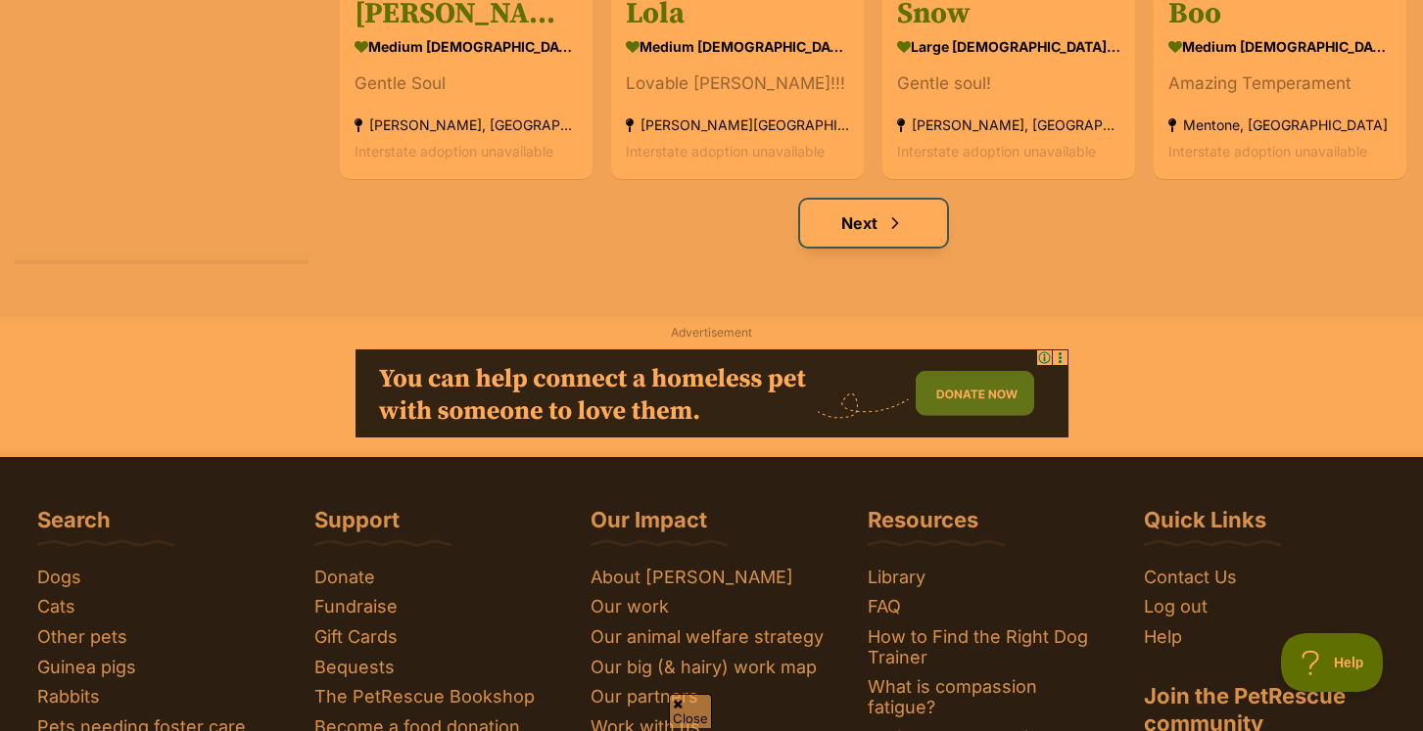
click at [910, 221] on link "Next" at bounding box center [873, 223] width 147 height 47
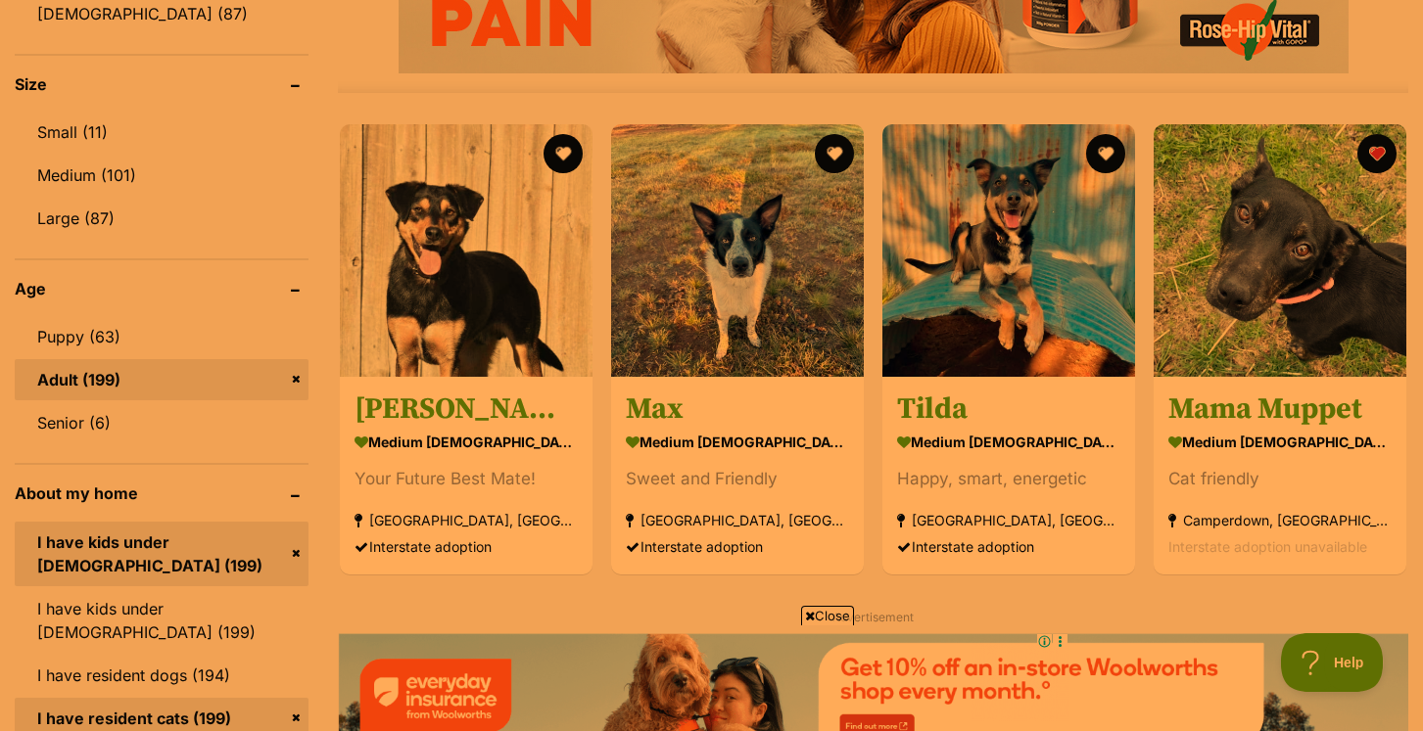
scroll to position [1800, 0]
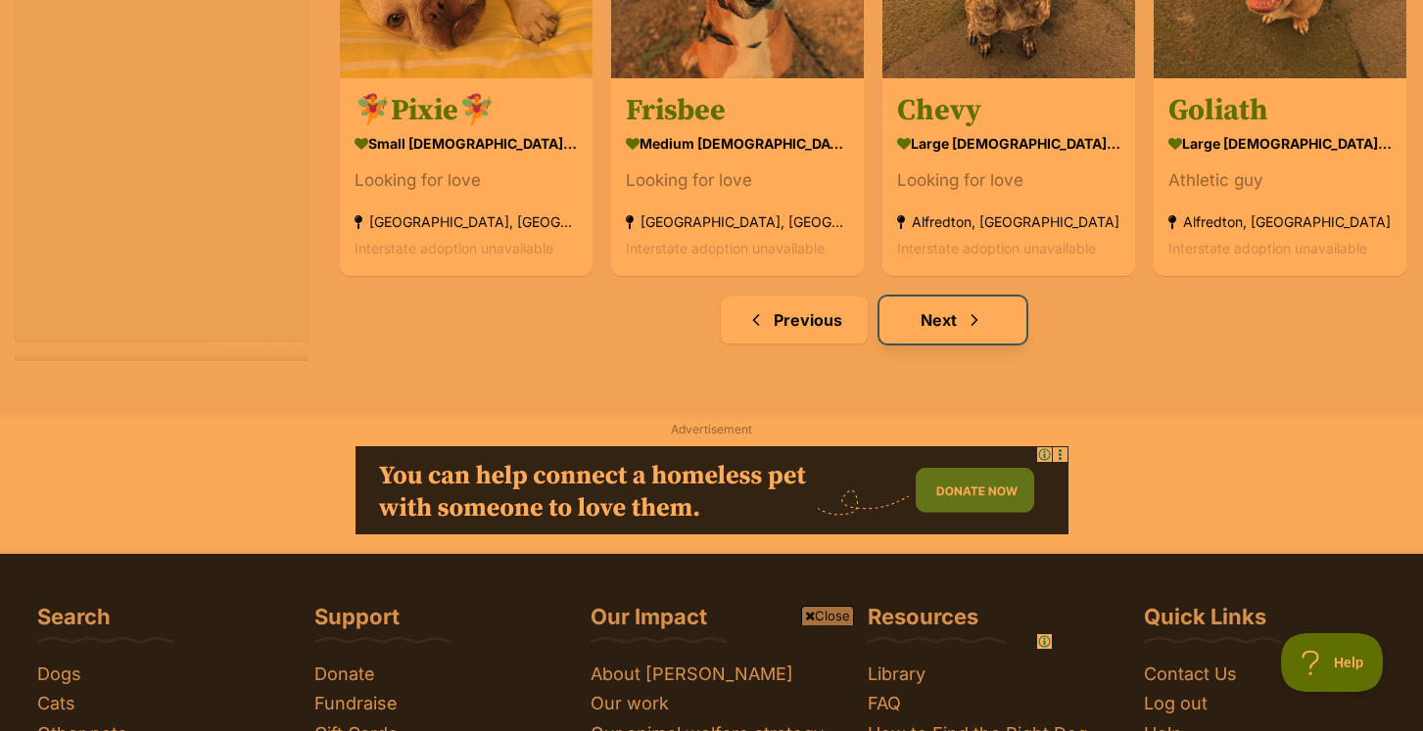
click at [981, 316] on span "Next page" at bounding box center [974, 319] width 20 height 23
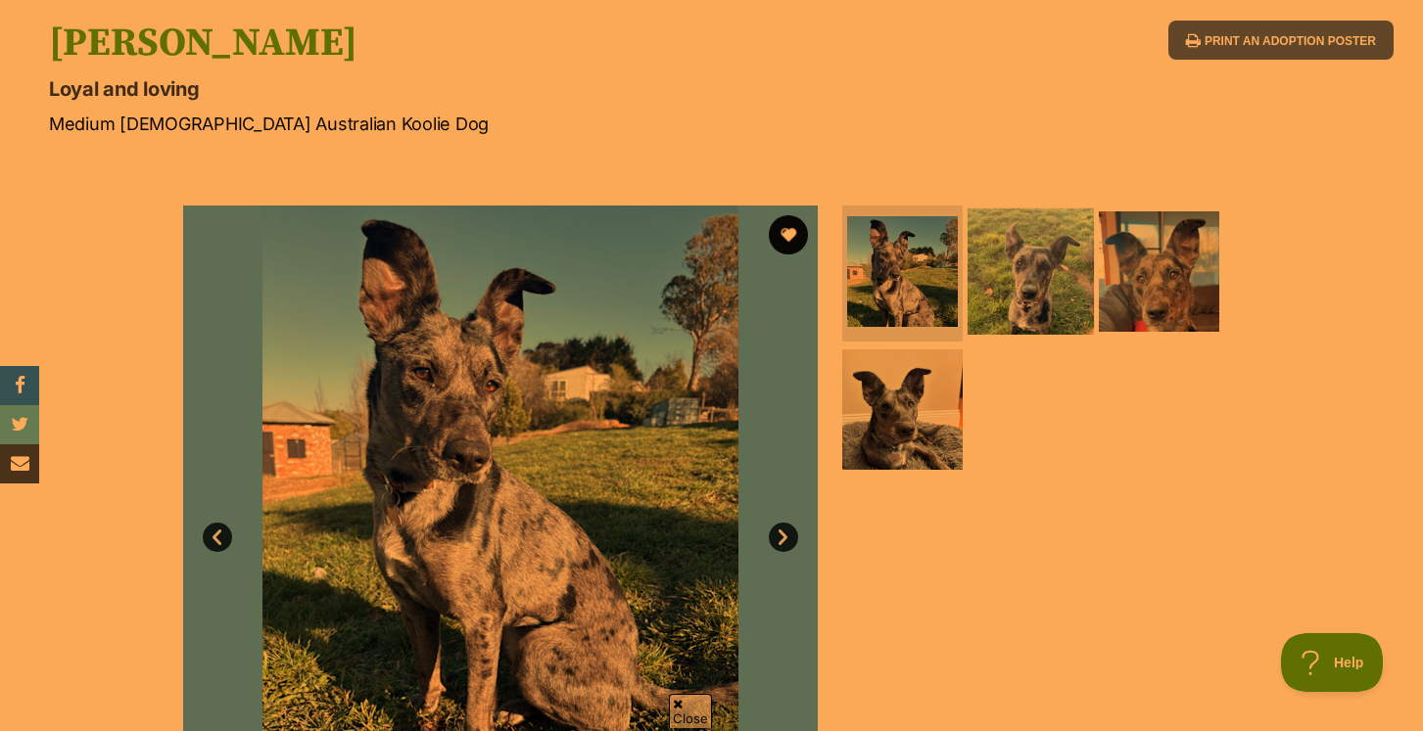
click at [1065, 290] on img at bounding box center [1030, 271] width 126 height 126
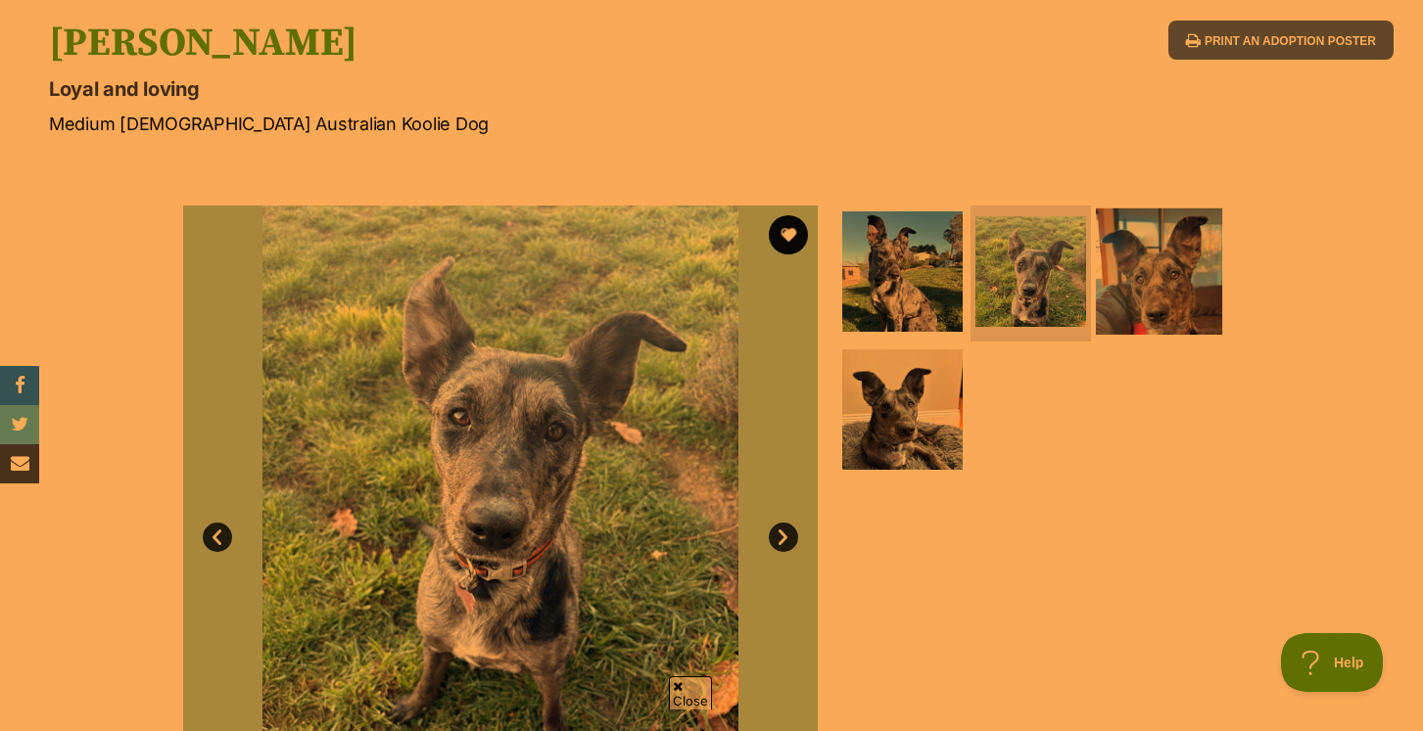
click at [1133, 297] on img at bounding box center [1159, 271] width 126 height 126
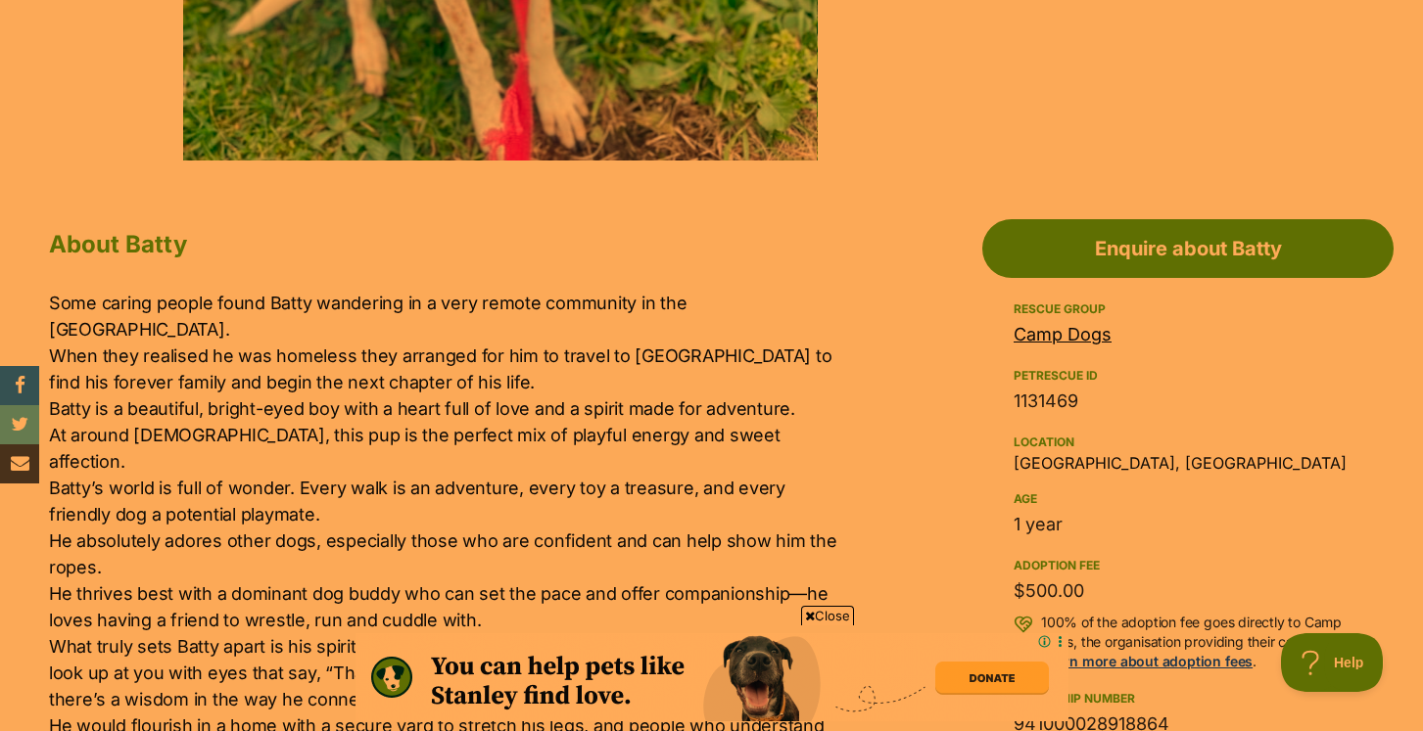
scroll to position [894, 0]
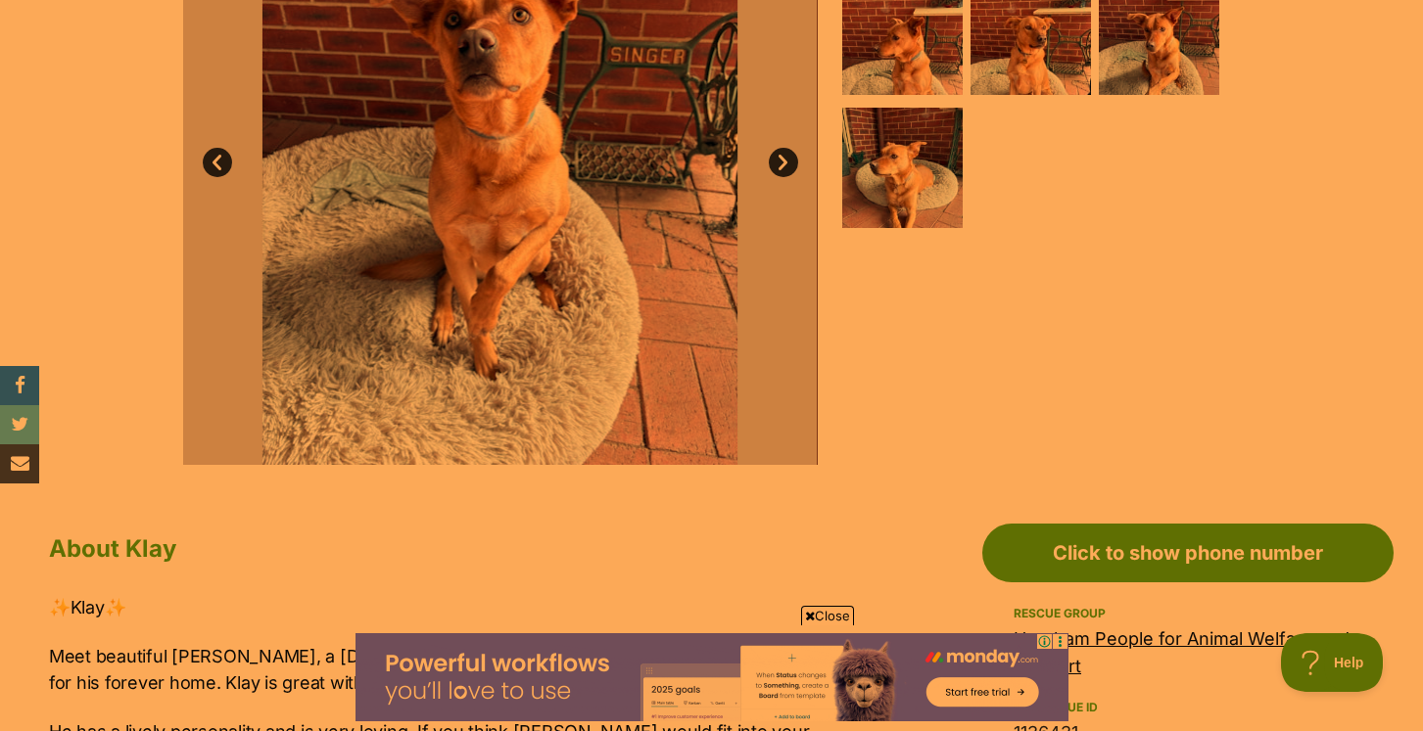
scroll to position [499, 0]
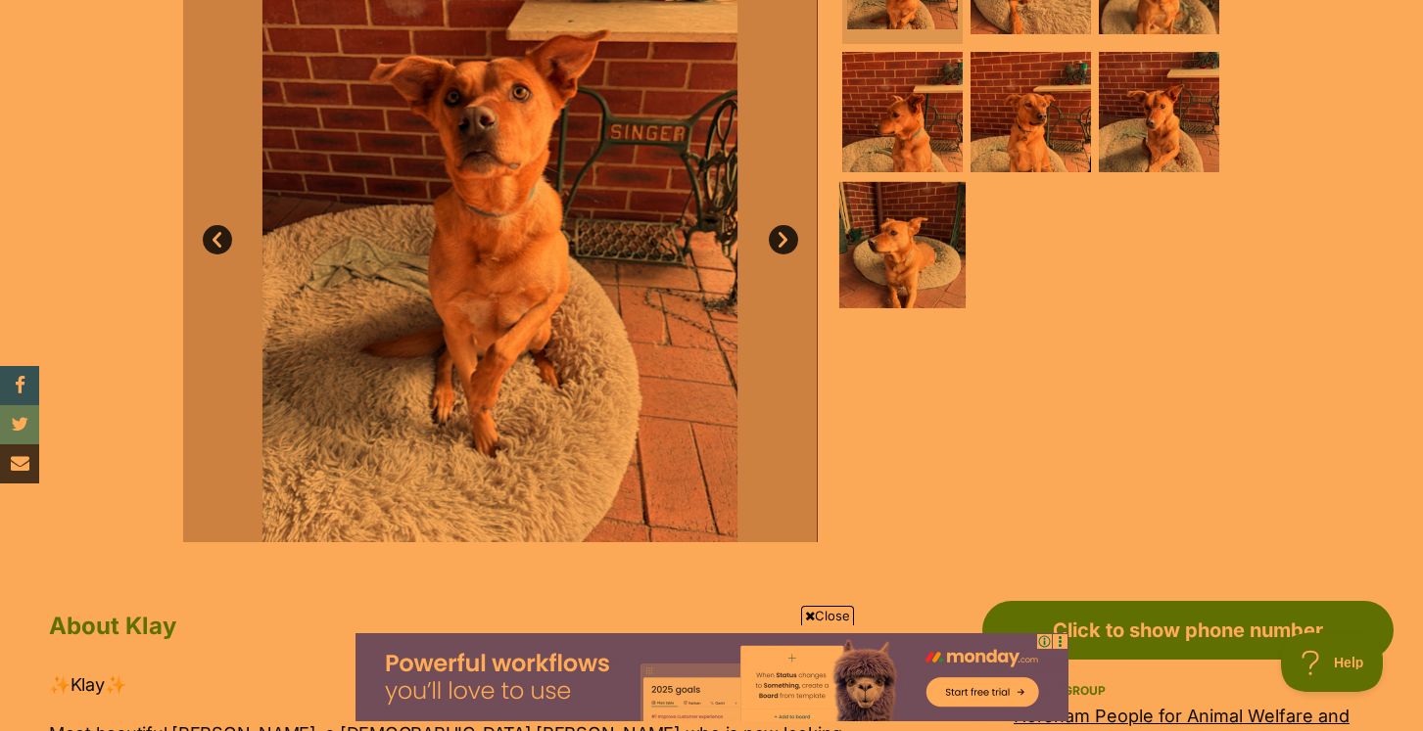
click at [901, 243] on img at bounding box center [902, 245] width 126 height 126
